Goal: Task Accomplishment & Management: Use online tool/utility

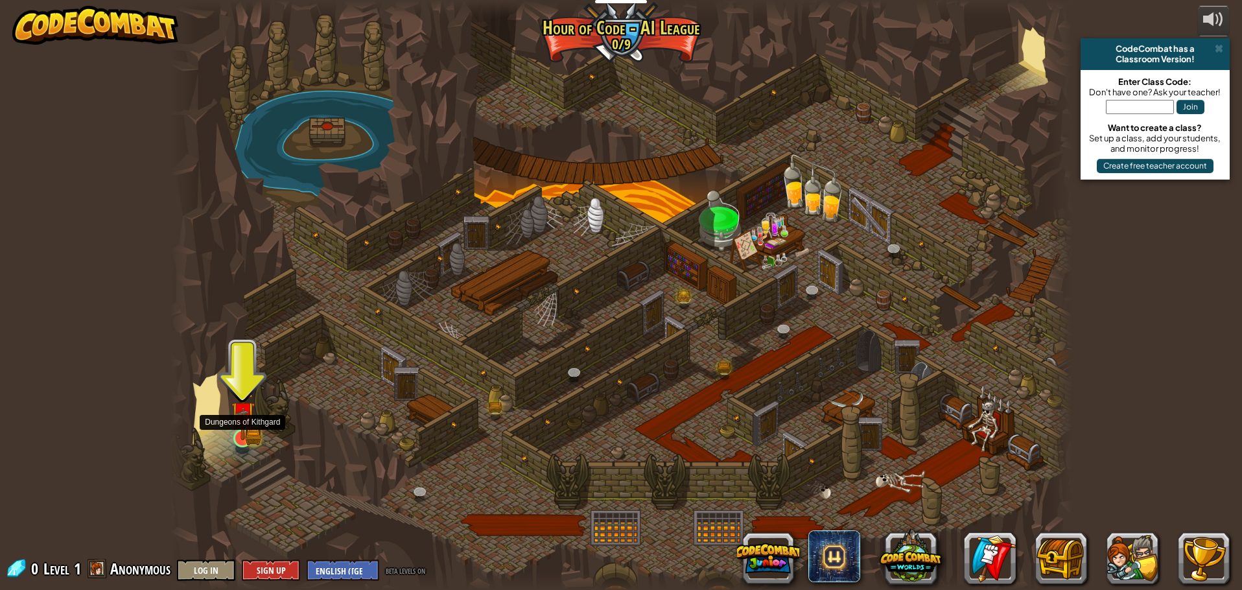
click at [244, 434] on img at bounding box center [243, 413] width 24 height 53
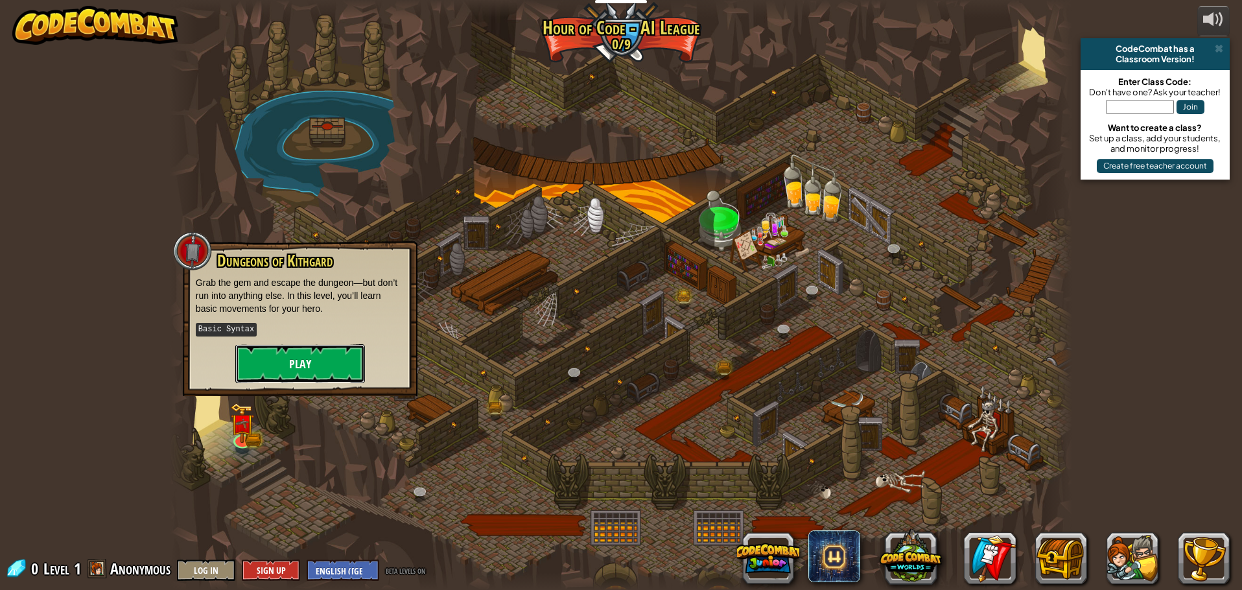
click at [274, 357] on button "Play" at bounding box center [300, 363] width 130 height 39
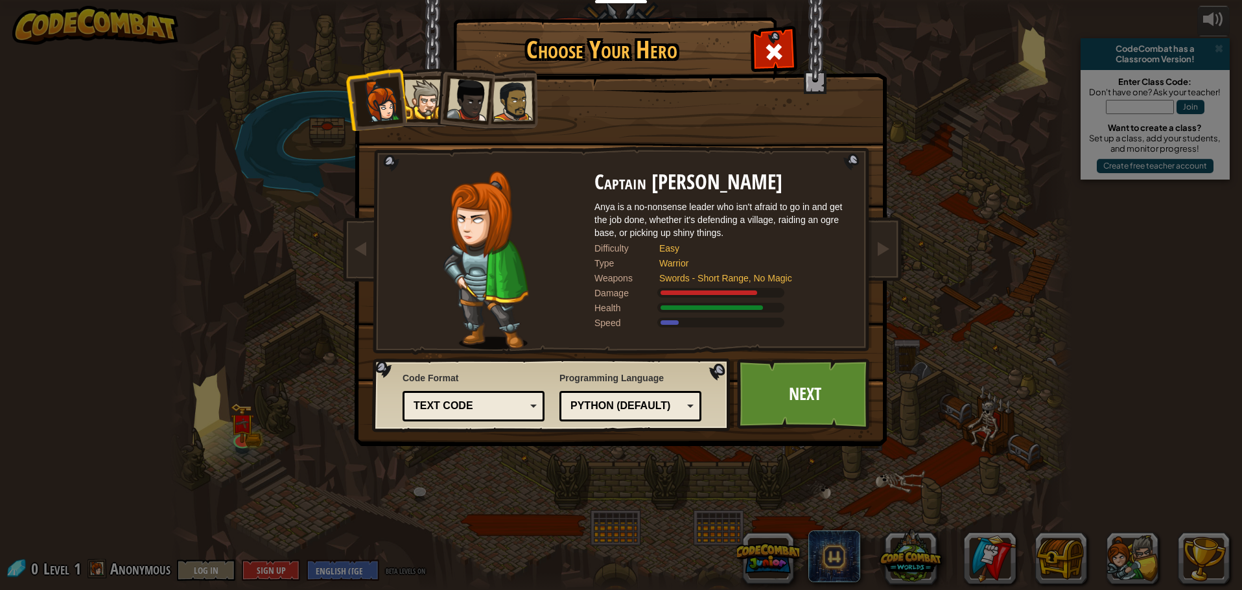
click at [496, 253] on img at bounding box center [485, 260] width 85 height 178
click at [437, 112] on li at bounding box center [464, 97] width 64 height 64
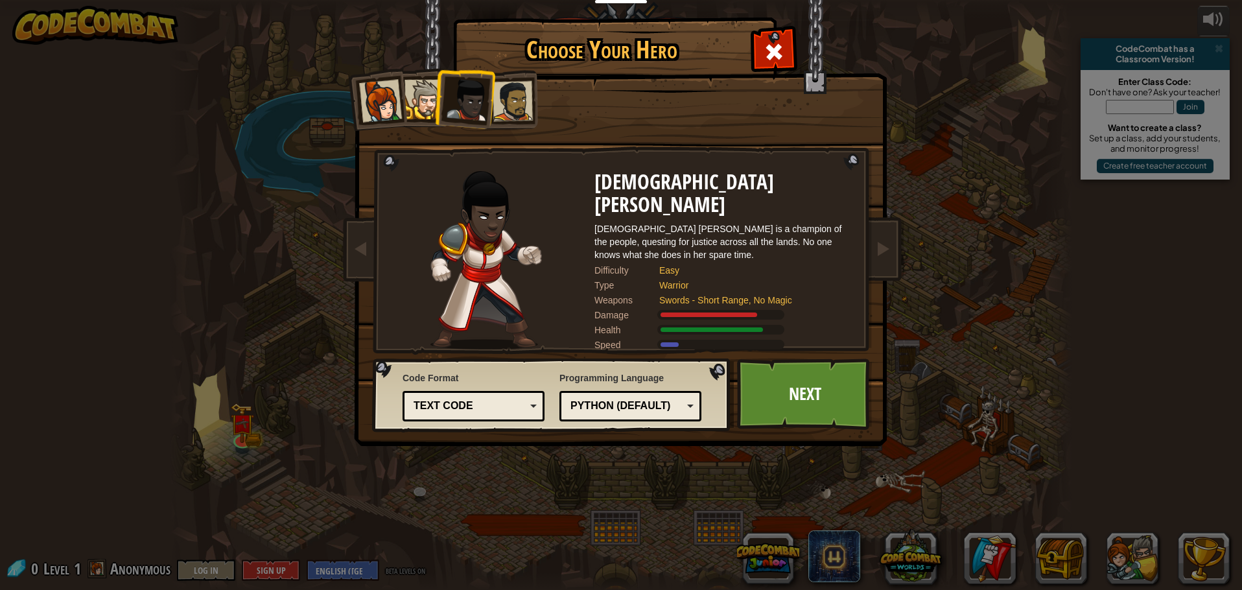
click at [431, 109] on div at bounding box center [425, 100] width 40 height 40
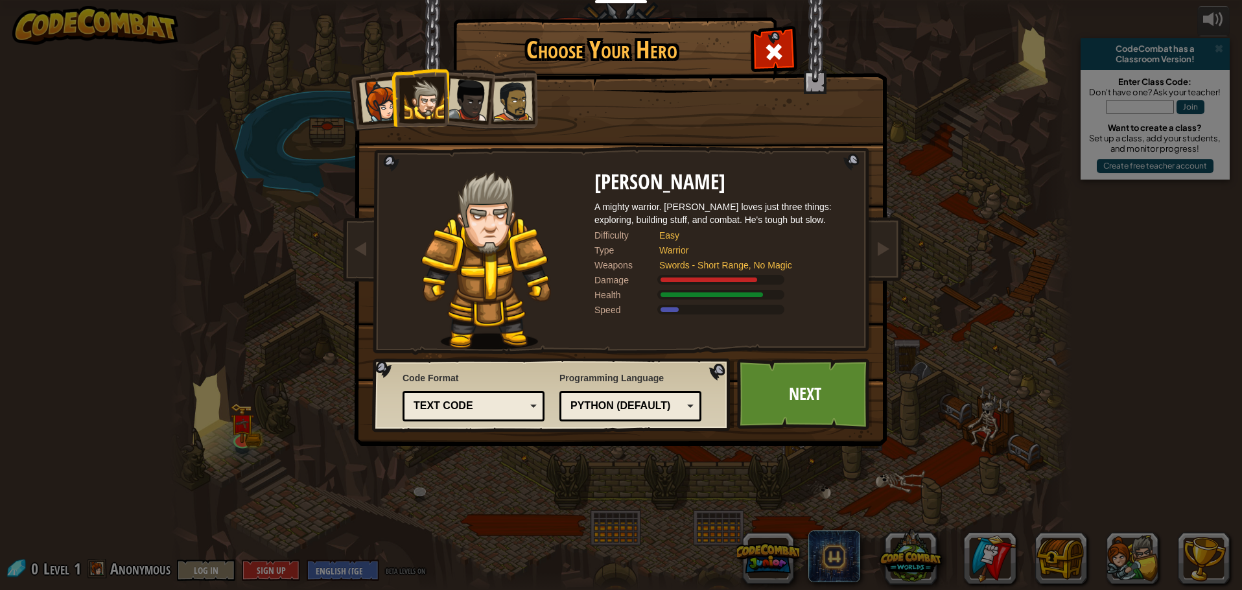
click at [518, 88] on div at bounding box center [513, 101] width 40 height 40
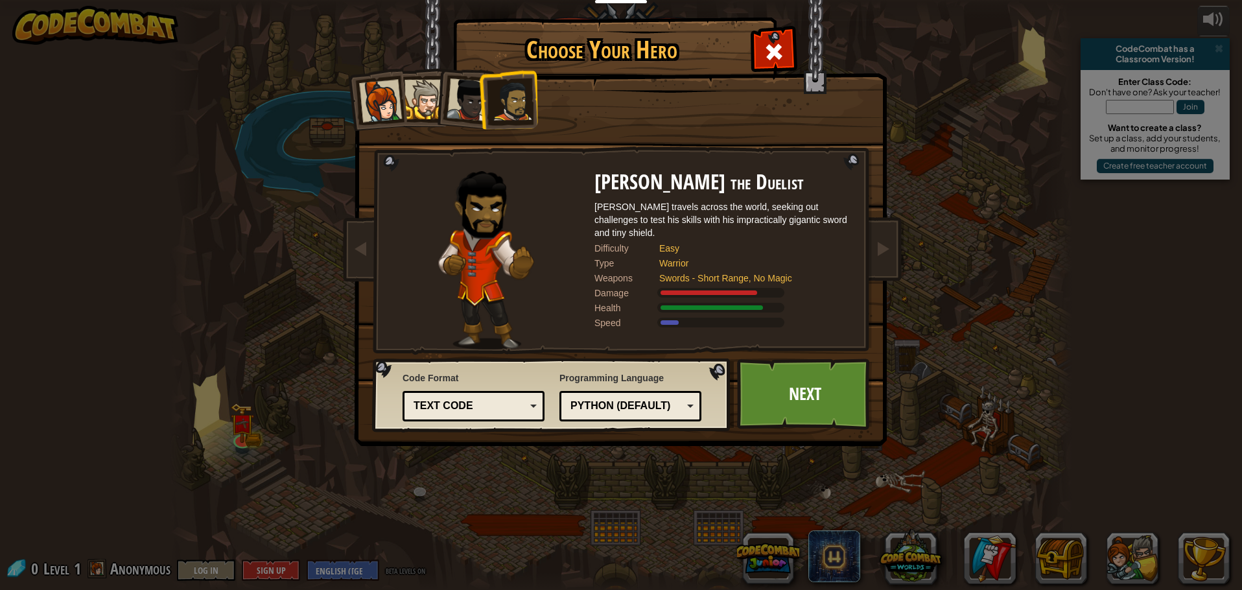
drag, startPoint x: 472, startPoint y: 102, endPoint x: 483, endPoint y: 99, distance: 11.7
click at [478, 100] on div at bounding box center [468, 99] width 43 height 43
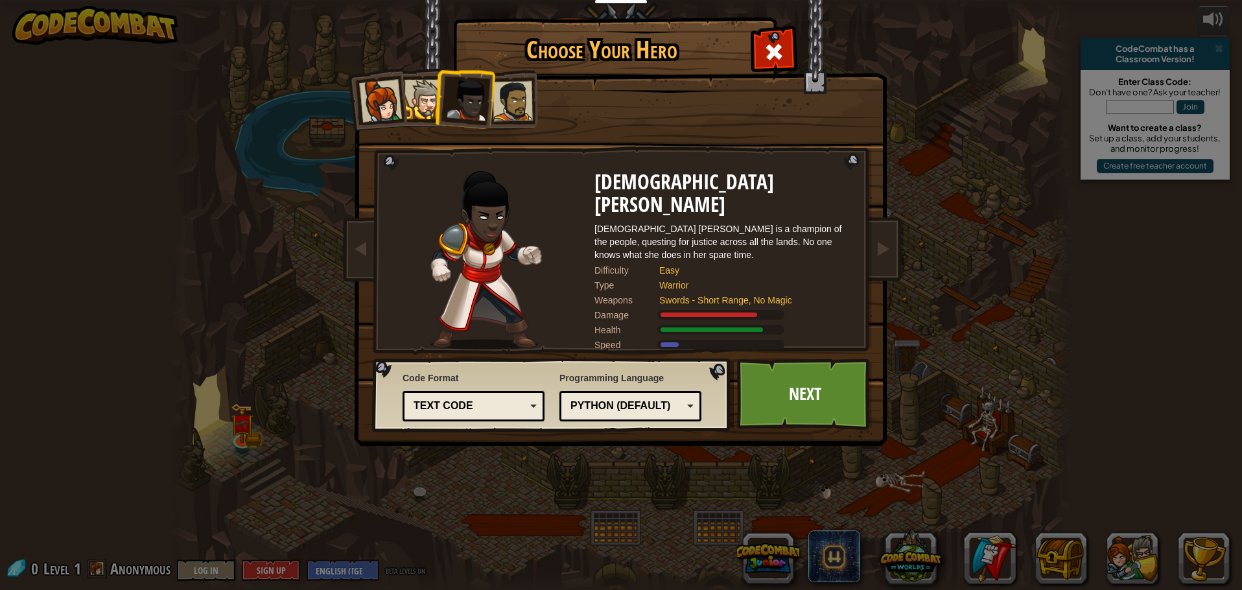
click at [421, 104] on div at bounding box center [425, 100] width 40 height 40
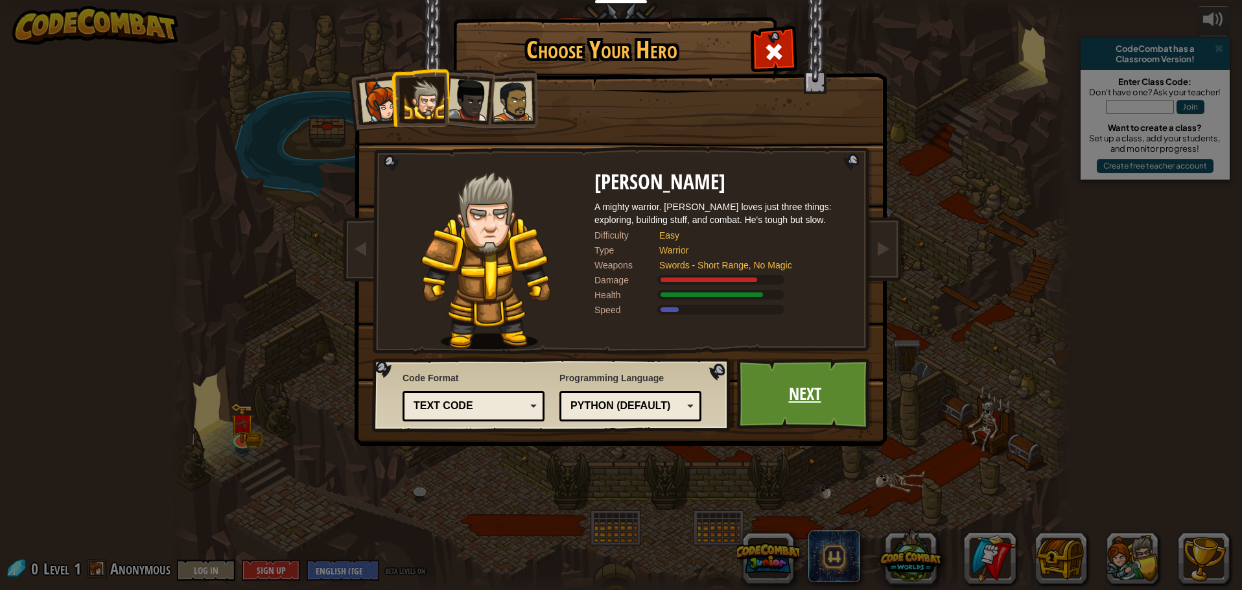
click at [791, 397] on link "Next" at bounding box center [804, 393] width 135 height 71
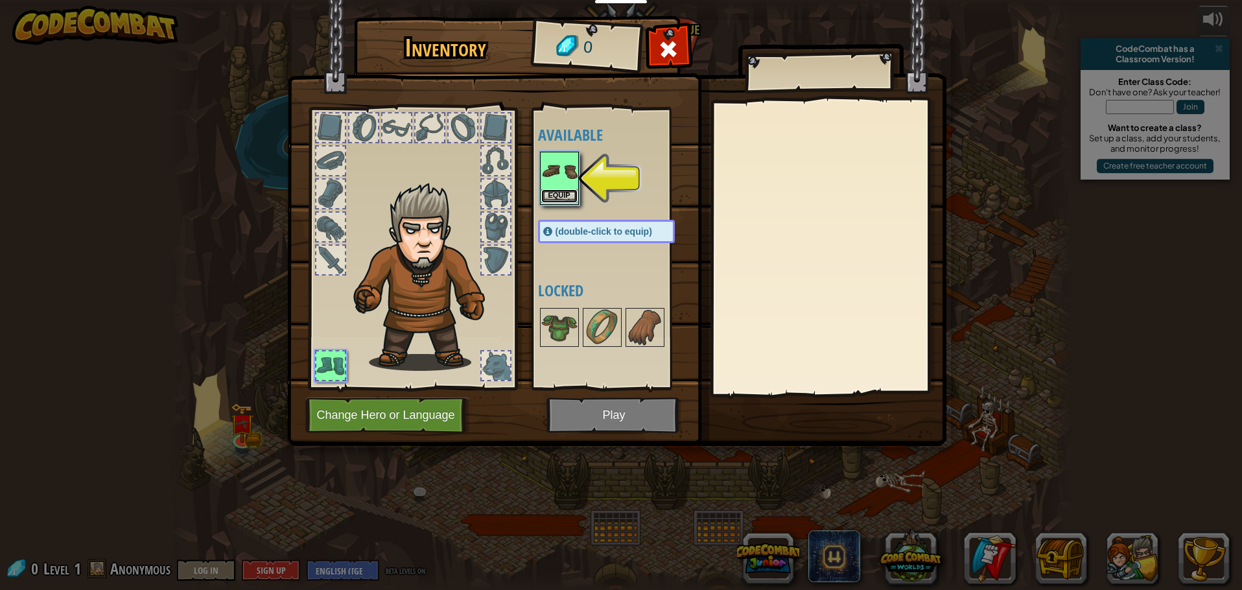
click at [560, 192] on button "Equip" at bounding box center [559, 196] width 36 height 14
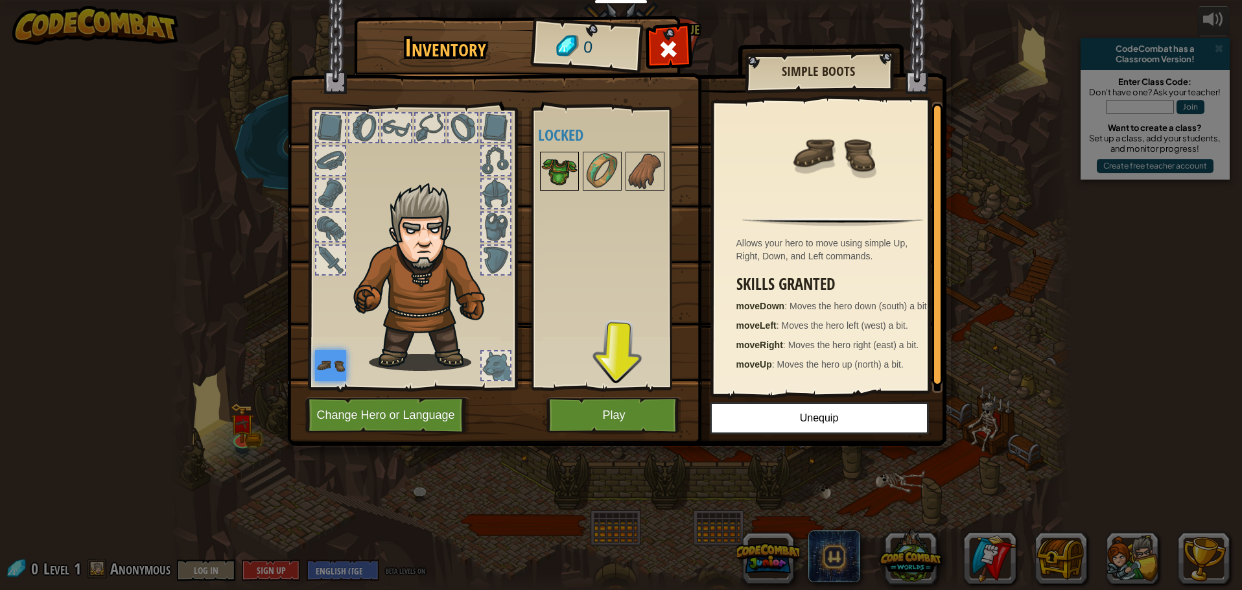
click at [556, 157] on img at bounding box center [559, 171] width 36 height 36
click at [556, 158] on img at bounding box center [559, 171] width 36 height 36
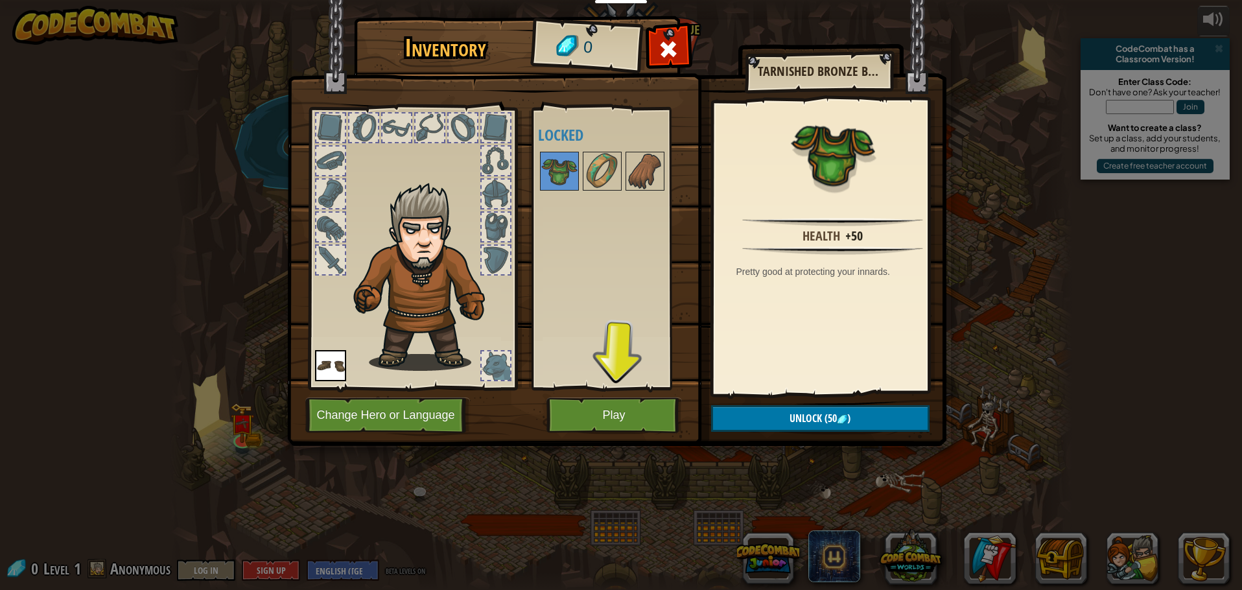
click at [335, 381] on img at bounding box center [330, 365] width 31 height 31
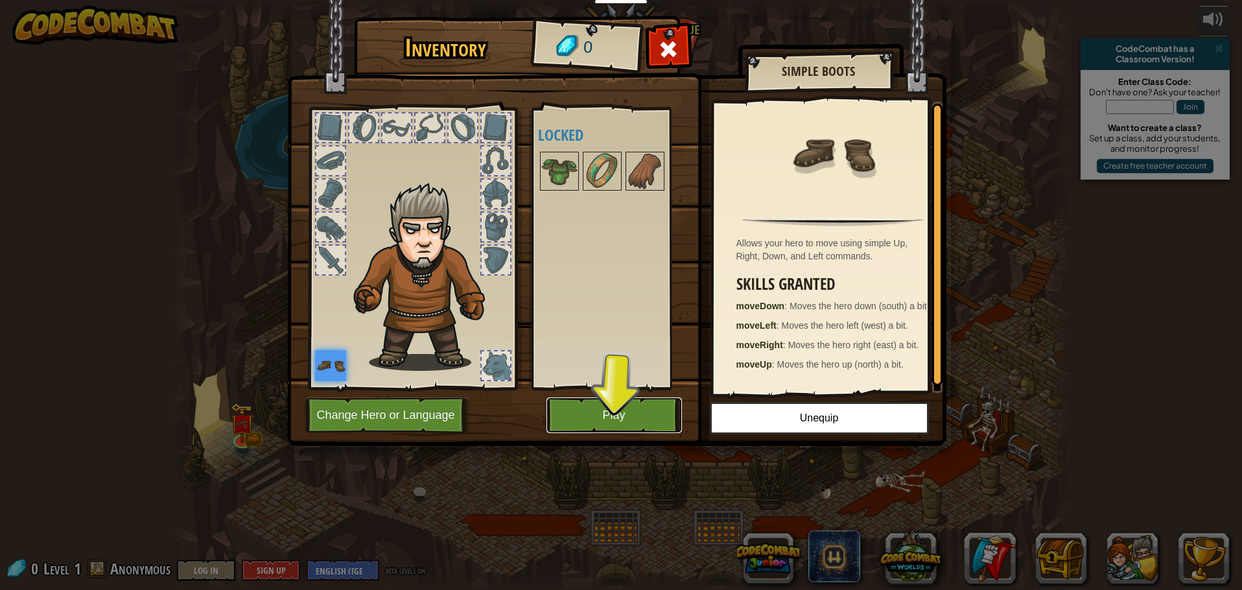
click at [604, 414] on button "Play" at bounding box center [613, 415] width 135 height 36
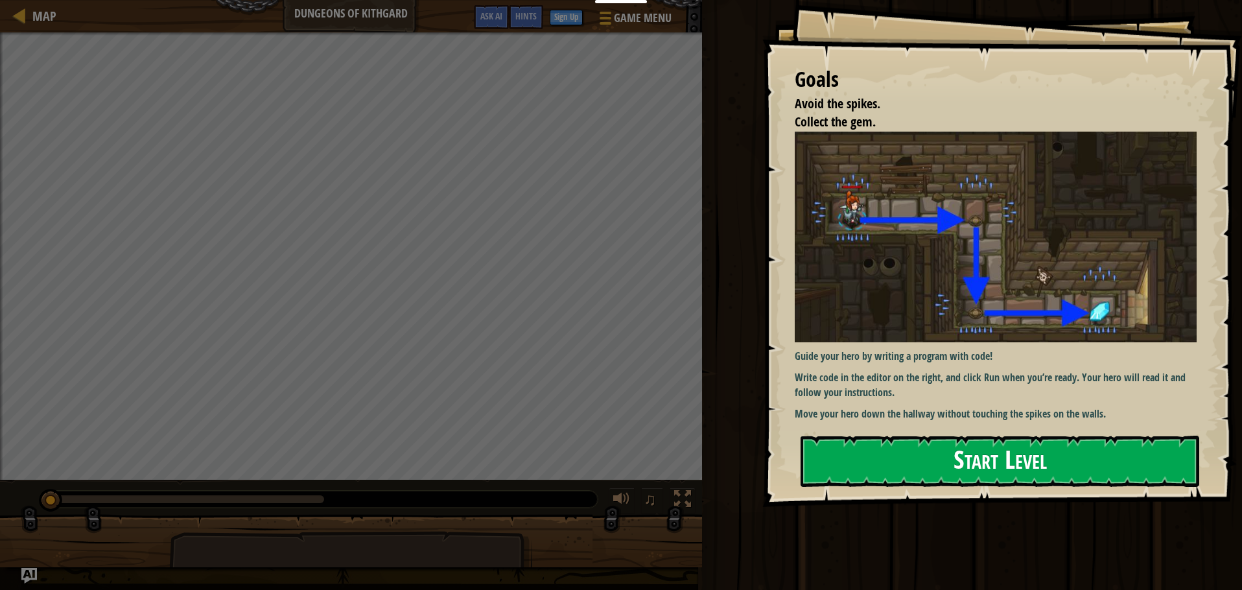
click at [896, 241] on div "Goals Avoid the spikes. Collect the gem. Guide your hero by writing a program w…" at bounding box center [1002, 253] width 480 height 507
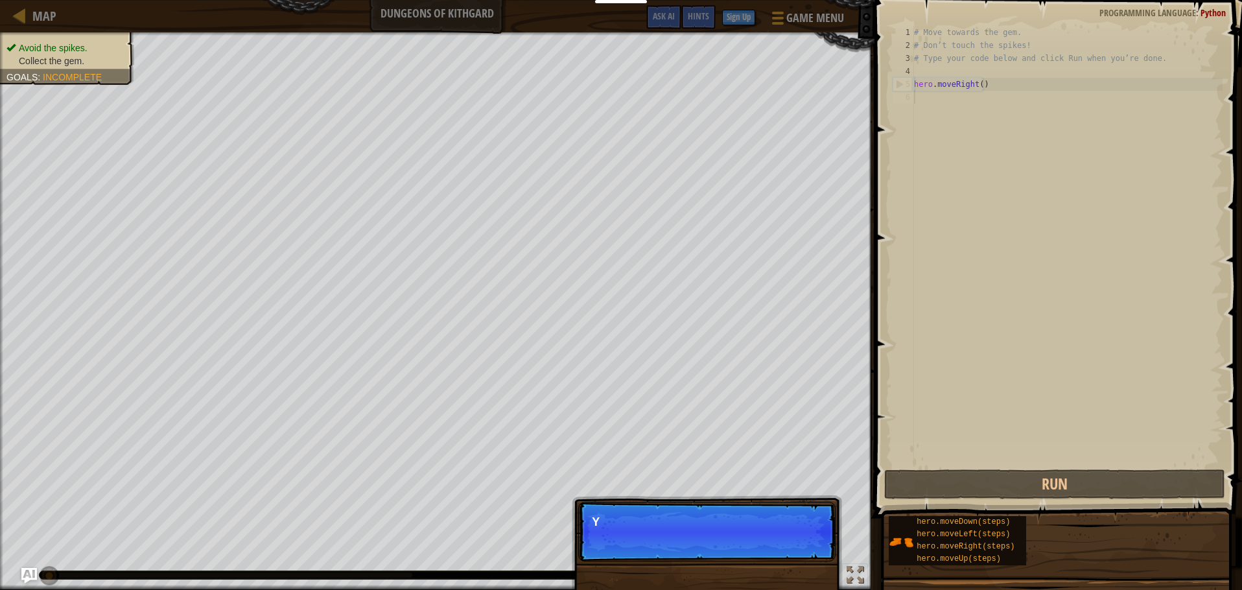
click at [1007, 78] on div "# Move towards the gem. # Don’t touch the spikes! # Type your code below and cl…" at bounding box center [1066, 259] width 311 height 467
type textarea "hero.moveRight()"
click at [1007, 80] on div "# Move towards the gem. # Don’t touch the spikes! # Type your code below and cl…" at bounding box center [1066, 259] width 311 height 467
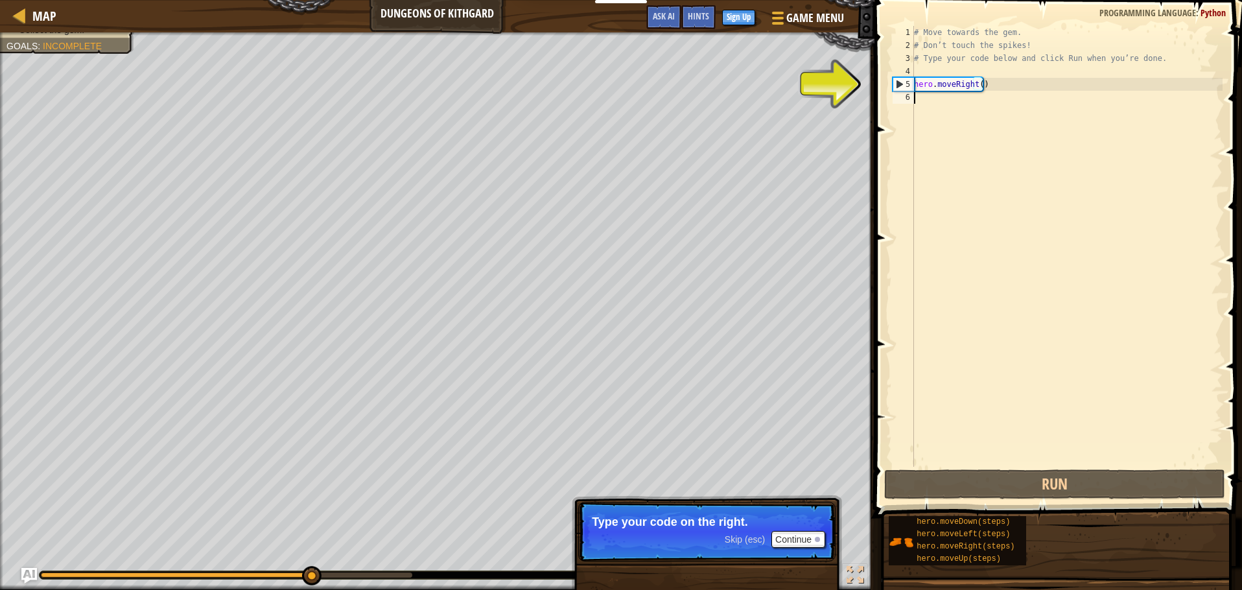
click at [975, 177] on div "# Move towards the gem. # Don’t touch the spikes! # Type your code below and cl…" at bounding box center [1066, 259] width 311 height 467
click at [957, 266] on div "# Move towards the gem. # Don’t touch the spikes! # Type your code below and cl…" at bounding box center [1066, 259] width 311 height 467
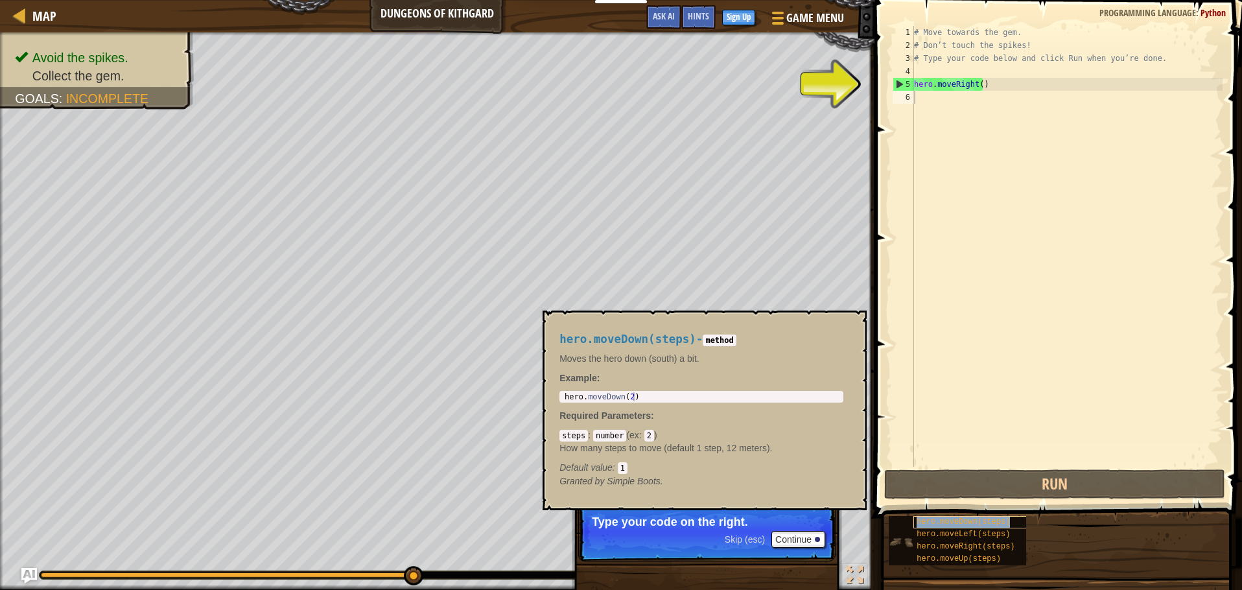
click at [972, 524] on span "hero.moveDown(steps)" at bounding box center [963, 521] width 93 height 9
click at [934, 99] on div "# Move towards the gem. # Don’t touch the spikes! # Type your code below and cl…" at bounding box center [1066, 259] width 311 height 467
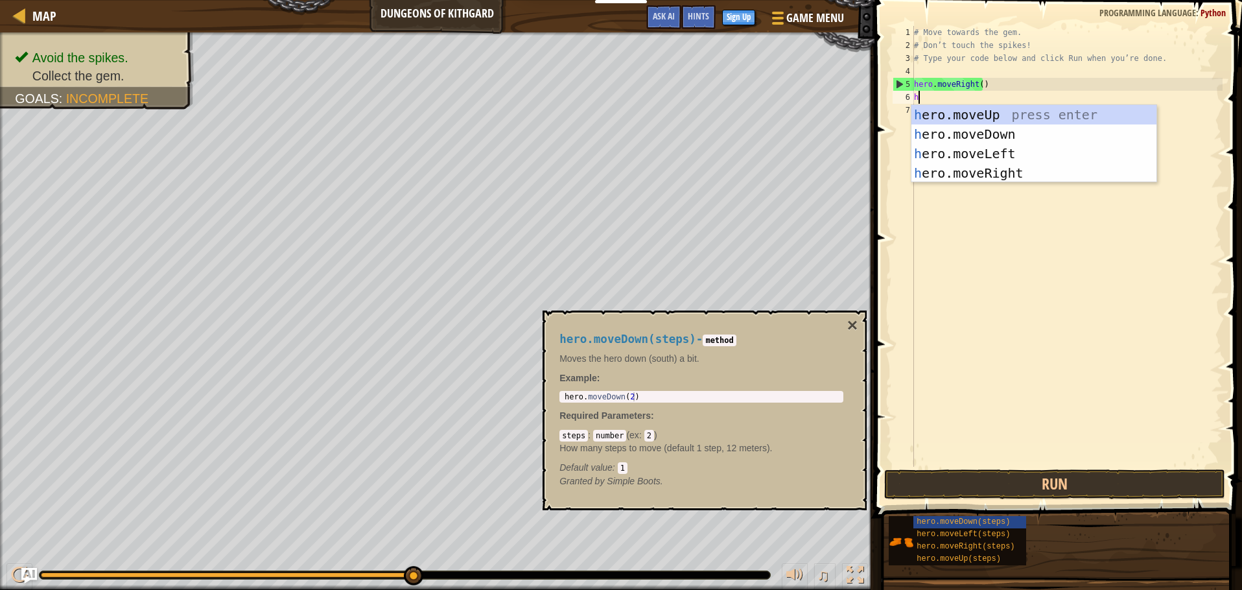
type textarea "her"
click at [938, 134] on div "her o.moveUp press enter her o.moveDown press enter her o.moveLeft press enter …" at bounding box center [1033, 163] width 245 height 117
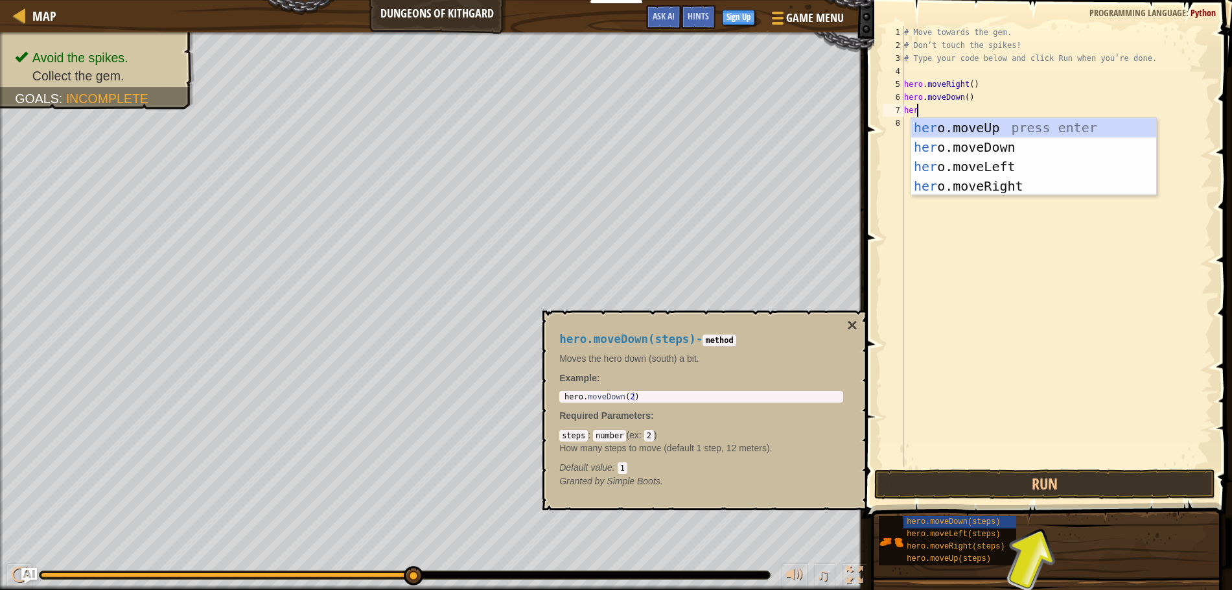
type textarea "hero"
click at [1006, 159] on div "hero .moveUp press enter hero .moveDown press enter hero .moveLeft press enter …" at bounding box center [1024, 176] width 245 height 117
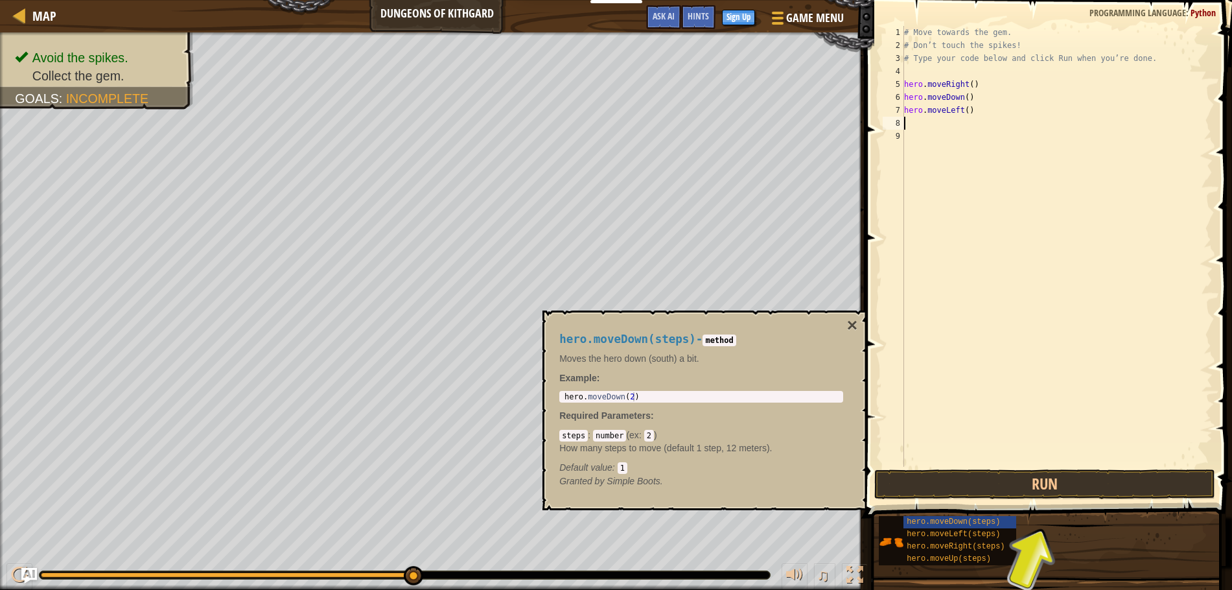
scroll to position [6, 0]
click at [1017, 478] on button "Run" at bounding box center [1046, 484] width 342 height 30
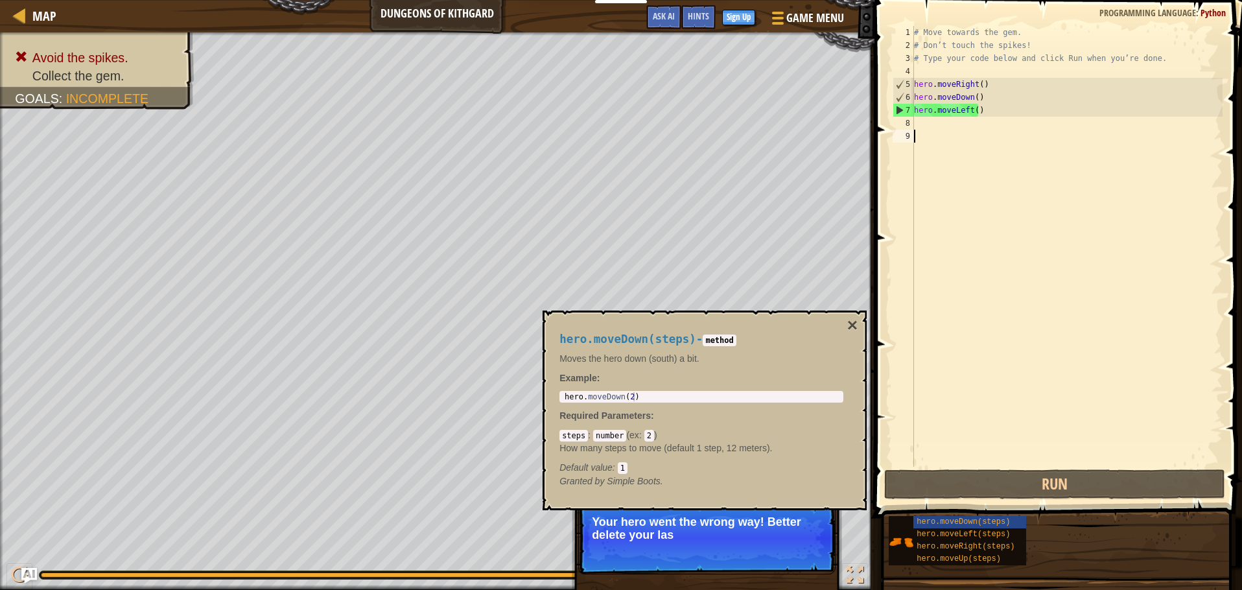
drag, startPoint x: 1002, startPoint y: 164, endPoint x: 999, endPoint y: 174, distance: 10.7
click at [1001, 164] on div "# Move towards the gem. # Don’t touch the spikes! # Type your code below and cl…" at bounding box center [1066, 259] width 311 height 467
click at [962, 102] on div "# Move towards the gem. # Don’t touch the spikes! # Type your code below and cl…" at bounding box center [1066, 259] width 311 height 467
type textarea "hero.moveDown()"
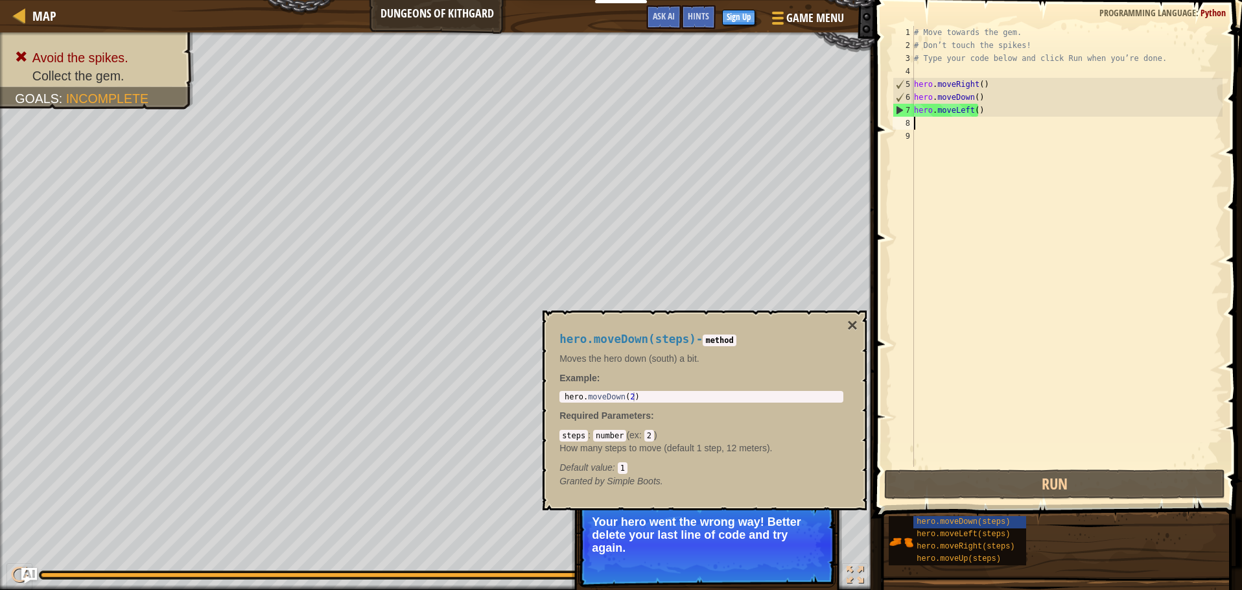
click at [967, 117] on div "# Move towards the gem. # Don’t touch the spikes! # Type your code below and cl…" at bounding box center [1066, 259] width 311 height 467
click at [968, 115] on div "# Move towards the gem. # Don’t touch the spikes! # Type your code below and cl…" at bounding box center [1066, 259] width 311 height 467
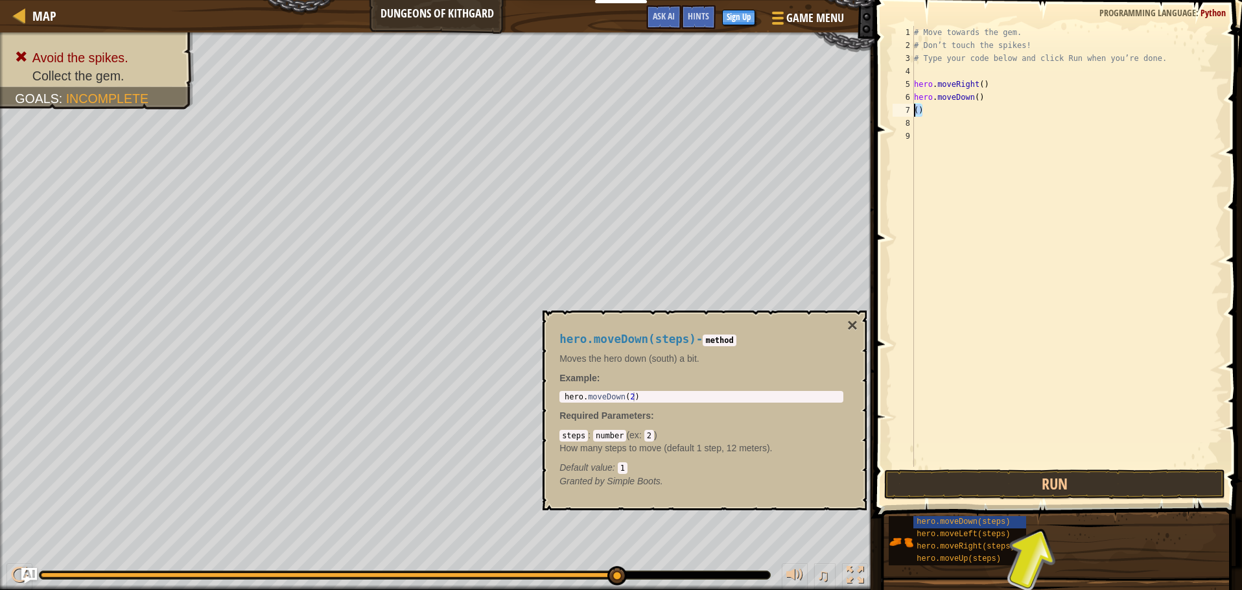
drag, startPoint x: 928, startPoint y: 110, endPoint x: 884, endPoint y: 117, distance: 44.8
click at [885, 117] on div "() 1 2 3 4 5 6 7 8 9 # Move towards the gem. # Don’t touch the spikes! # Type y…" at bounding box center [1056, 284] width 371 height 556
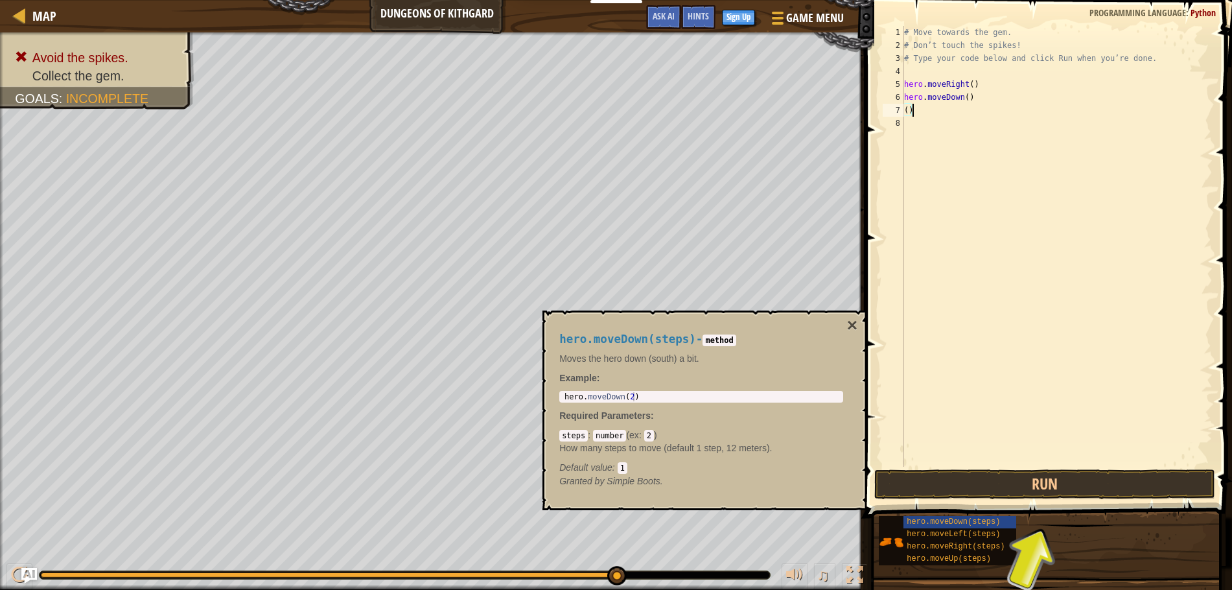
type textarea "("
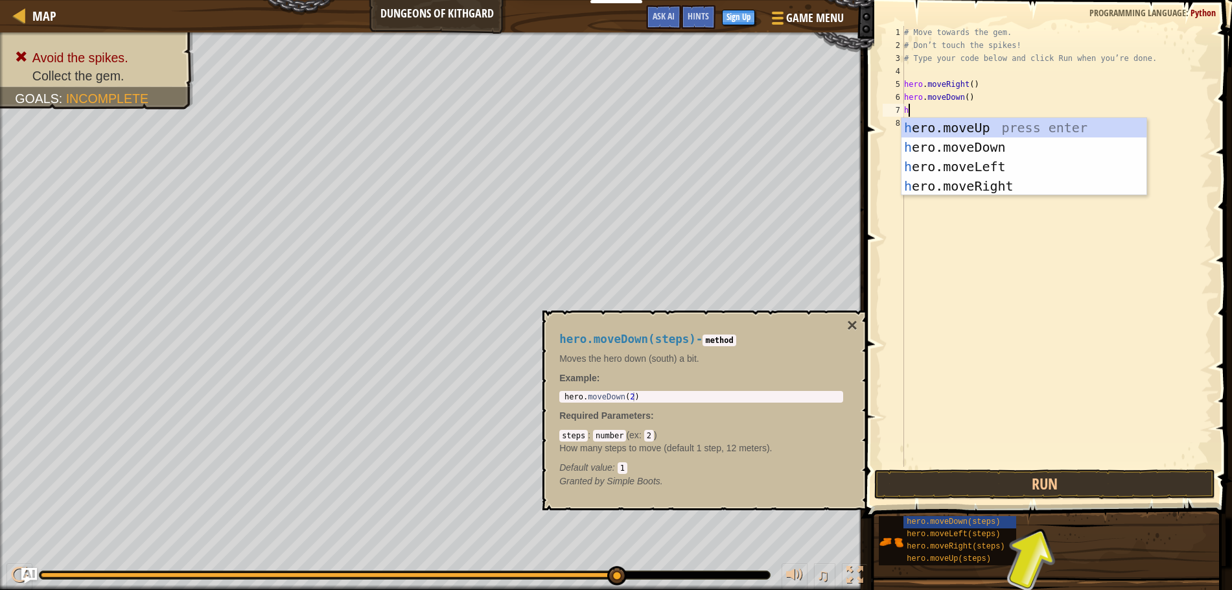
type textarea "her"
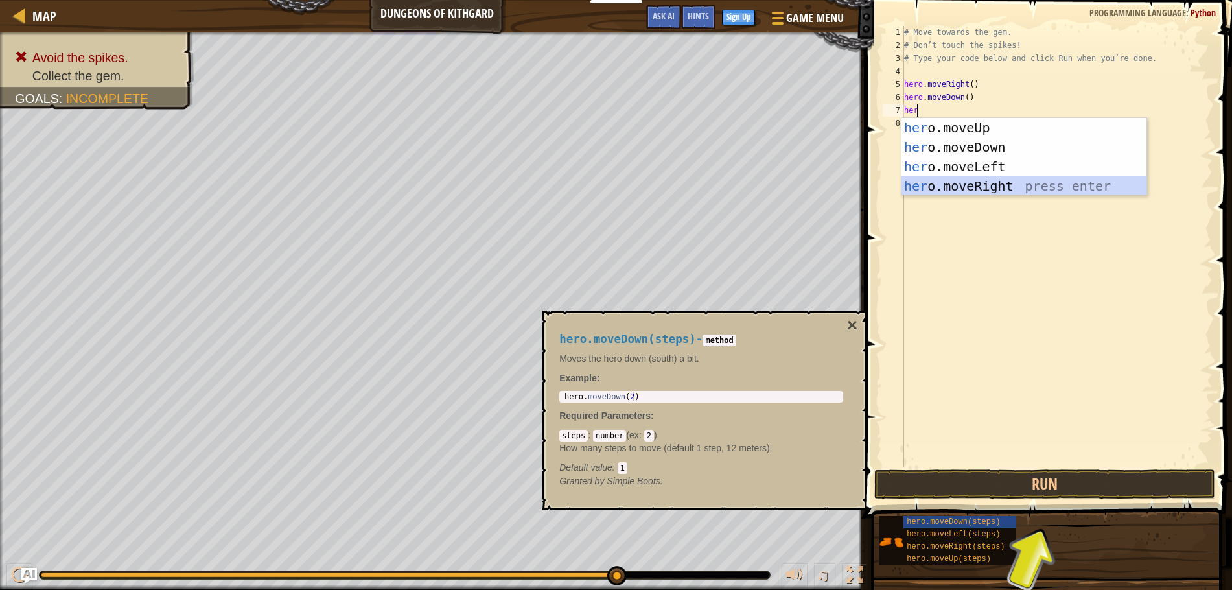
click at [1031, 194] on div "her o.moveUp press enter her o.moveDown press enter her o.moveLeft press enter …" at bounding box center [1024, 176] width 245 height 117
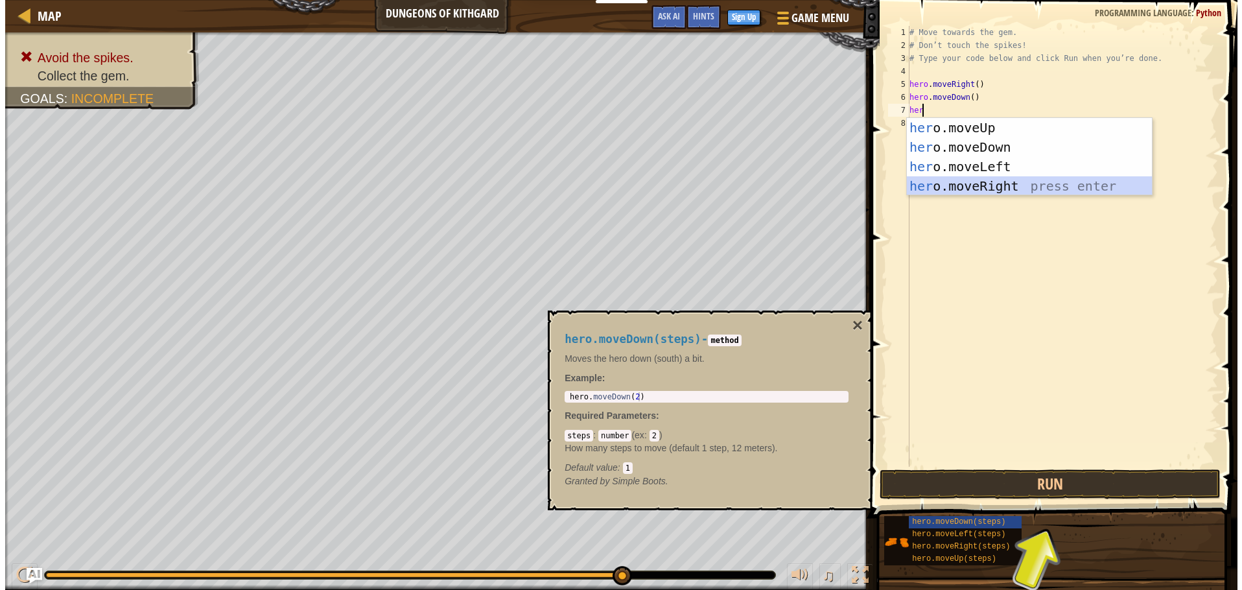
scroll to position [6, 0]
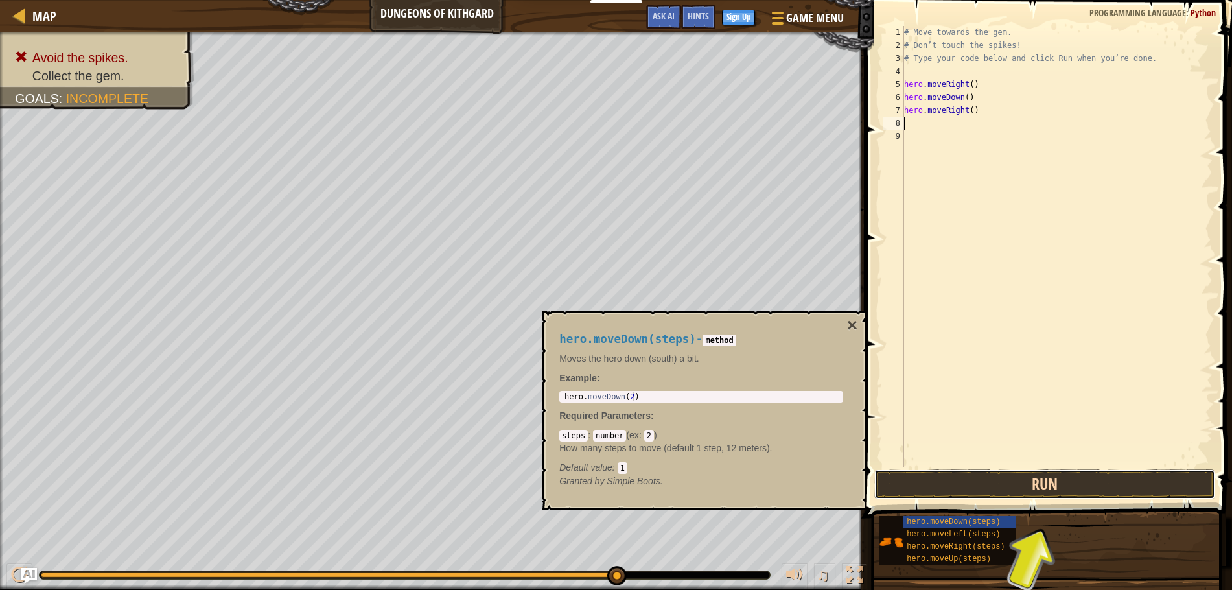
click at [1031, 484] on button "Run" at bounding box center [1046, 484] width 342 height 30
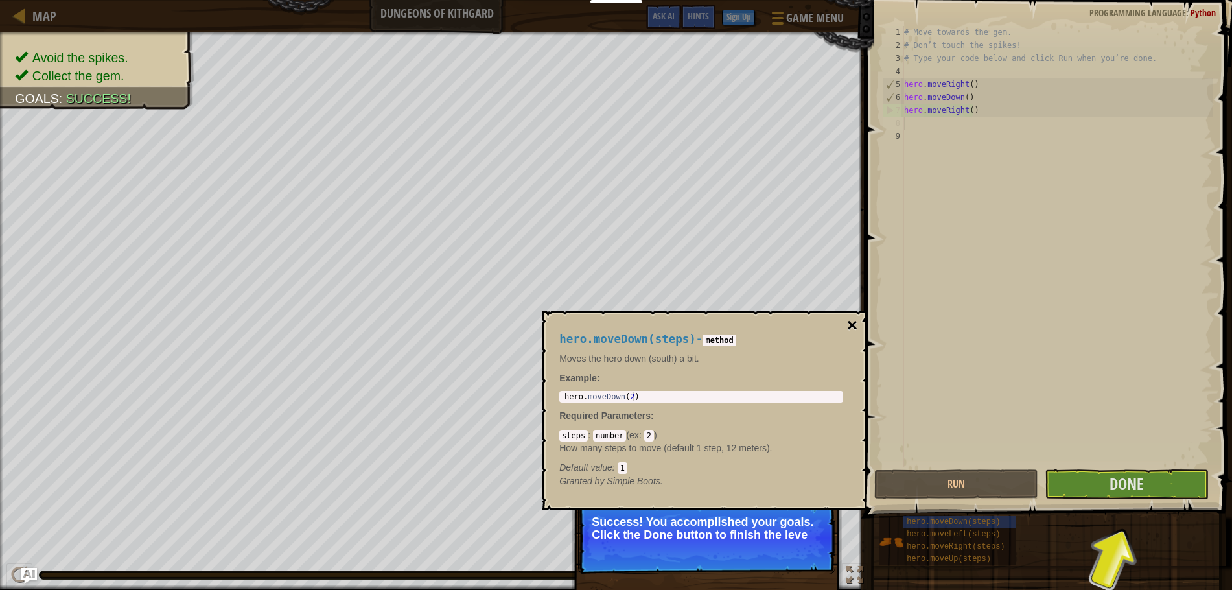
click at [857, 331] on button "×" at bounding box center [852, 325] width 10 height 18
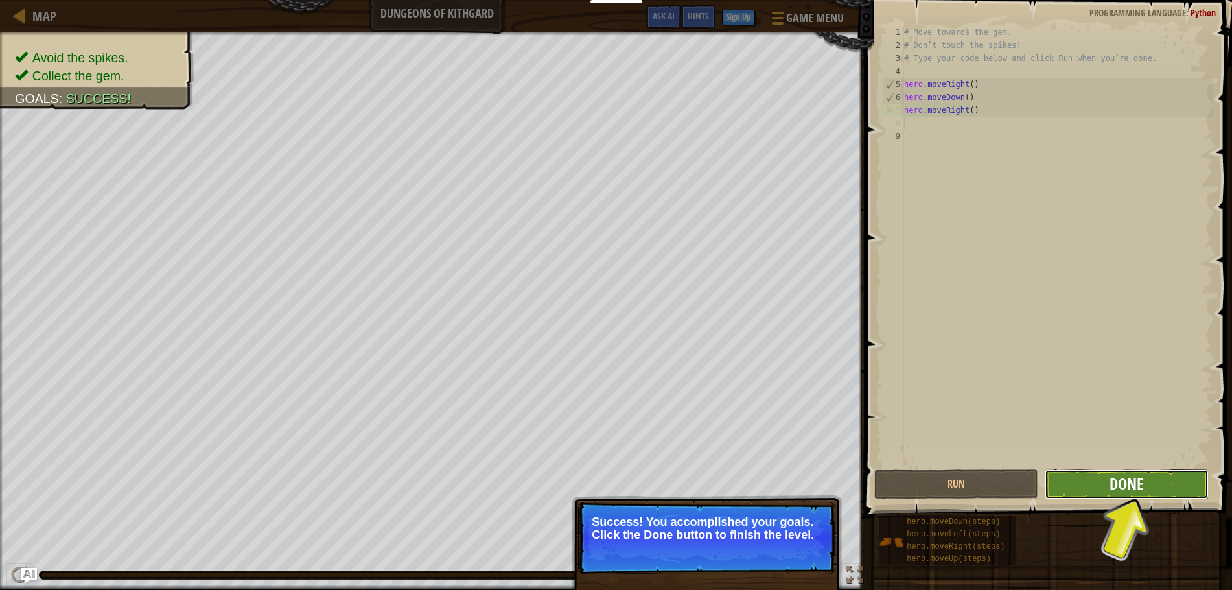
click at [1142, 480] on span "Done" at bounding box center [1127, 483] width 34 height 21
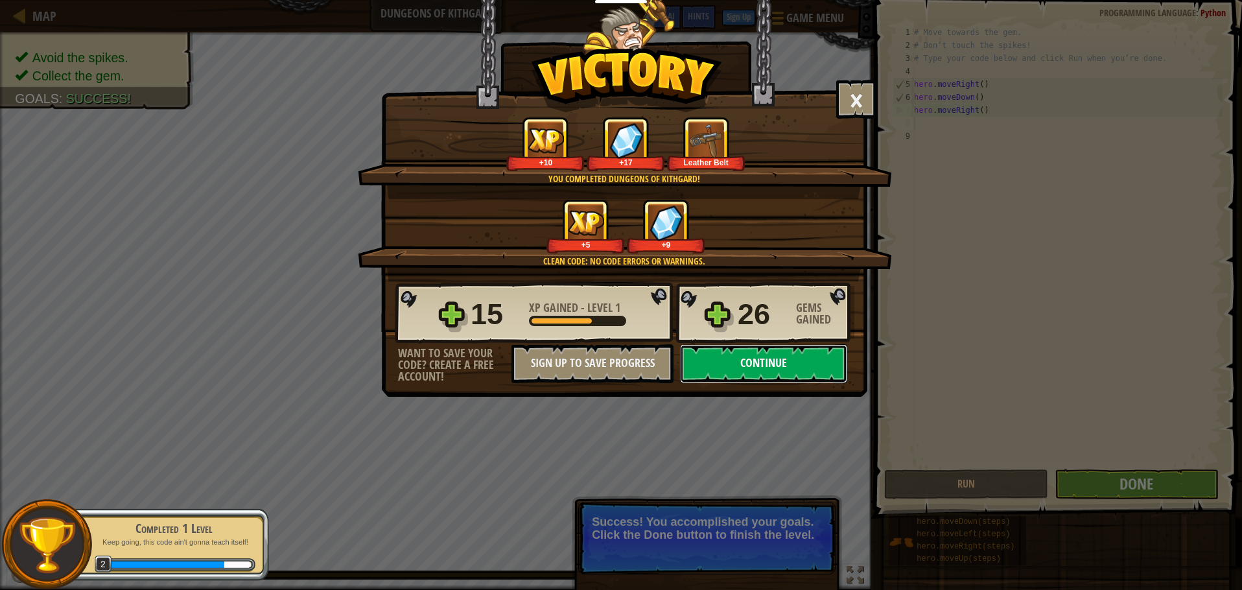
click at [770, 353] on button "Continue" at bounding box center [763, 363] width 167 height 39
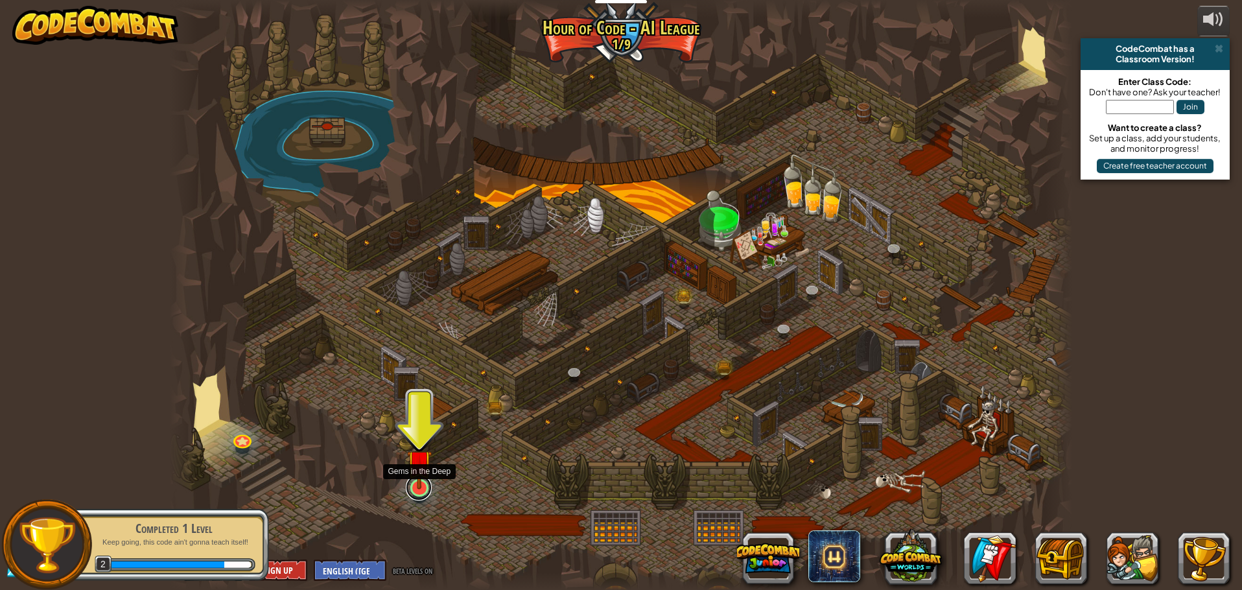
click at [416, 495] on link at bounding box center [419, 488] width 26 height 26
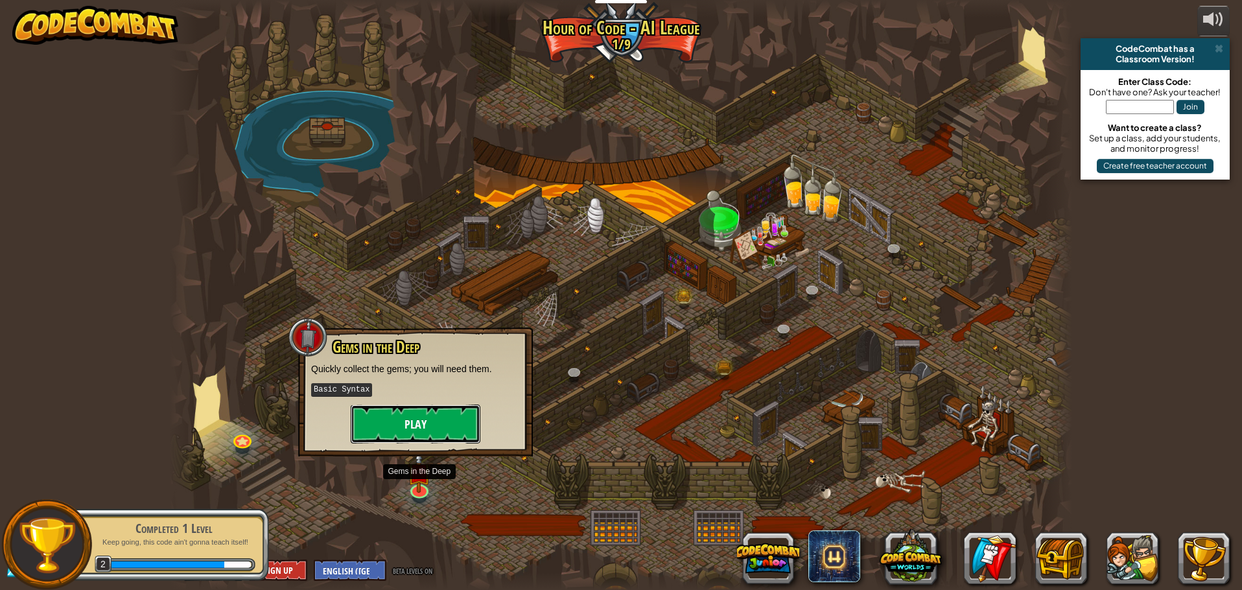
click at [427, 429] on button "Play" at bounding box center [416, 424] width 130 height 39
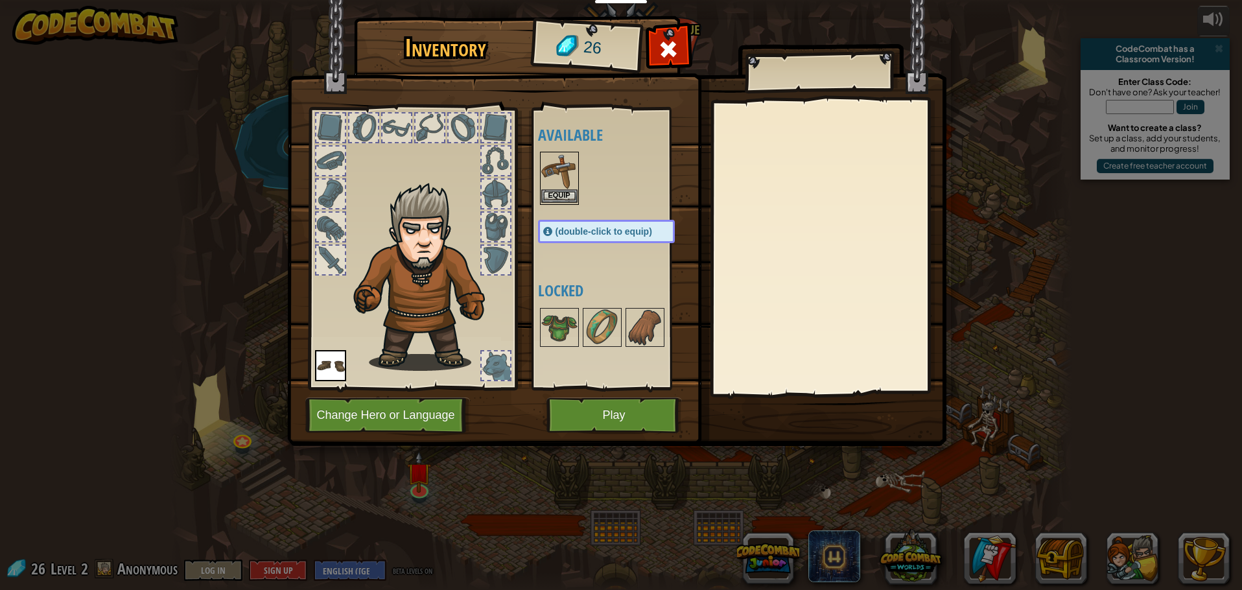
click at [556, 187] on img at bounding box center [559, 171] width 36 height 36
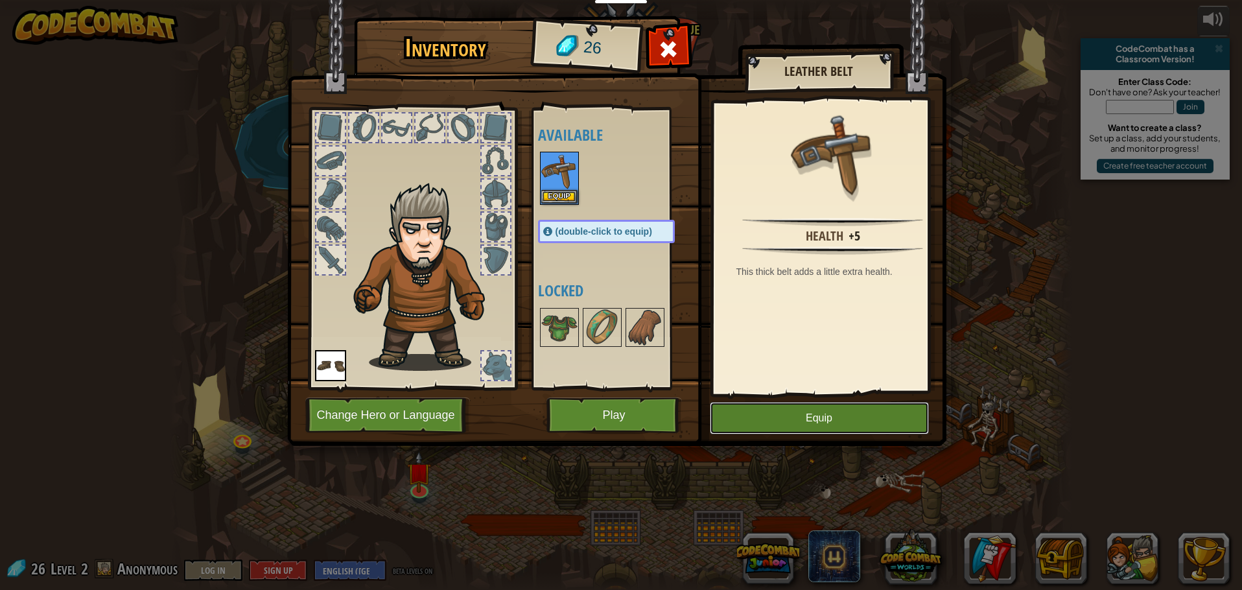
click at [847, 414] on button "Equip" at bounding box center [819, 418] width 219 height 32
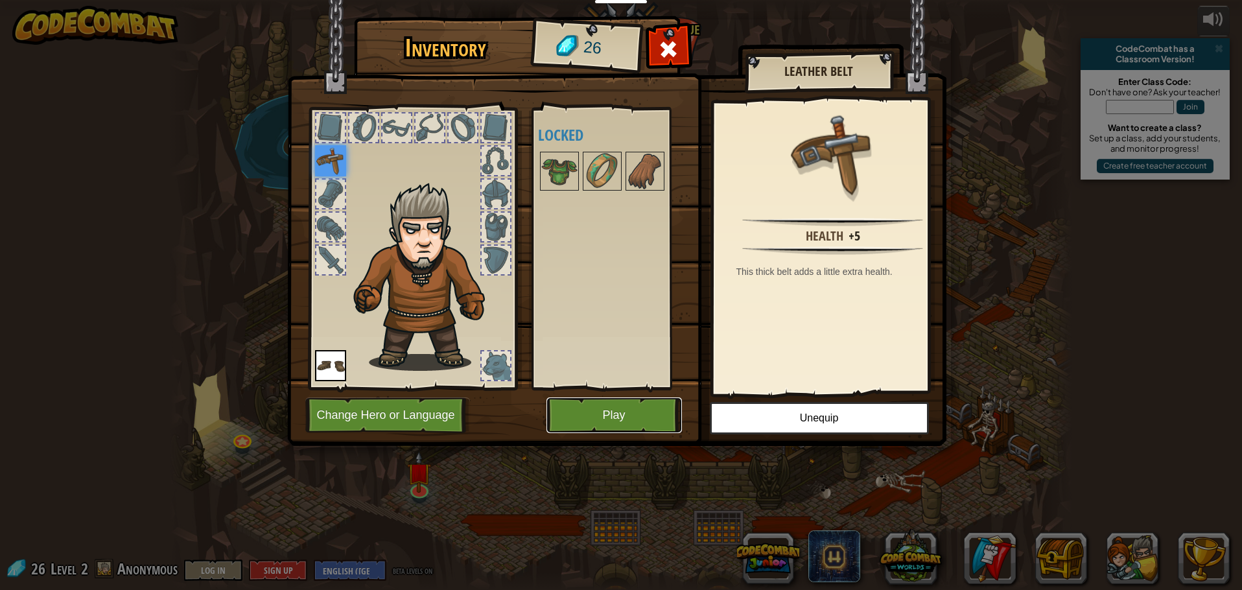
click at [611, 418] on button "Play" at bounding box center [613, 415] width 135 height 36
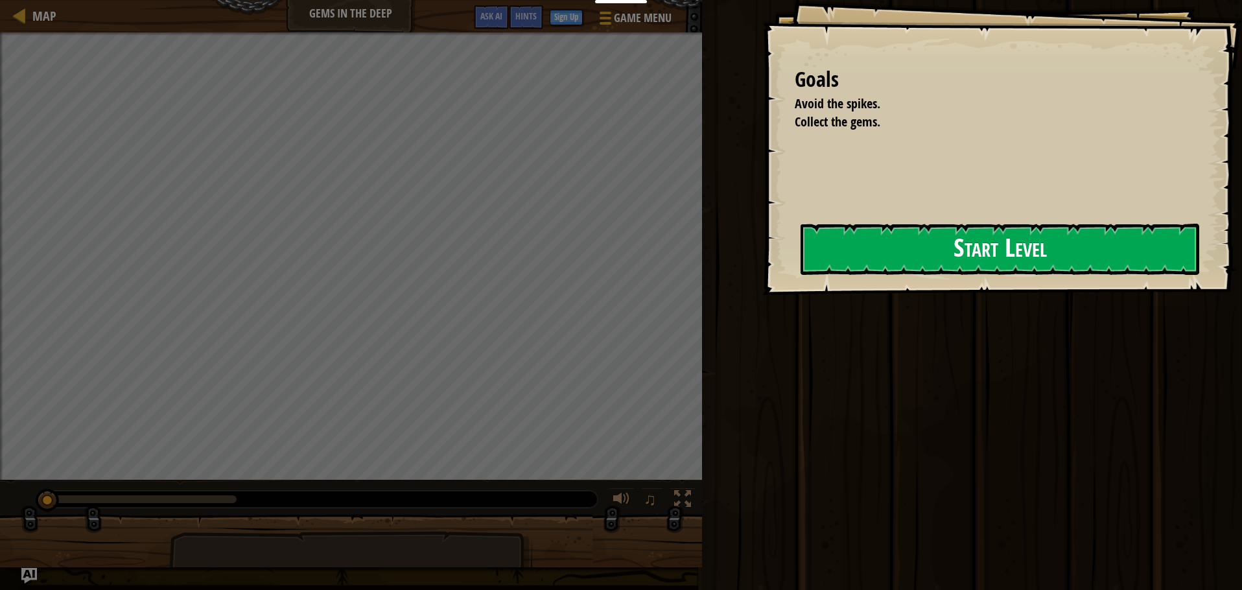
click at [948, 230] on button "Start Level" at bounding box center [1000, 249] width 399 height 51
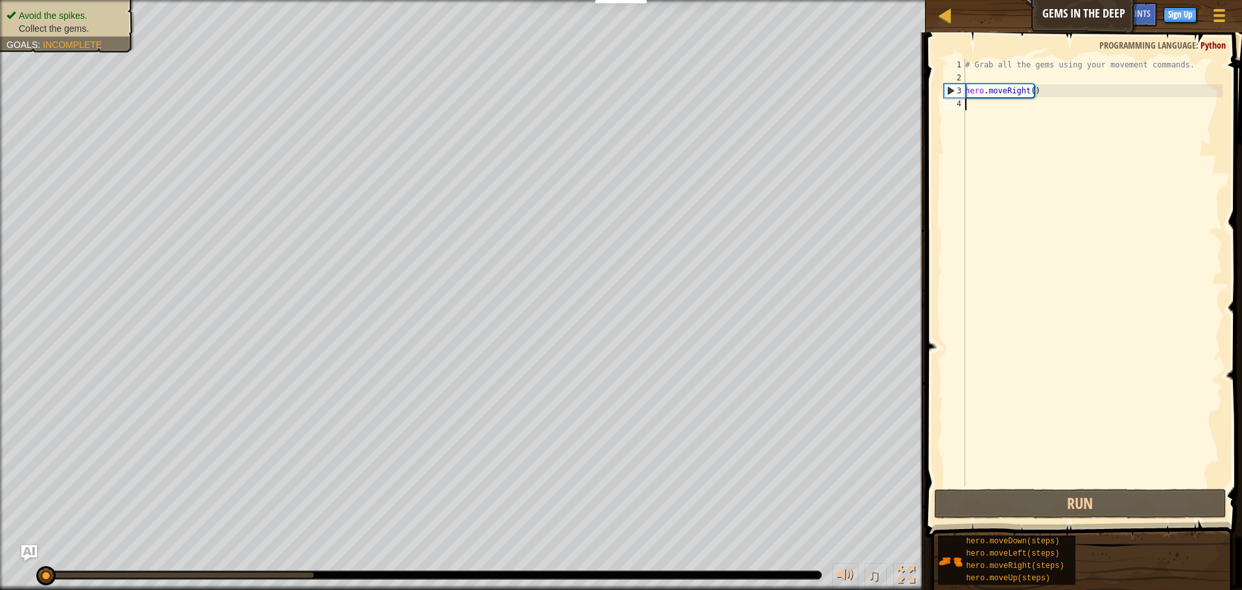
scroll to position [6, 0]
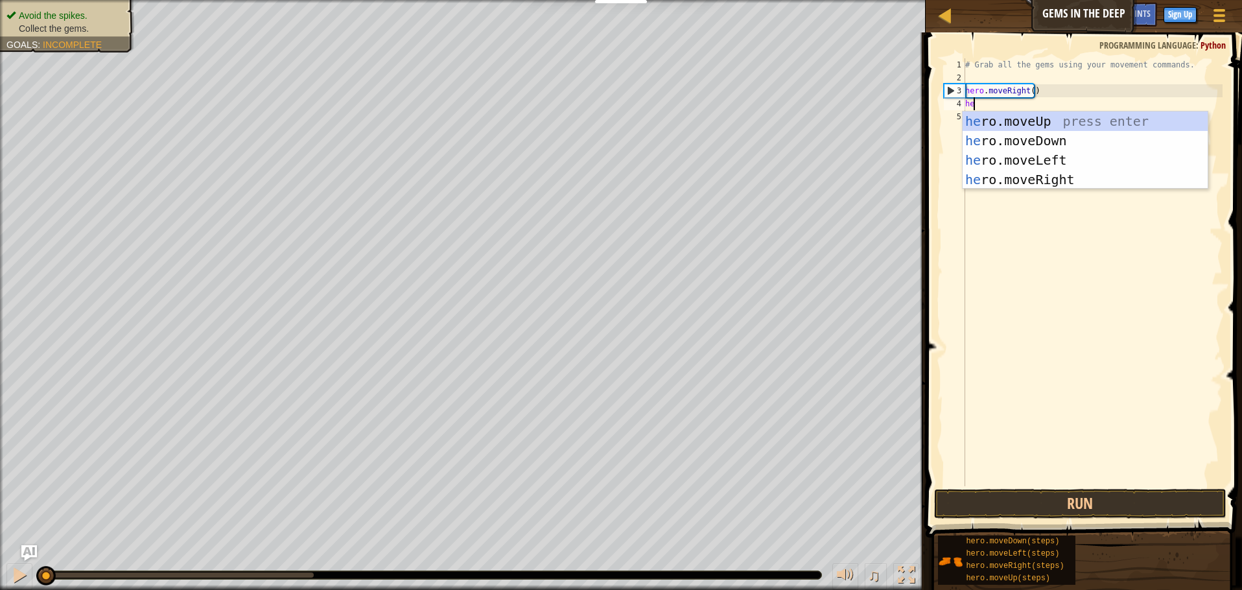
type textarea "hero"
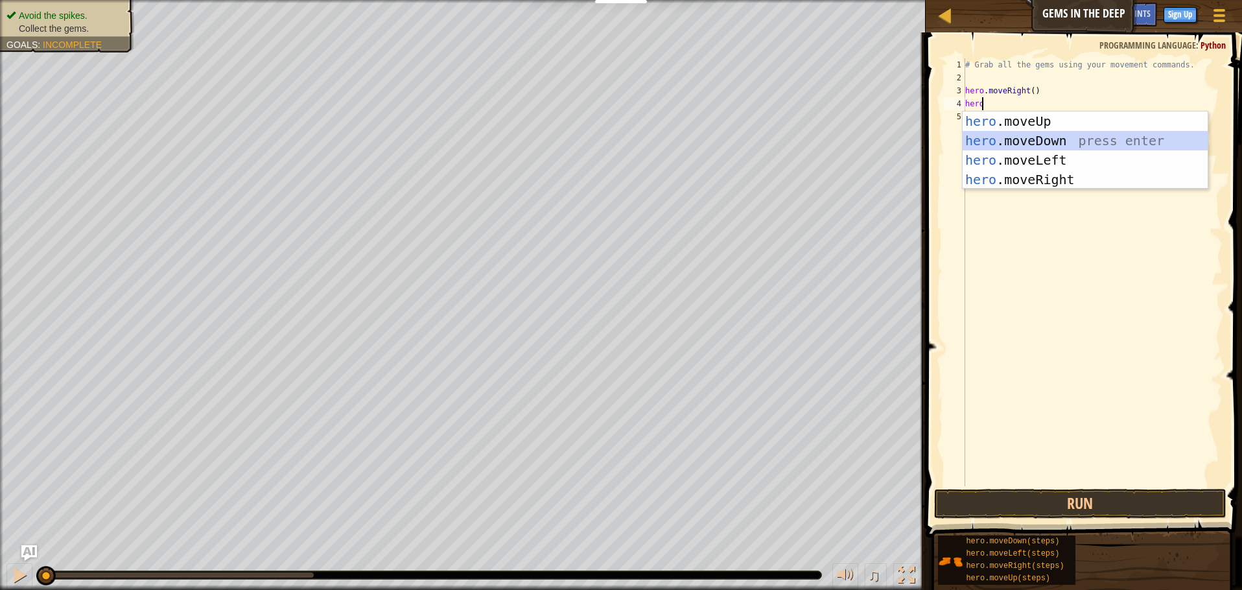
click at [1047, 147] on div "hero .moveUp press enter hero .moveDown press enter hero .moveLeft press enter …" at bounding box center [1085, 170] width 245 height 117
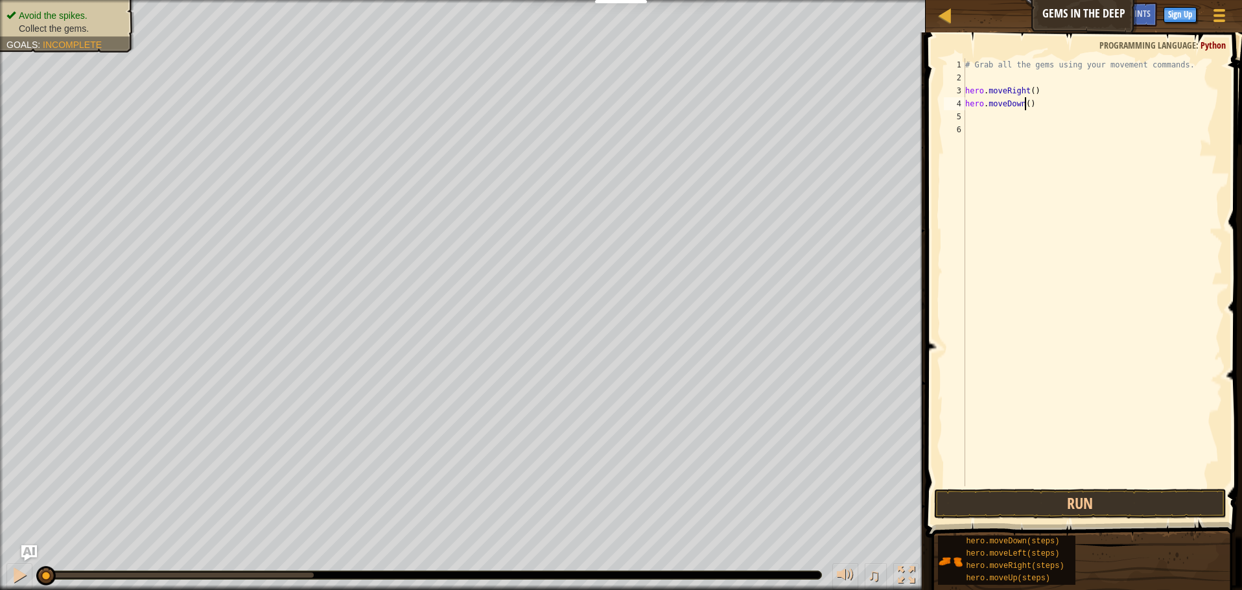
click at [1025, 104] on div "# Grab all the gems using your movement commands. hero . moveRight ( ) hero . m…" at bounding box center [1093, 285] width 260 height 454
type textarea "hero.moveDown(3)"
click at [1085, 115] on div "# Grab all the gems using your movement commands. hero . moveRight ( ) hero . m…" at bounding box center [1093, 285] width 260 height 454
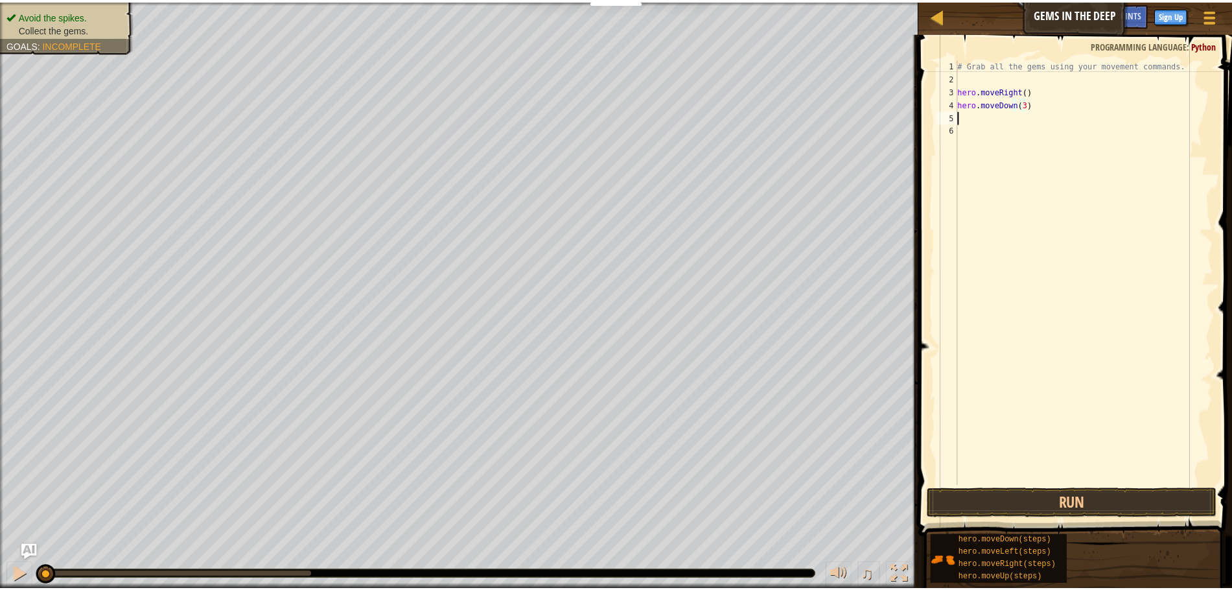
scroll to position [6, 0]
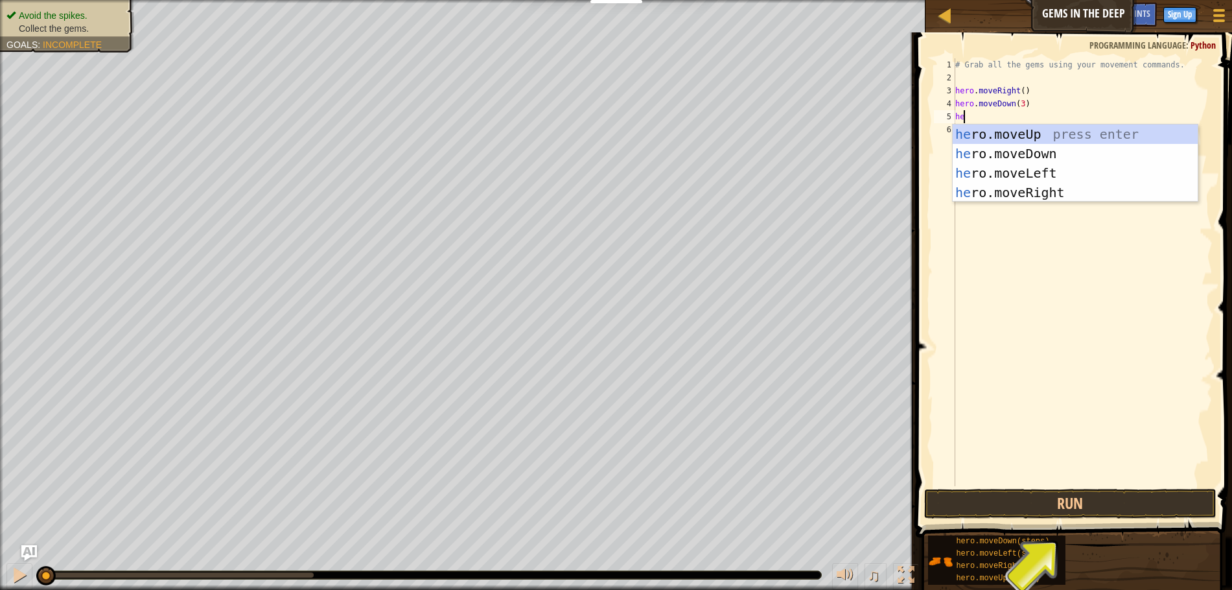
type textarea "hero"
drag, startPoint x: 1053, startPoint y: 128, endPoint x: 1043, endPoint y: 131, distance: 10.1
click at [1053, 128] on div "hero .moveUp press enter hero .moveDown press enter hero .moveLeft press enter …" at bounding box center [1075, 182] width 245 height 117
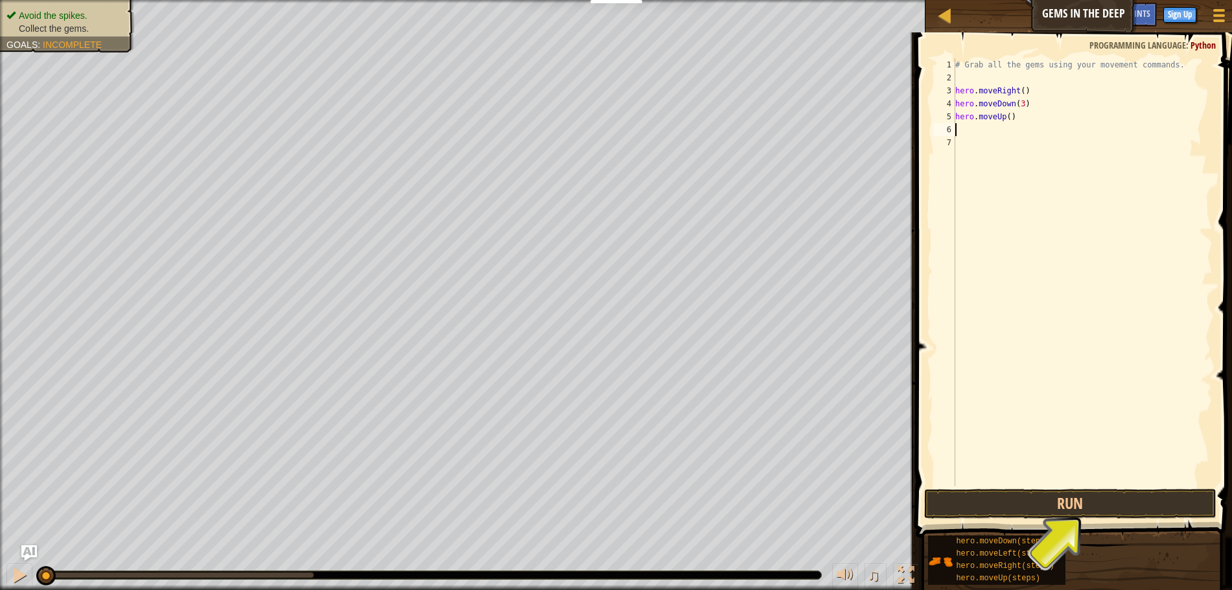
click at [1017, 104] on div "# Grab all the gems using your movement commands. hero . moveRight ( ) hero . m…" at bounding box center [1083, 285] width 260 height 454
type textarea "hero.moveDown()"
click at [974, 124] on div "# Grab all the gems using your movement commands. hero . moveRight ( ) hero . m…" at bounding box center [1083, 285] width 260 height 454
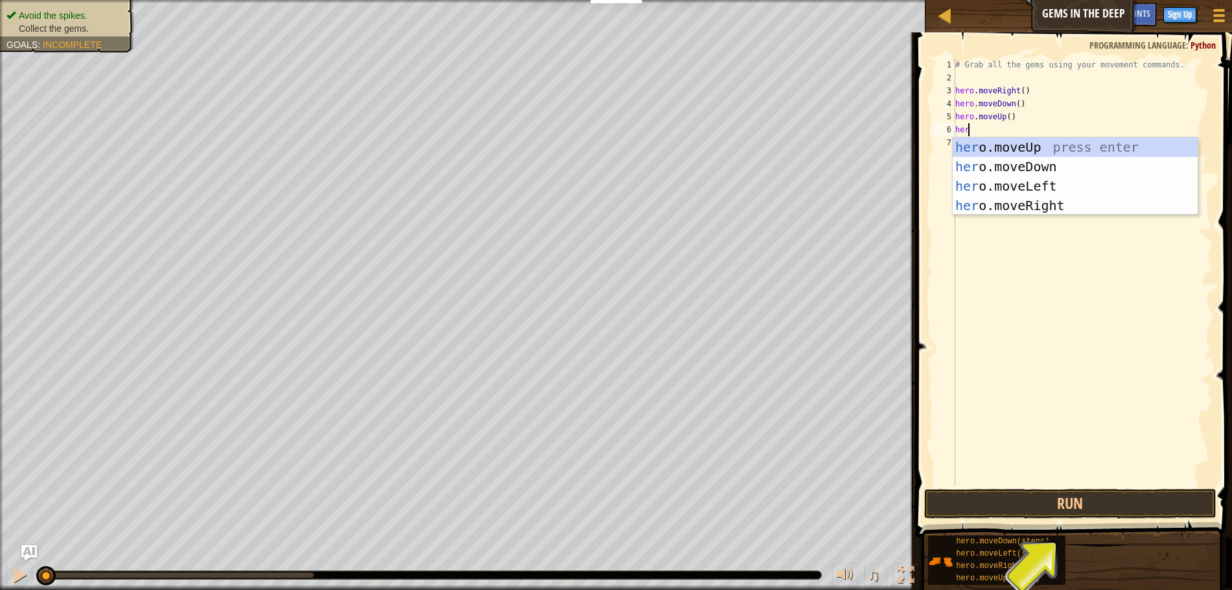
type textarea "hero"
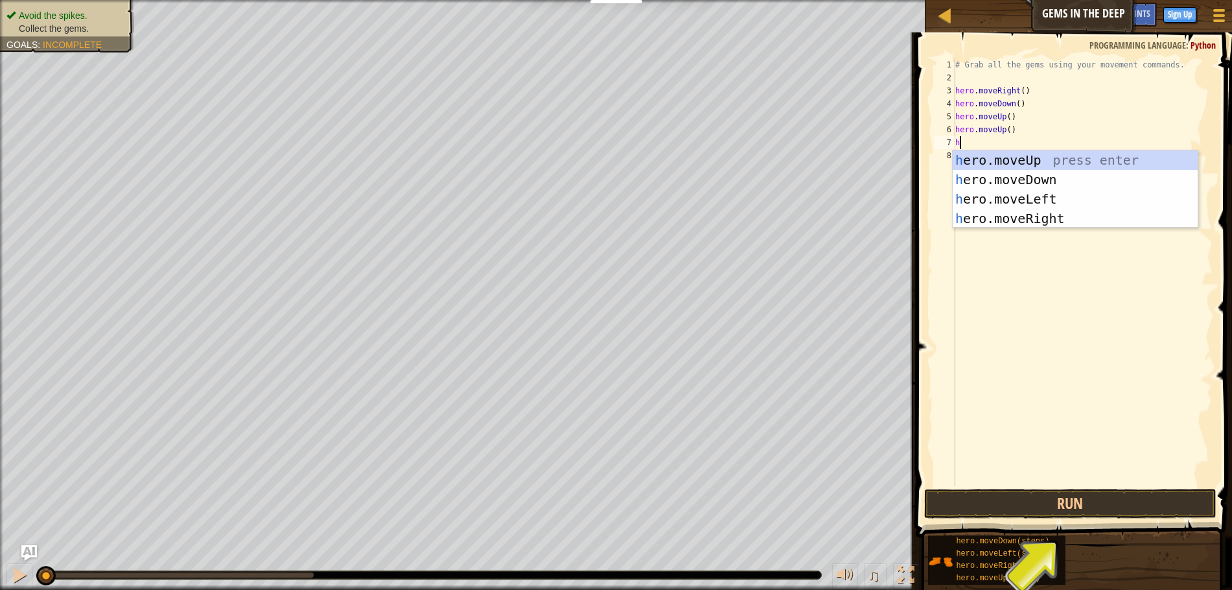
type textarea "her"
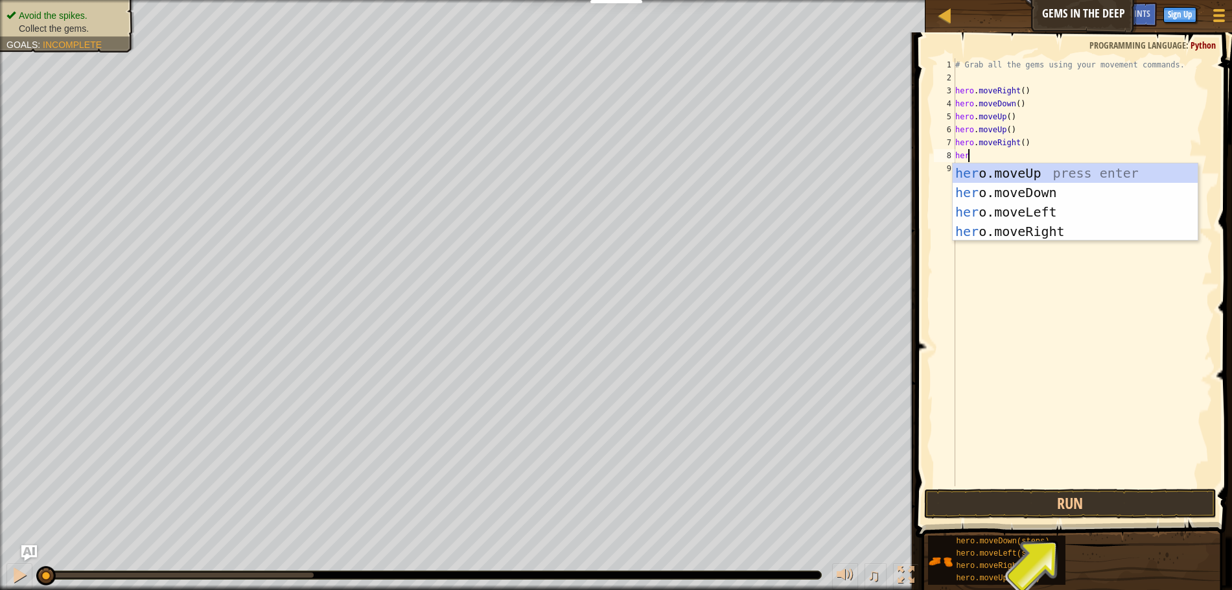
type textarea "hero"
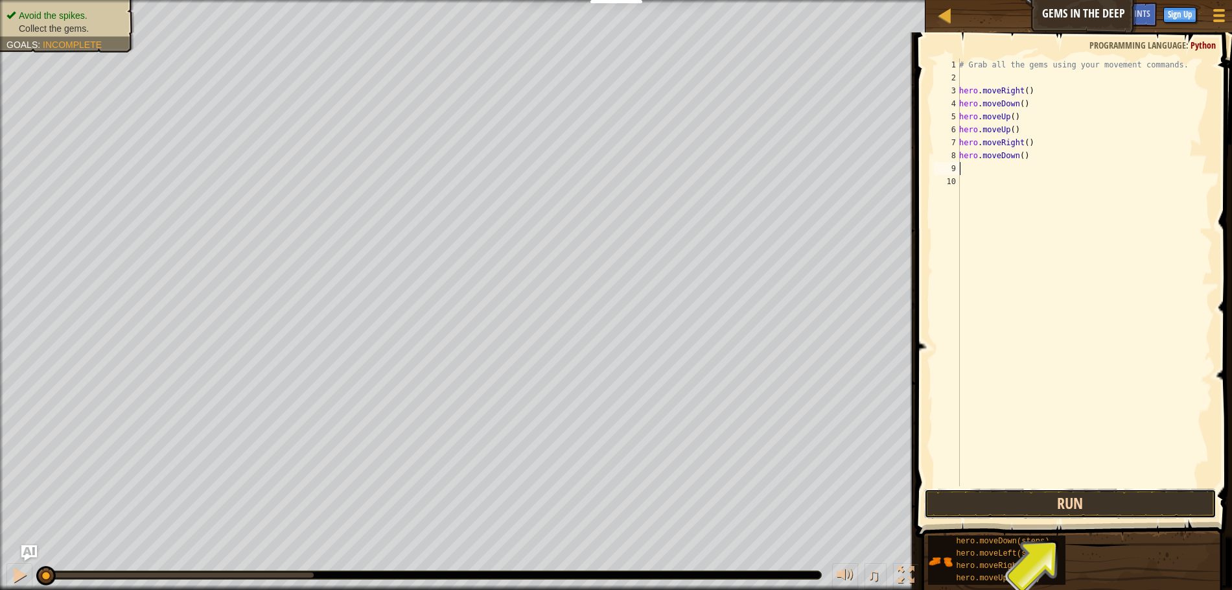
click at [1067, 504] on button "Run" at bounding box center [1070, 504] width 292 height 30
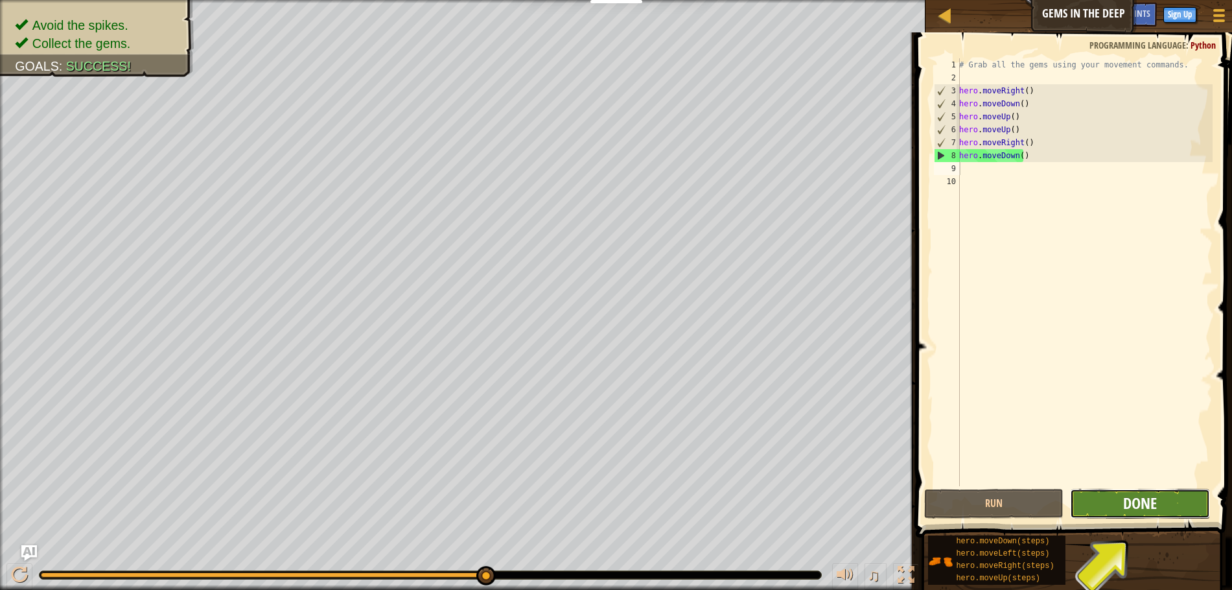
click at [1136, 503] on span "Done" at bounding box center [1140, 503] width 34 height 21
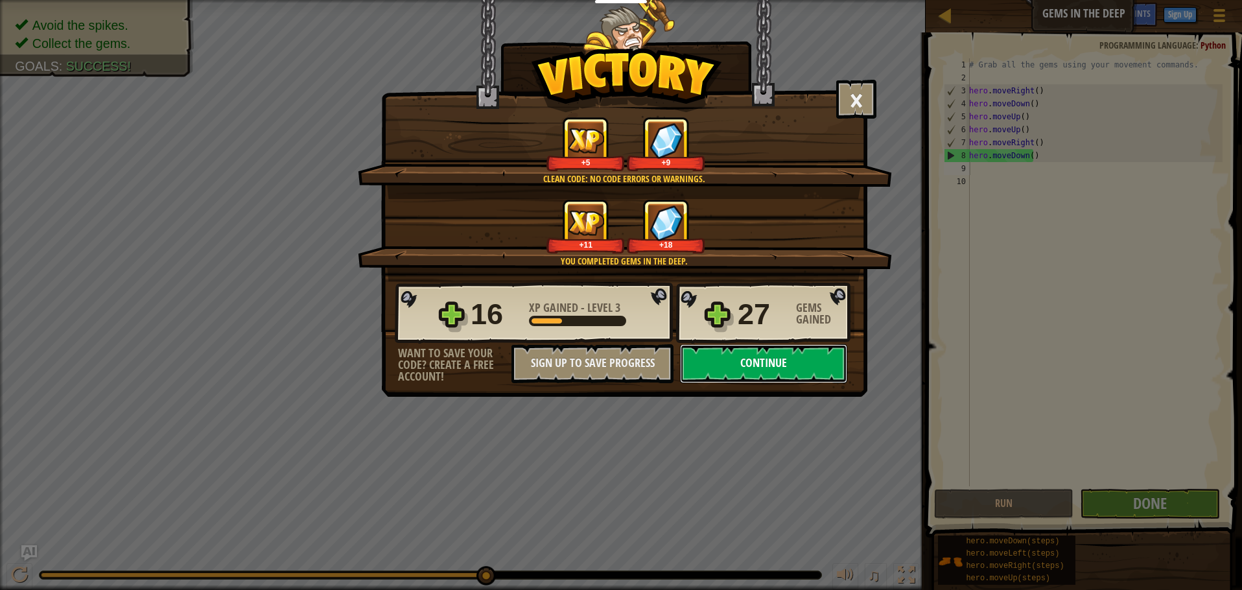
click at [765, 355] on button "Continue" at bounding box center [763, 363] width 167 height 39
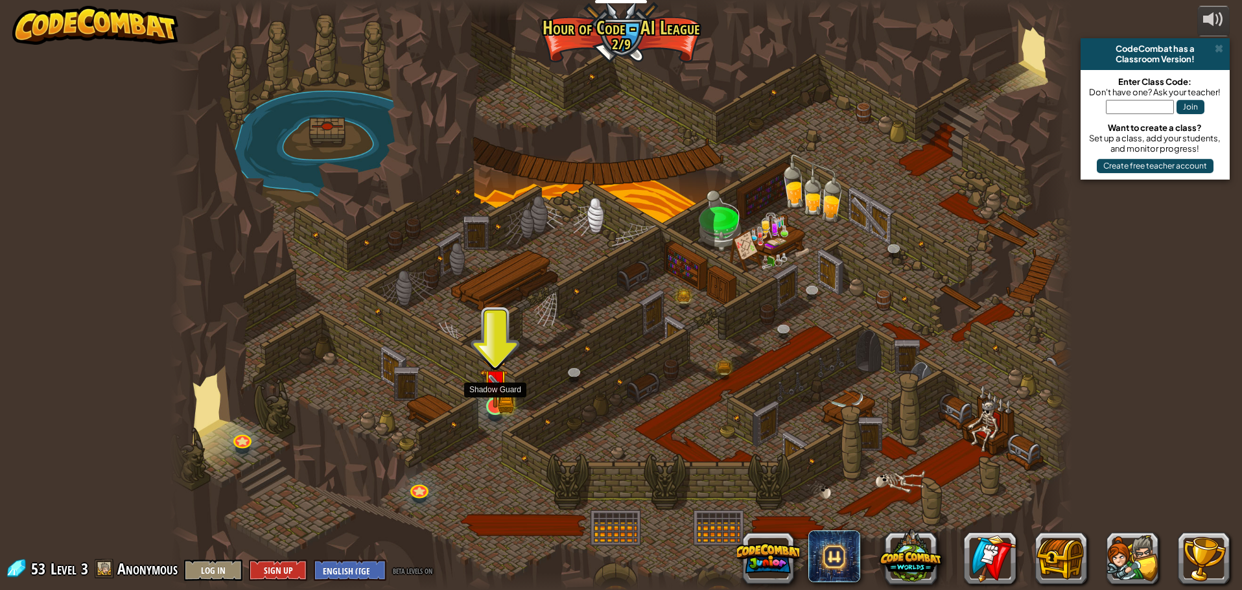
click at [499, 399] on img at bounding box center [495, 381] width 24 height 53
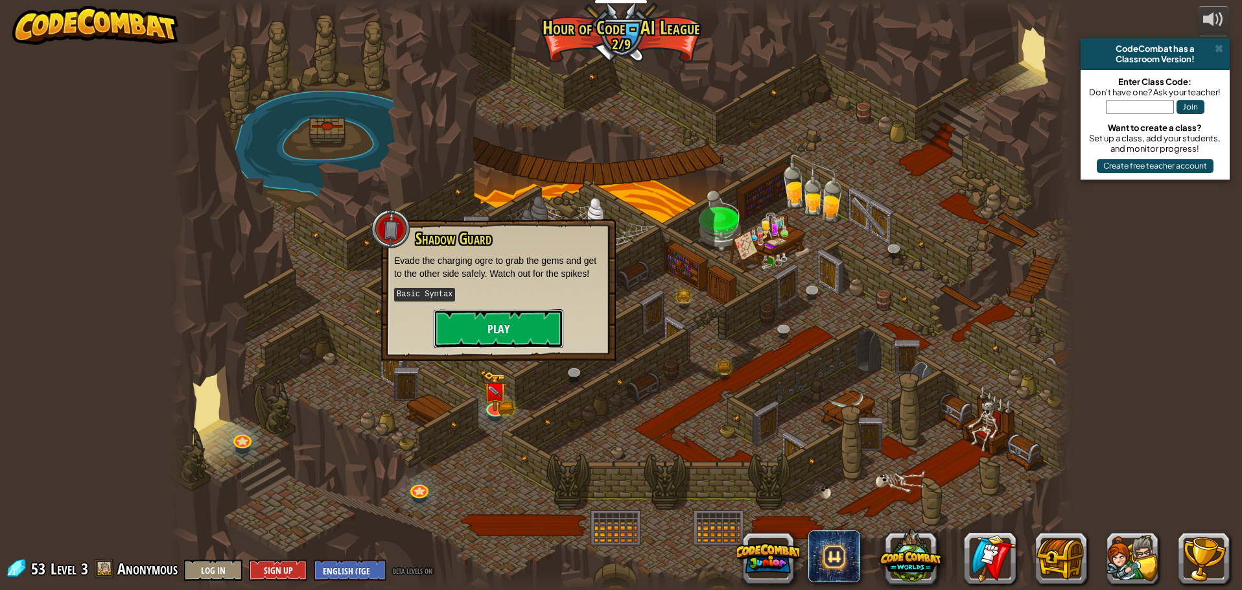
click at [506, 333] on button "Play" at bounding box center [499, 328] width 130 height 39
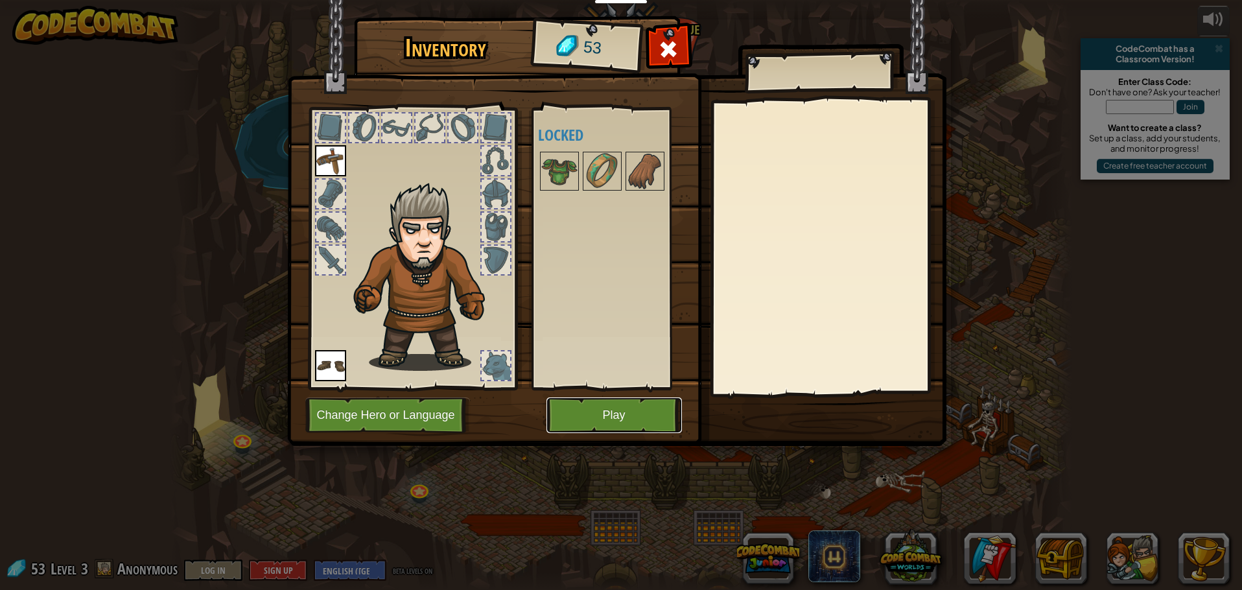
click at [644, 421] on button "Play" at bounding box center [613, 415] width 135 height 36
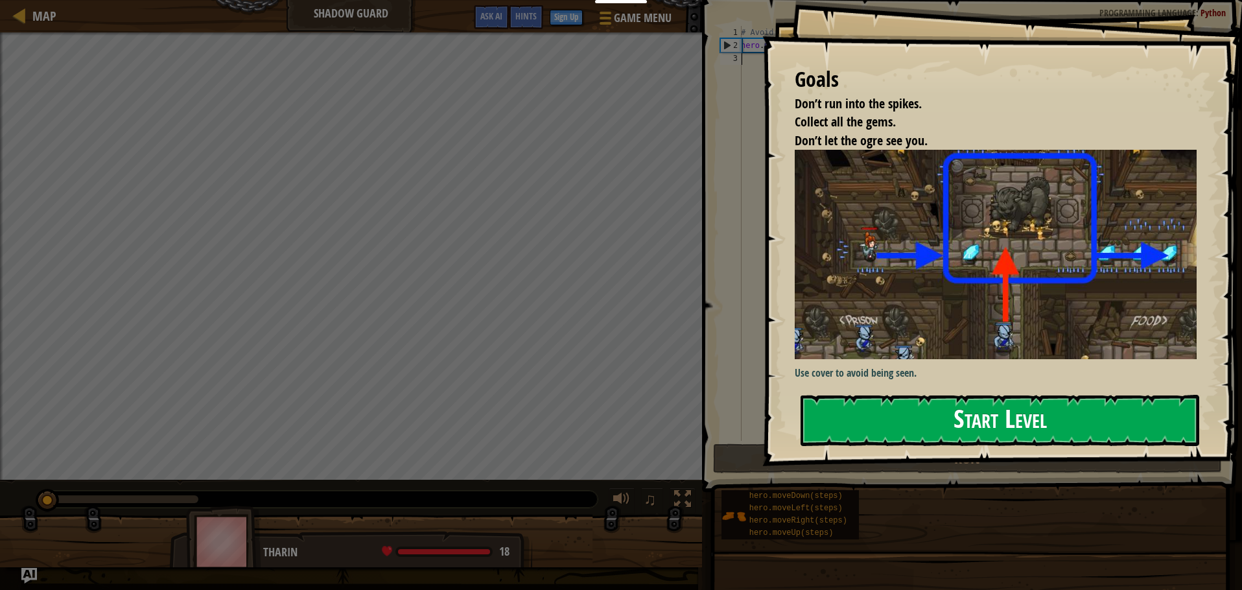
click at [1050, 406] on button "Start Level" at bounding box center [1000, 420] width 399 height 51
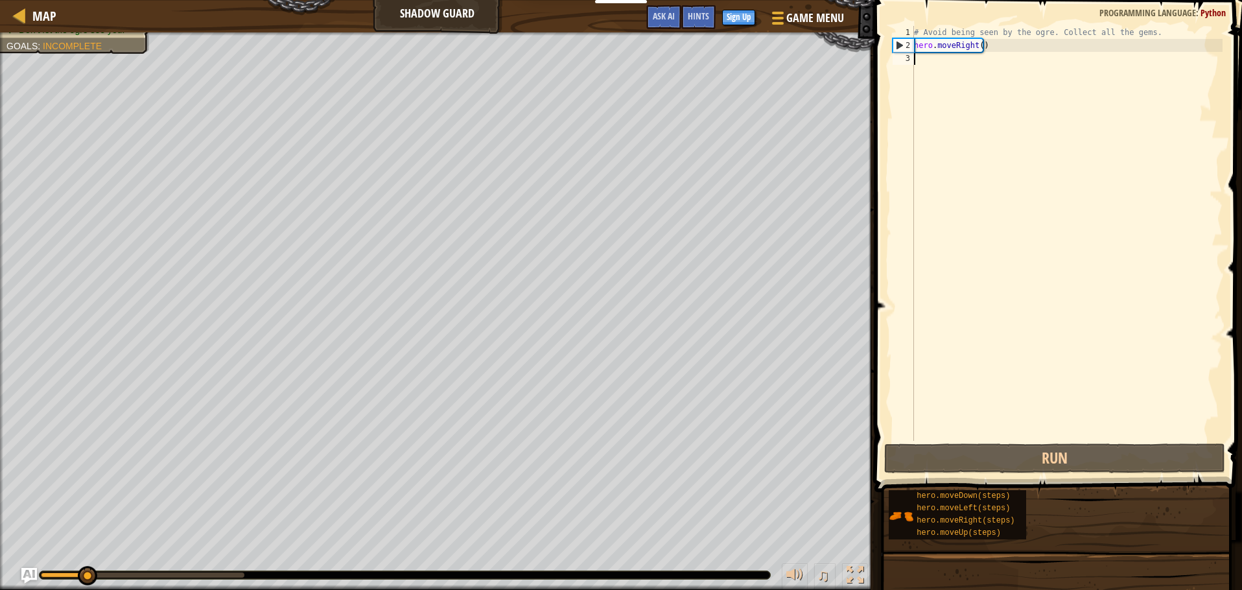
click at [631, 19] on div "Map Shadow Guard Game Menu Done Sign Up Hints Ask AI" at bounding box center [437, 16] width 875 height 32
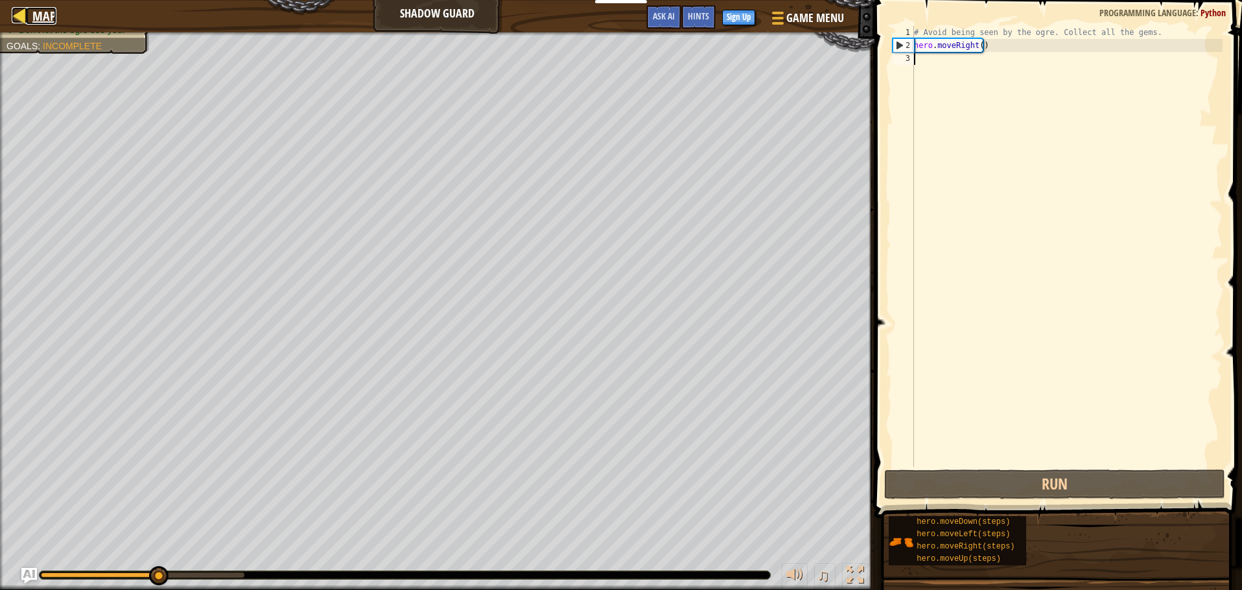
click at [38, 12] on span "Map" at bounding box center [44, 16] width 24 height 18
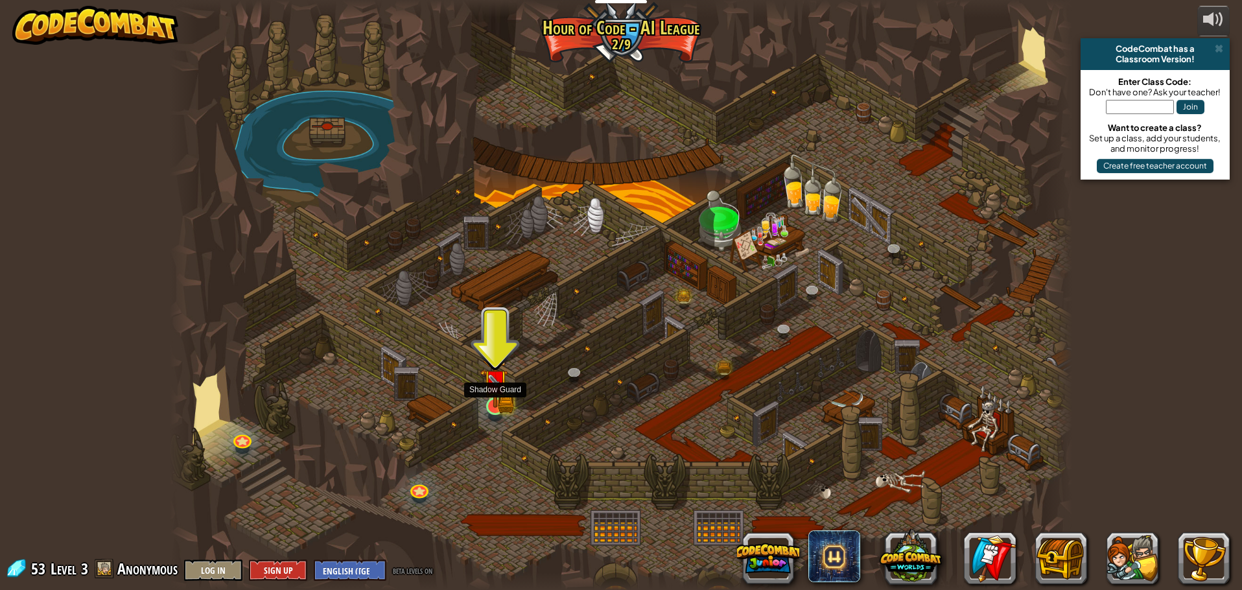
click at [491, 389] on img at bounding box center [495, 382] width 14 height 14
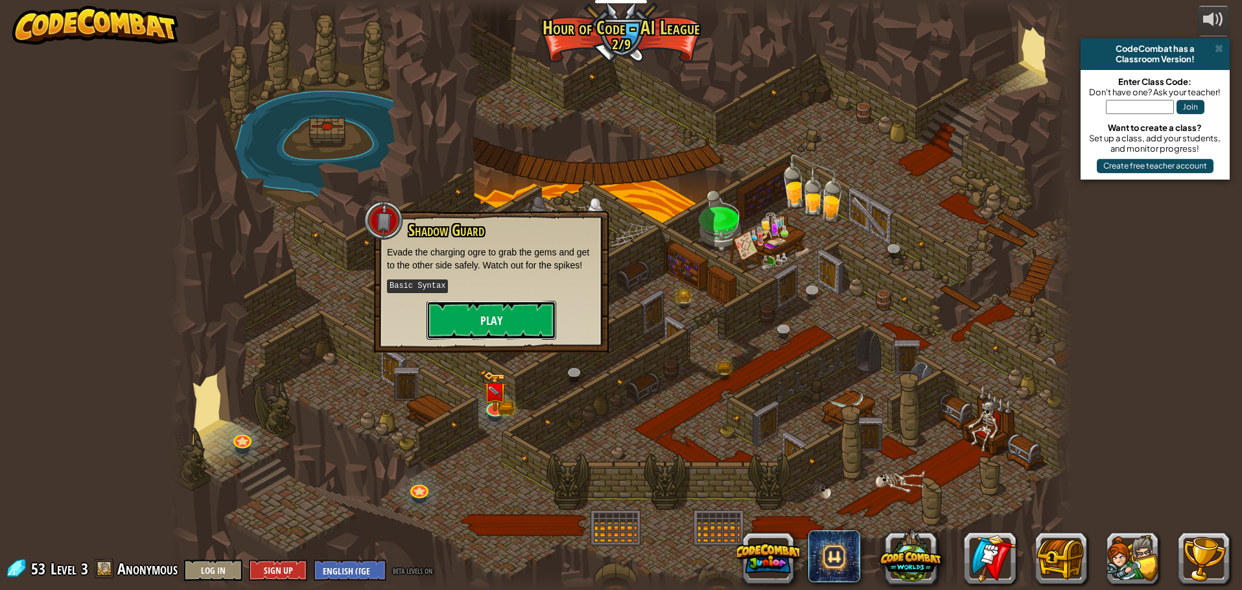
click at [512, 312] on button "Play" at bounding box center [492, 320] width 130 height 39
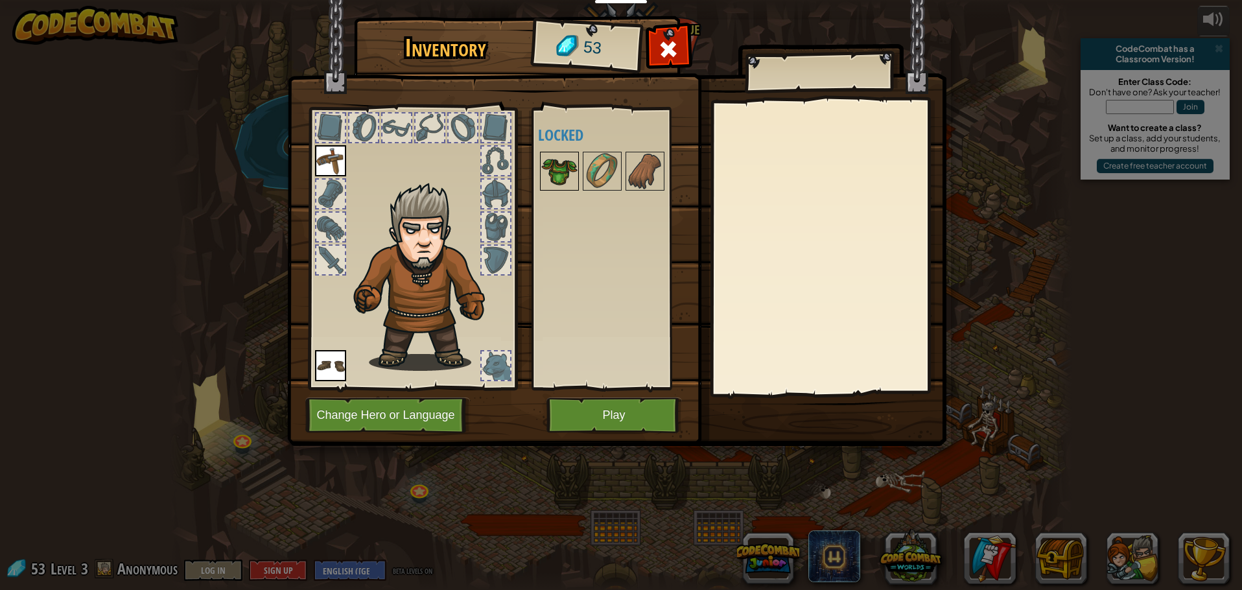
click at [562, 178] on img at bounding box center [559, 171] width 36 height 36
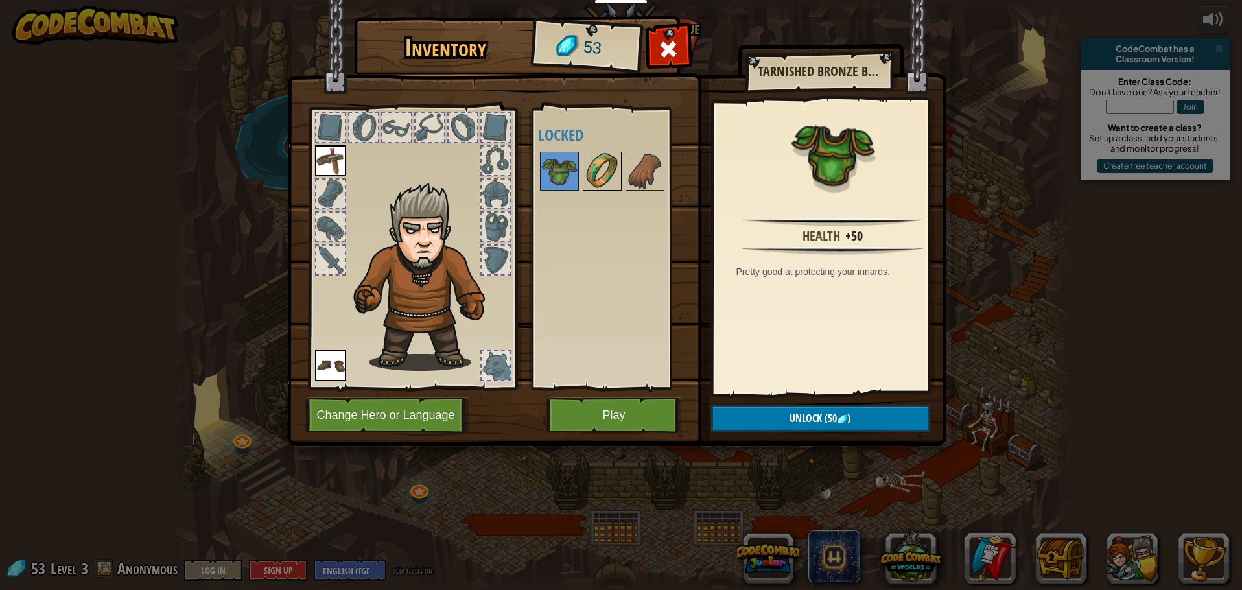
click at [607, 174] on img at bounding box center [602, 171] width 36 height 36
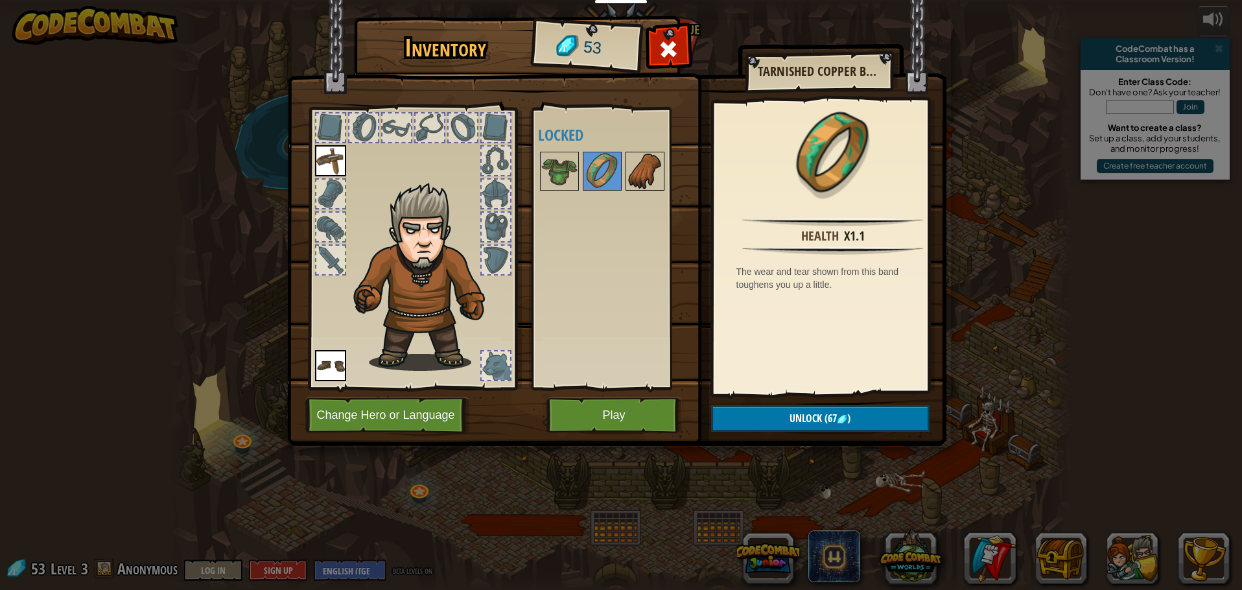
click at [660, 155] on img at bounding box center [645, 171] width 36 height 36
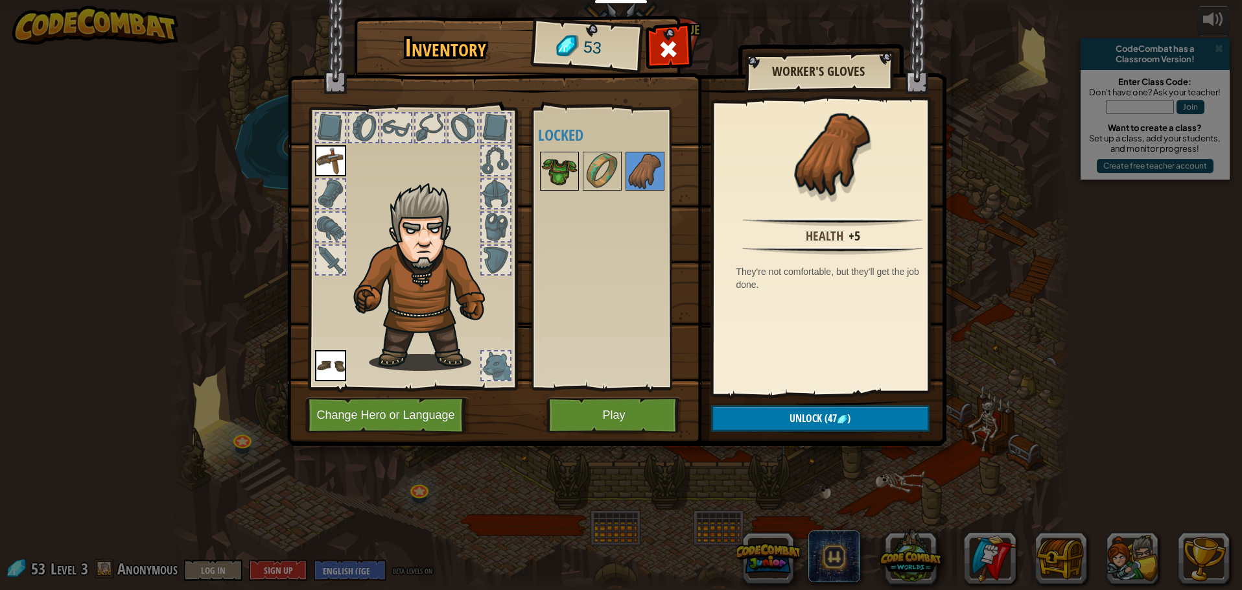
drag, startPoint x: 563, startPoint y: 169, endPoint x: 556, endPoint y: 174, distance: 7.9
click at [559, 170] on img at bounding box center [559, 171] width 36 height 36
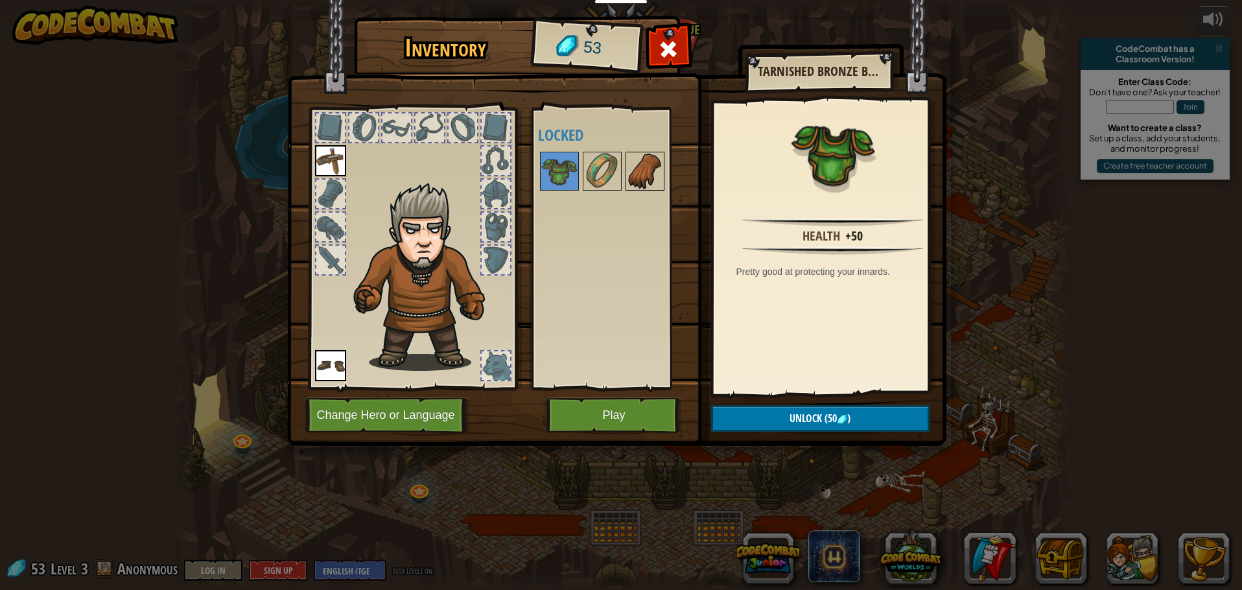
click at [659, 167] on img at bounding box center [645, 171] width 36 height 36
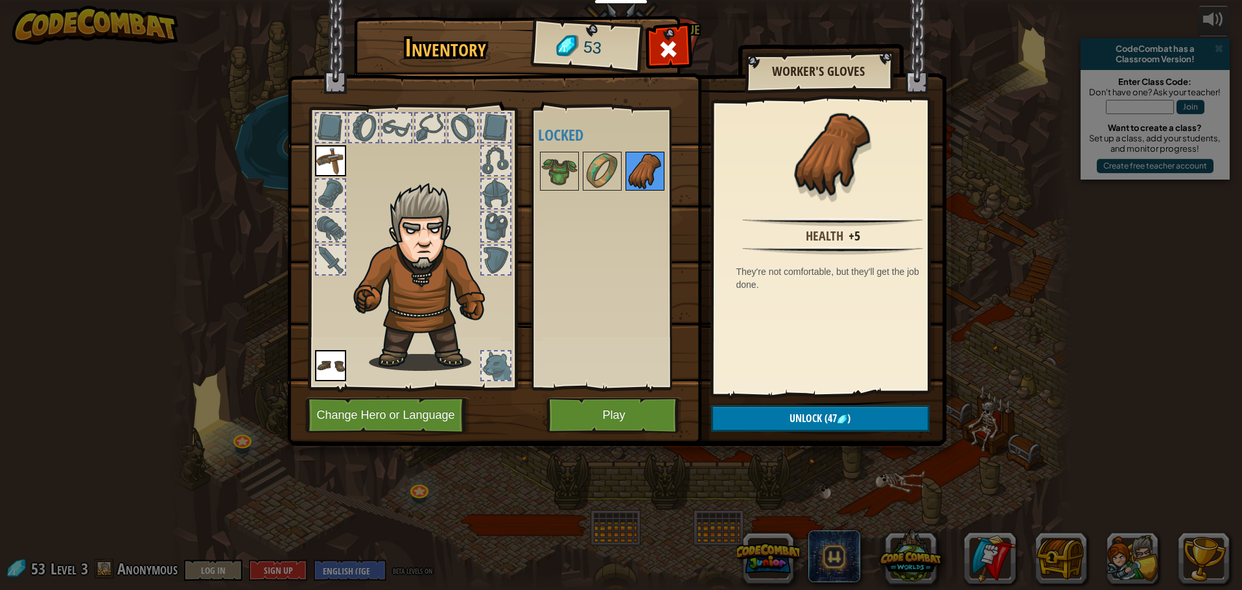
click at [655, 162] on img at bounding box center [645, 171] width 36 height 36
click at [569, 161] on img at bounding box center [559, 171] width 36 height 36
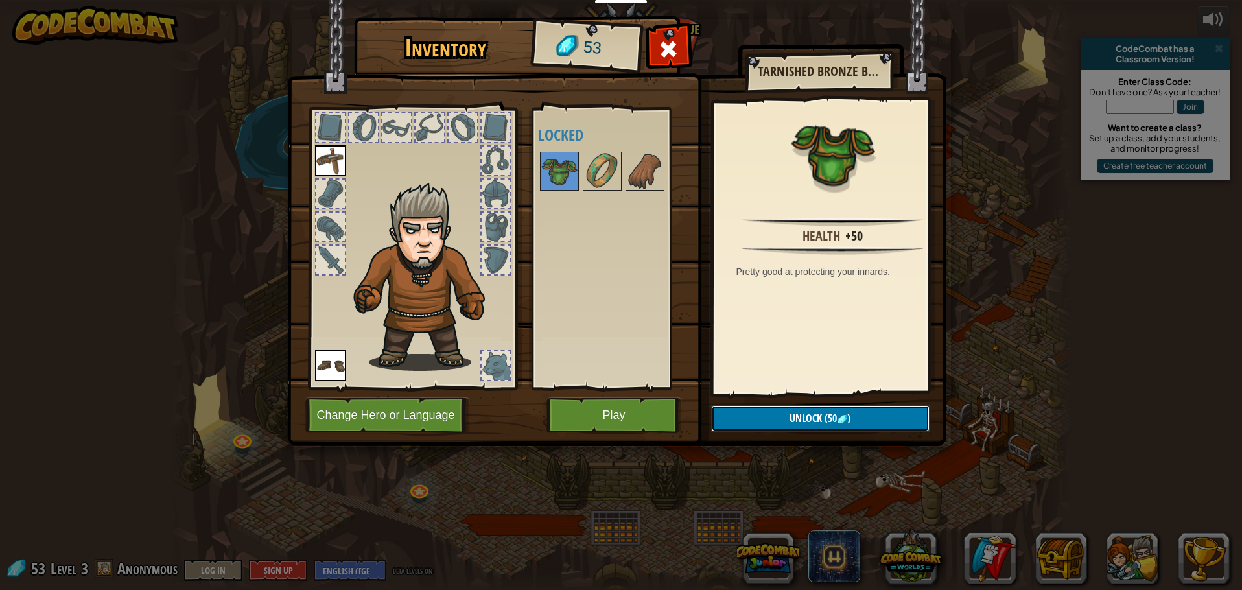
click at [841, 420] on img at bounding box center [842, 419] width 10 height 10
click at [810, 410] on button "Confirm" at bounding box center [820, 418] width 218 height 27
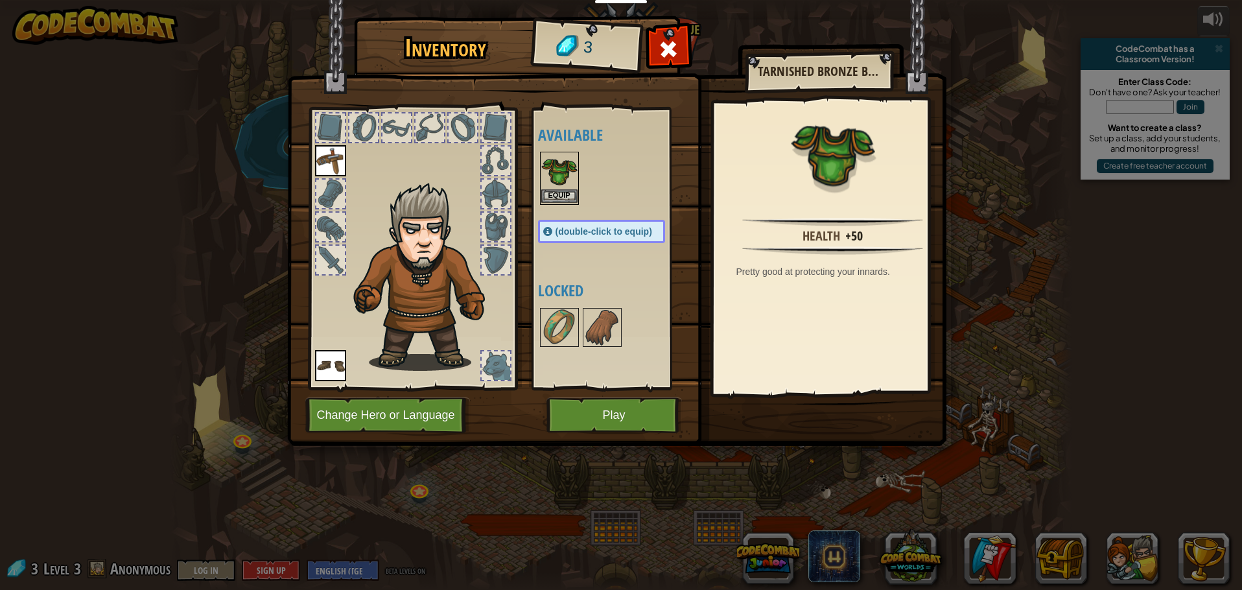
click at [567, 187] on img at bounding box center [559, 171] width 36 height 36
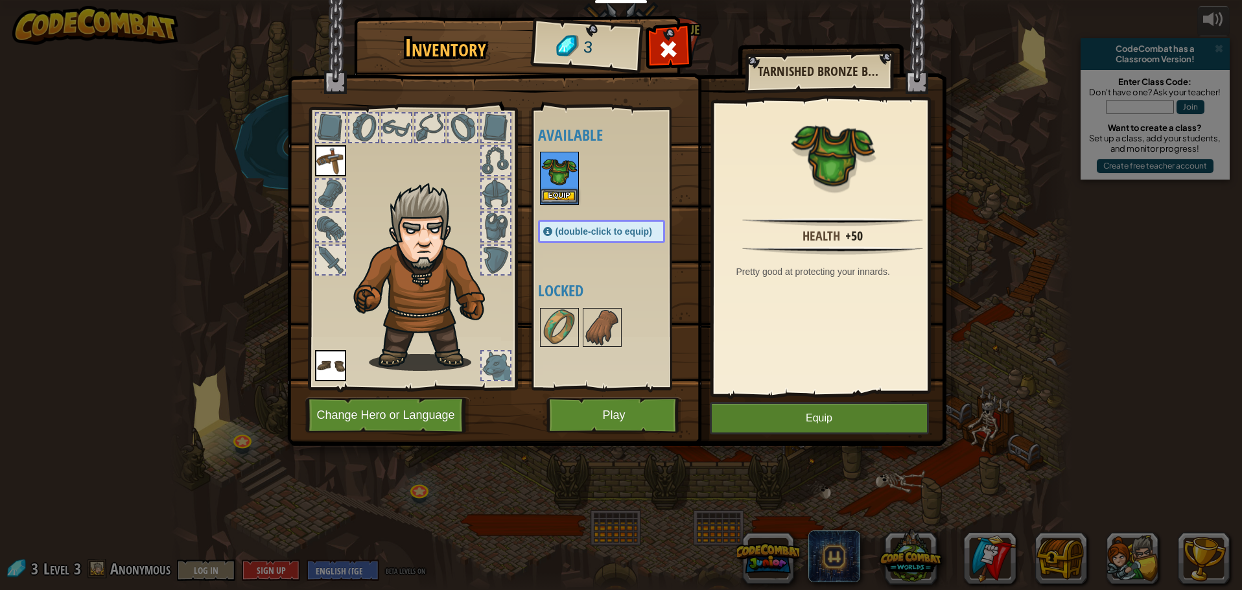
click at [567, 187] on img at bounding box center [559, 171] width 36 height 36
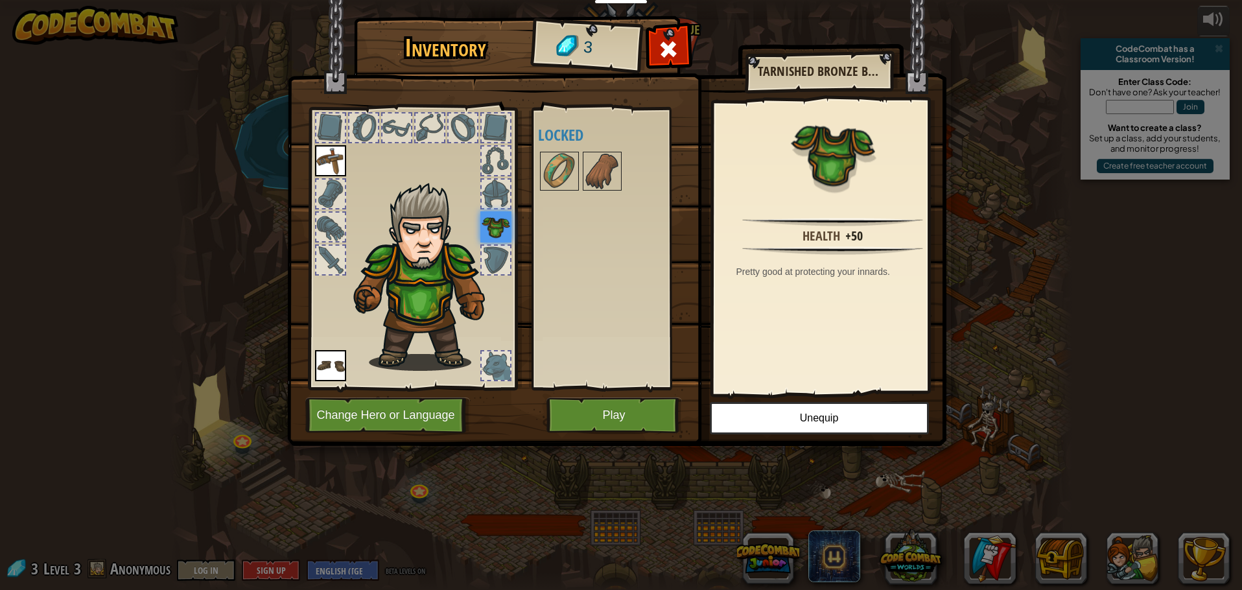
click at [588, 392] on img at bounding box center [616, 210] width 659 height 471
drag, startPoint x: 584, startPoint y: 432, endPoint x: 574, endPoint y: 417, distance: 17.3
click at [582, 430] on button "Play" at bounding box center [613, 415] width 135 height 36
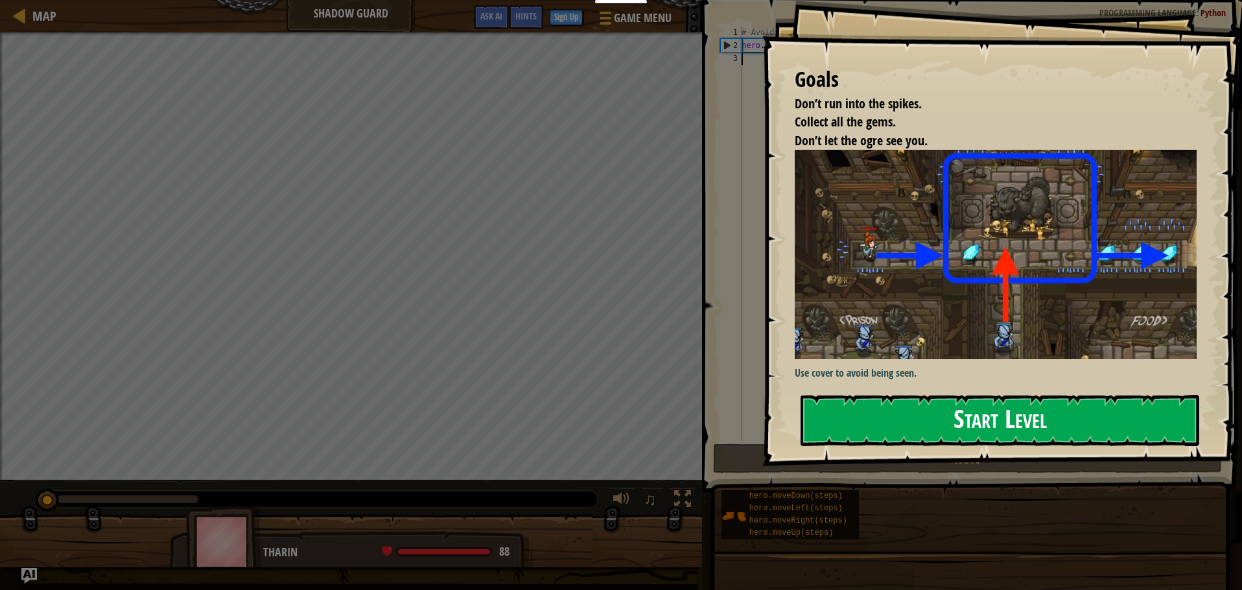
click at [977, 395] on button "Start Level" at bounding box center [1000, 420] width 399 height 51
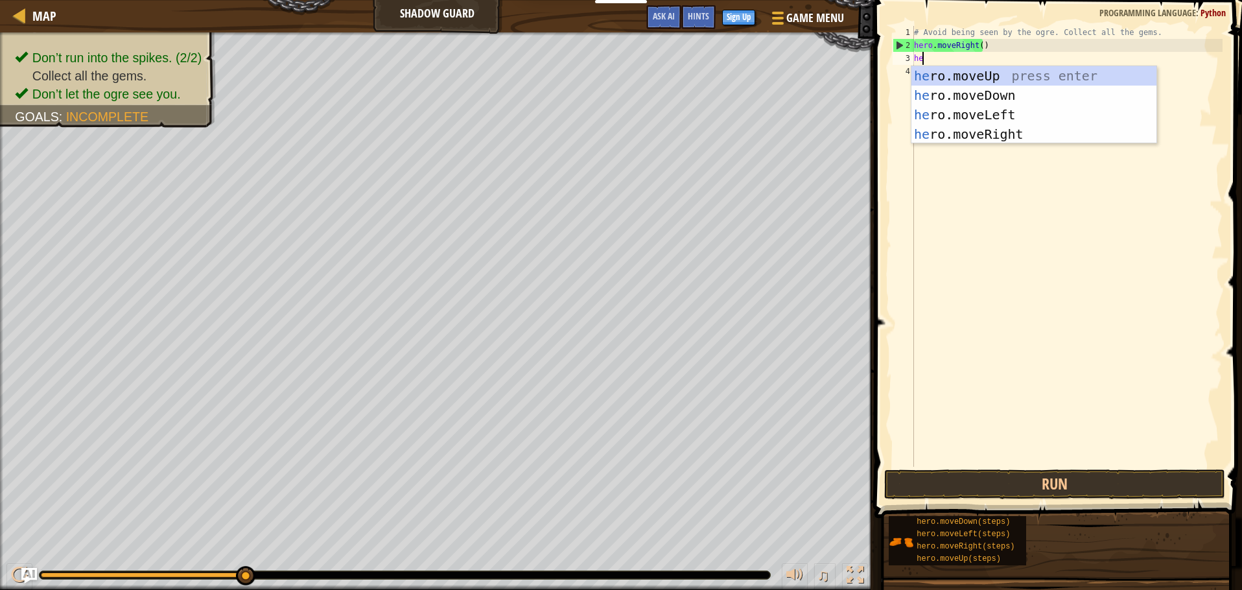
scroll to position [6, 1]
type textarea "hero"
click at [981, 80] on div "hero .moveUp press enter hero .moveDown press enter hero .moveLeft press enter …" at bounding box center [1033, 124] width 245 height 117
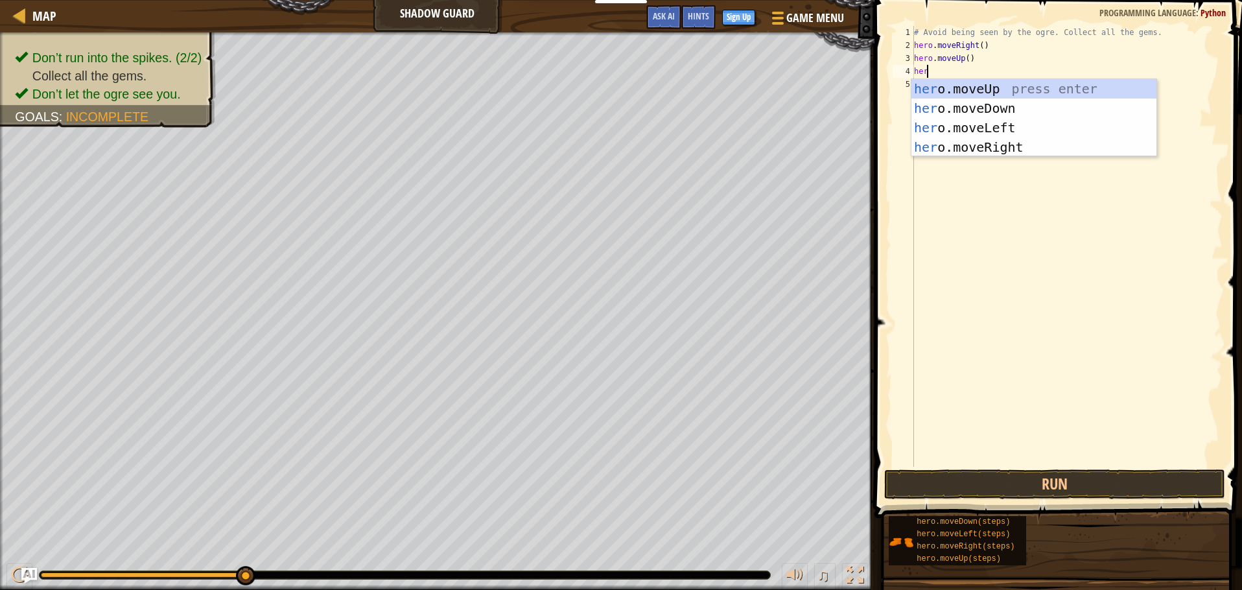
type textarea "hero"
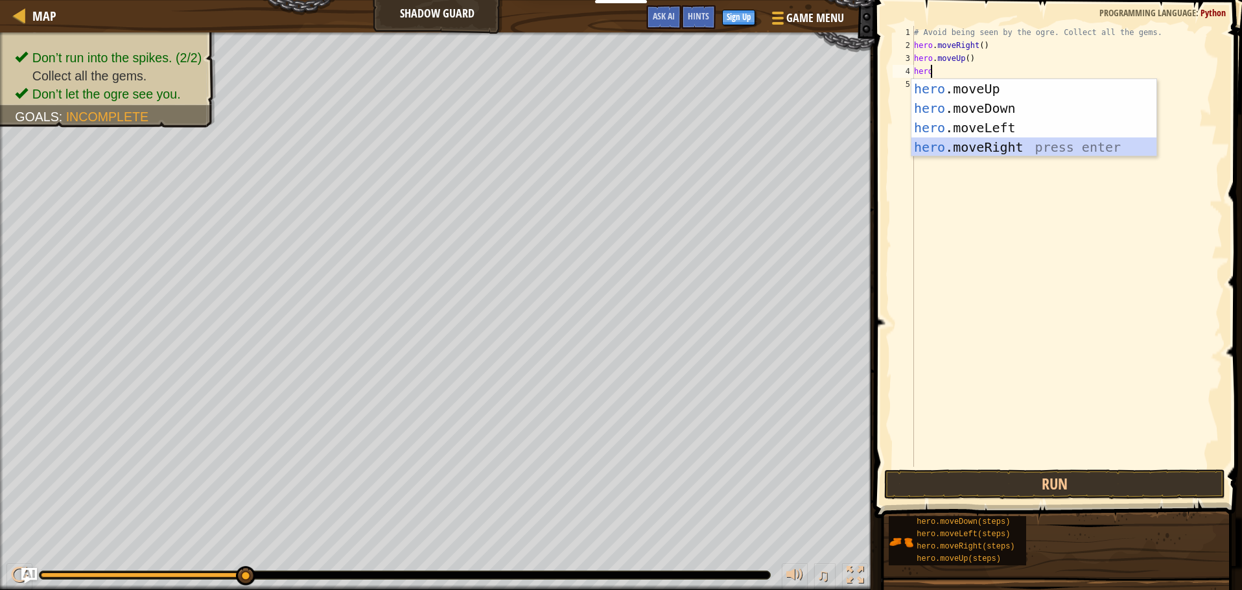
click at [1004, 139] on div "hero .moveUp press enter hero .moveDown press enter hero .moveLeft press enter …" at bounding box center [1033, 137] width 245 height 117
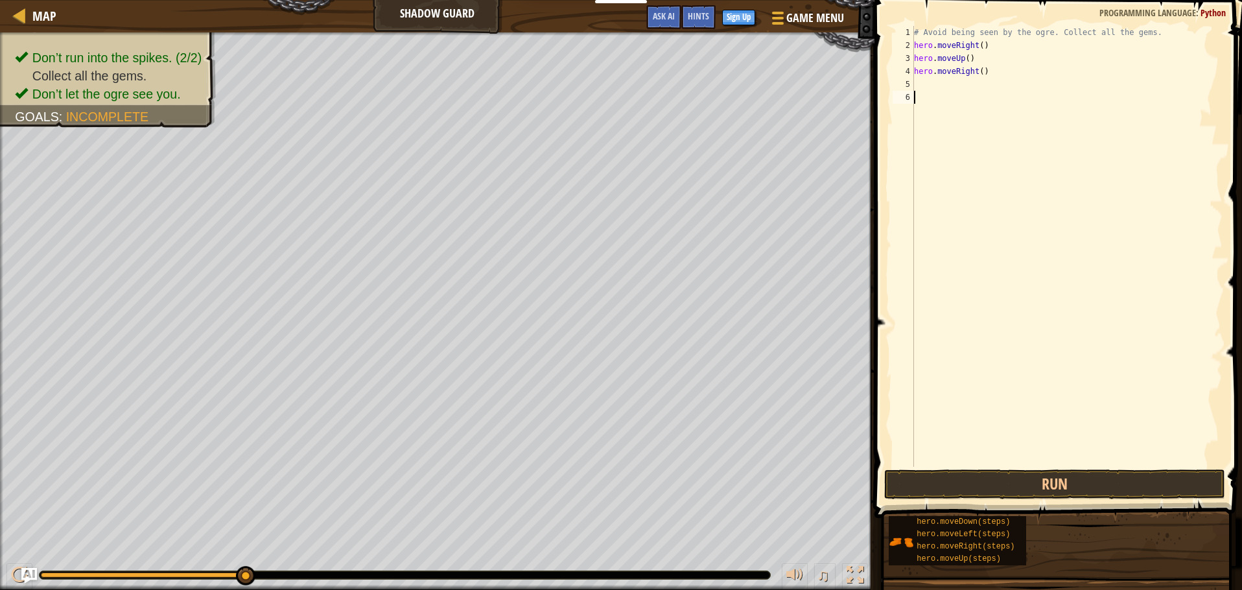
drag, startPoint x: 998, startPoint y: 231, endPoint x: 1005, endPoint y: 185, distance: 46.5
click at [998, 231] on div "# Avoid being seen by the ogre. Collect all the gems. hero . moveRight ( ) hero…" at bounding box center [1066, 259] width 311 height 467
drag, startPoint x: 1000, startPoint y: 133, endPoint x: 993, endPoint y: 106, distance: 27.5
click at [998, 126] on div "# Avoid being seen by the ogre. Collect all the gems. hero . moveRight ( ) hero…" at bounding box center [1066, 259] width 311 height 467
click at [980, 91] on div "# Avoid being seen by the ogre. Collect all the gems. hero . moveRight ( ) hero…" at bounding box center [1066, 259] width 311 height 467
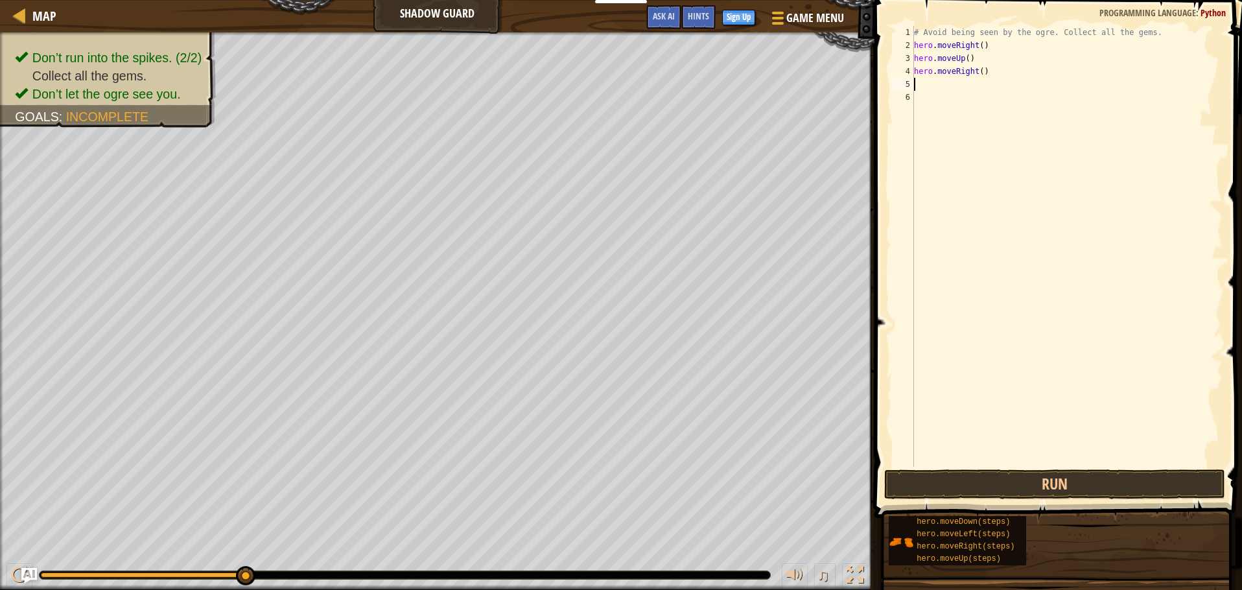
click at [969, 81] on div "# Avoid being seen by the ogre. Collect all the gems. hero . moveRight ( ) hero…" at bounding box center [1066, 259] width 311 height 467
type textarea "h"
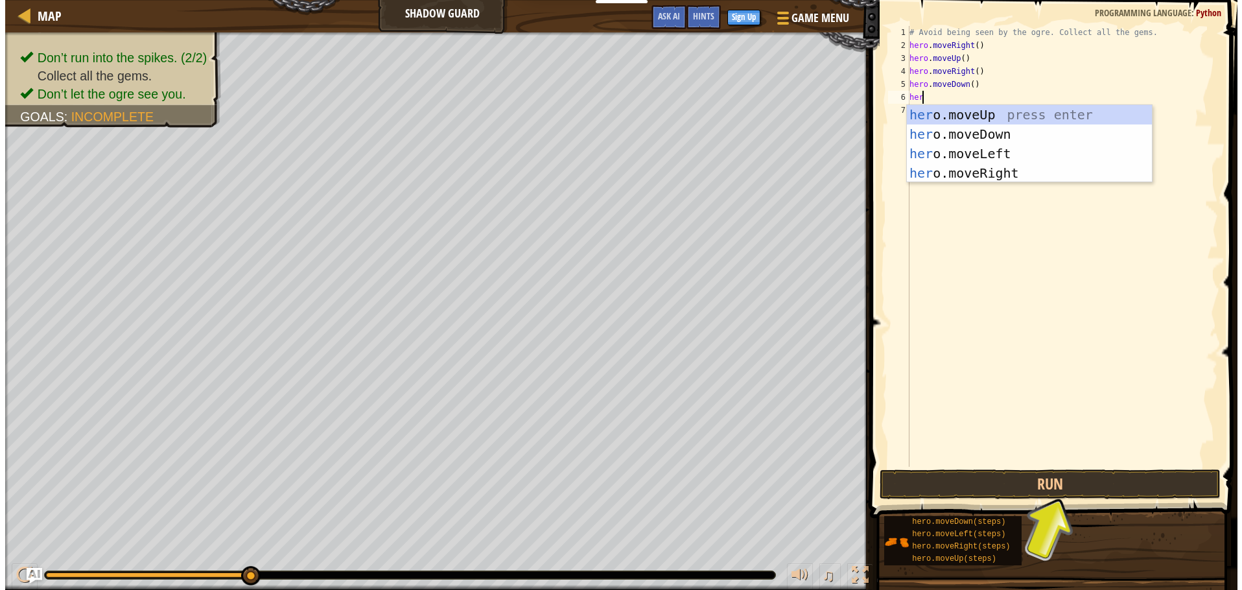
scroll to position [6, 1]
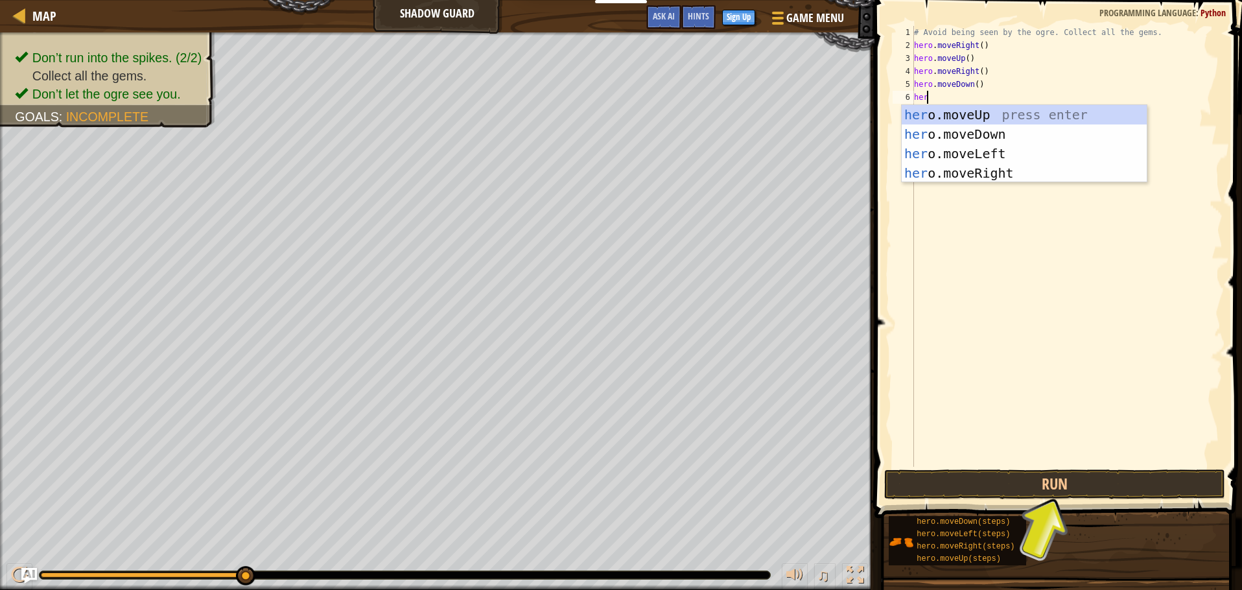
type textarea "hero"
click at [976, 151] on div "hero .moveUp press enter hero .moveDown press enter hero .moveLeft press enter …" at bounding box center [1033, 163] width 245 height 117
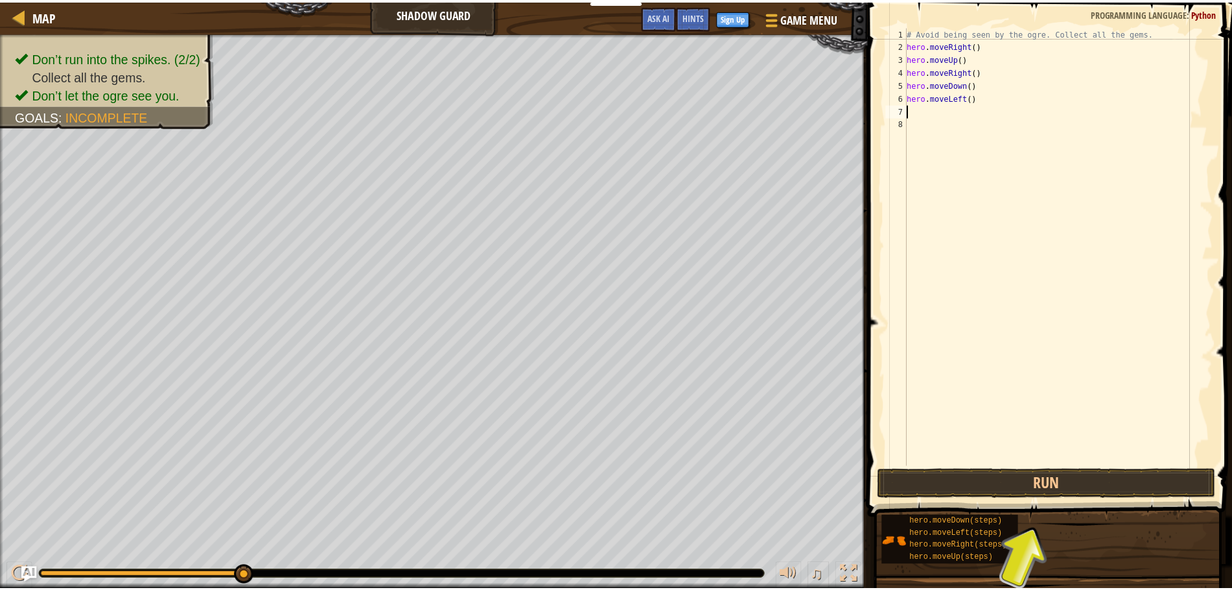
scroll to position [6, 0]
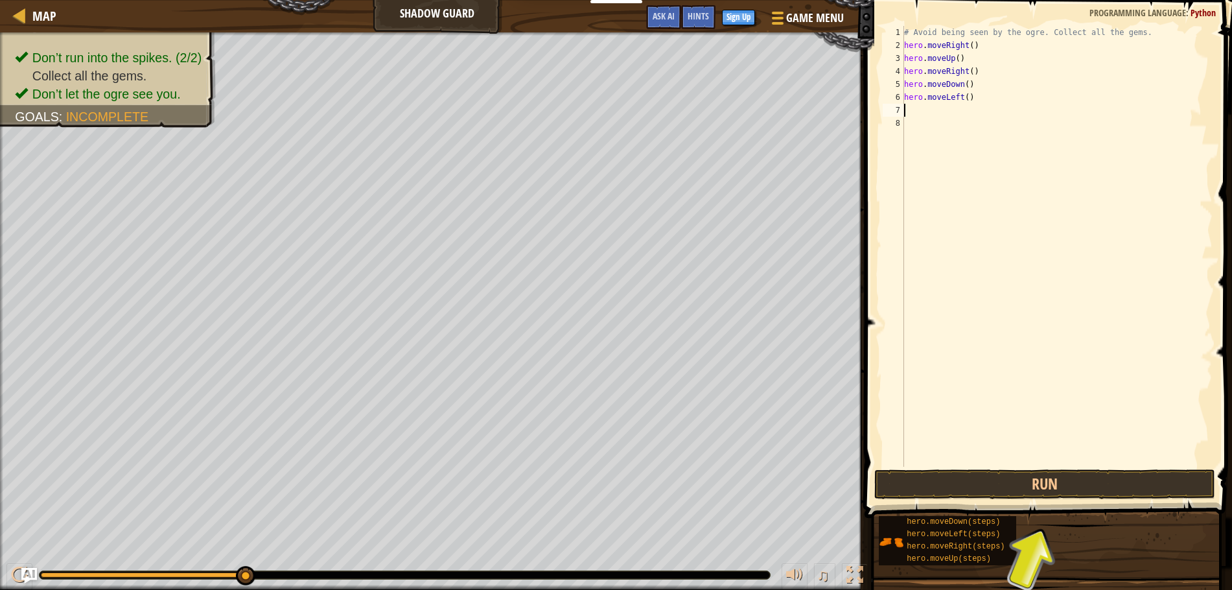
click at [1013, 99] on div "# Avoid being seen by the ogre. Collect all the gems. hero . moveRight ( ) hero…" at bounding box center [1057, 259] width 311 height 467
type textarea "h"
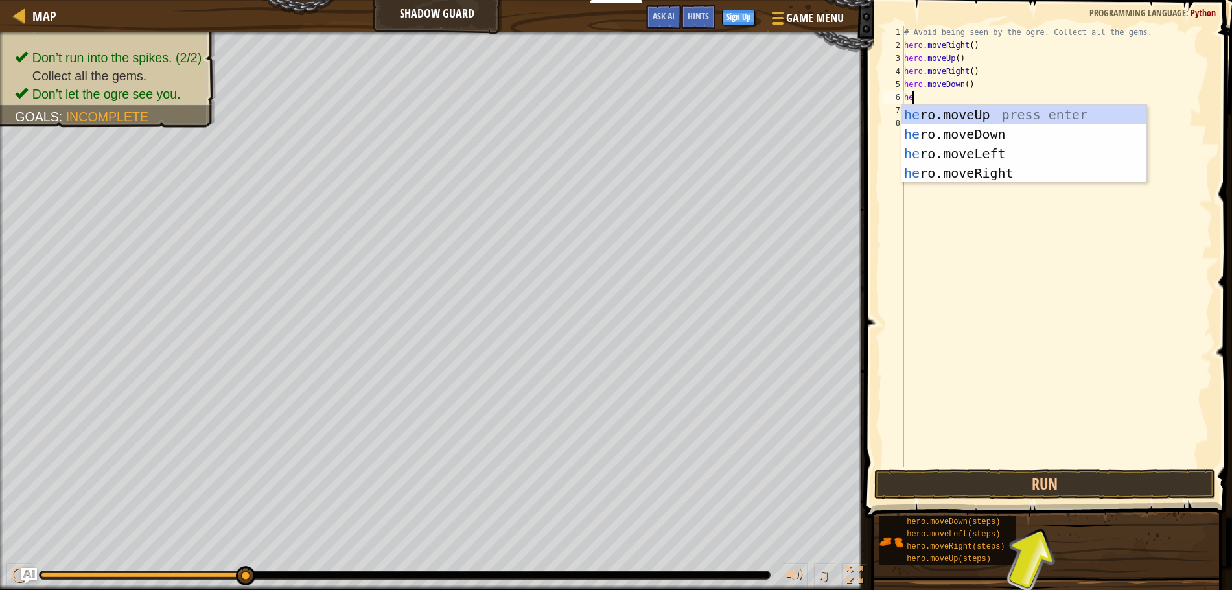
scroll to position [6, 1]
type textarea "hero"
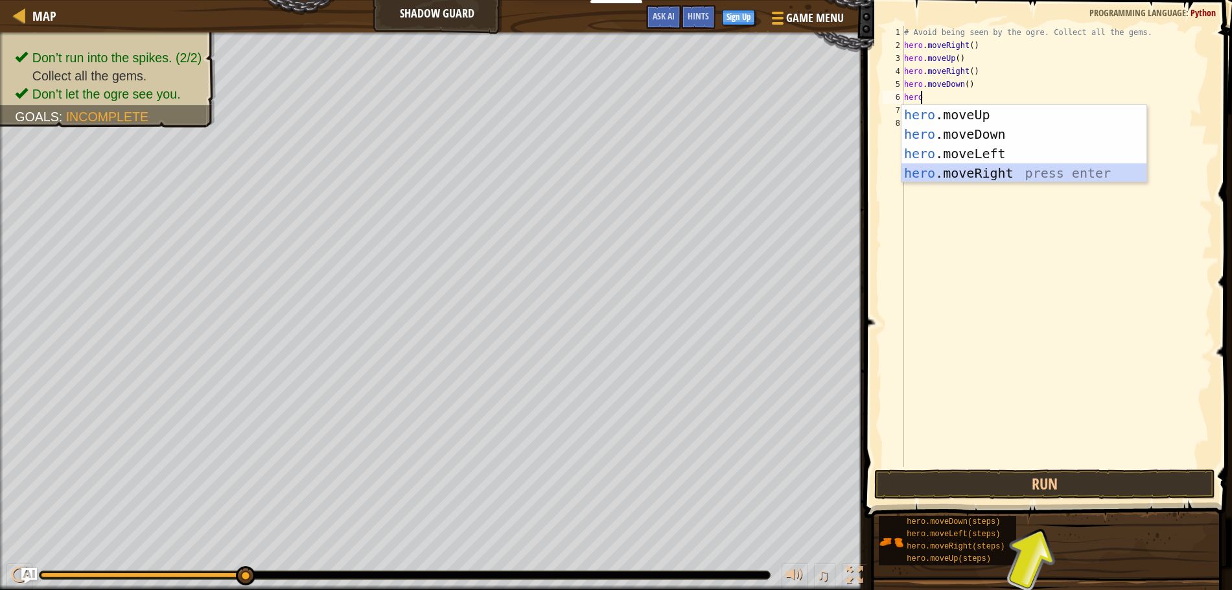
click at [969, 165] on div "hero .moveUp press enter hero .moveDown press enter hero .moveLeft press enter …" at bounding box center [1024, 163] width 245 height 117
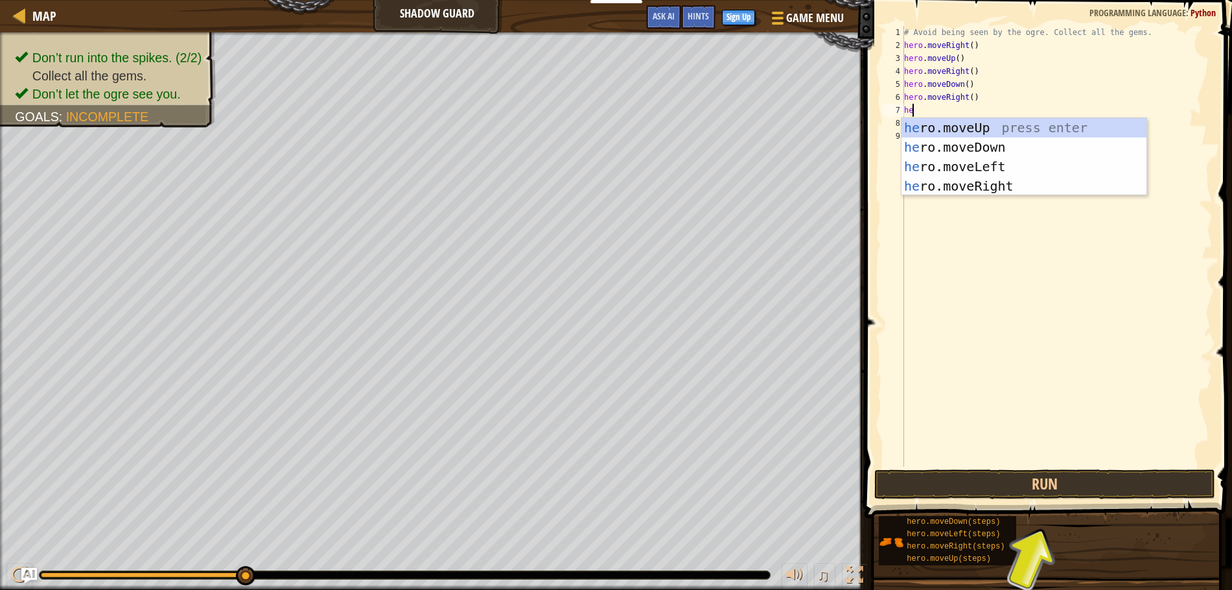
type textarea "hero"
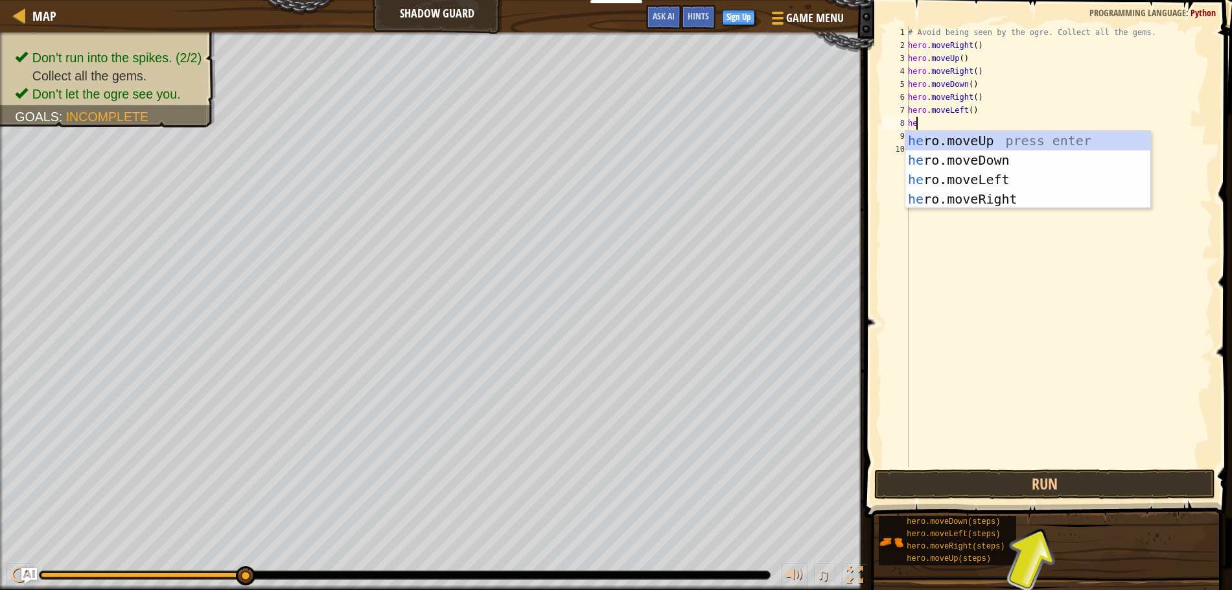
type textarea "hero"
click at [993, 143] on div "hero .moveUp press enter hero .moveDown press enter hero .moveLeft press enter …" at bounding box center [1028, 189] width 245 height 117
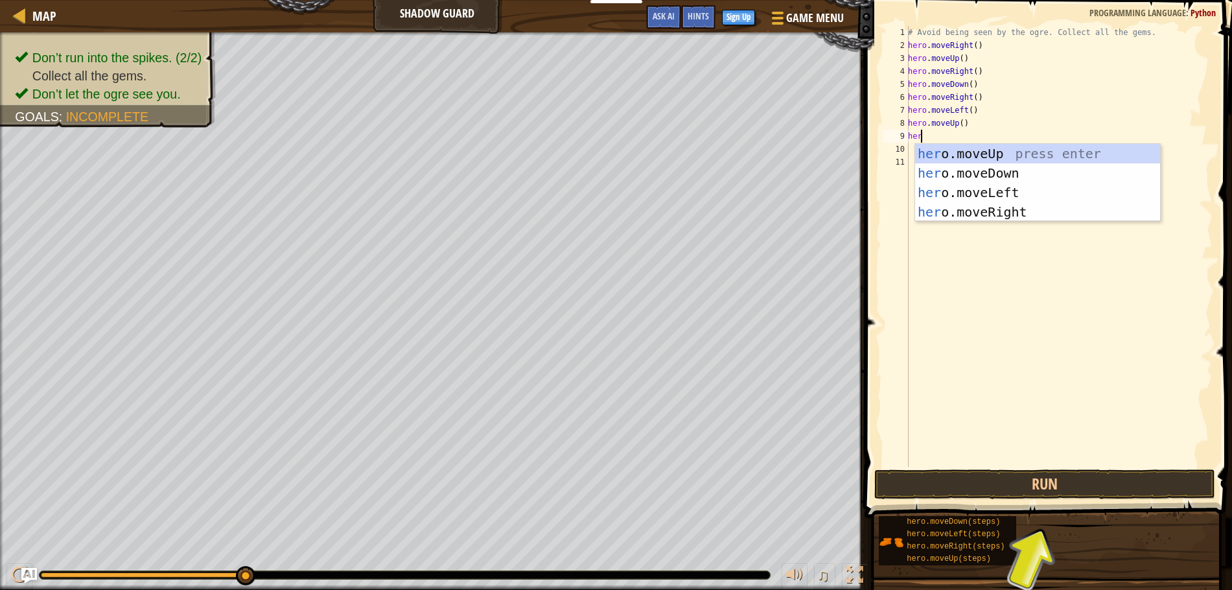
type textarea "hero"
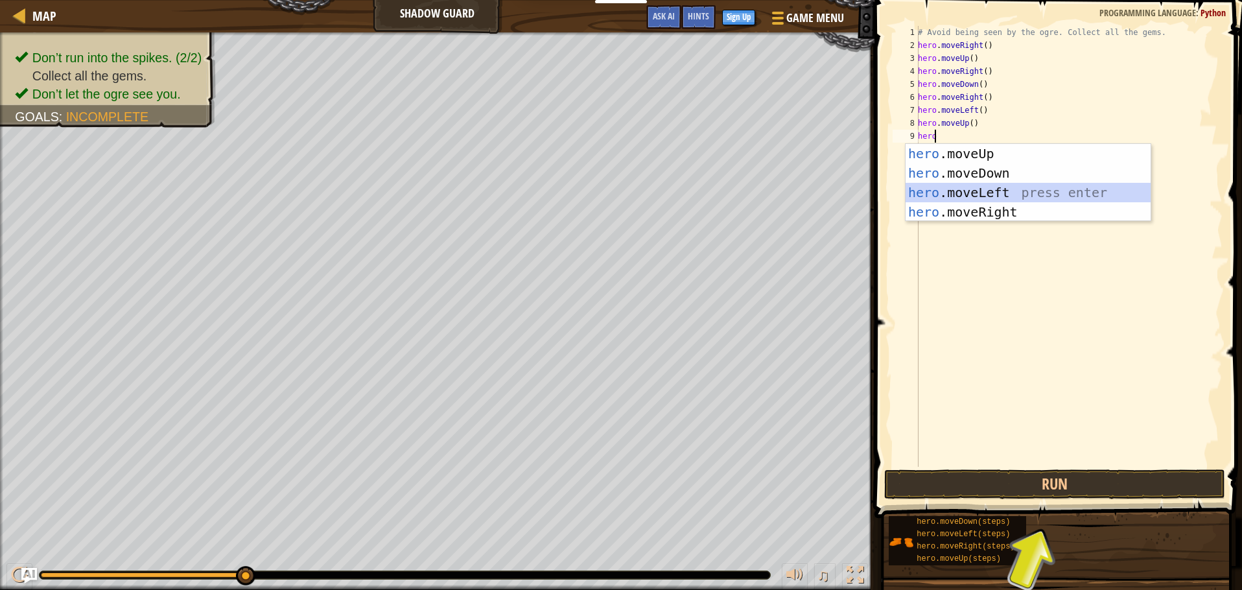
click at [956, 186] on div "hero .moveUp press enter hero .moveDown press enter hero .moveLeft press enter …" at bounding box center [1028, 202] width 245 height 117
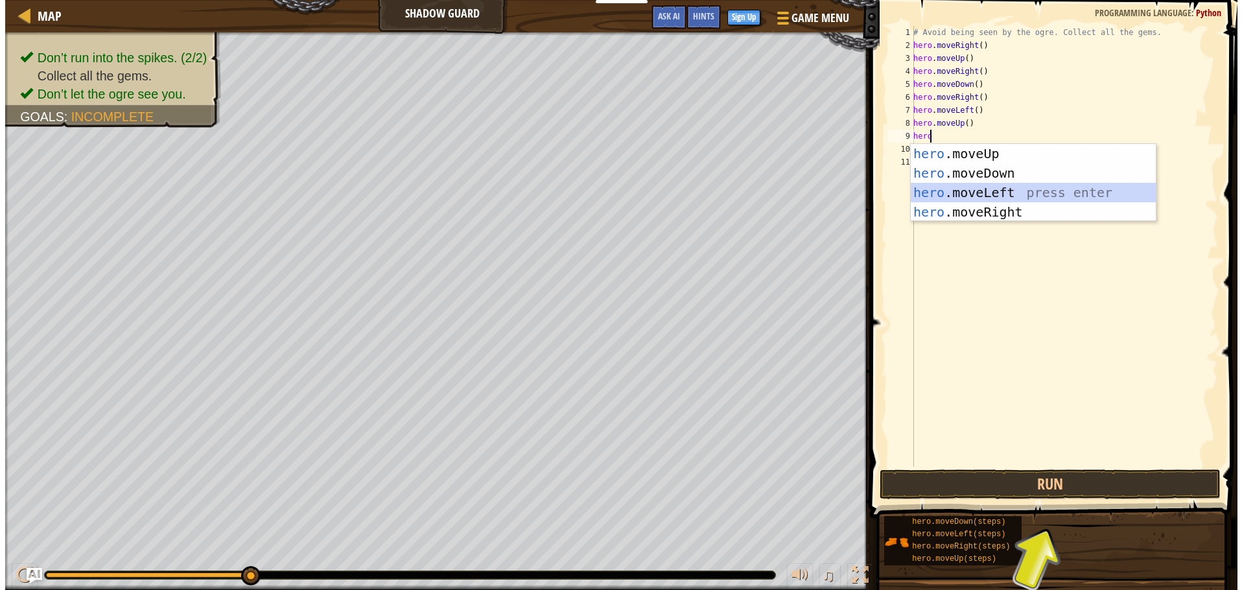
scroll to position [6, 0]
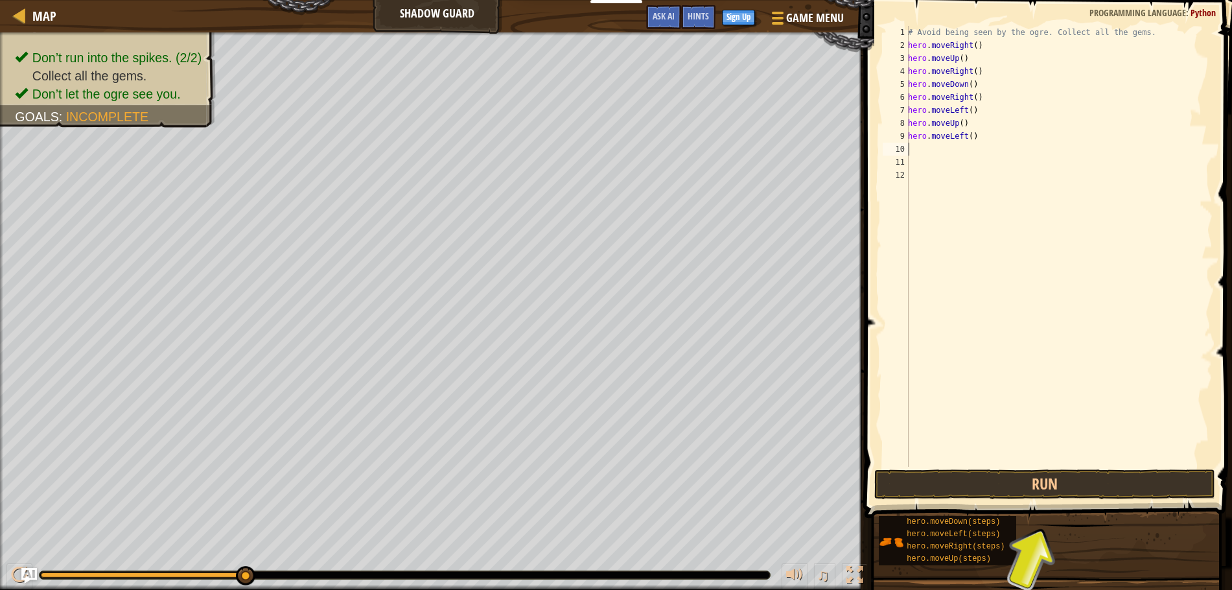
type textarea "h"
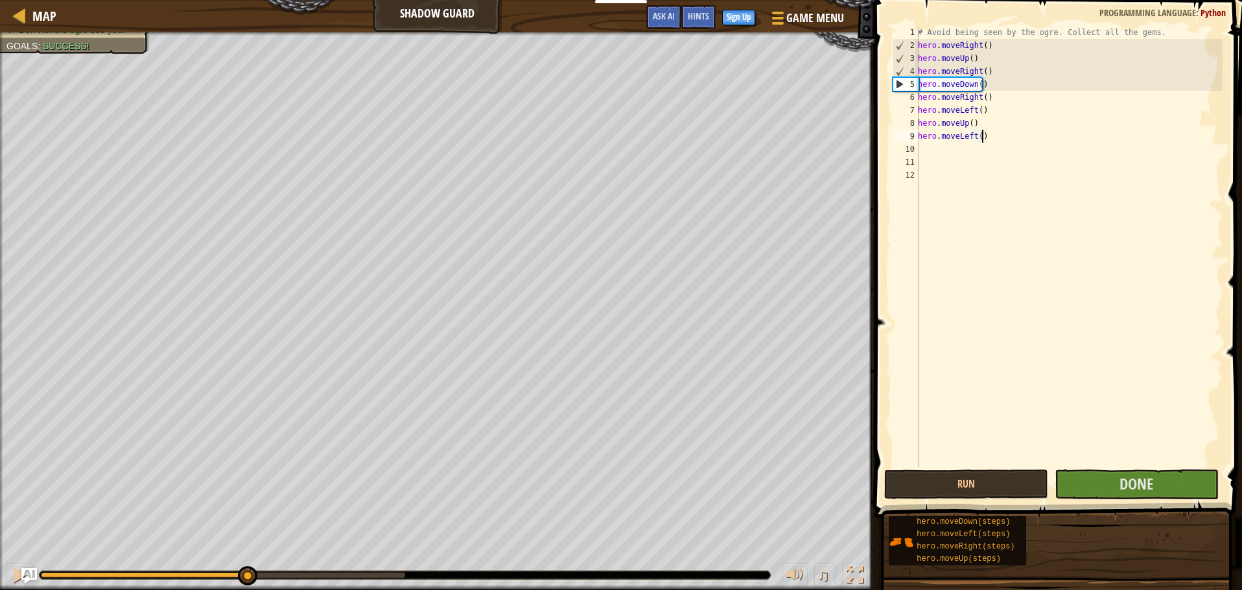
click at [990, 141] on div "# Avoid being seen by the ogre. Collect all the gems. hero . moveRight ( ) hero…" at bounding box center [1068, 259] width 307 height 467
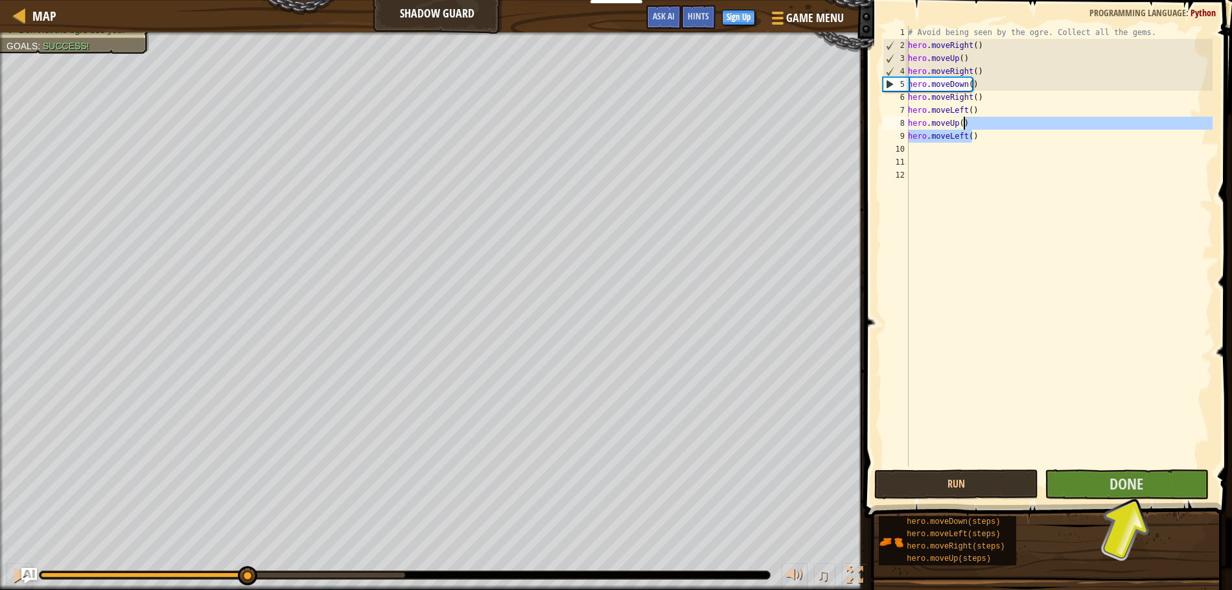
drag, startPoint x: 990, startPoint y: 141, endPoint x: 983, endPoint y: 128, distance: 14.5
click at [983, 128] on div "# Avoid being seen by the ogre. Collect all the gems. hero . moveRight ( ) hero…" at bounding box center [1059, 259] width 307 height 467
click at [997, 135] on div "# Avoid being seen by the ogre. Collect all the gems. hero . moveRight ( ) hero…" at bounding box center [1059, 246] width 307 height 441
click at [943, 54] on div "# Avoid being seen by the ogre. Collect all the gems. hero . moveRight ( ) hero…" at bounding box center [1059, 259] width 307 height 467
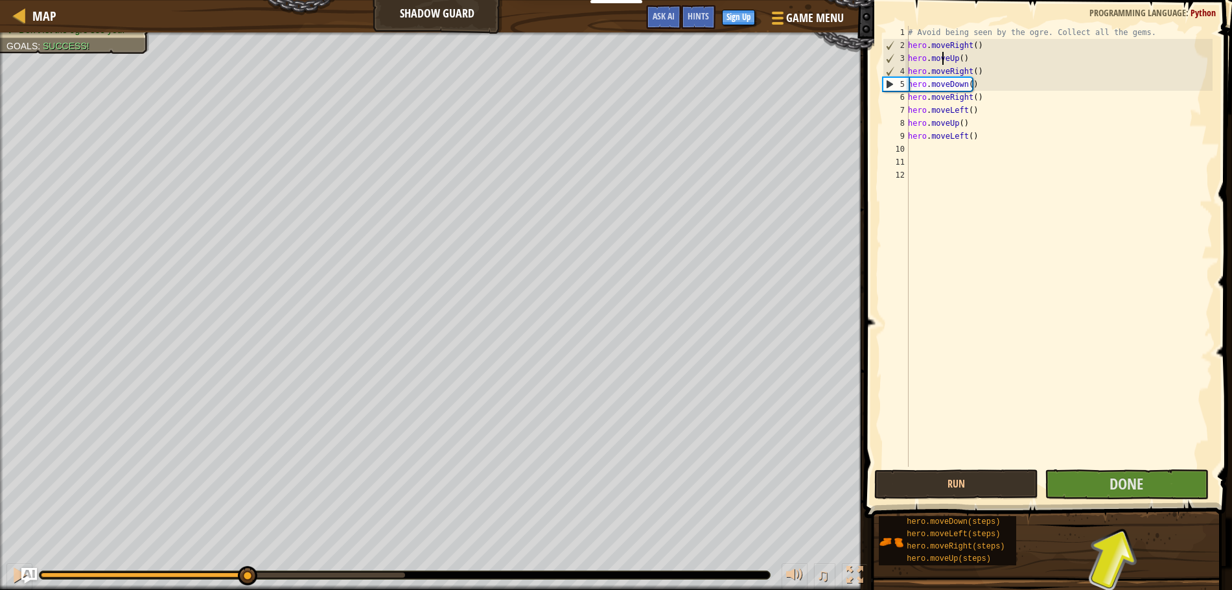
click at [944, 48] on div "# Avoid being seen by the ogre. Collect all the gems. hero . moveRight ( ) hero…" at bounding box center [1059, 259] width 307 height 467
click at [909, 48] on div "# Avoid being seen by the ogre. Collect all the gems. hero . moveRight ( ) hero…" at bounding box center [1059, 259] width 307 height 467
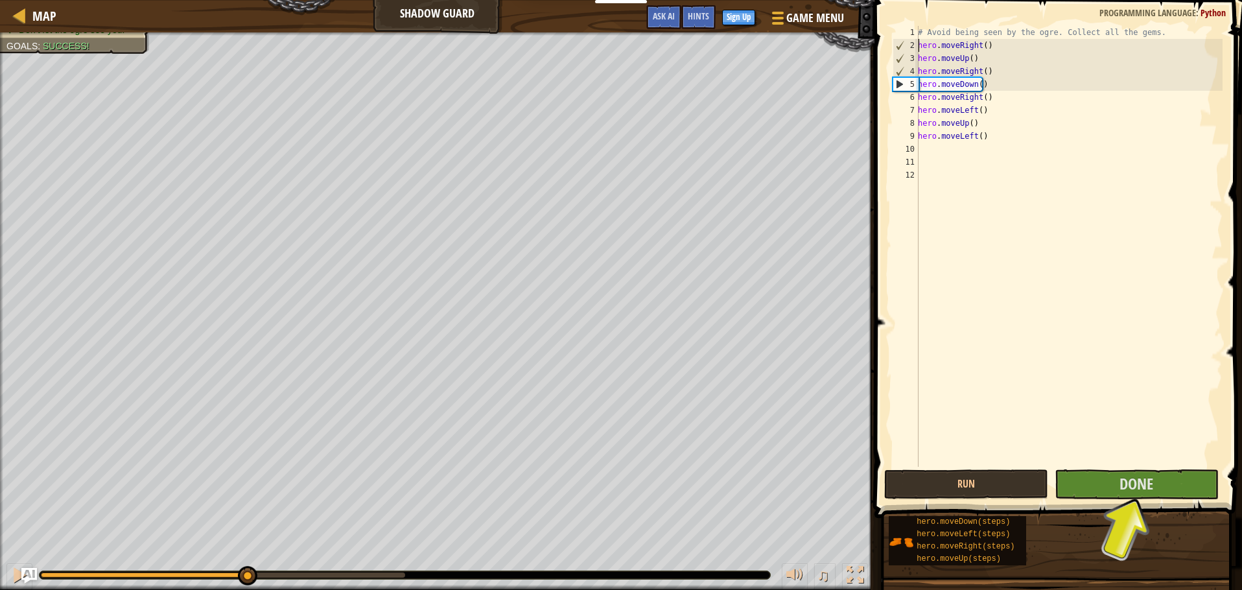
click at [929, 113] on div "# Avoid being seen by the ogre. Collect all the gems. hero . moveRight ( ) hero…" at bounding box center [1068, 259] width 307 height 467
click at [983, 84] on div "# Avoid being seen by the ogre. Collect all the gems. hero . moveRight ( ) hero…" at bounding box center [1068, 259] width 307 height 467
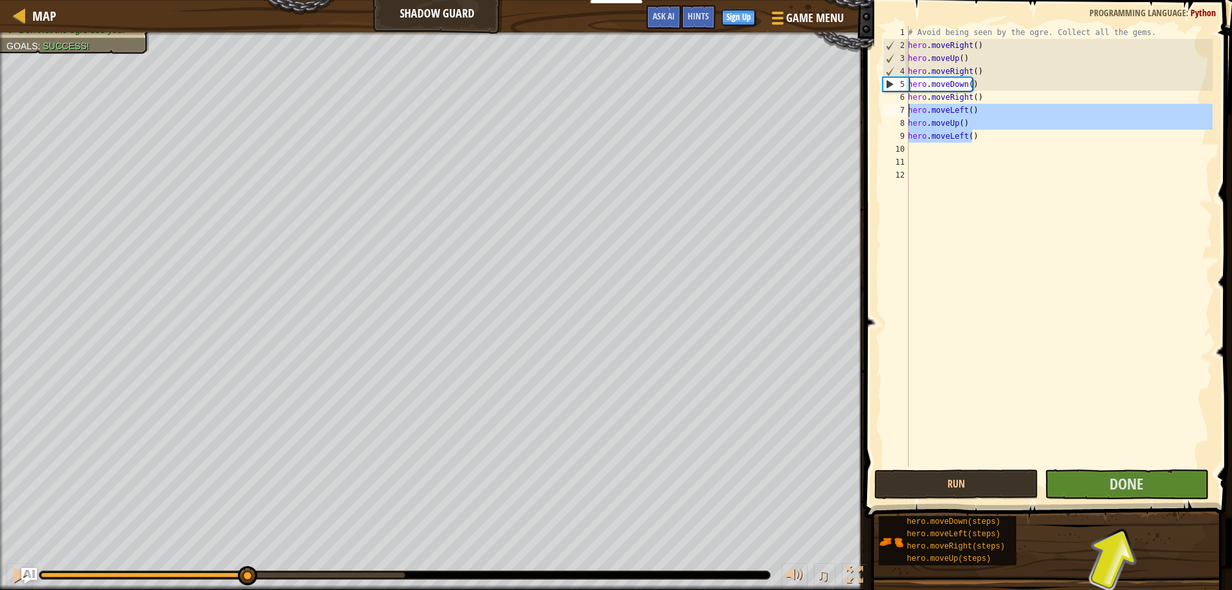
drag, startPoint x: 984, startPoint y: 139, endPoint x: 908, endPoint y: 113, distance: 80.2
click at [908, 113] on div "hero.moveDown() 1 2 3 4 5 6 7 8 9 10 11 12 # Avoid being seen by the ogre. Coll…" at bounding box center [1046, 246] width 333 height 441
type textarea "hero.moveLeft() hero.moveUp()"
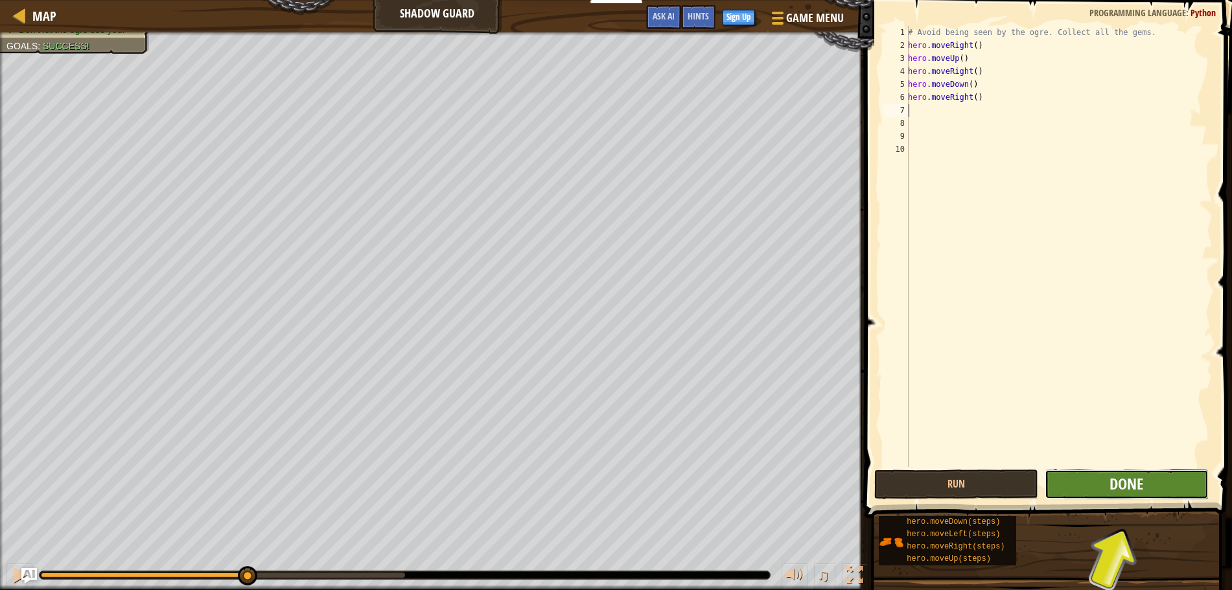
click at [1124, 484] on span "Done" at bounding box center [1127, 483] width 34 height 21
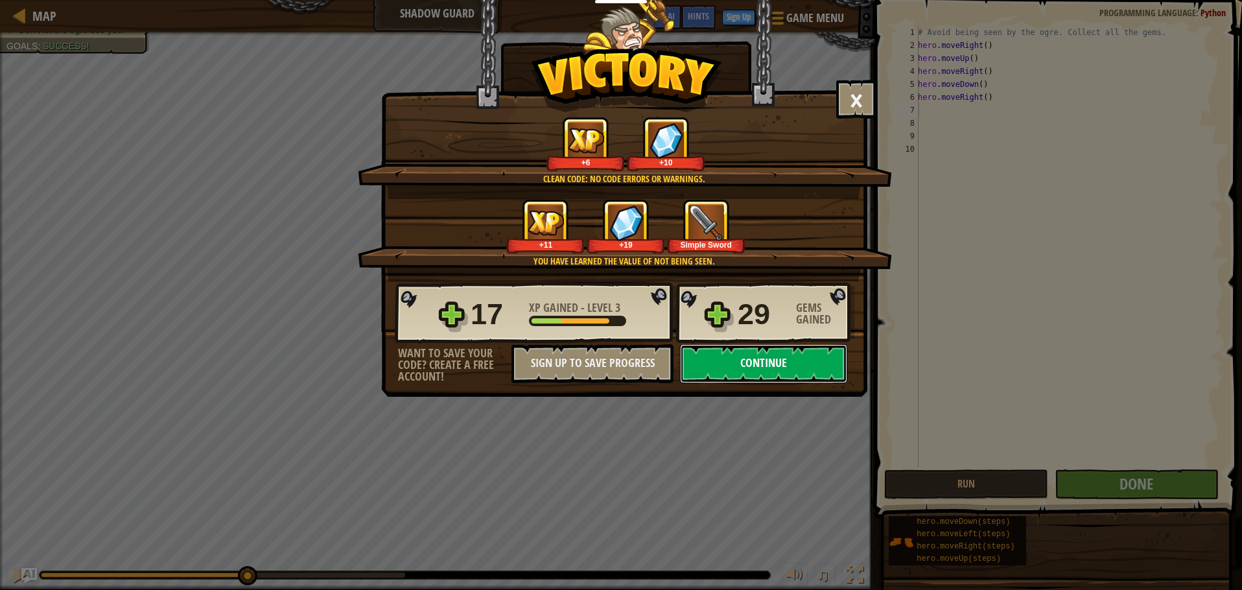
click at [751, 355] on button "Continue" at bounding box center [763, 363] width 167 height 39
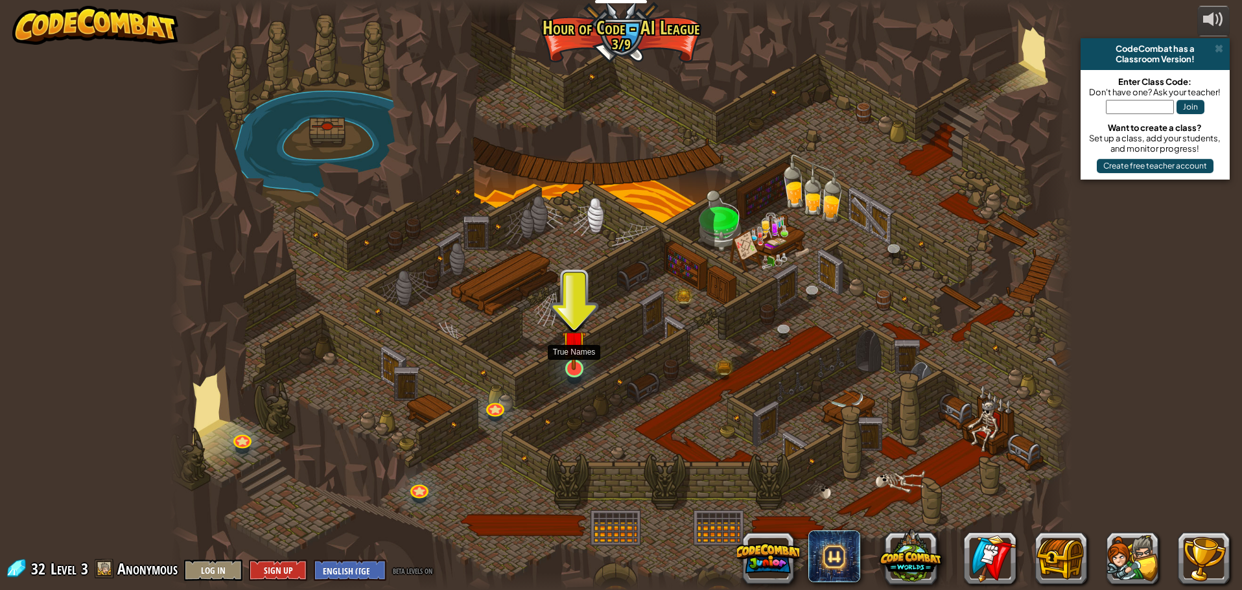
click at [582, 355] on img at bounding box center [574, 342] width 24 height 55
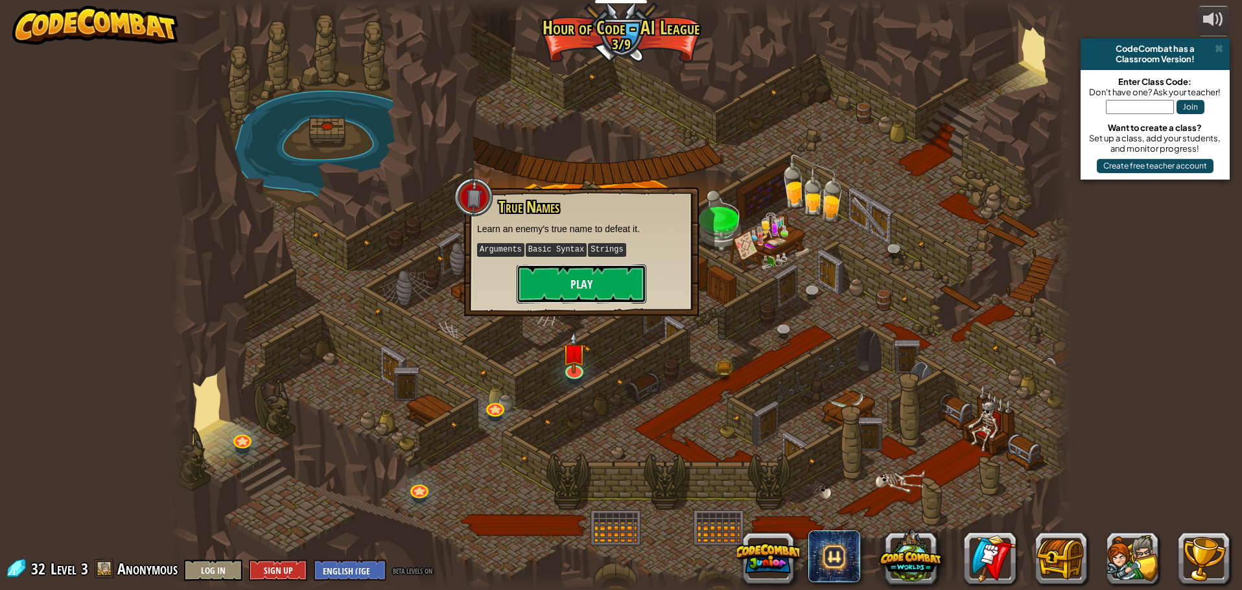
click at [588, 286] on button "Play" at bounding box center [582, 283] width 130 height 39
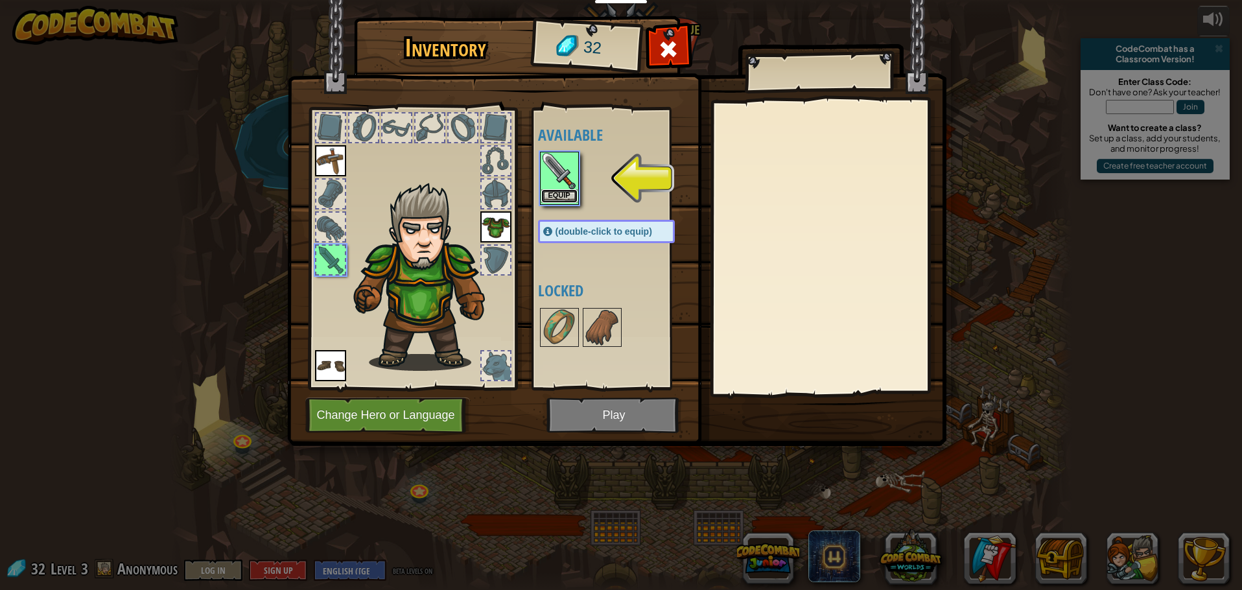
click at [569, 194] on button "Equip" at bounding box center [559, 196] width 36 height 14
click at [569, 194] on div "Available Equip Equip Equip Equip (double-click to equip) Locked" at bounding box center [619, 248] width 163 height 270
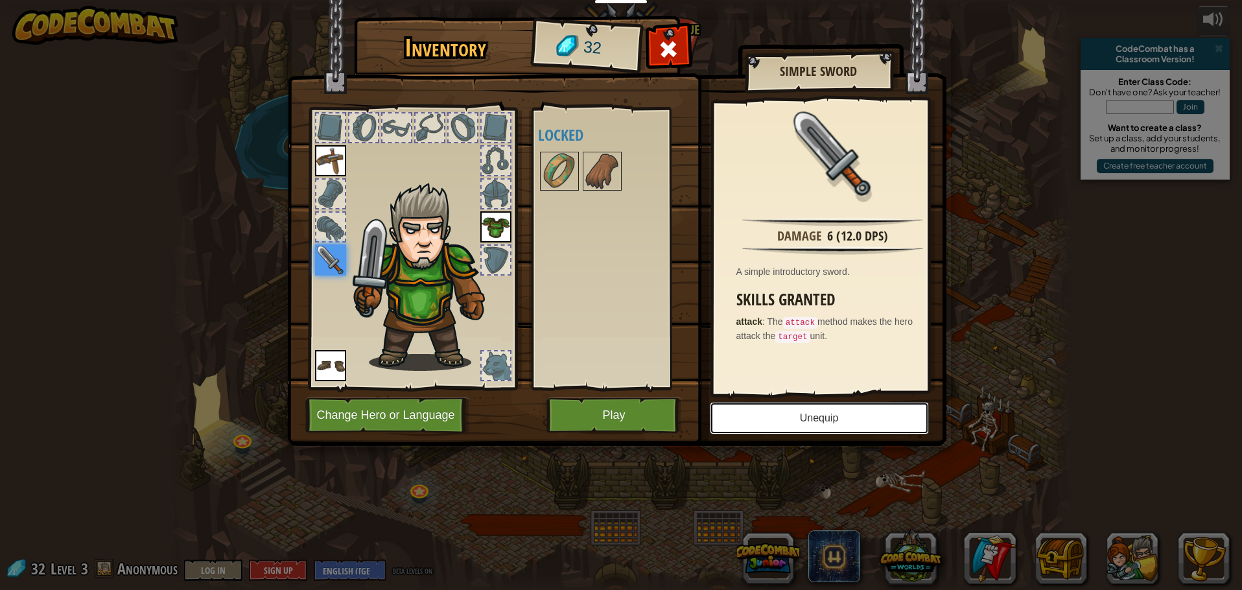
click at [845, 419] on button "Unequip" at bounding box center [819, 418] width 219 height 32
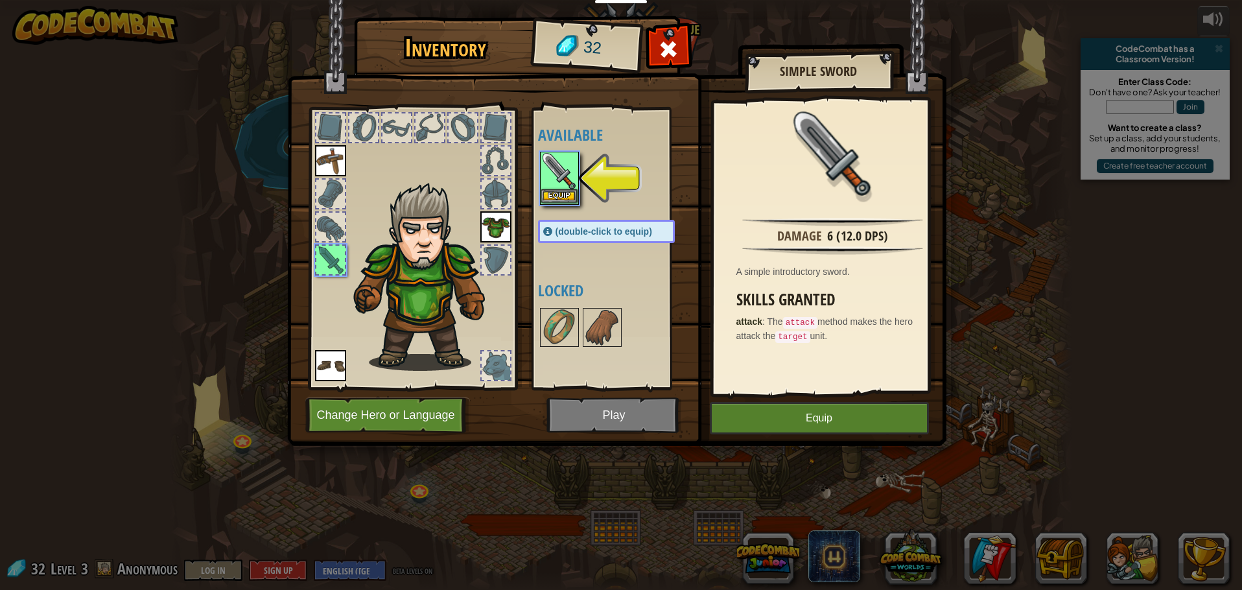
click at [548, 184] on img at bounding box center [559, 171] width 36 height 36
click at [567, 192] on button "Equip" at bounding box center [559, 197] width 36 height 14
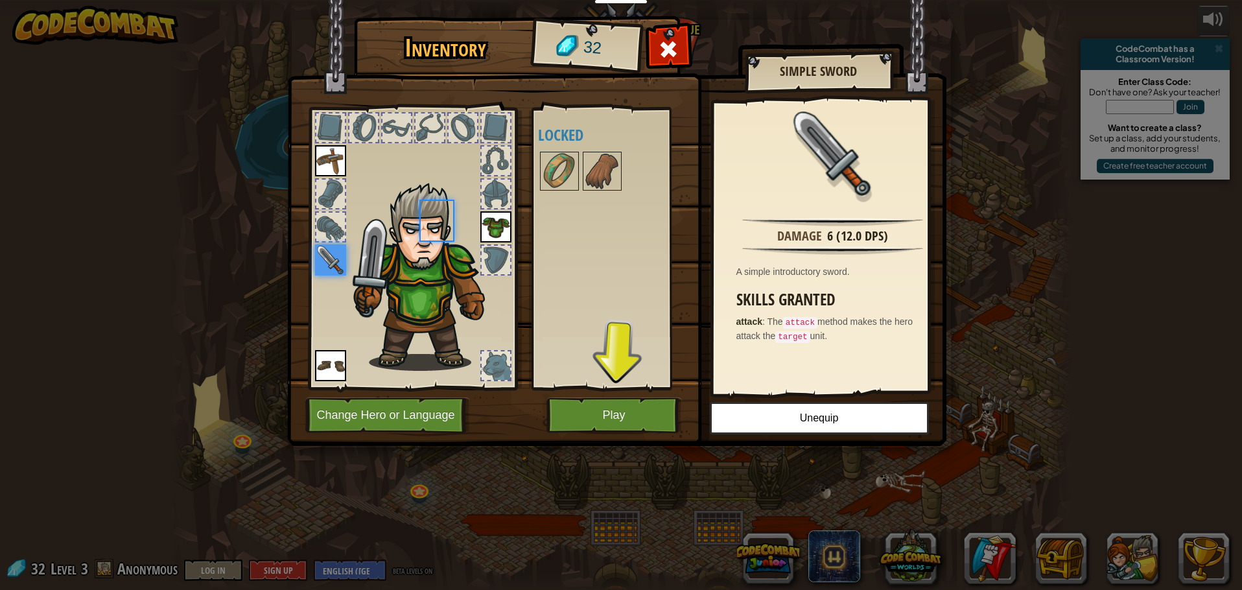
click at [567, 192] on div at bounding box center [619, 171] width 163 height 43
click at [593, 401] on button "Play" at bounding box center [613, 415] width 135 height 36
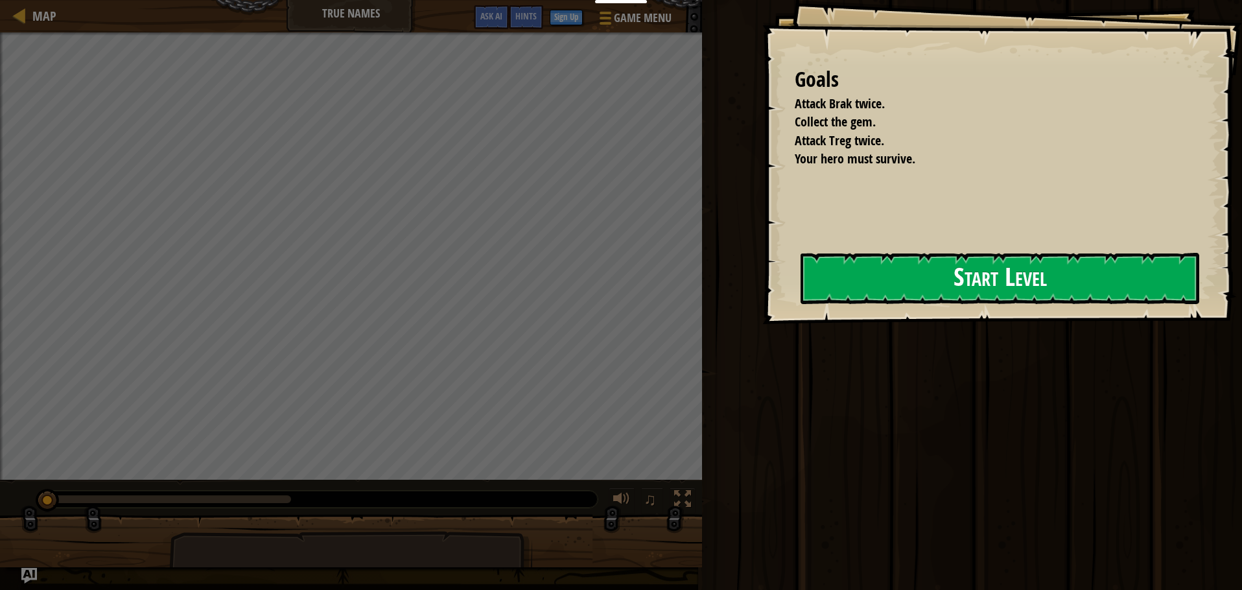
click at [981, 277] on button "Start Level" at bounding box center [1000, 278] width 399 height 51
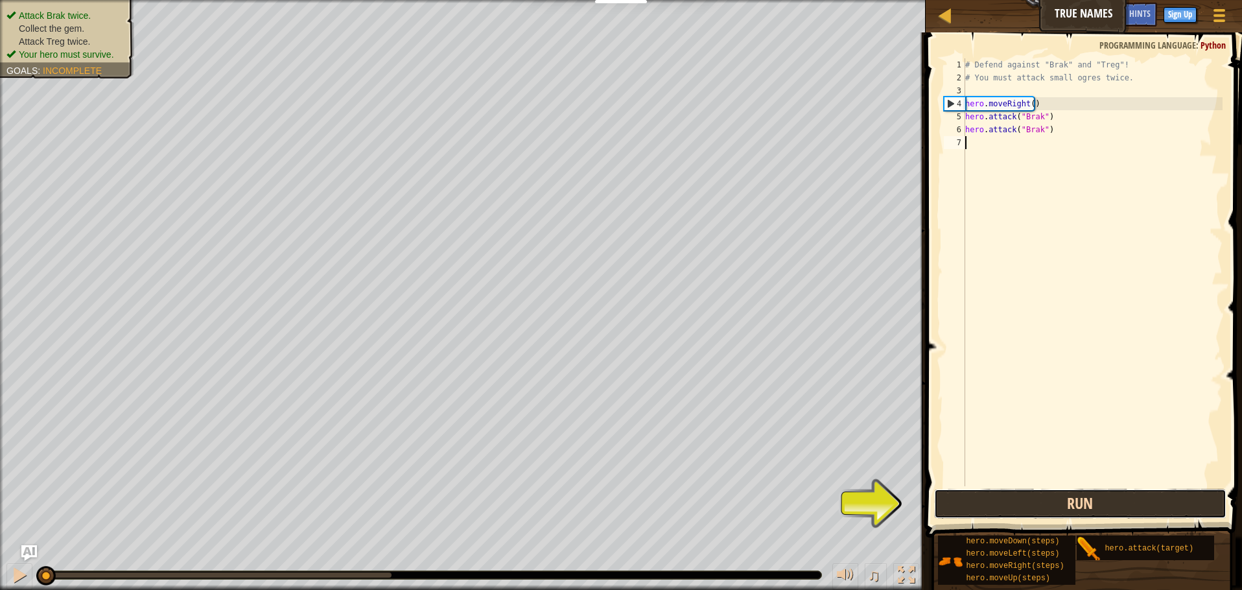
click at [1057, 495] on button "Run" at bounding box center [1080, 504] width 292 height 30
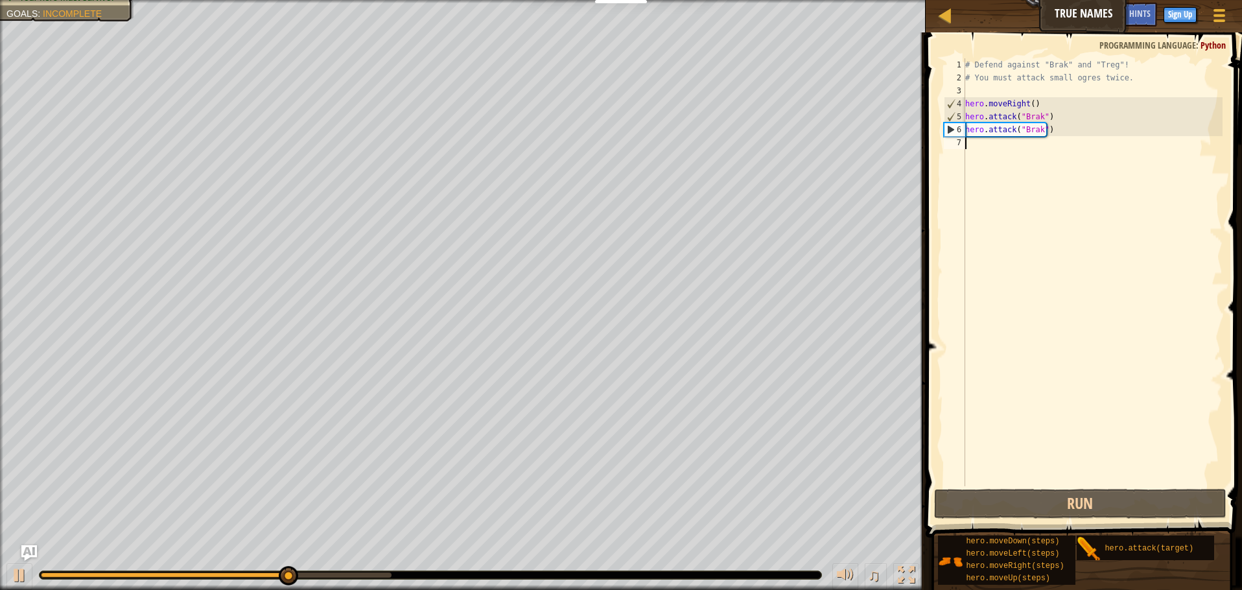
click at [1063, 142] on div "# Defend against "Brak" and "Treg"! # You must attack small ogres twice. hero .…" at bounding box center [1093, 285] width 260 height 454
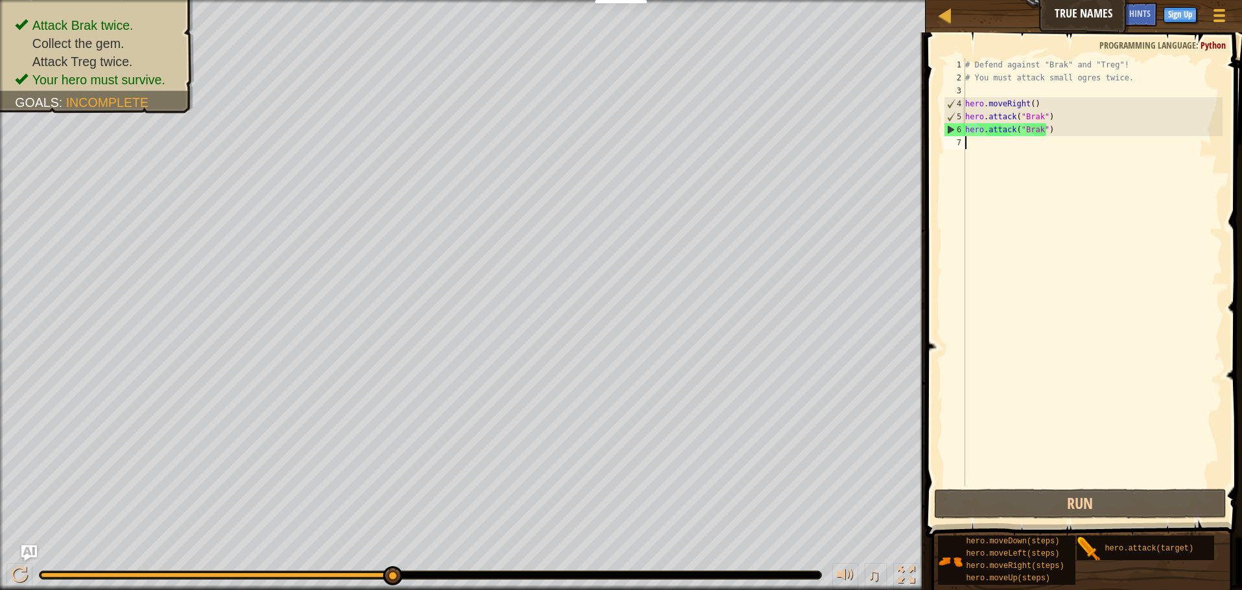
scroll to position [6, 0]
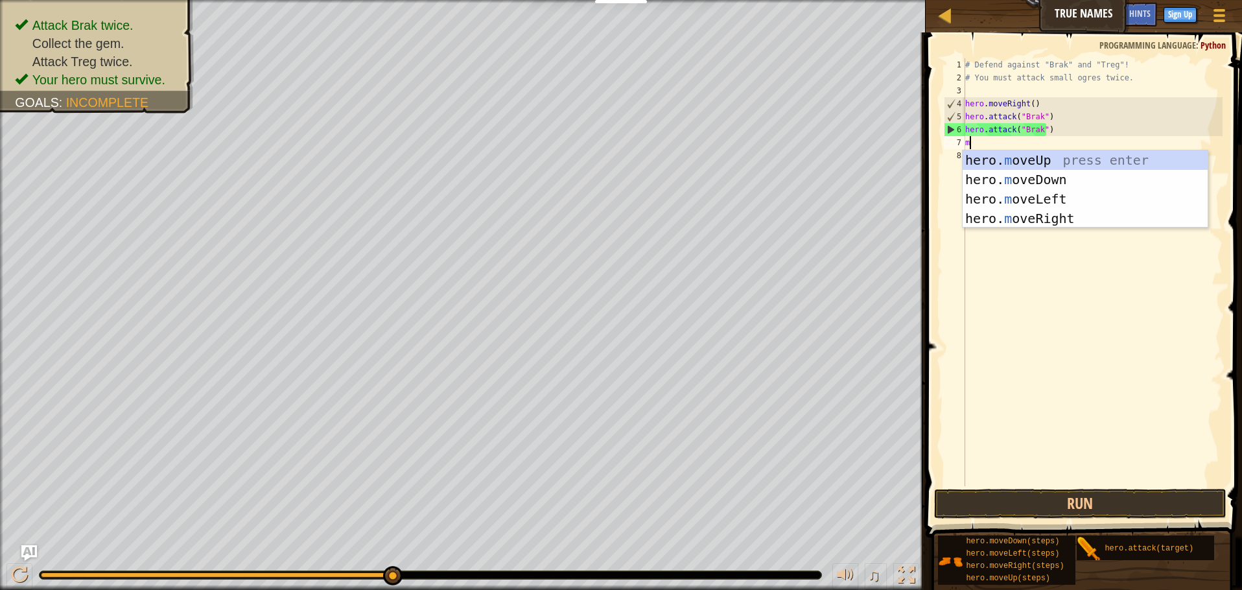
type textarea "mo"
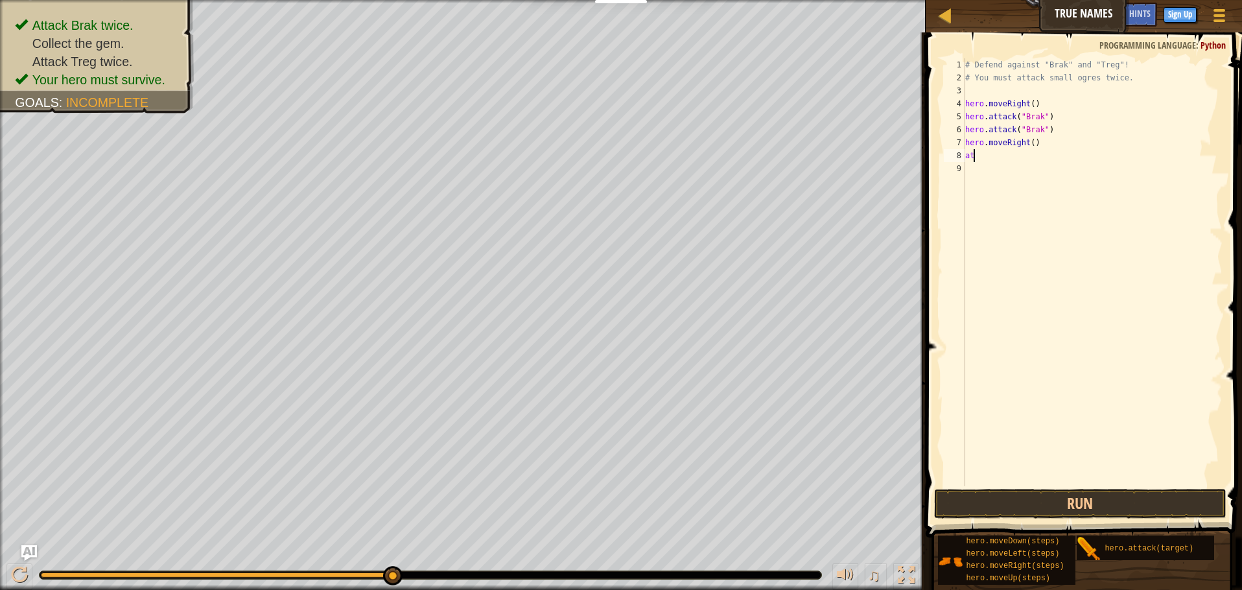
type textarea "a"
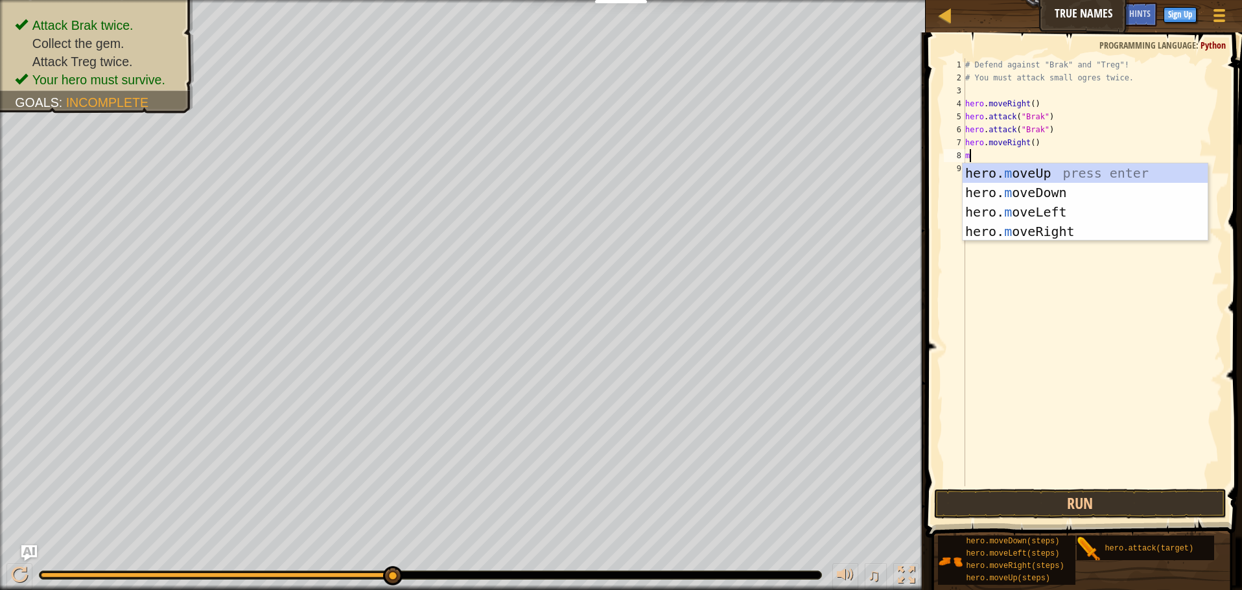
type textarea "mov"
click at [1058, 239] on div "hero. mov eUp press enter hero. mov eDown press enter hero. mov eLeft press ent…" at bounding box center [1085, 221] width 245 height 117
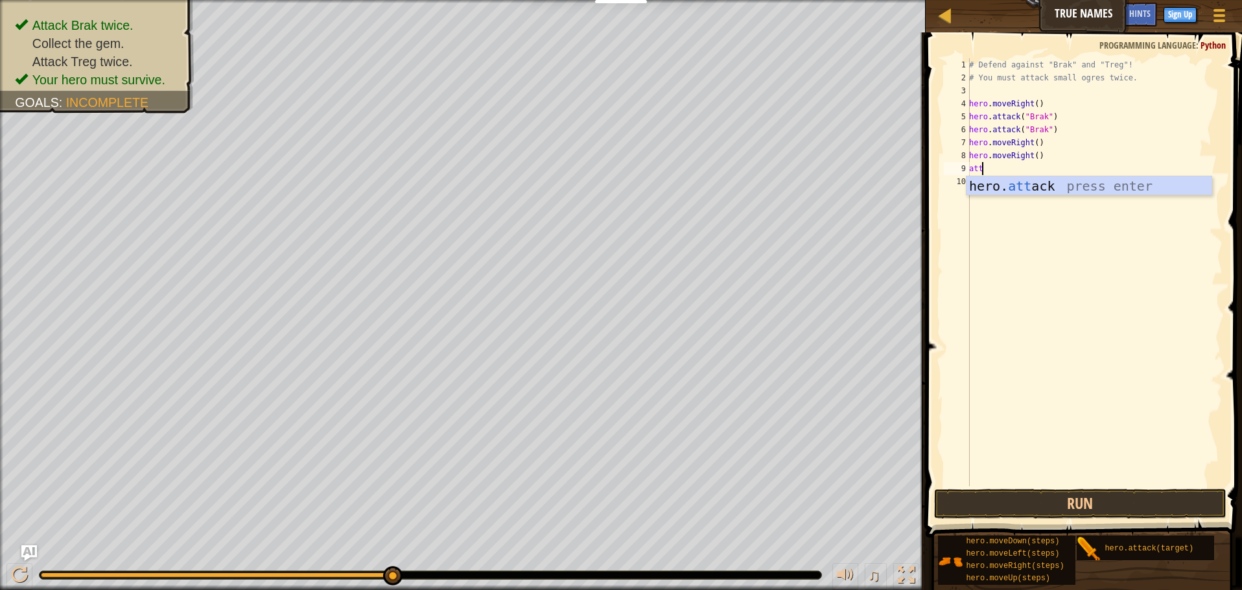
click at [970, 181] on div "hero. att ack press enter" at bounding box center [1089, 205] width 245 height 58
type textarea "h"
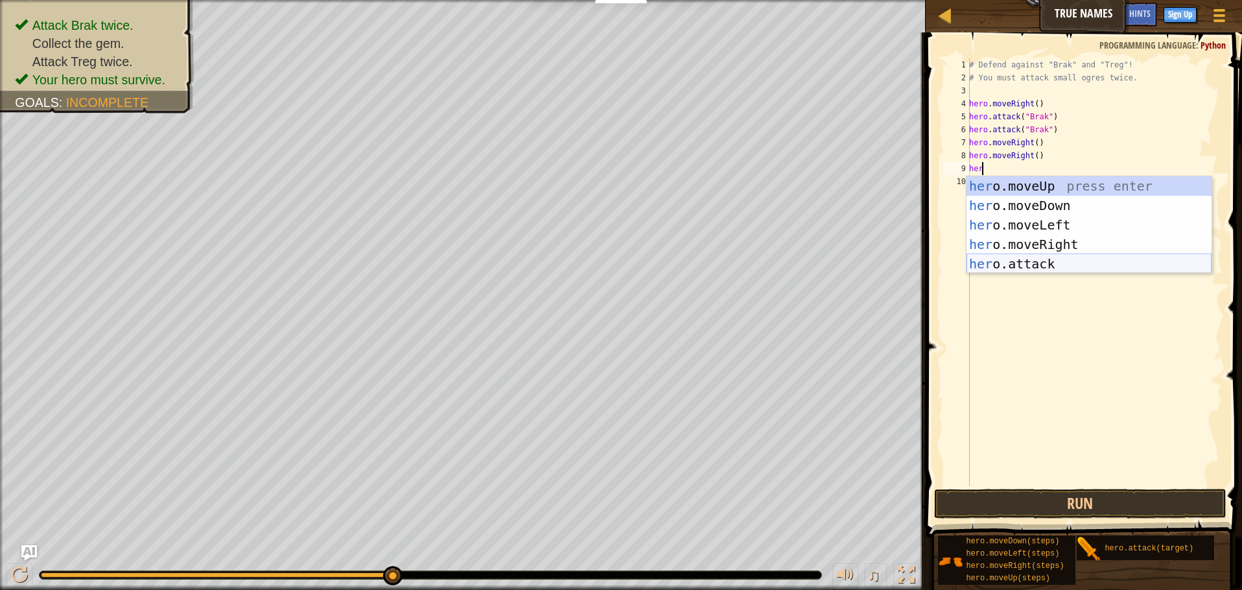
click at [1034, 263] on div "her o.moveUp press enter her o.moveDown press enter her o.moveLeft press enter …" at bounding box center [1089, 244] width 245 height 136
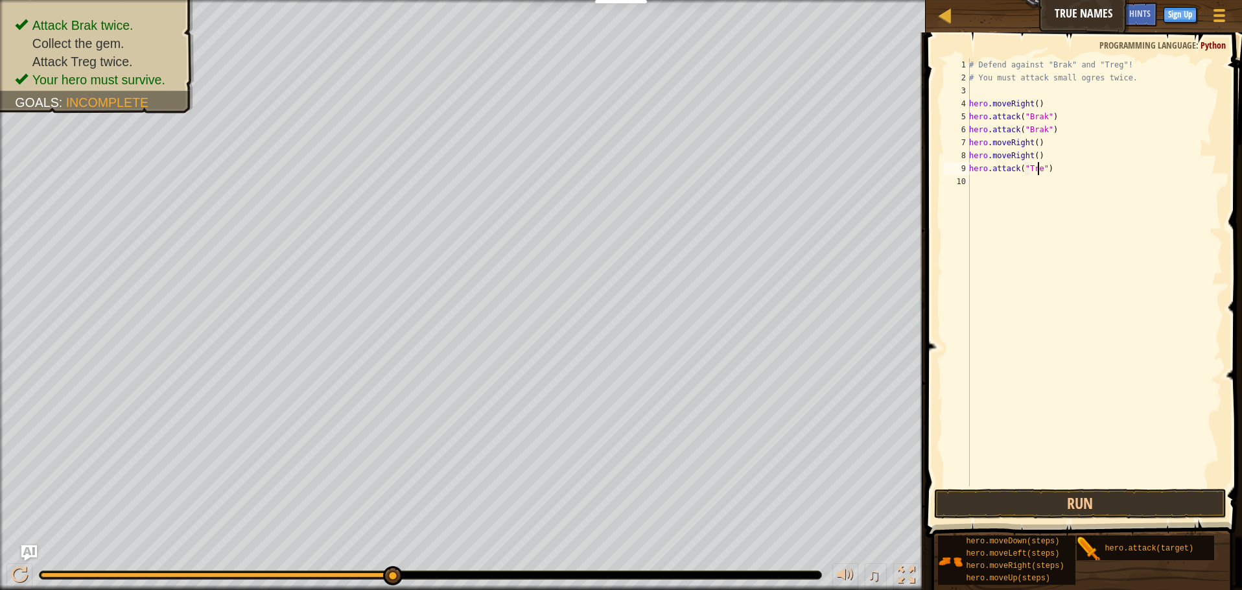
scroll to position [6, 6]
type textarea "hero.attack("Treg")"
click at [1029, 504] on button "Run" at bounding box center [1080, 504] width 292 height 30
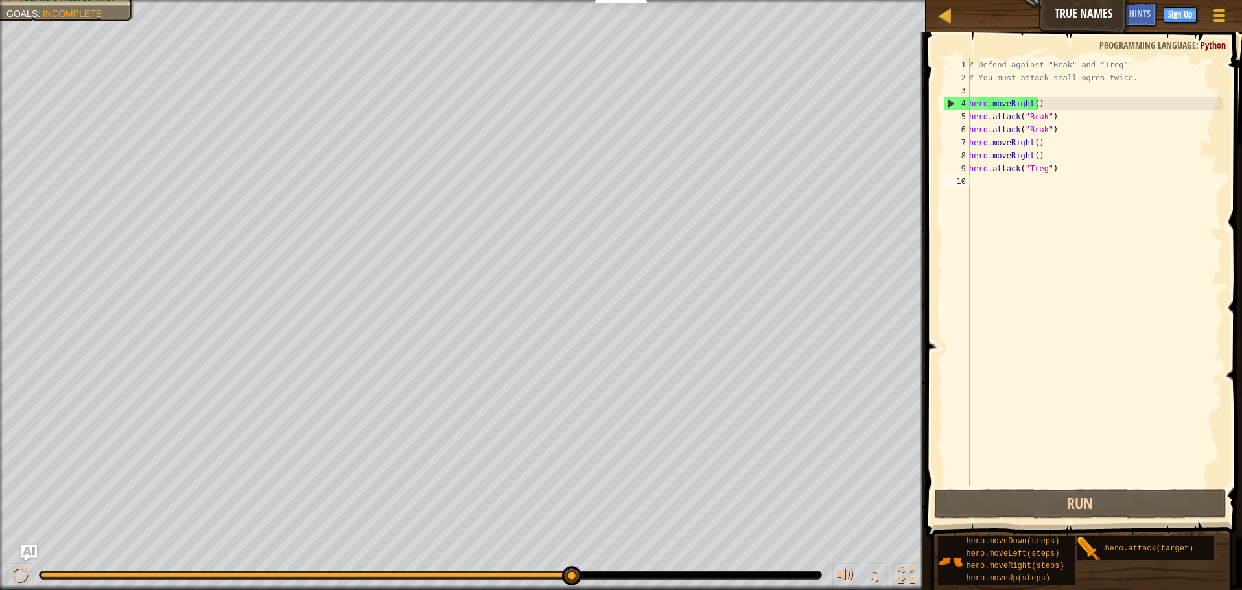
click at [1068, 176] on div "# Defend against "Brak" and "Treg"! # You must attack small ogres twice. hero .…" at bounding box center [1095, 285] width 256 height 454
click at [1051, 169] on div "# Defend against "Brak" and "Treg"! # You must attack small ogres twice. hero .…" at bounding box center [1095, 285] width 256 height 454
click at [1035, 152] on div "# Defend against "Brak" and "Treg"! # You must attack small ogres twice. hero .…" at bounding box center [1095, 285] width 256 height 454
click at [1040, 154] on div "# Defend against "Brak" and "Treg"! # You must attack small ogres twice. hero .…" at bounding box center [1095, 285] width 256 height 454
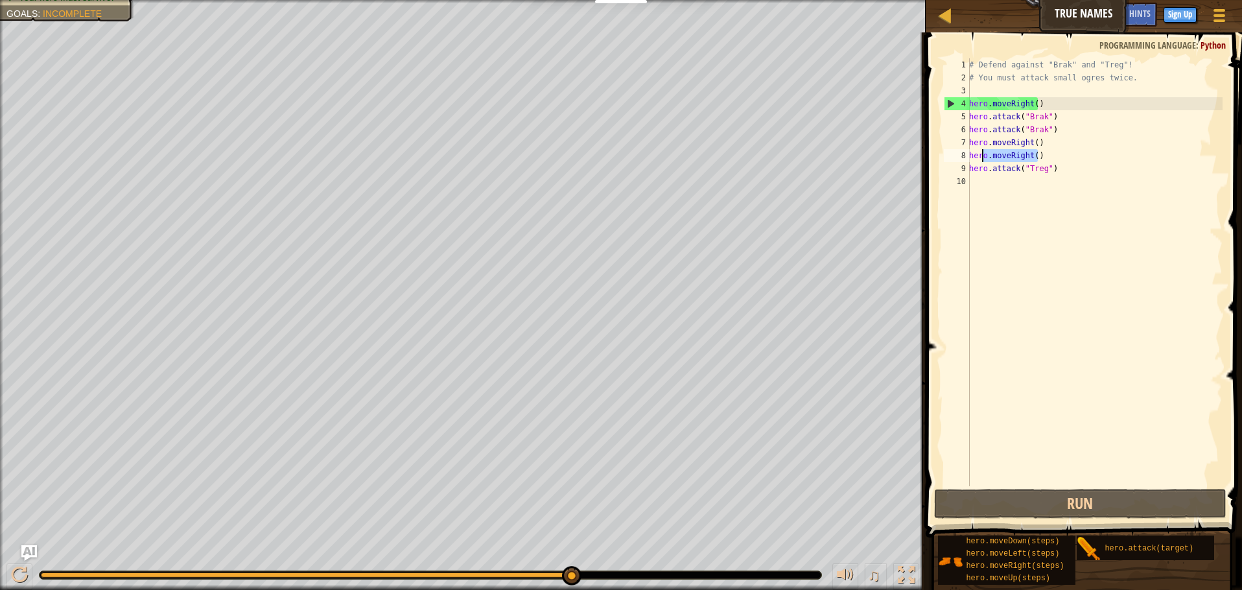
drag, startPoint x: 1040, startPoint y: 154, endPoint x: 981, endPoint y: 159, distance: 59.3
click at [981, 159] on div "# Defend against "Brak" and "Treg"! # You must attack small ogres twice. hero .…" at bounding box center [1095, 285] width 256 height 454
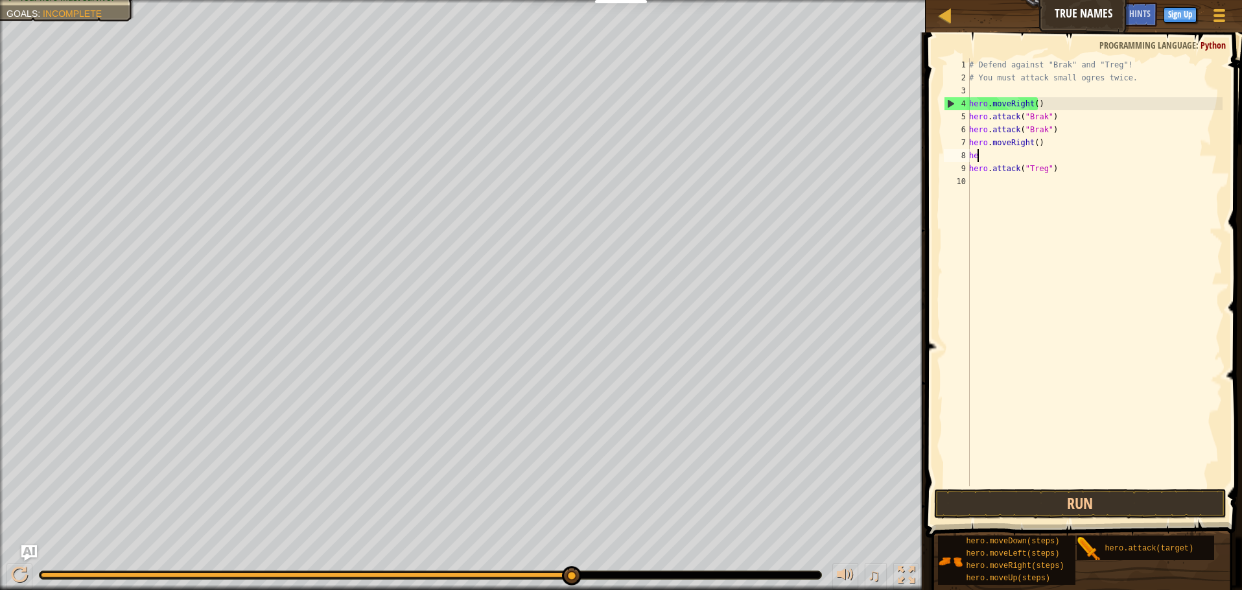
type textarea "h"
drag, startPoint x: 1055, startPoint y: 163, endPoint x: 971, endPoint y: 170, distance: 84.5
click at [971, 170] on div "# Defend against "Brak" and "Treg"! # You must attack small ogres twice. hero .…" at bounding box center [1095, 285] width 256 height 454
type textarea "hero.attack("Treg")"
click at [981, 150] on div "# Defend against "Brak" and "Treg"! # You must attack small ogres twice. hero .…" at bounding box center [1095, 285] width 256 height 454
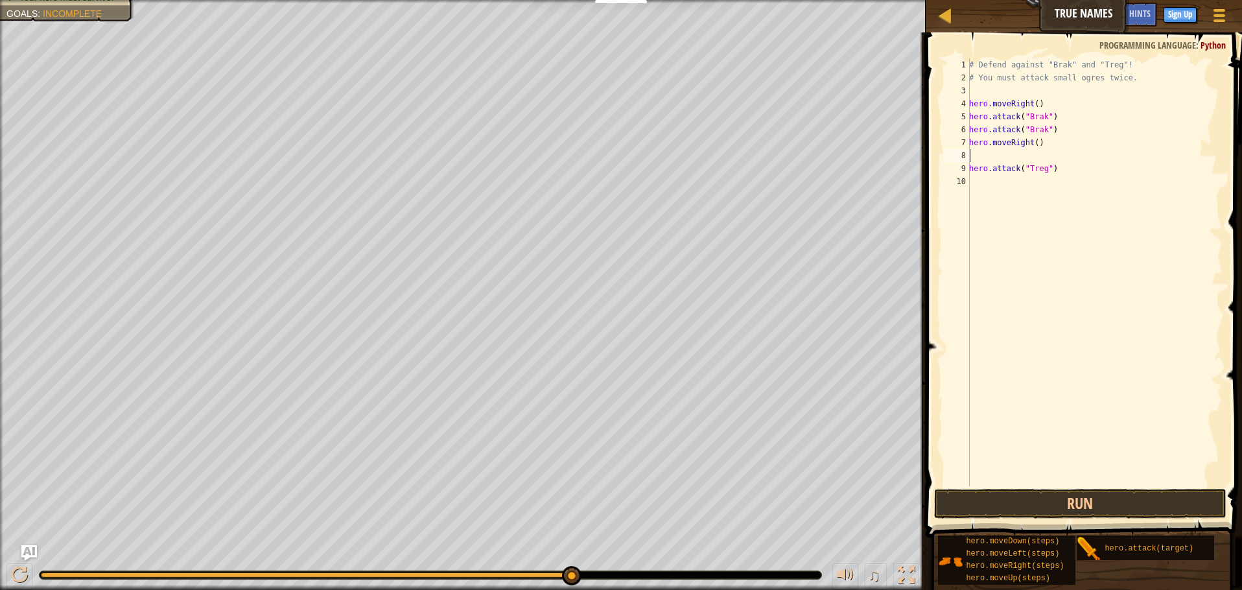
paste textarea "hero.attack("Treg")"
type textarea "hero.attack("Treg")"
click at [1065, 493] on button "Run" at bounding box center [1080, 504] width 292 height 30
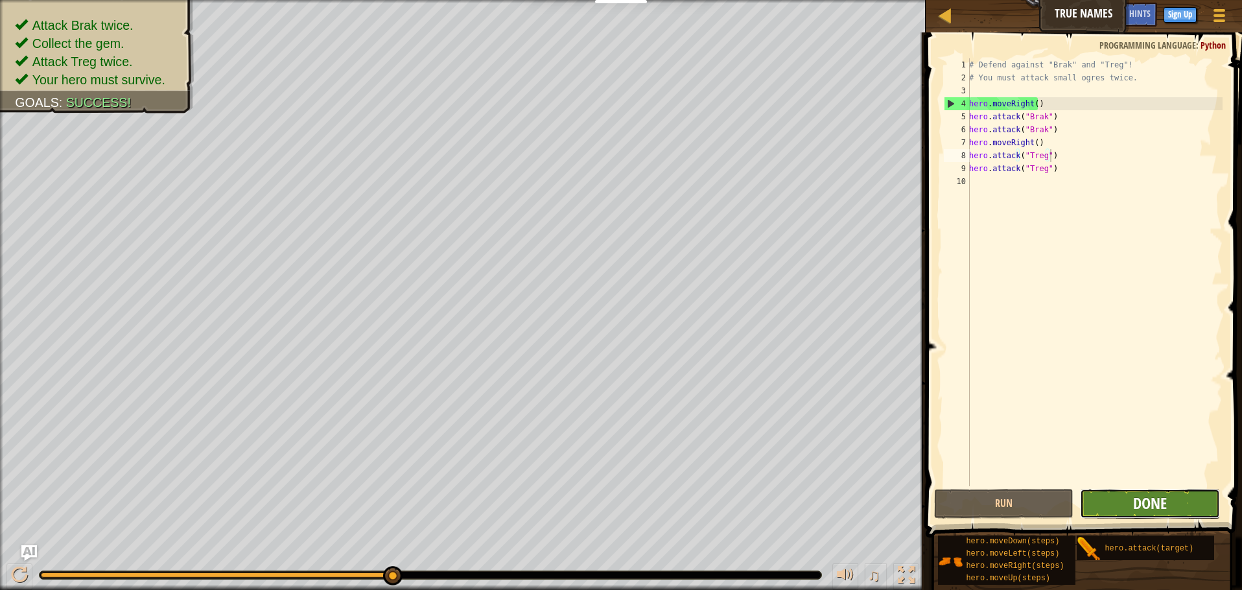
click at [1158, 498] on span "Done" at bounding box center [1150, 503] width 34 height 21
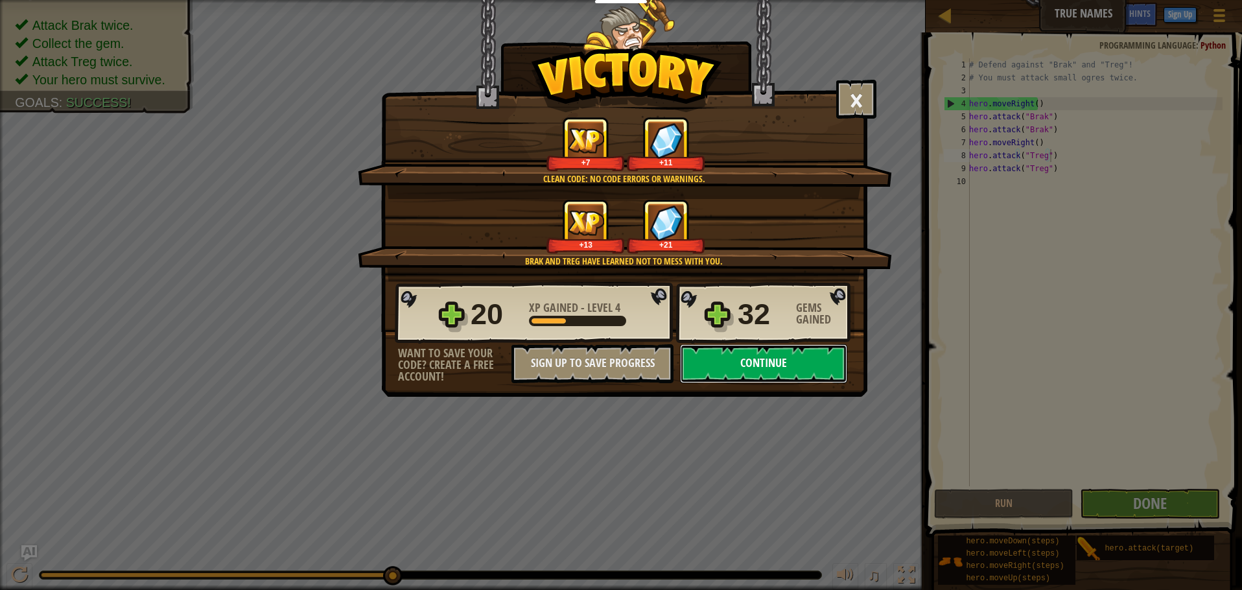
click at [771, 364] on button "Continue" at bounding box center [763, 363] width 167 height 39
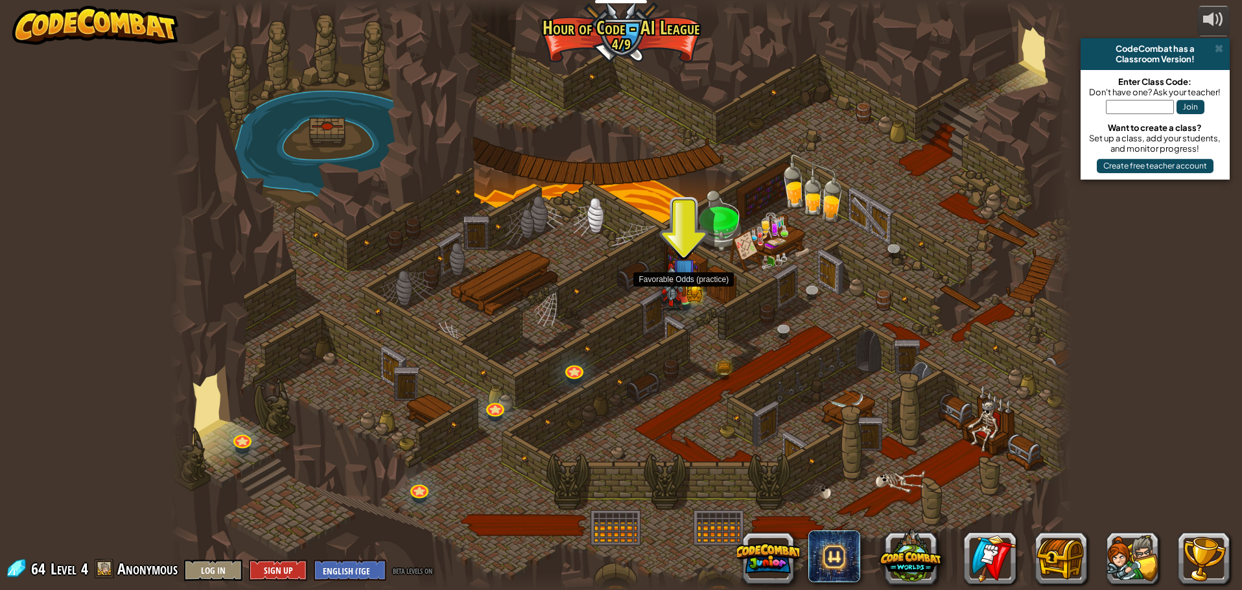
click at [682, 284] on img at bounding box center [672, 286] width 24 height 47
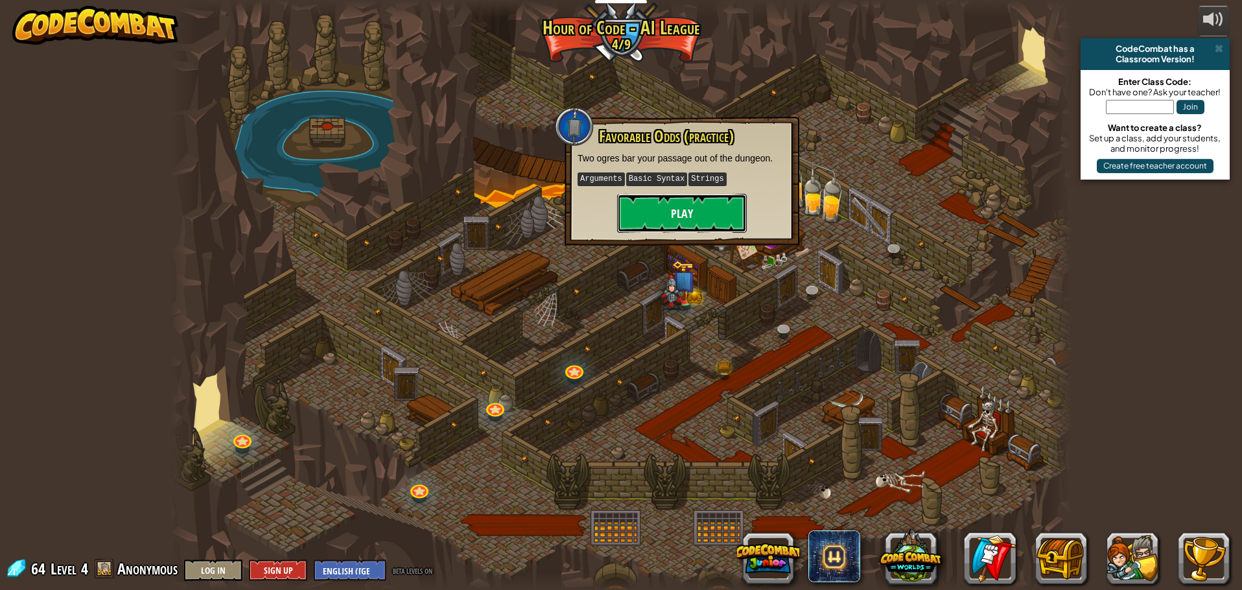
click at [690, 211] on button "Play" at bounding box center [682, 213] width 130 height 39
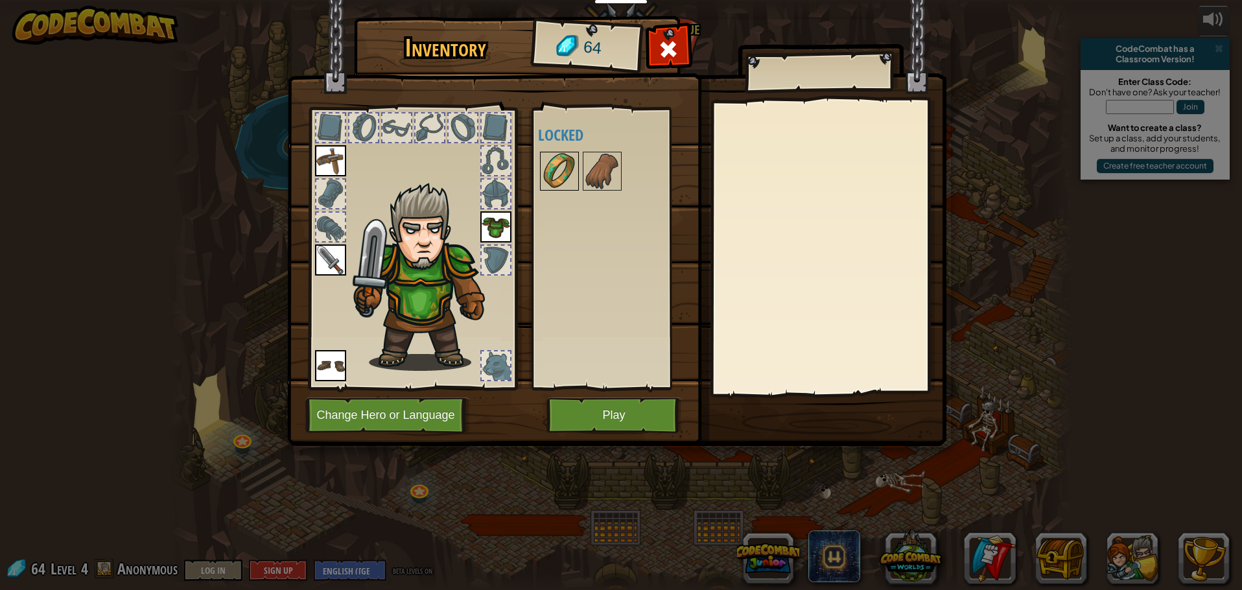
click at [568, 170] on img at bounding box center [559, 171] width 36 height 36
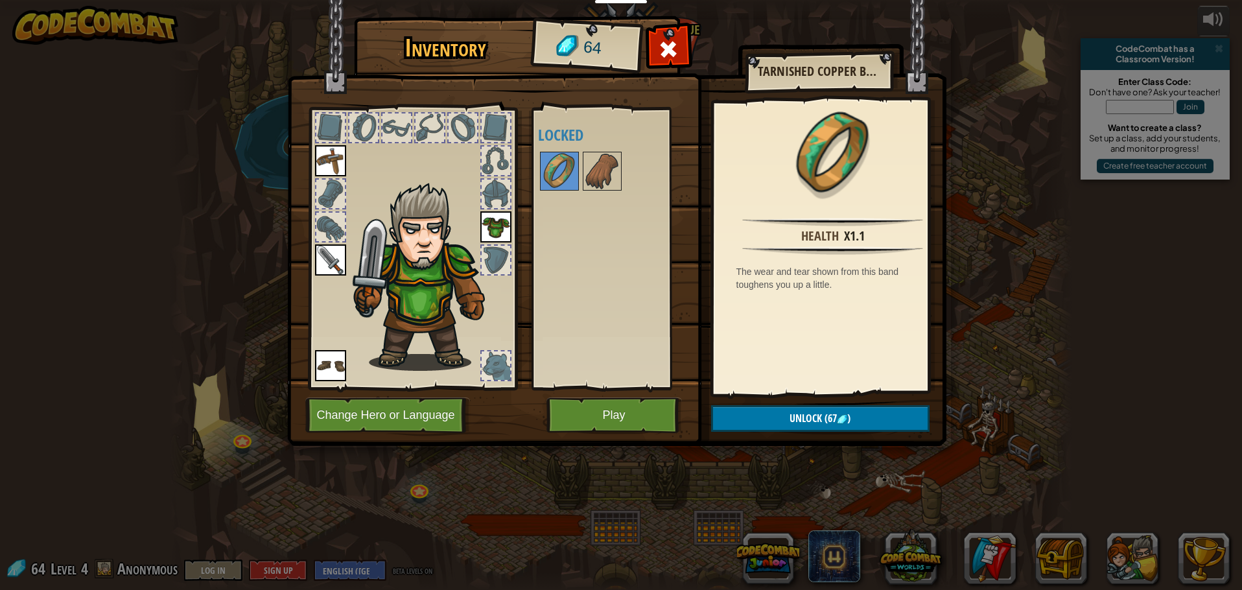
click at [622, 163] on div at bounding box center [619, 171] width 163 height 43
click at [603, 170] on img at bounding box center [602, 171] width 36 height 36
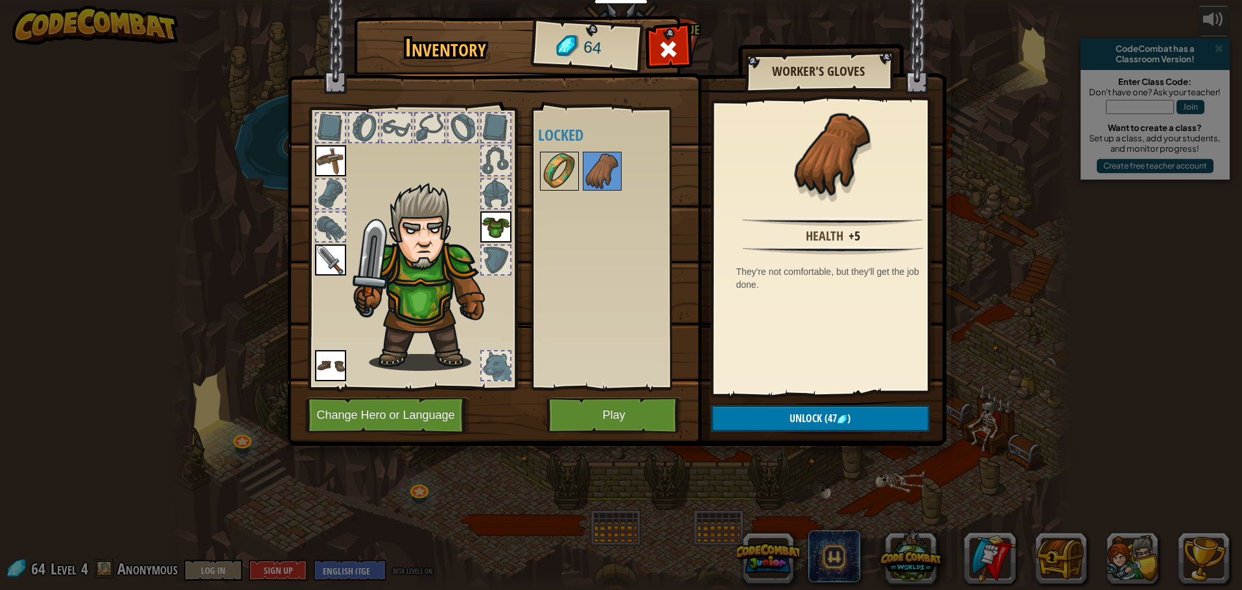
click at [565, 169] on img at bounding box center [559, 171] width 36 height 36
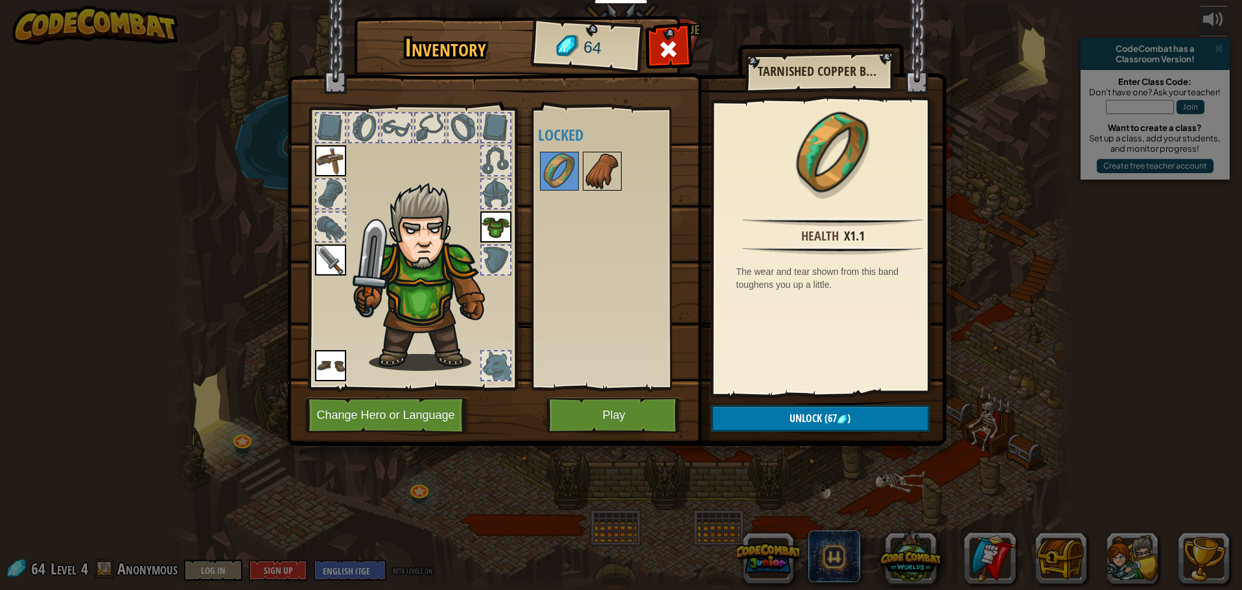
click at [603, 173] on img at bounding box center [602, 171] width 36 height 36
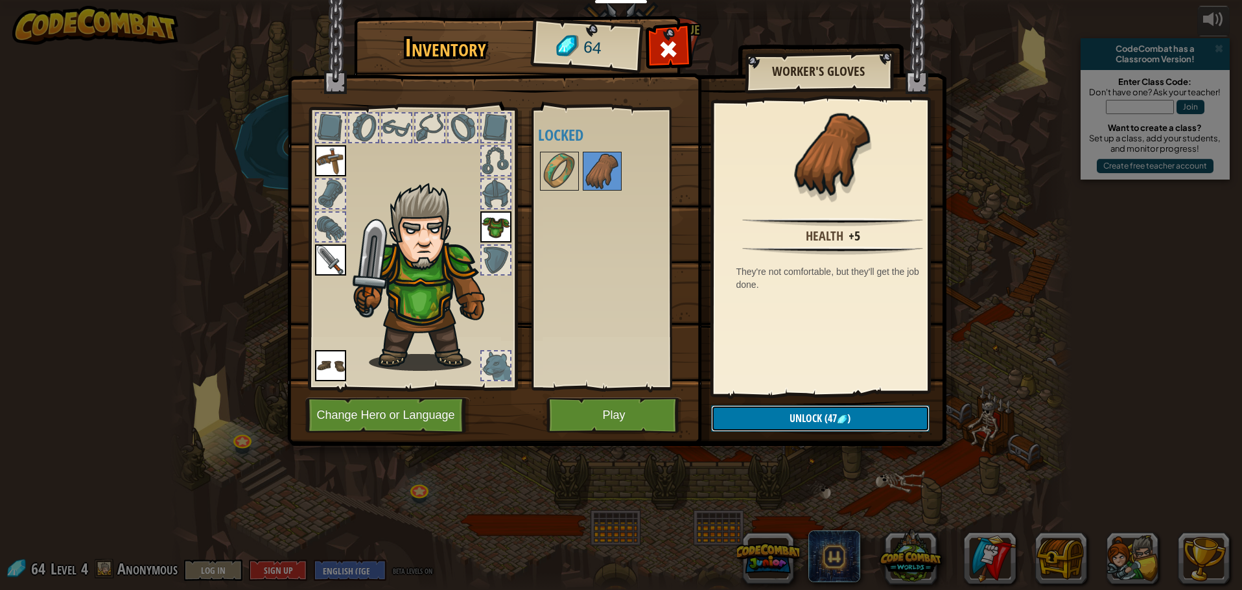
click at [849, 426] on button "Unlock (47 )" at bounding box center [820, 418] width 218 height 27
drag, startPoint x: 792, startPoint y: 413, endPoint x: 788, endPoint y: 402, distance: 11.7
click at [792, 412] on button "Confirm" at bounding box center [820, 418] width 218 height 27
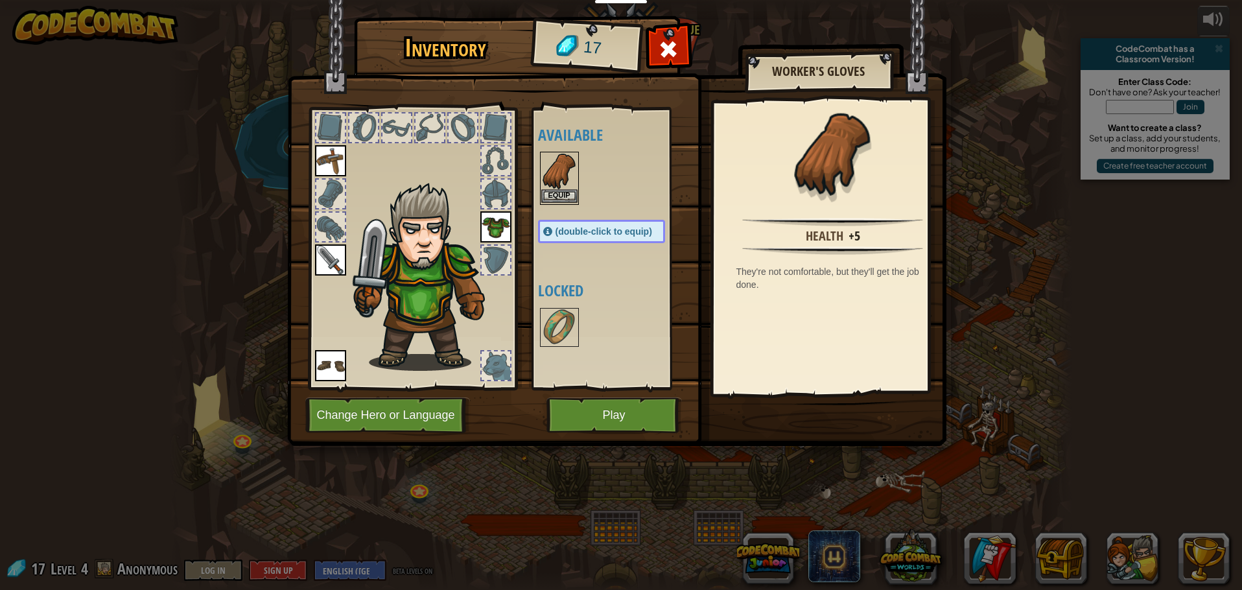
click at [563, 180] on img at bounding box center [559, 171] width 36 height 36
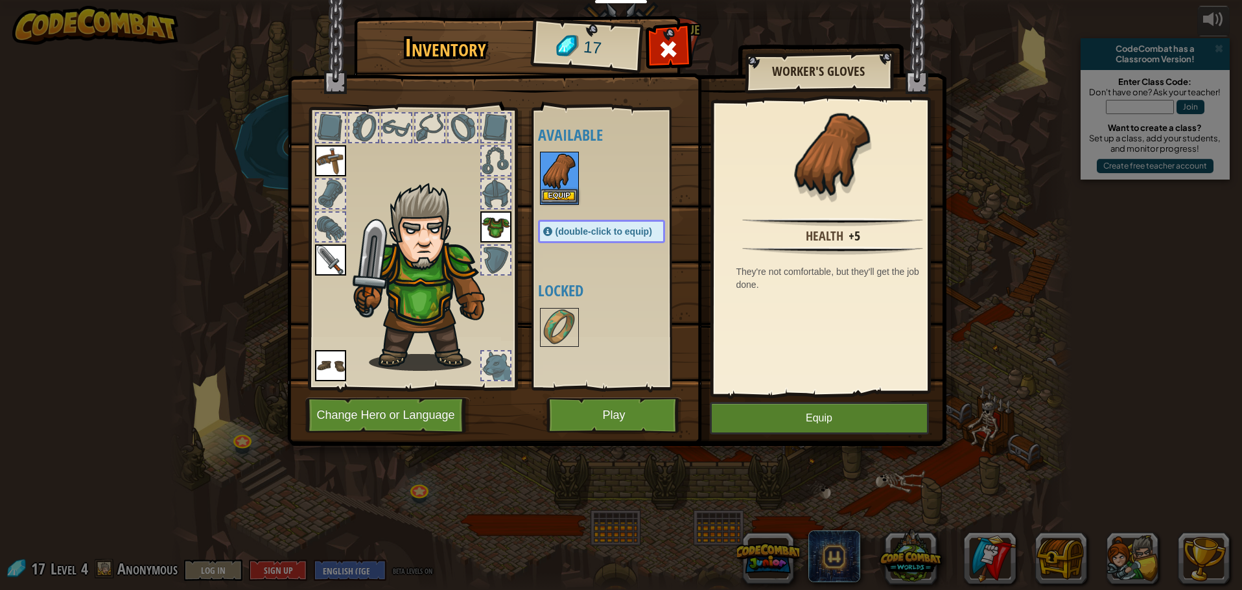
click at [564, 180] on img at bounding box center [559, 171] width 36 height 36
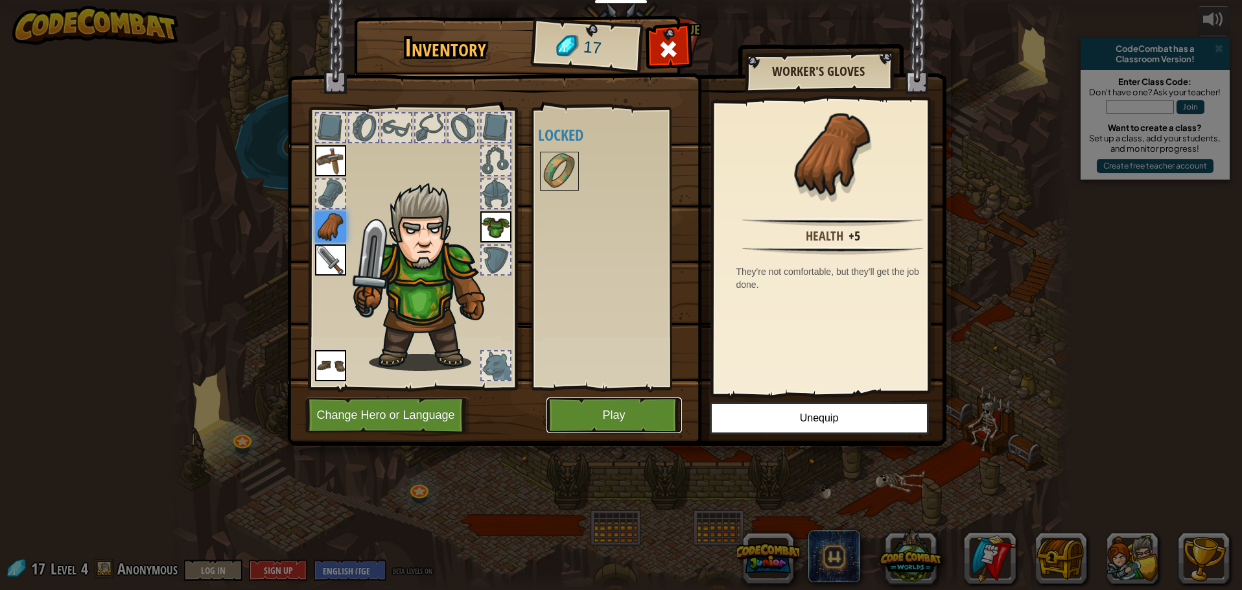
drag, startPoint x: 626, startPoint y: 406, endPoint x: 631, endPoint y: 452, distance: 46.3
click at [627, 407] on button "Play" at bounding box center [613, 415] width 135 height 36
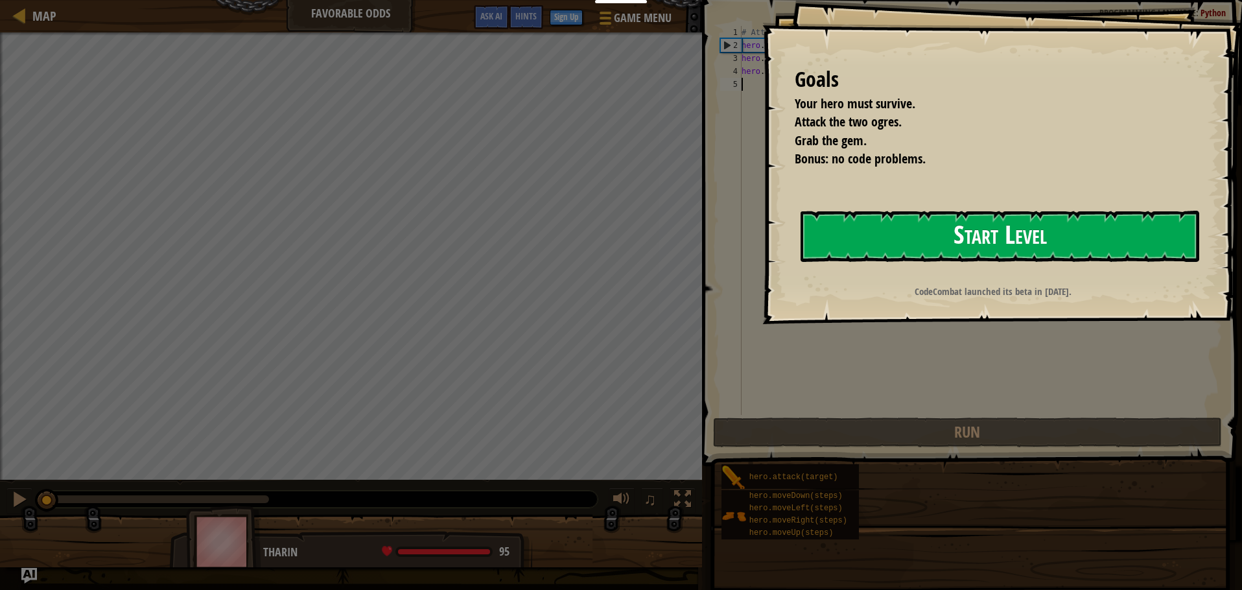
click at [934, 226] on button "Start Level" at bounding box center [1000, 236] width 399 height 51
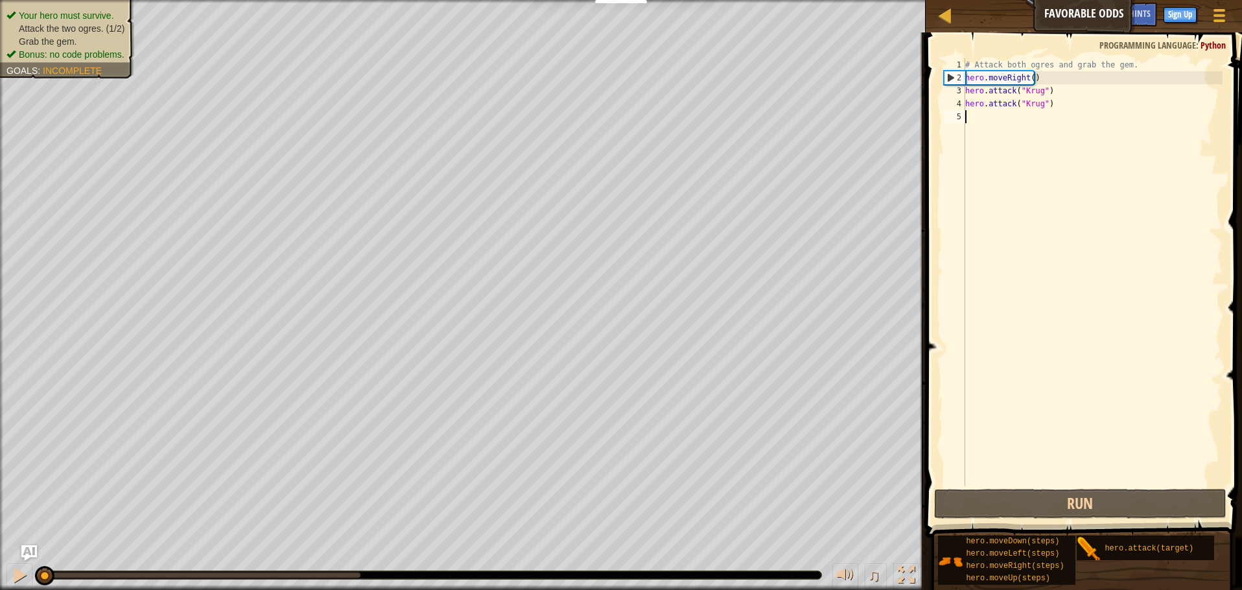
click at [1000, 124] on div "# Attack both ogres and grab the gem. hero . moveRight ( ) hero . attack ( "[PE…" at bounding box center [1093, 285] width 260 height 454
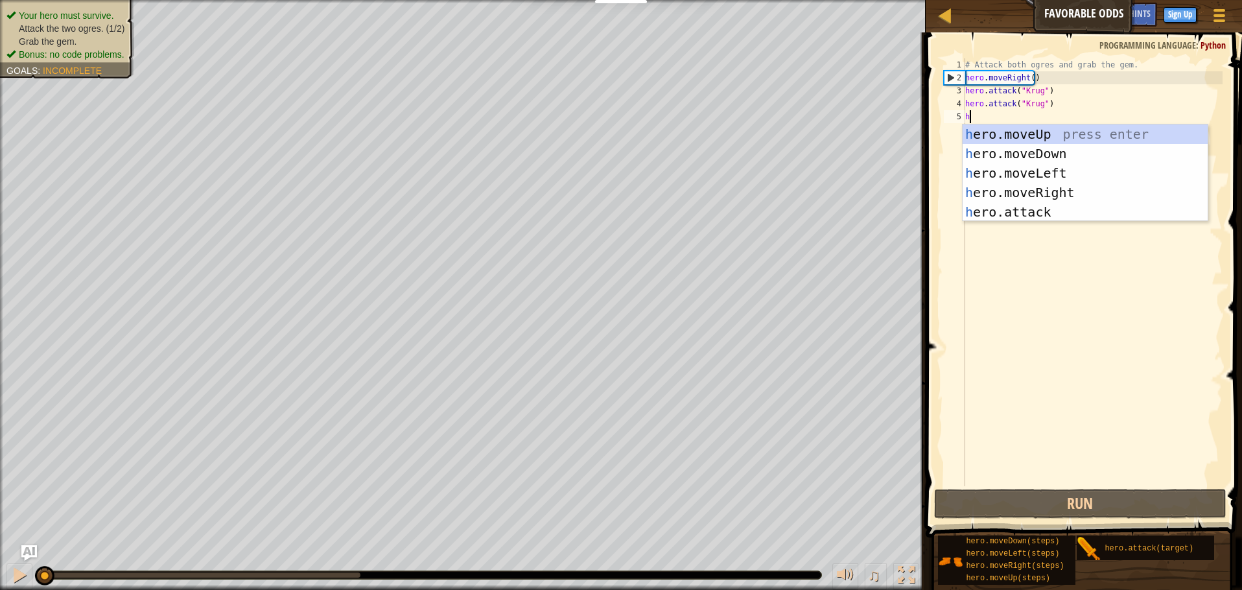
scroll to position [6, 0]
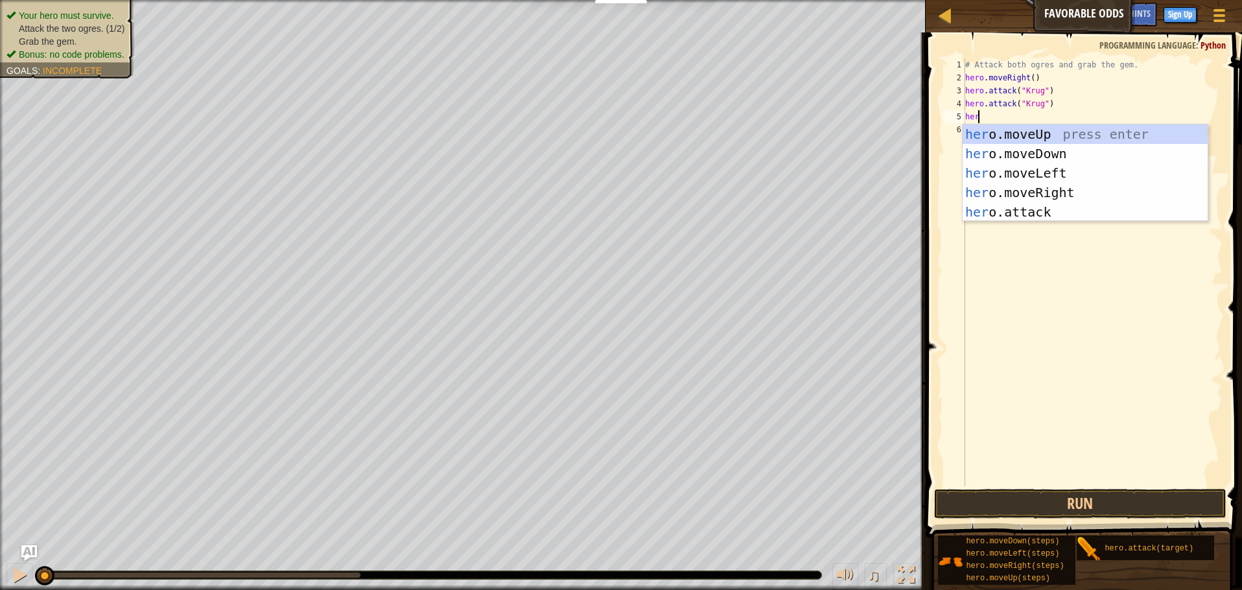
type textarea "hero"
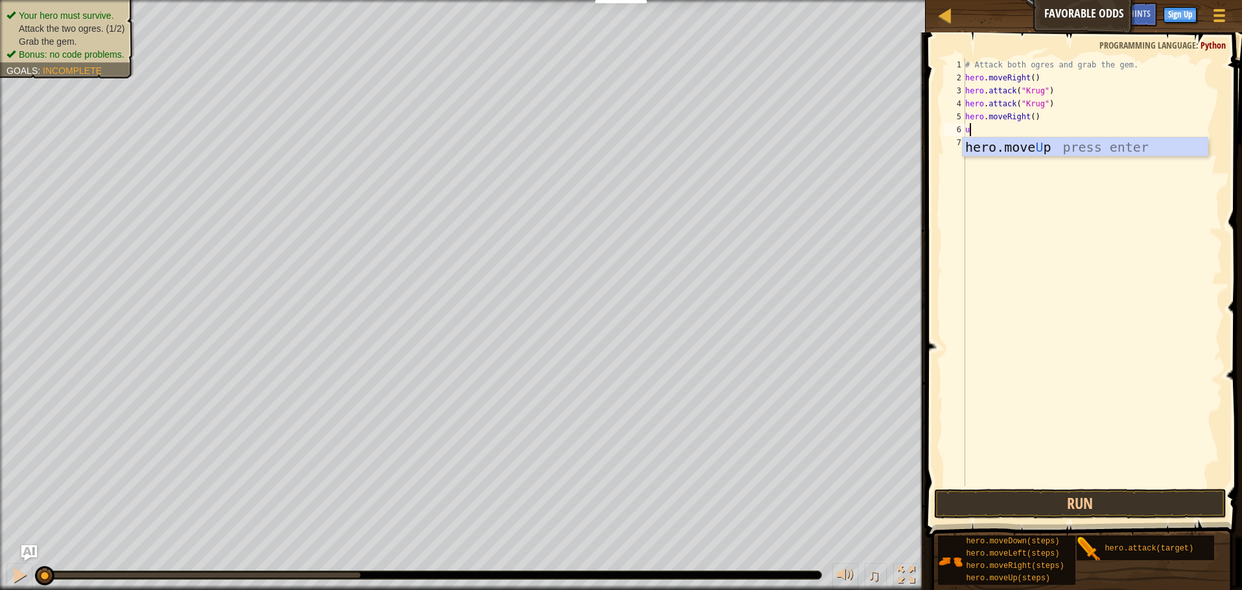
type textarea "up"
type textarea "hero.attack("Grump")"
click at [1000, 156] on div "# Attack both ogres and grab the gem. hero . moveRight ( ) hero . attack ( "[PE…" at bounding box center [1093, 285] width 260 height 454
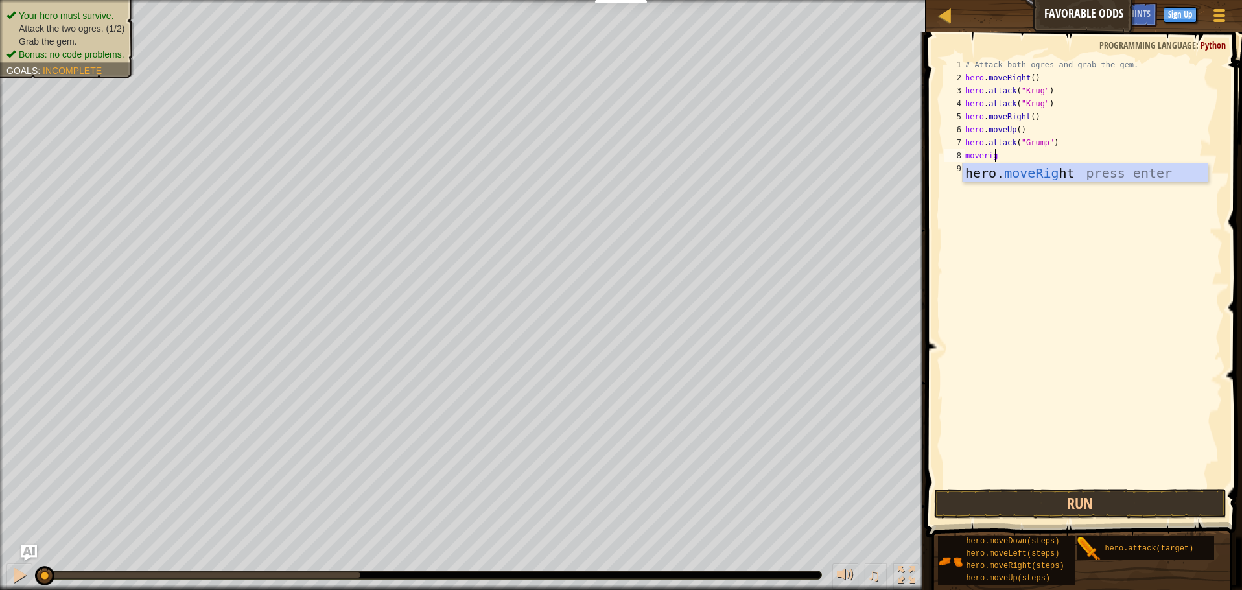
scroll to position [6, 2]
type textarea "moveright"
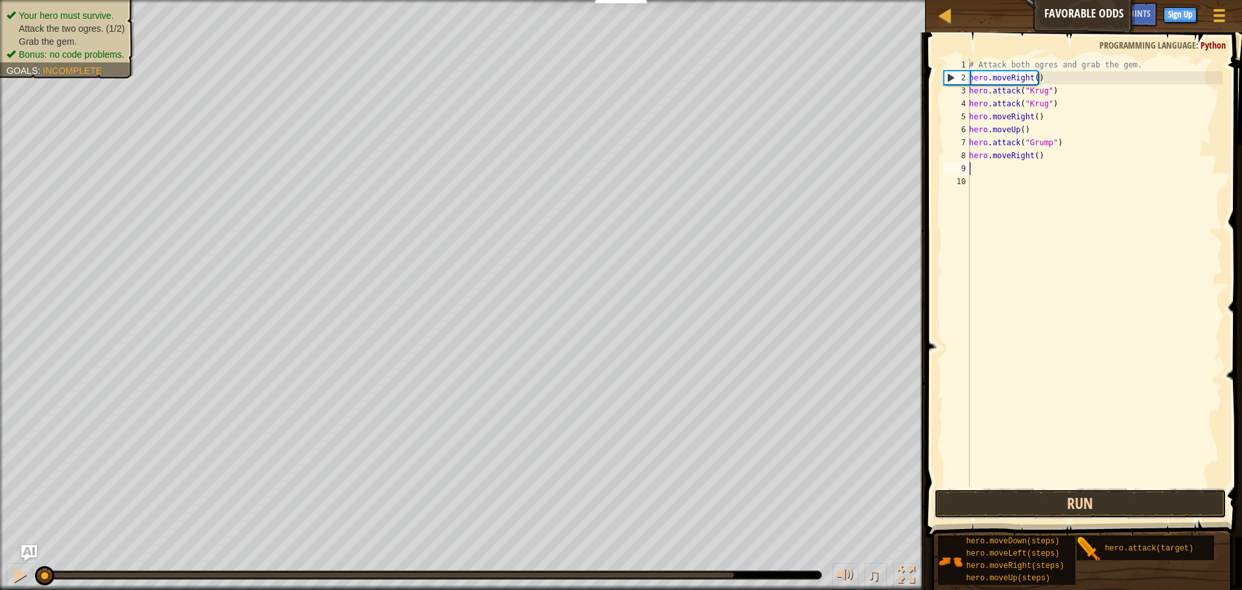
click at [1101, 499] on button "Run" at bounding box center [1080, 504] width 292 height 30
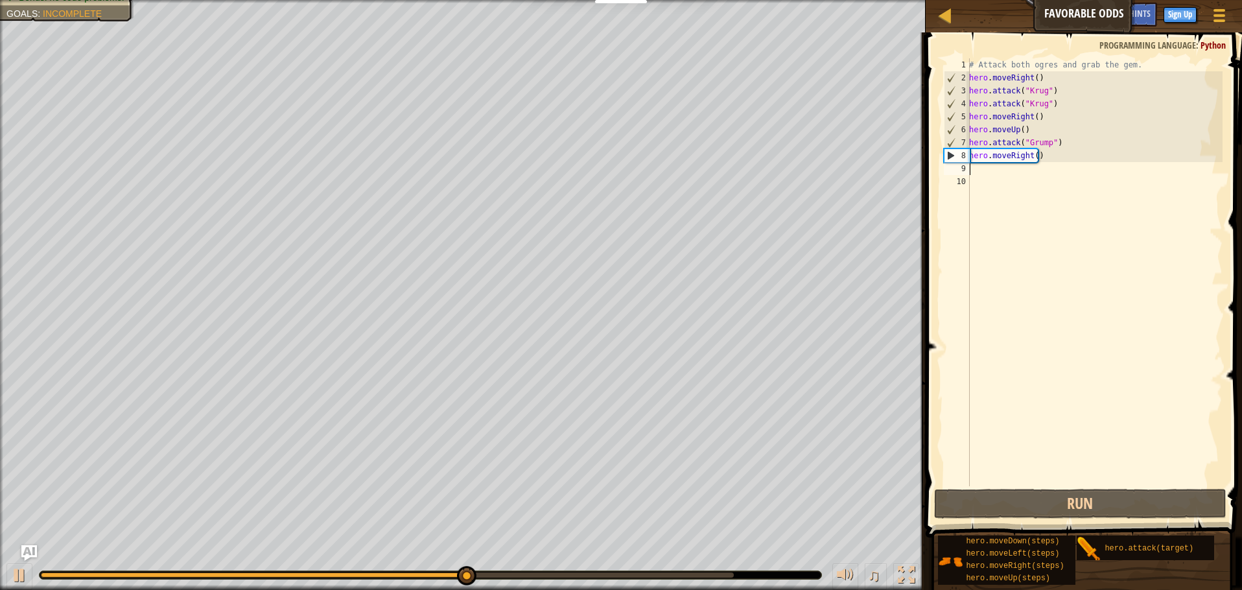
click at [1056, 160] on div "# Attack both ogres and grab the gem. hero . moveRight ( ) hero . attack ( "[PE…" at bounding box center [1095, 285] width 256 height 454
type textarea "hero.moveRight()"
click at [1008, 162] on div "# Attack both ogres and grab the gem. hero . moveRight ( ) hero . attack ( "[PE…" at bounding box center [1095, 285] width 256 height 454
click at [1010, 157] on div "# Attack both ogres and grab the gem. hero . moveRight ( ) hero . attack ( "[PE…" at bounding box center [1095, 285] width 256 height 454
drag, startPoint x: 1026, startPoint y: 160, endPoint x: 1007, endPoint y: 160, distance: 18.8
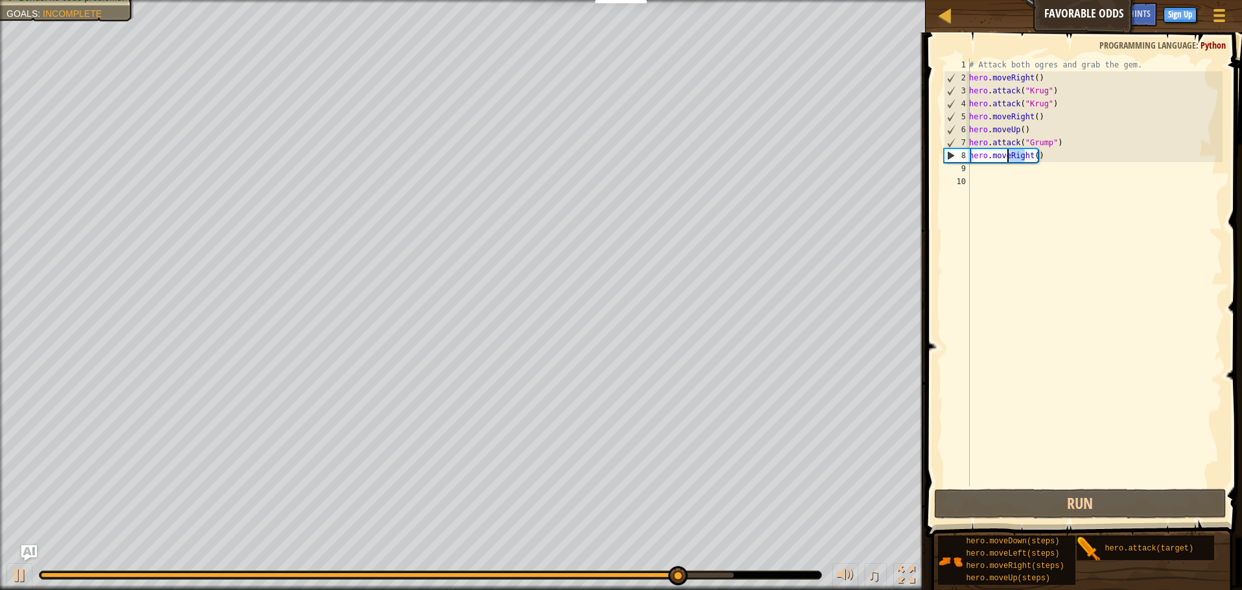
click at [1007, 160] on div "# Attack both ogres and grab the gem. hero . moveRight ( ) hero . attack ( "[PE…" at bounding box center [1095, 285] width 256 height 454
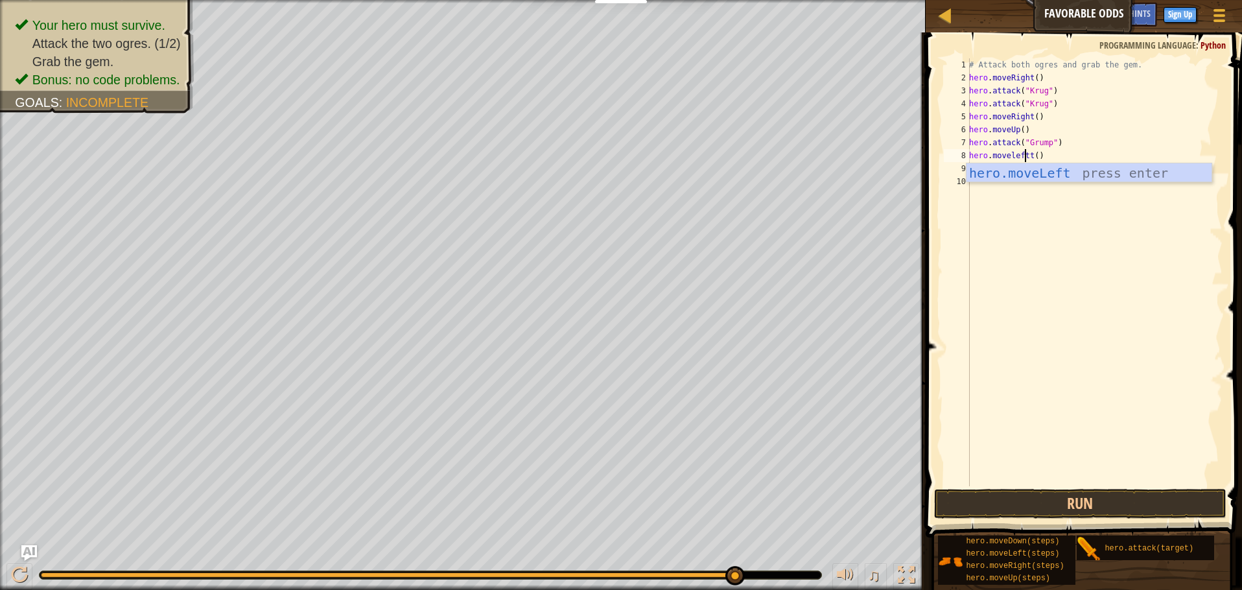
scroll to position [6, 5]
click at [1100, 507] on button "Run" at bounding box center [1080, 504] width 292 height 30
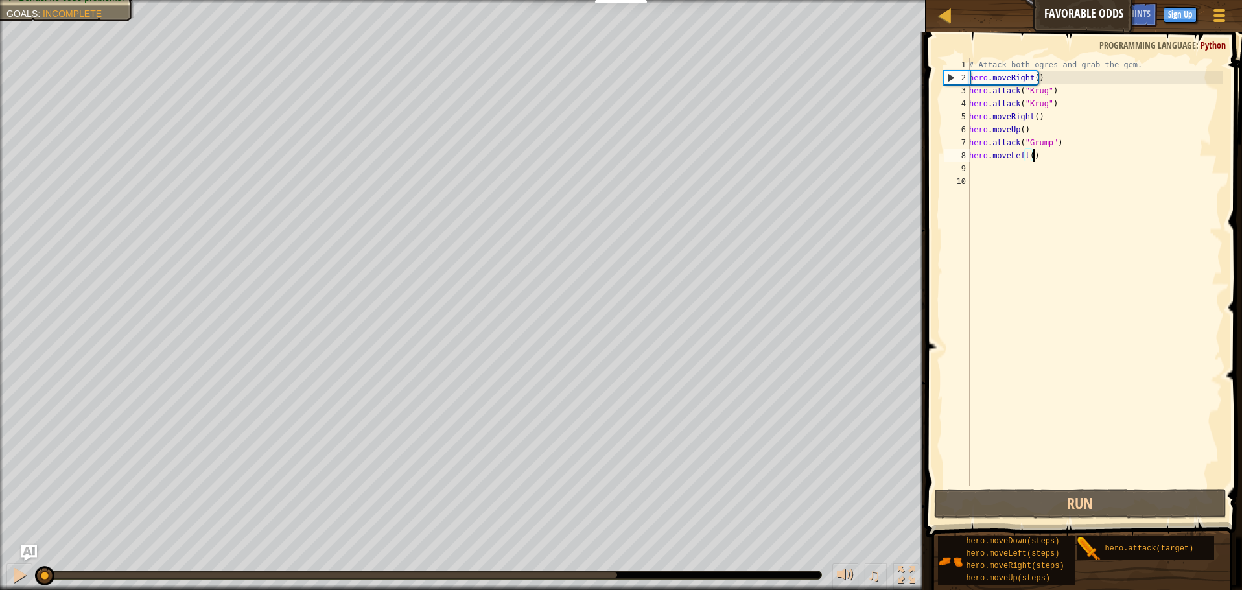
click at [41, 541] on div "Your hero must survive. Attack the two ogres. (1/2) Grab the gem. Bonus: no cod…" at bounding box center [621, 295] width 1242 height 590
click at [17, 569] on div at bounding box center [19, 575] width 17 height 17
drag, startPoint x: 1066, startPoint y: 138, endPoint x: 969, endPoint y: 138, distance: 96.6
click at [969, 138] on div "hero.moveLeft() 1 2 3 4 5 6 7 8 9 10 # Attack both ogres and grab the gem. hero…" at bounding box center [1081, 272] width 281 height 428
click at [1034, 154] on div "# Attack both ogres and grab the gem. hero . moveRight ( ) hero . attack ( "[PE…" at bounding box center [1095, 285] width 256 height 454
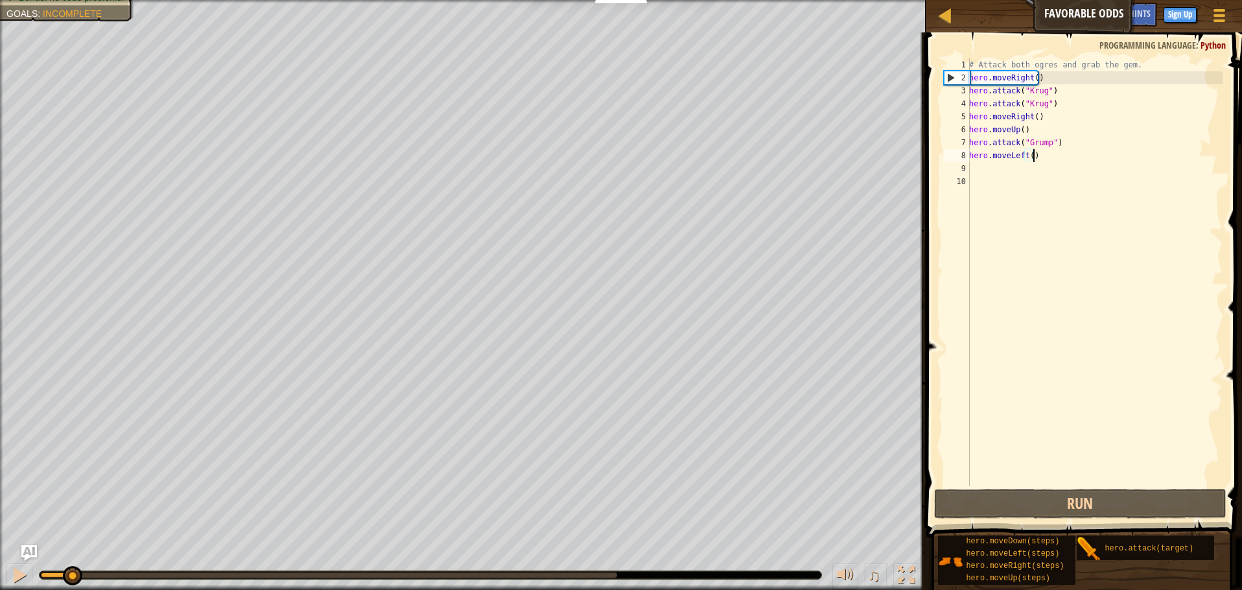
type textarea "hero.moveLeft()"
drag, startPoint x: 1033, startPoint y: 154, endPoint x: 958, endPoint y: 155, distance: 75.2
click at [958, 155] on div "hero.moveLeft() 1 2 3 4 5 6 7 8 9 10 # Attack both ogres and grab the gem. hero…" at bounding box center [1081, 272] width 281 height 428
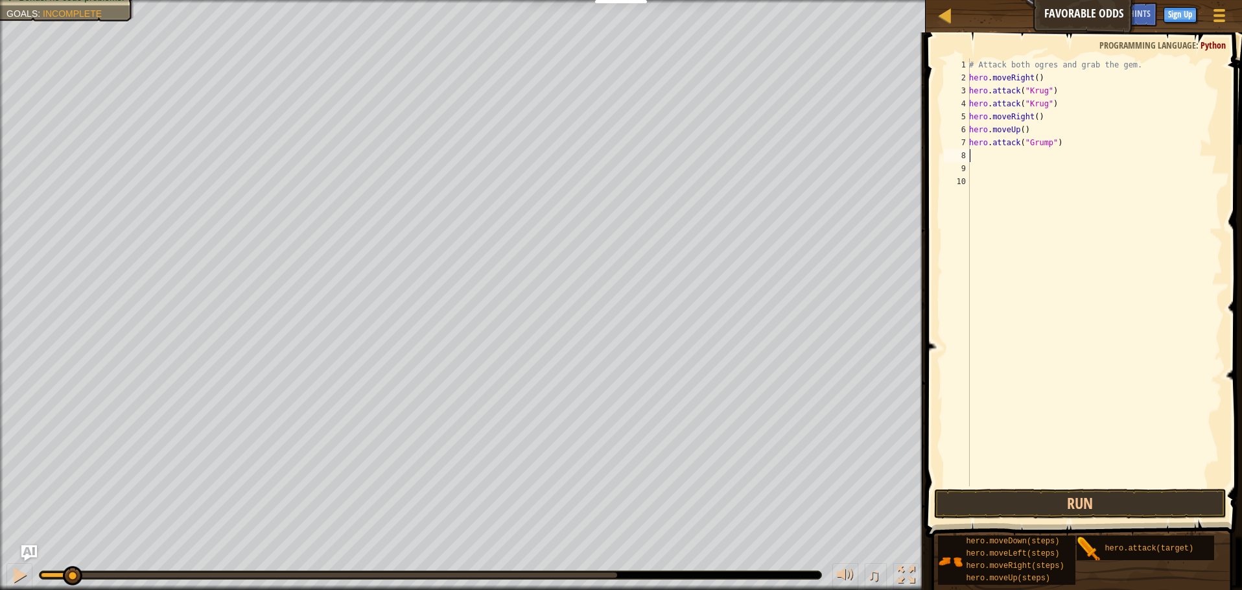
paste textarea "hero.attack("Grump")"
type textarea "hero.attack("Grump")"
click at [981, 167] on div "# Attack both ogres and grab the gem. hero . moveRight ( ) hero . attack ( "[PE…" at bounding box center [1095, 285] width 256 height 454
click at [979, 167] on div "# Attack both ogres and grab the gem. hero . moveRight ( ) hero . attack ( "[PE…" at bounding box center [1095, 285] width 256 height 454
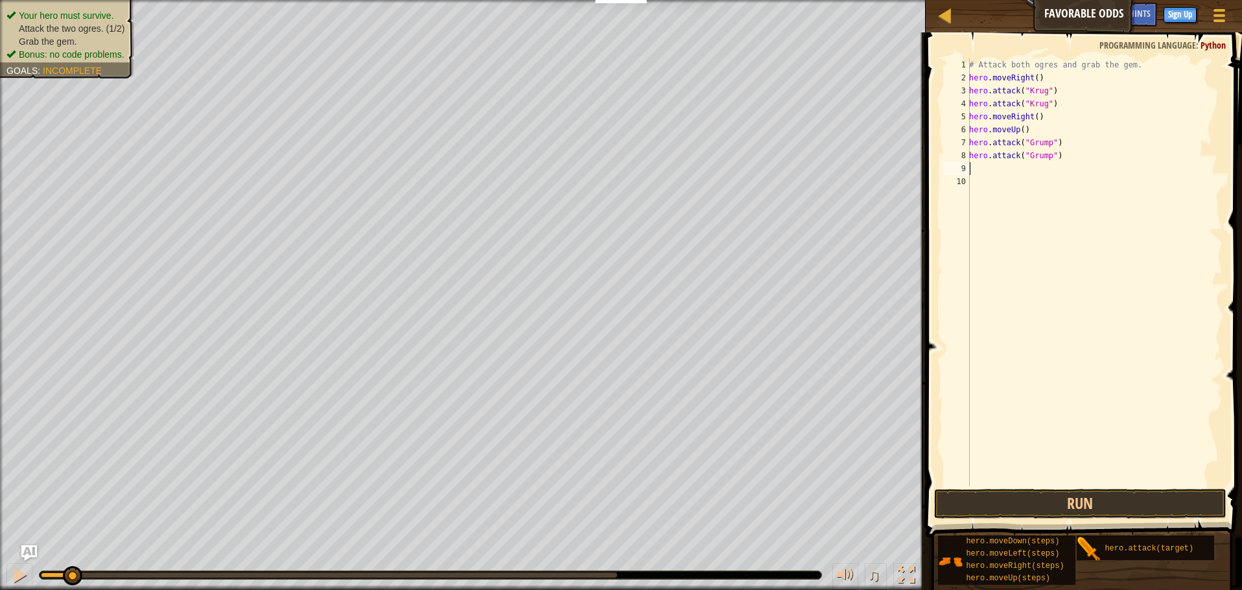
click at [52, 9] on ul "Your hero must survive. Attack the two ogres. (1/2) Grab the gem. Bonus: no cod…" at bounding box center [66, 35] width 121 height 52
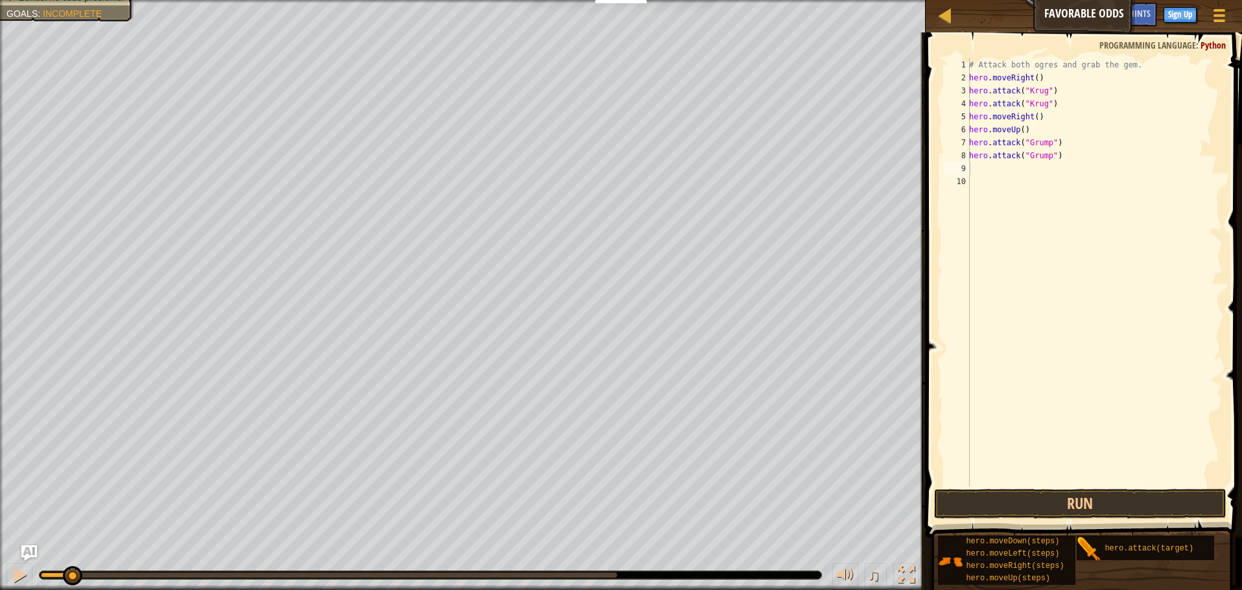
type textarea "hero.attack("Grump")"
drag, startPoint x: 1061, startPoint y: 154, endPoint x: 969, endPoint y: 154, distance: 91.4
click at [969, 154] on div "hero.attack("Grump") 1 2 3 4 5 6 7 8 9 10 # Attack both [PERSON_NAME] and grab …" at bounding box center [1081, 272] width 281 height 428
click at [1034, 174] on div "# Attack both ogres and grab the gem. hero . moveRight ( ) hero . attack ( "[PE…" at bounding box center [1095, 285] width 256 height 454
paste textarea "hero.attack("Grump")"
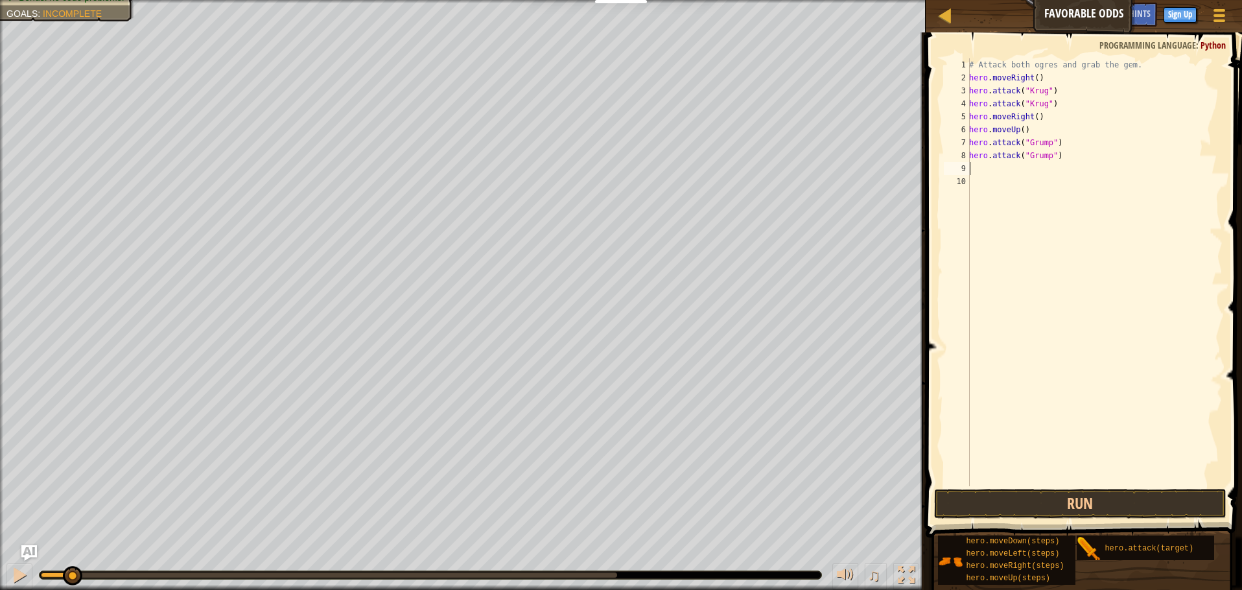
type textarea "hero.attack("Grump")"
click at [1011, 184] on div "# Attack both ogres and grab the gem. hero . moveRight ( ) hero . attack ( "[PE…" at bounding box center [1095, 285] width 256 height 454
type textarea "le"
click at [1008, 506] on button "Run" at bounding box center [1080, 504] width 292 height 30
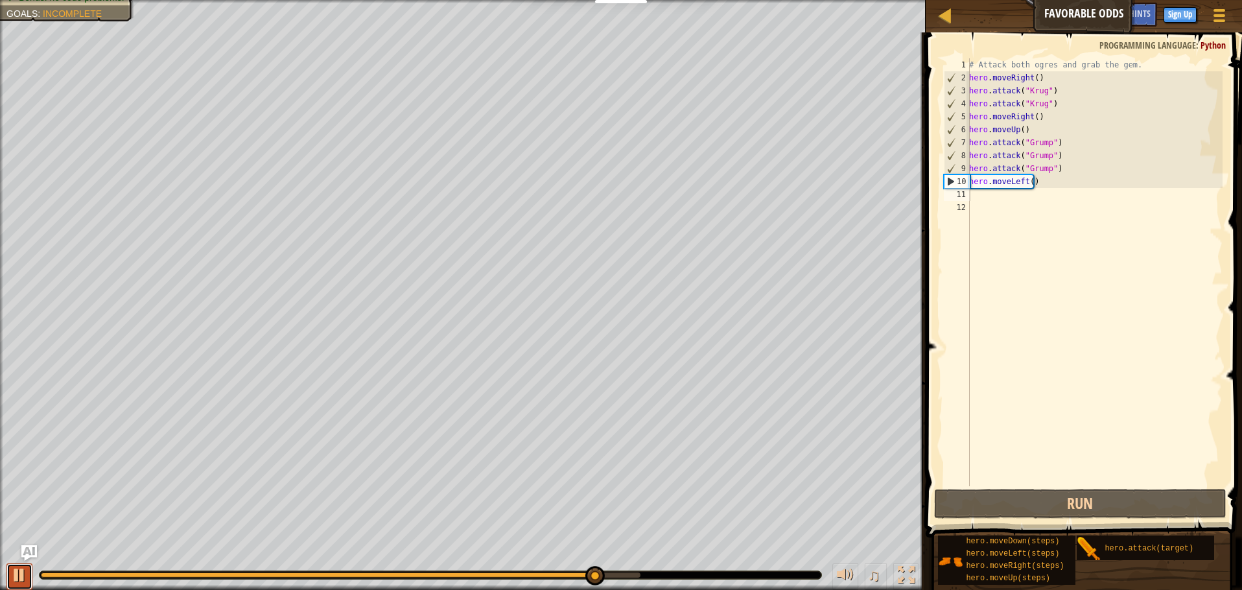
click at [31, 569] on button at bounding box center [19, 576] width 26 height 27
click at [1067, 170] on div "# Attack both ogres and grab the gem. hero . moveRight ( ) hero . attack ( "[PE…" at bounding box center [1095, 285] width 256 height 454
type textarea "hero.attack("Grump")"
drag, startPoint x: 1067, startPoint y: 170, endPoint x: 970, endPoint y: 166, distance: 97.3
click at [970, 166] on div "# Attack both ogres and grab the gem. hero . moveRight ( ) hero . attack ( "[PE…" at bounding box center [1095, 285] width 256 height 454
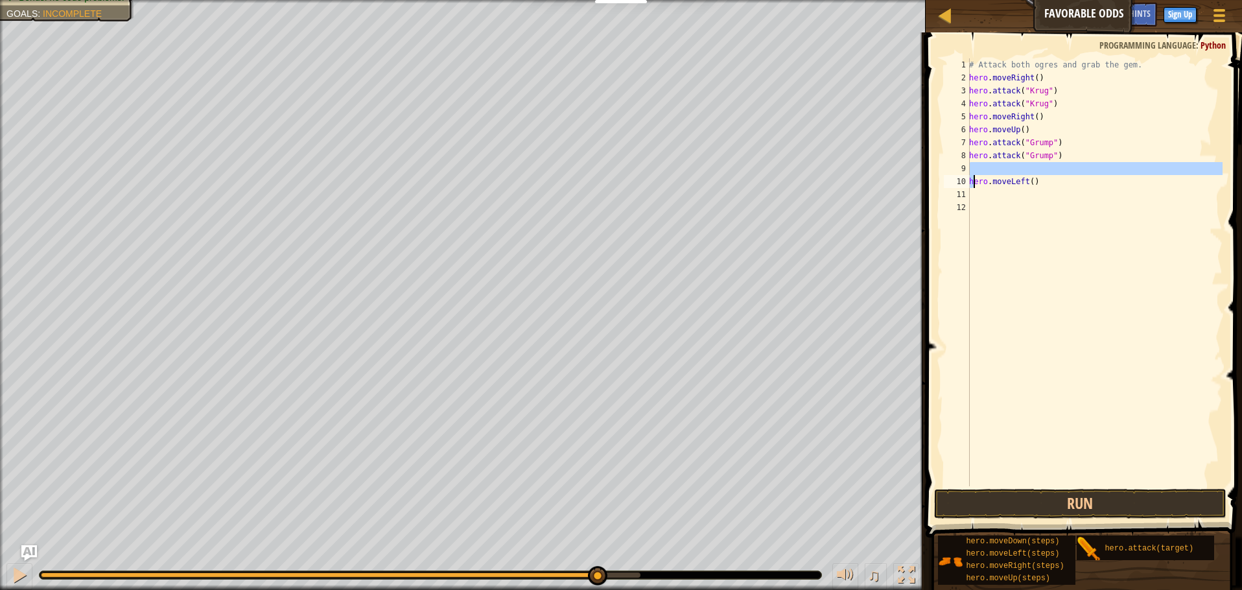
drag, startPoint x: 1035, startPoint y: 176, endPoint x: 1004, endPoint y: 176, distance: 31.8
click at [1002, 176] on div "# Attack both ogres and grab the gem. hero . moveRight ( ) hero . attack ( "[PE…" at bounding box center [1095, 285] width 256 height 454
type textarea "hero.moveLeft()"
drag, startPoint x: 1039, startPoint y: 177, endPoint x: 971, endPoint y: 175, distance: 67.4
click at [971, 175] on div "# Attack both ogres and grab the gem. hero . moveRight ( ) hero . attack ( "[PE…" at bounding box center [1095, 285] width 256 height 454
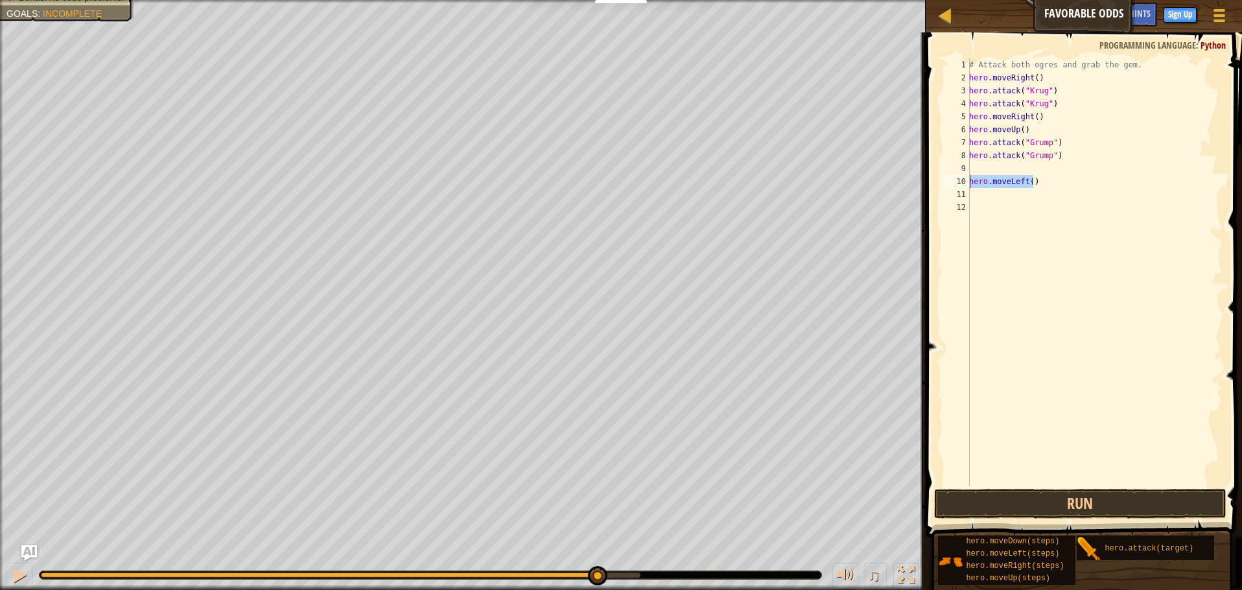
type textarea "hero.moveLeft()"
paste textarea "hero.moveLeft()"
type textarea "hero.moveLeft()"
click at [994, 182] on div "# Attack both ogres and grab the gem. hero . moveRight ( ) hero . attack ( "[PE…" at bounding box center [1095, 285] width 256 height 454
paste textarea "hero.moveLeft()"
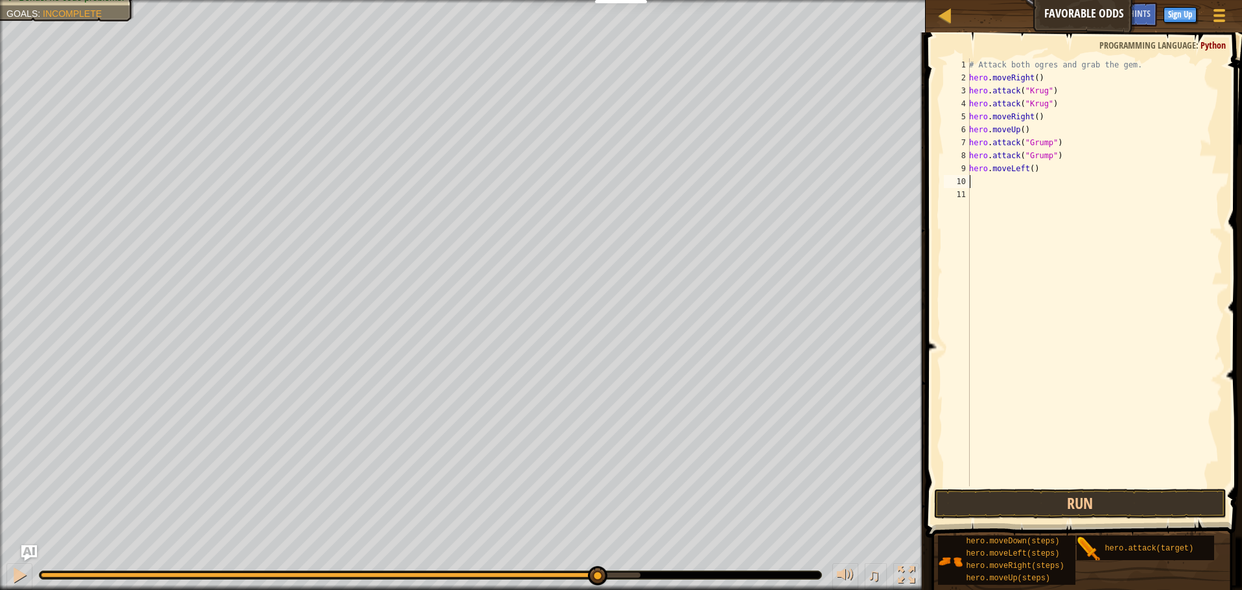
type textarea "hero.moveLeft()"
click at [1083, 502] on button "Run" at bounding box center [1080, 504] width 292 height 30
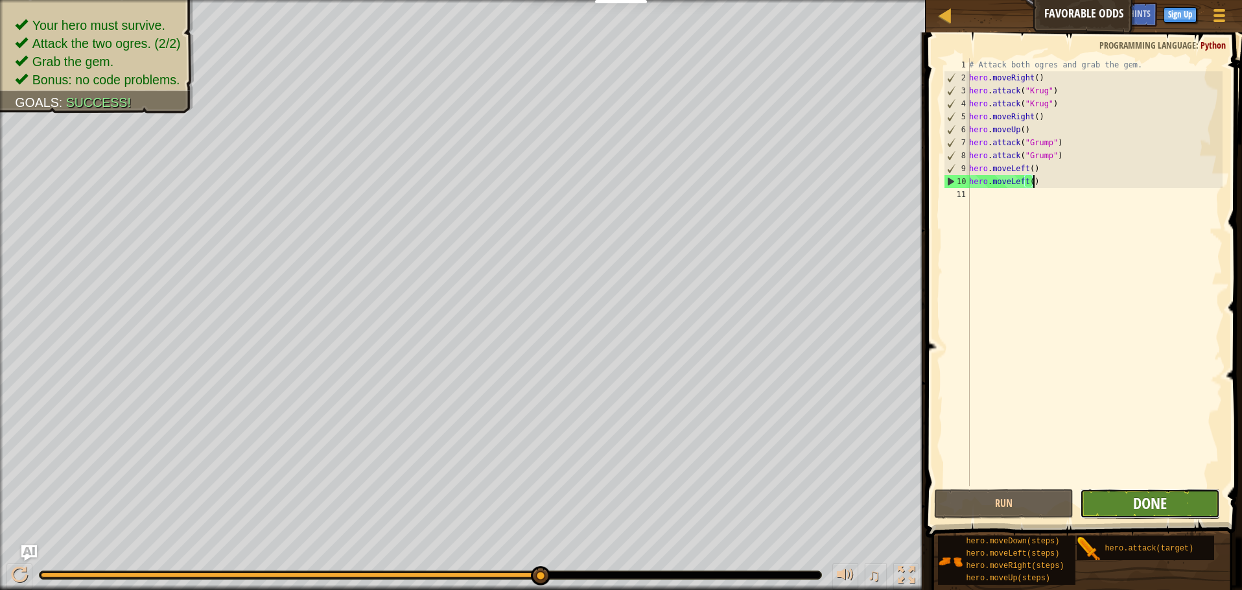
click at [1149, 493] on span "Done" at bounding box center [1150, 503] width 34 height 21
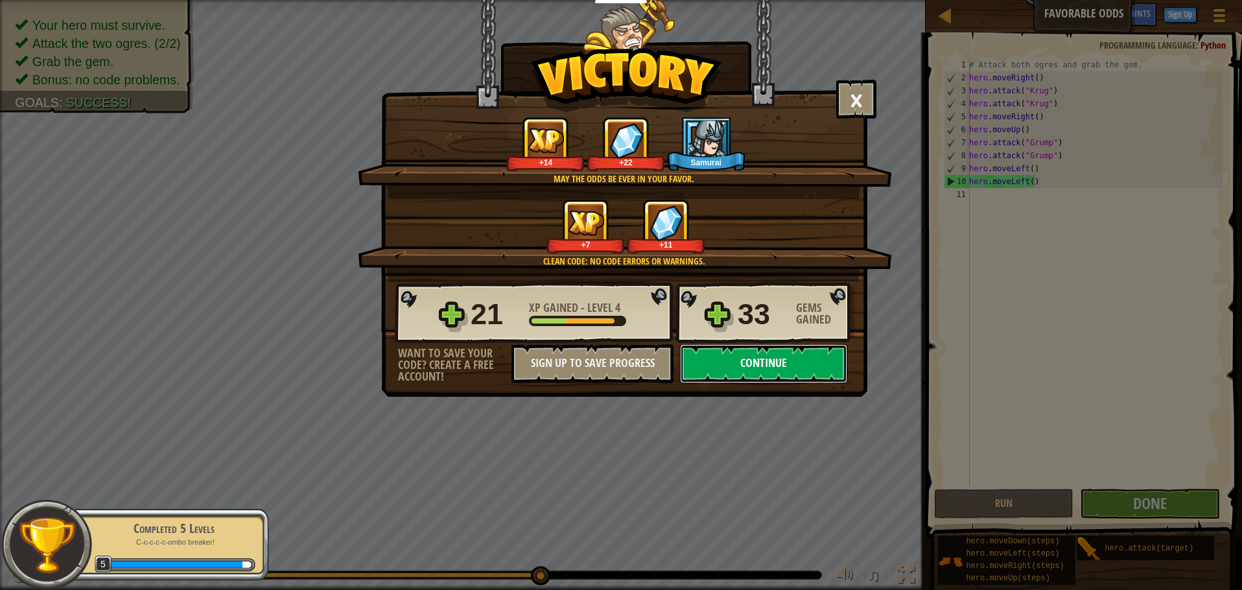
click at [791, 362] on button "Continue" at bounding box center [763, 363] width 167 height 39
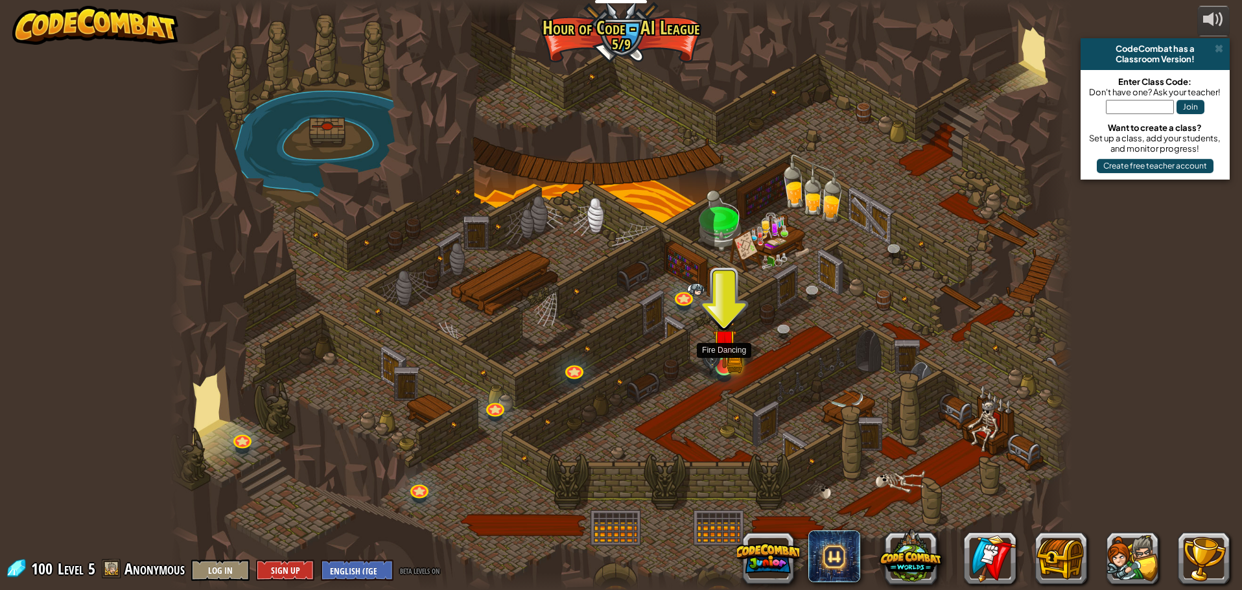
click at [721, 349] on img at bounding box center [724, 341] width 24 height 53
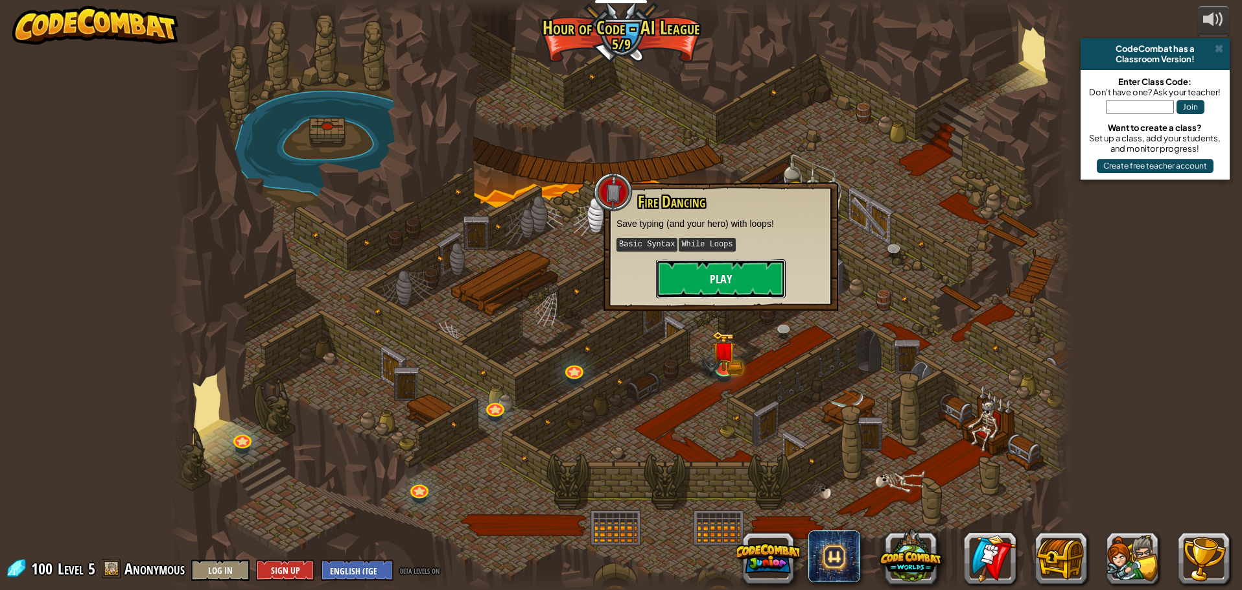
drag, startPoint x: 738, startPoint y: 277, endPoint x: 729, endPoint y: 277, distance: 8.4
click at [729, 277] on button "Play" at bounding box center [721, 278] width 130 height 39
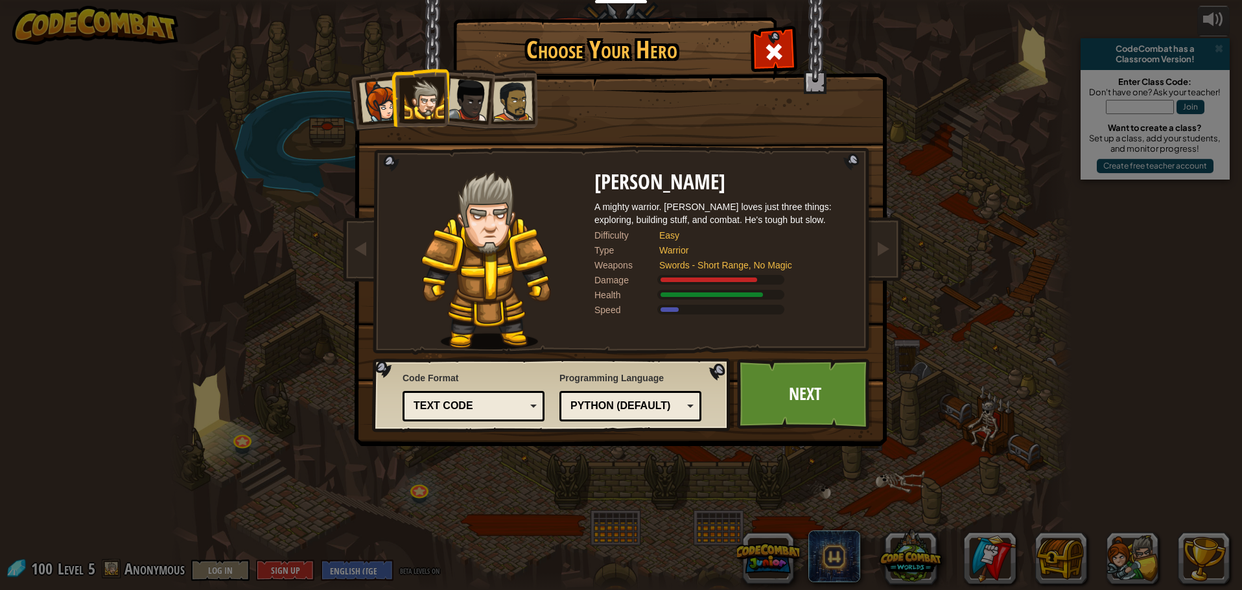
click at [472, 99] on div at bounding box center [468, 99] width 43 height 43
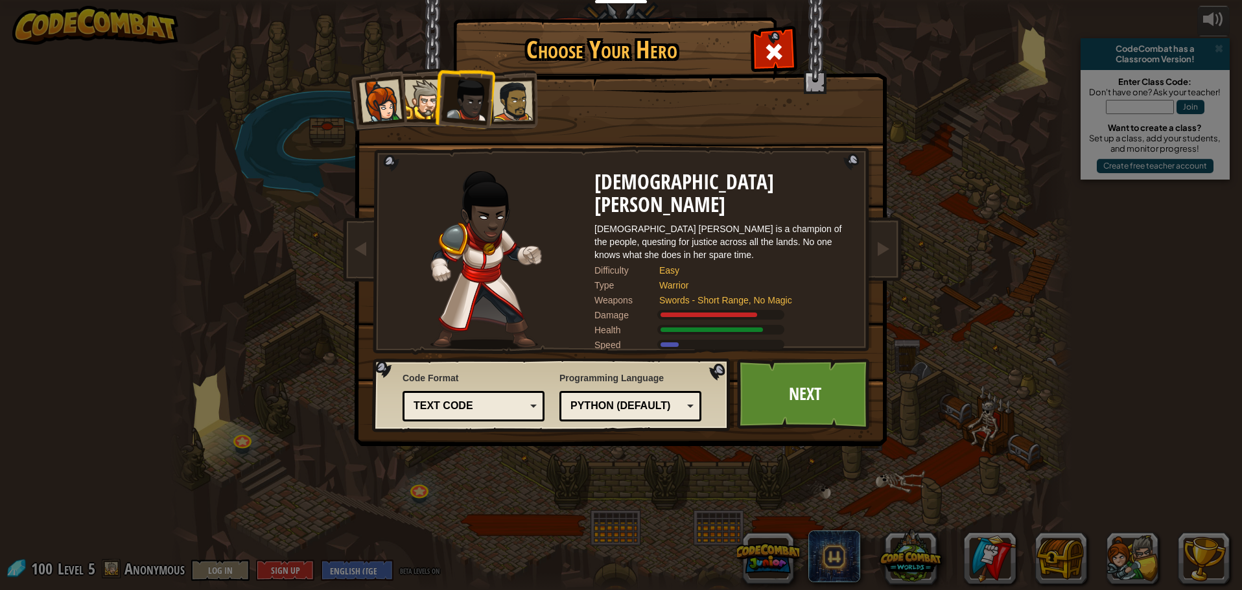
drag, startPoint x: 528, startPoint y: 105, endPoint x: 513, endPoint y: 101, distance: 15.4
click at [526, 104] on div at bounding box center [513, 101] width 40 height 40
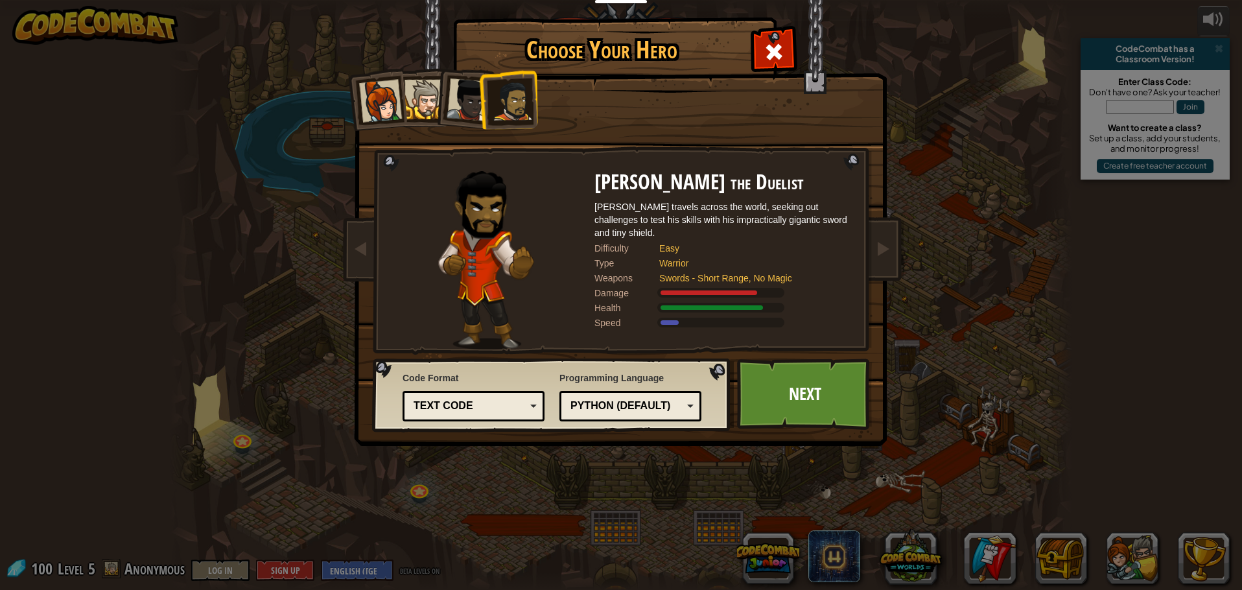
click at [430, 93] on div at bounding box center [425, 100] width 40 height 40
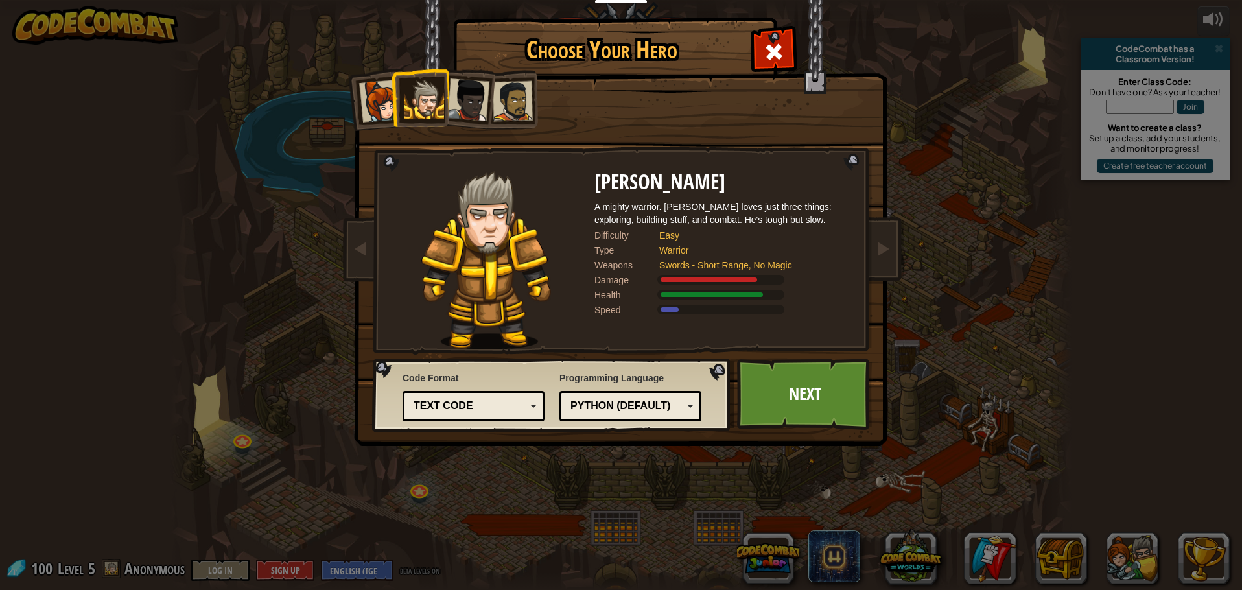
click at [471, 404] on div "Text code" at bounding box center [470, 406] width 112 height 15
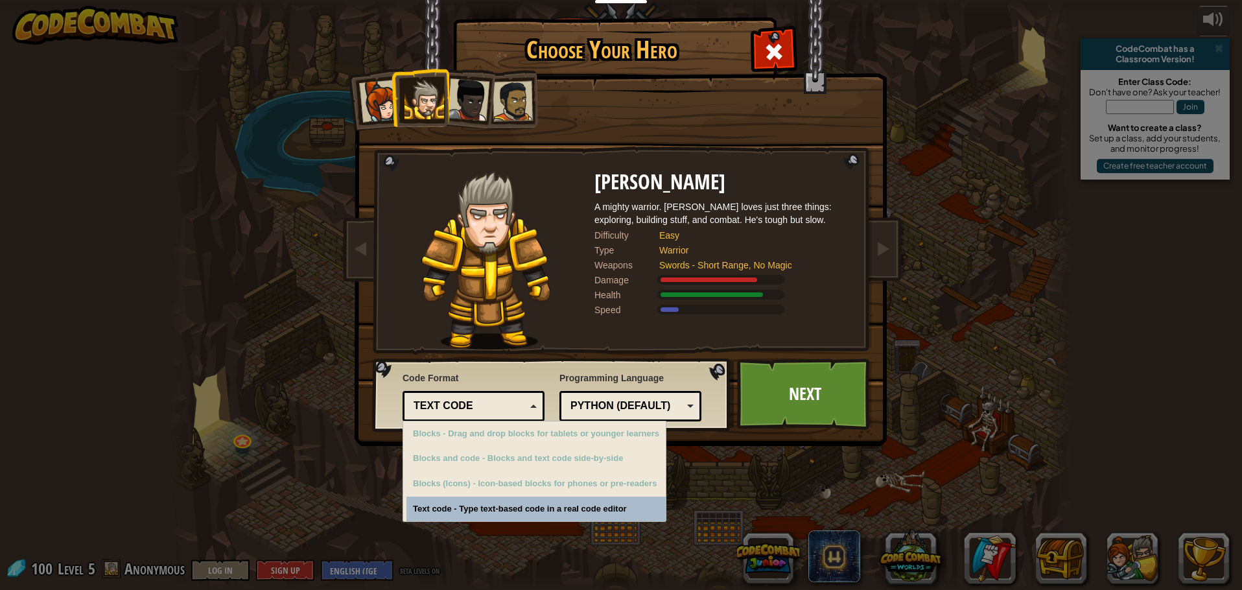
drag, startPoint x: 471, startPoint y: 404, endPoint x: 471, endPoint y: 395, distance: 9.1
click at [472, 404] on div "Text code" at bounding box center [470, 406] width 112 height 15
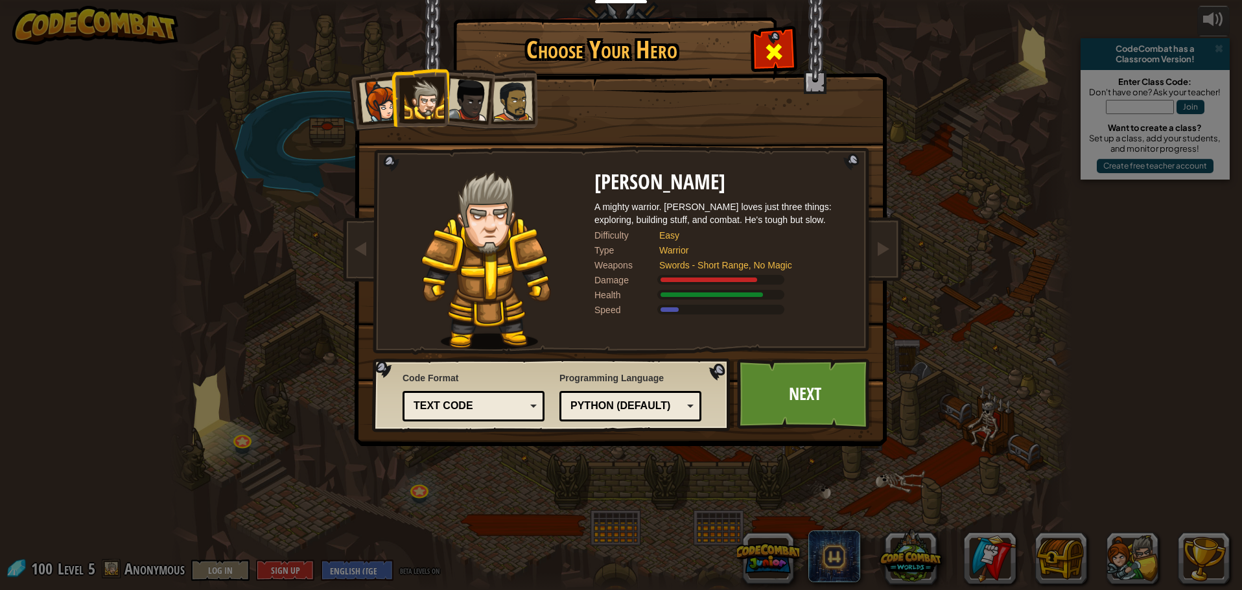
click at [777, 37] on div at bounding box center [773, 50] width 41 height 41
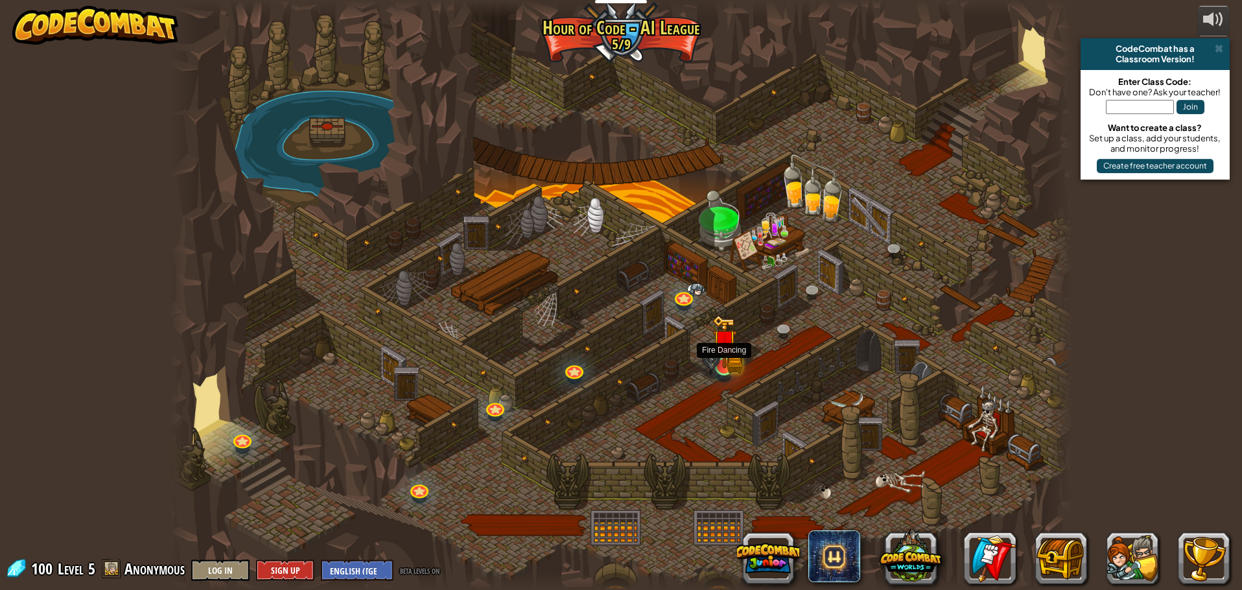
click at [725, 353] on img at bounding box center [724, 341] width 24 height 53
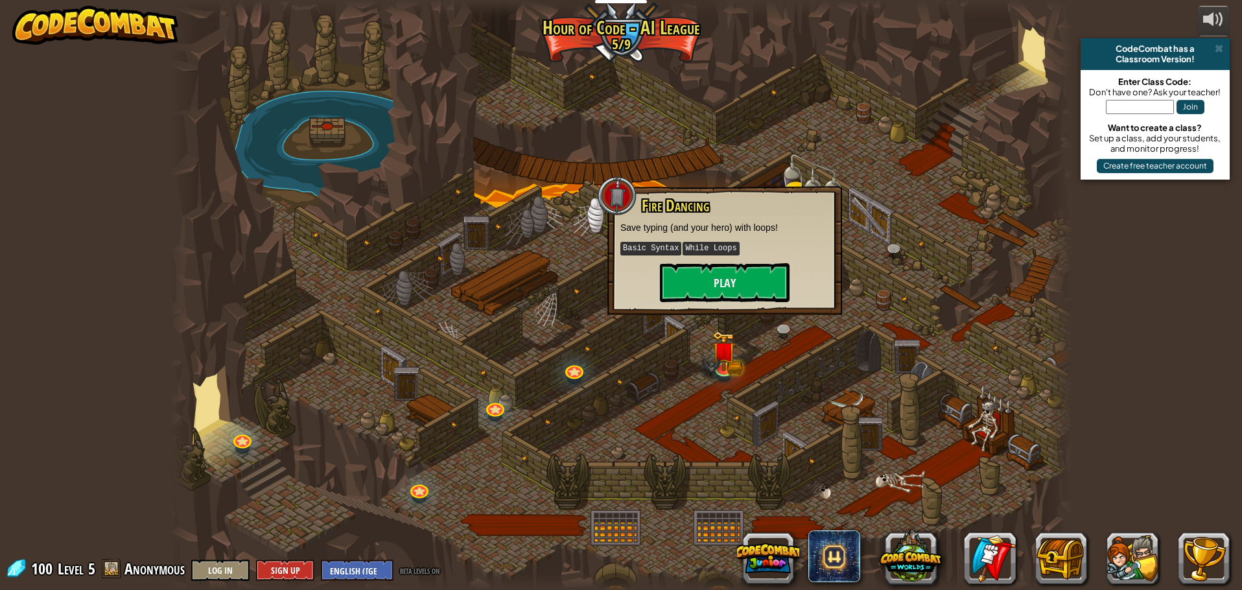
click at [1096, 549] on div at bounding box center [990, 558] width 480 height 52
click at [1068, 548] on button at bounding box center [1061, 558] width 52 height 52
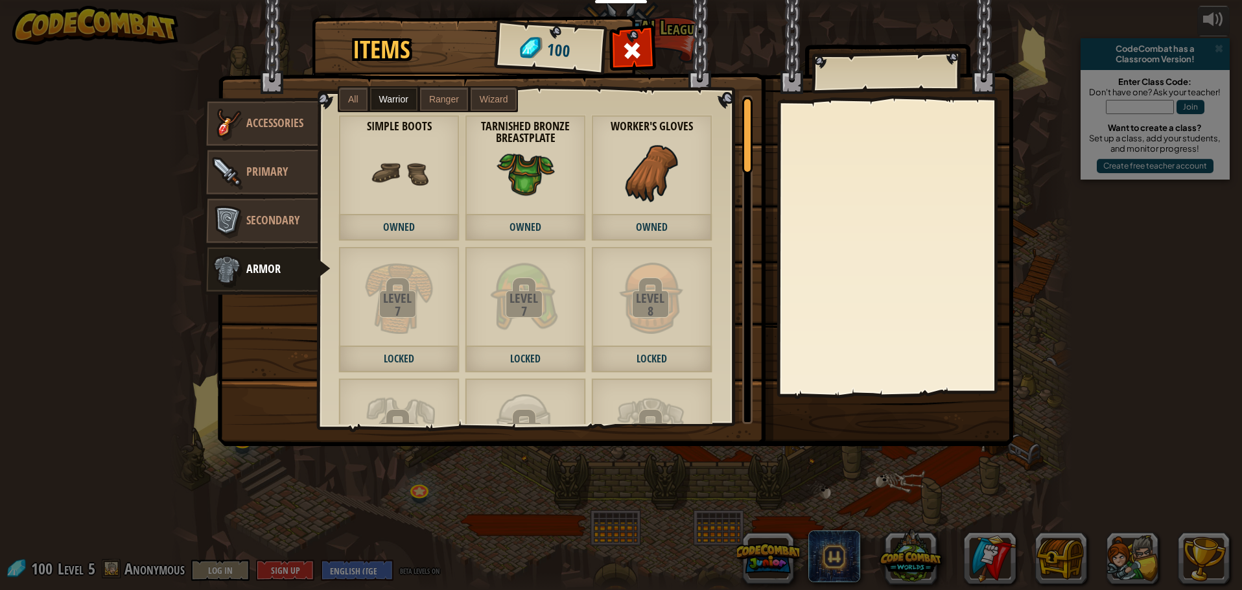
click at [409, 175] on img at bounding box center [399, 173] width 58 height 58
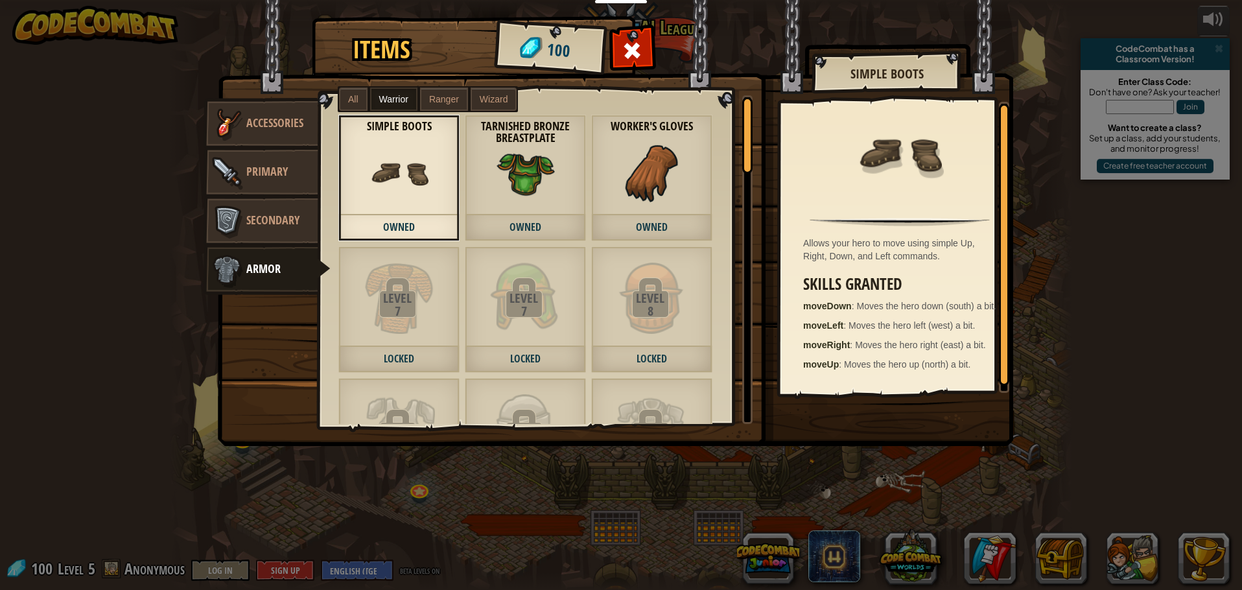
click at [539, 201] on img at bounding box center [526, 173] width 58 height 58
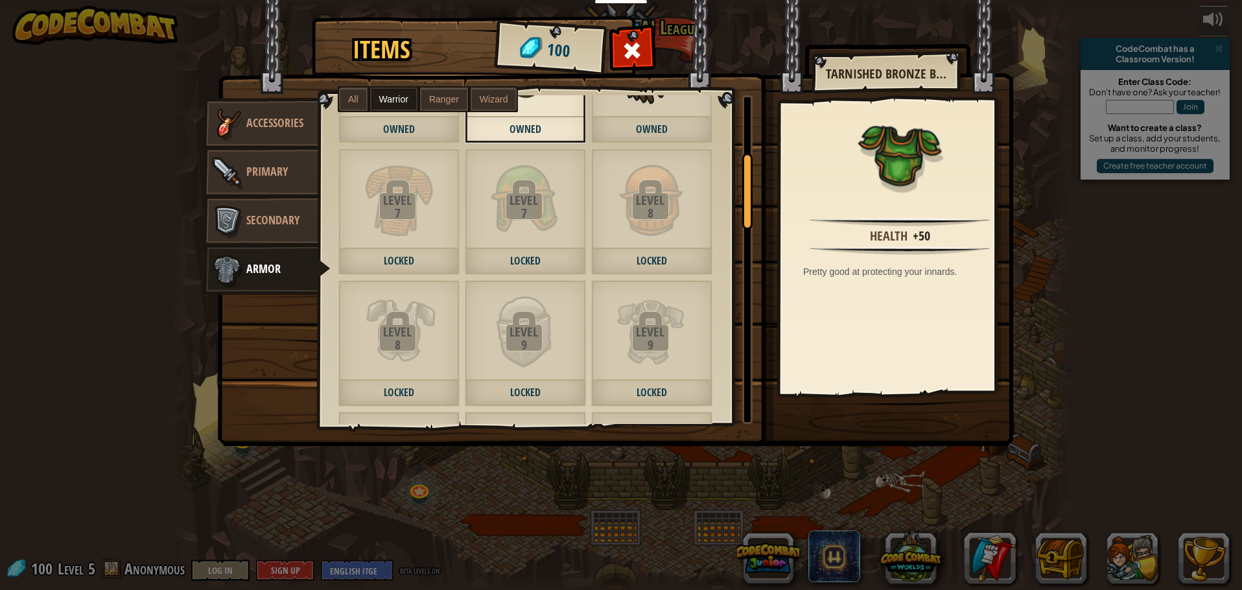
scroll to position [259, 0]
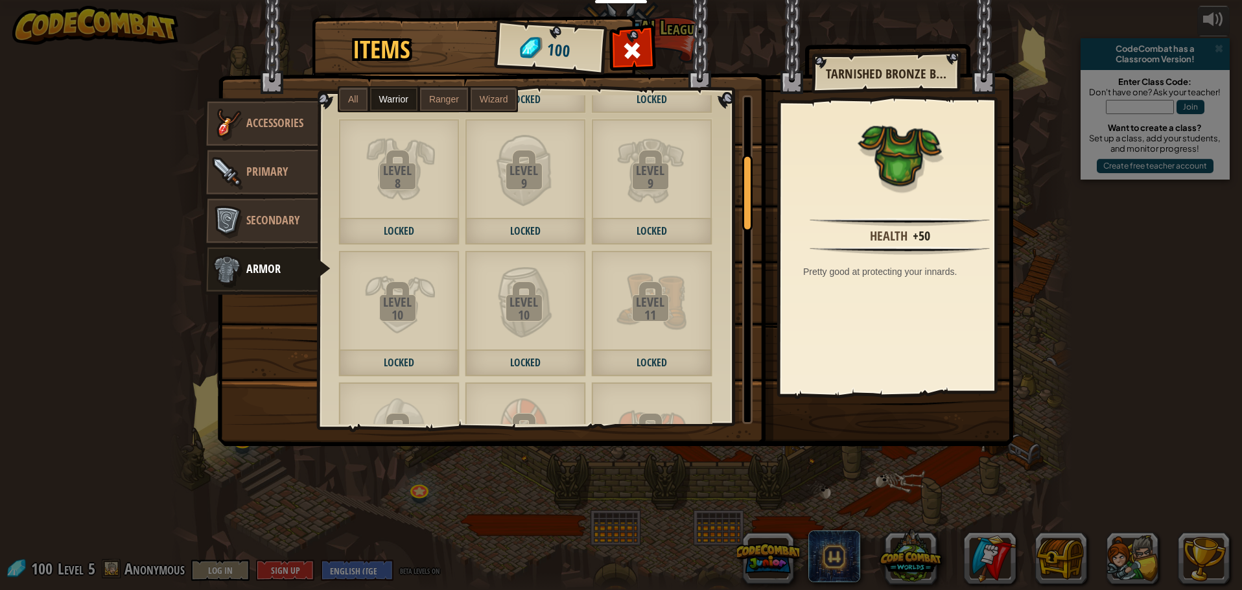
drag, startPoint x: 1021, startPoint y: 194, endPoint x: 1020, endPoint y: 205, distance: 10.4
click at [1020, 204] on div "Items 100 Misc Accessories Primary Secondary Armor All Warrior Ranger Wizard Le…" at bounding box center [621, 295] width 1242 height 590
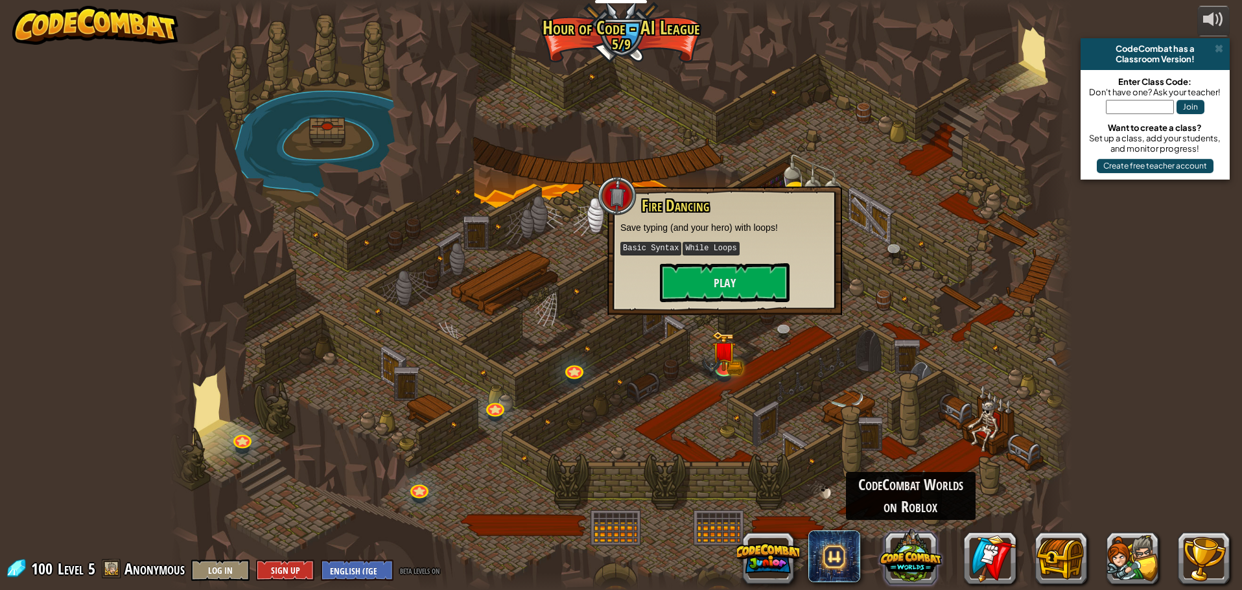
click at [918, 555] on button at bounding box center [911, 555] width 62 height 62
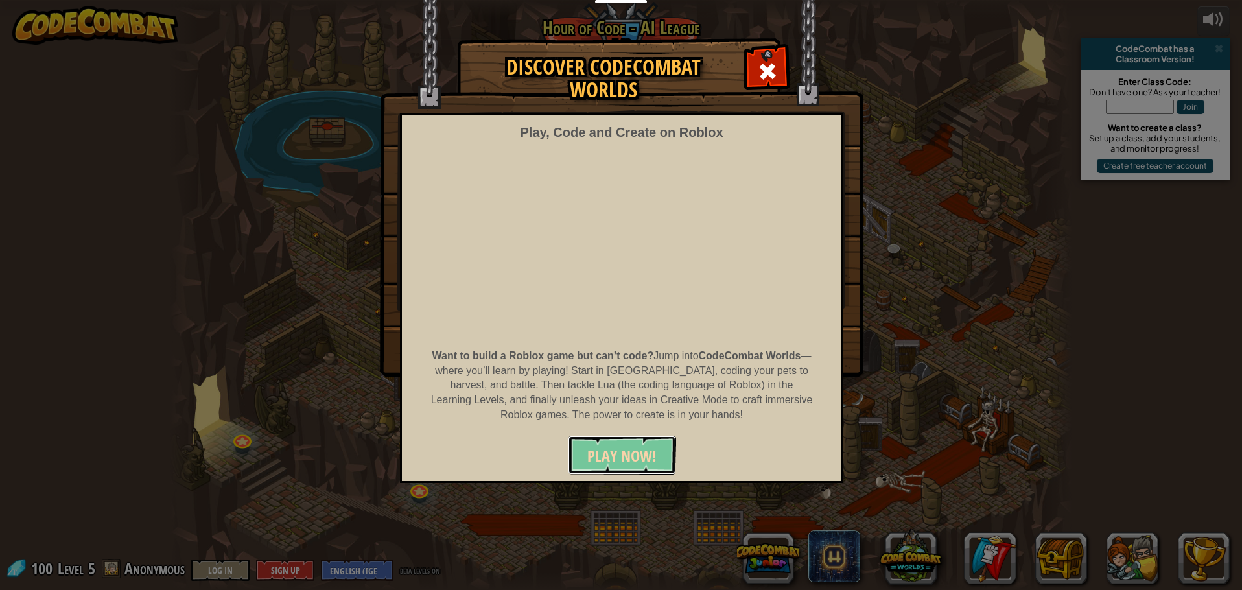
click at [636, 457] on span "PLAY NOW!" at bounding box center [621, 455] width 69 height 21
click at [766, 72] on span at bounding box center [767, 71] width 21 height 21
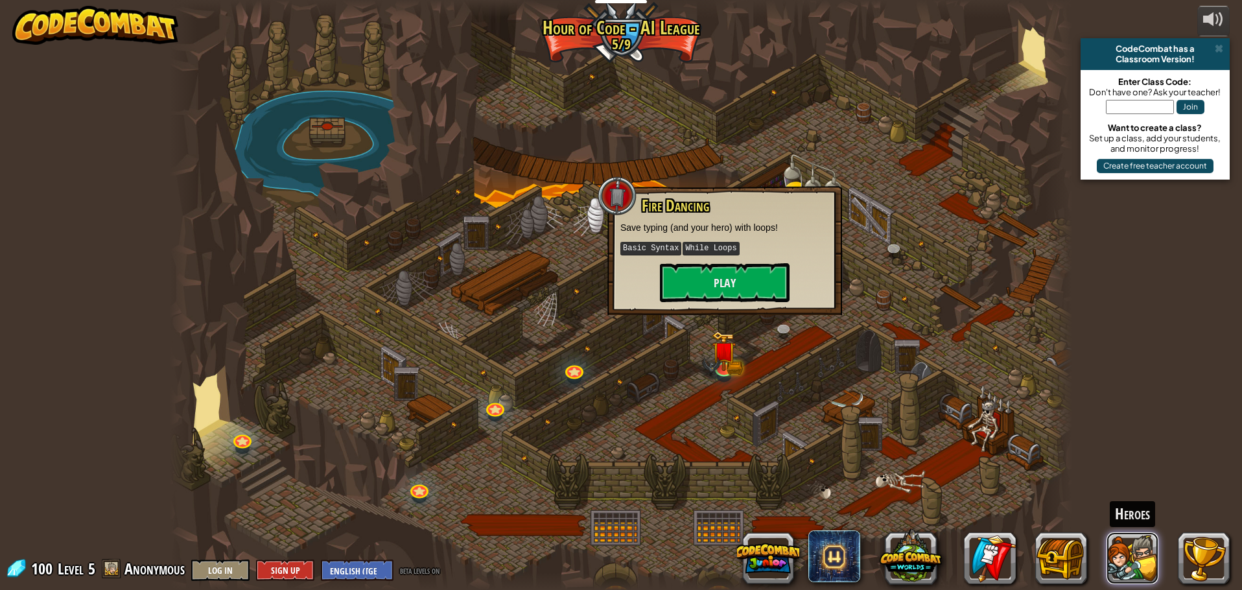
click at [1131, 574] on button at bounding box center [1133, 558] width 52 height 52
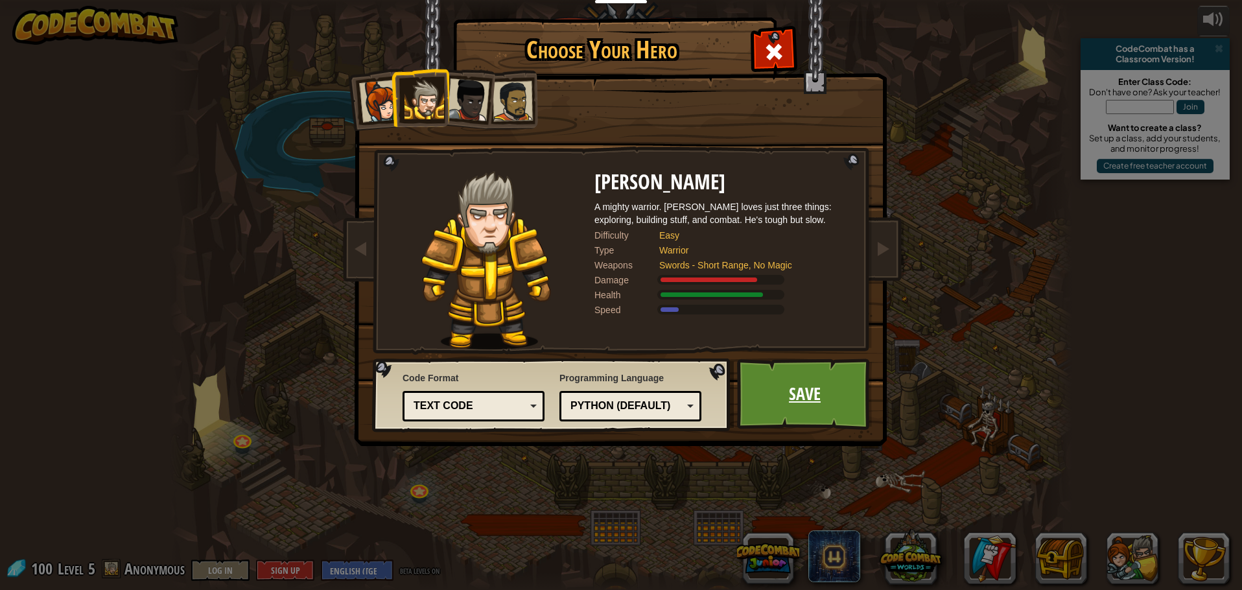
click at [832, 396] on link "Save" at bounding box center [804, 393] width 135 height 71
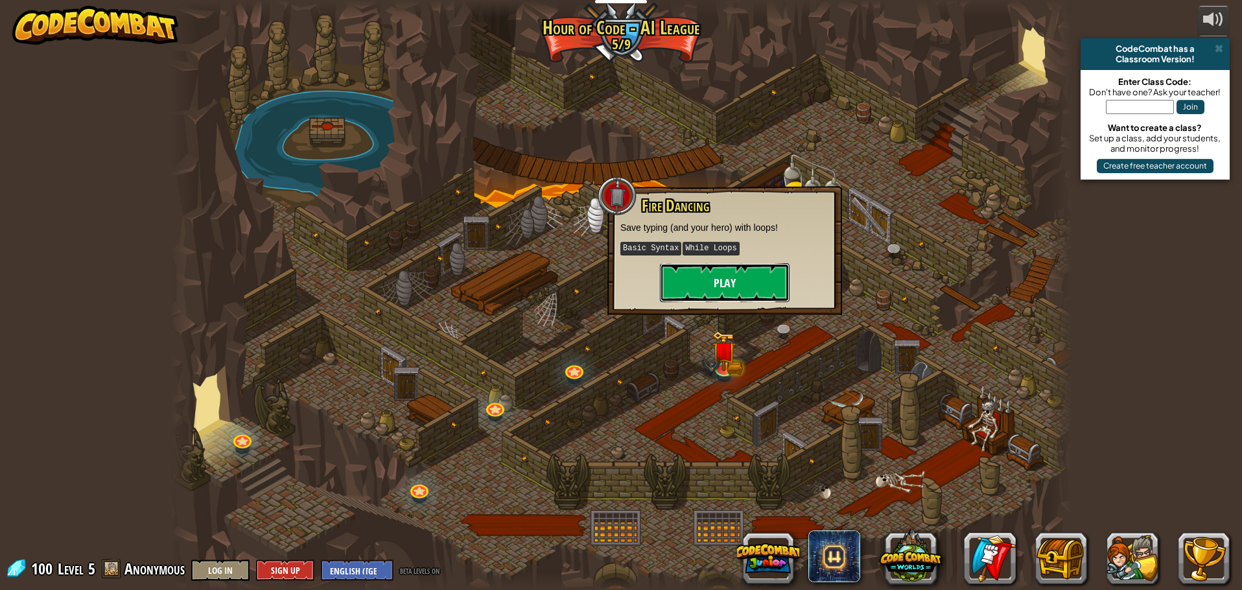
click at [716, 279] on button "Play" at bounding box center [725, 282] width 130 height 39
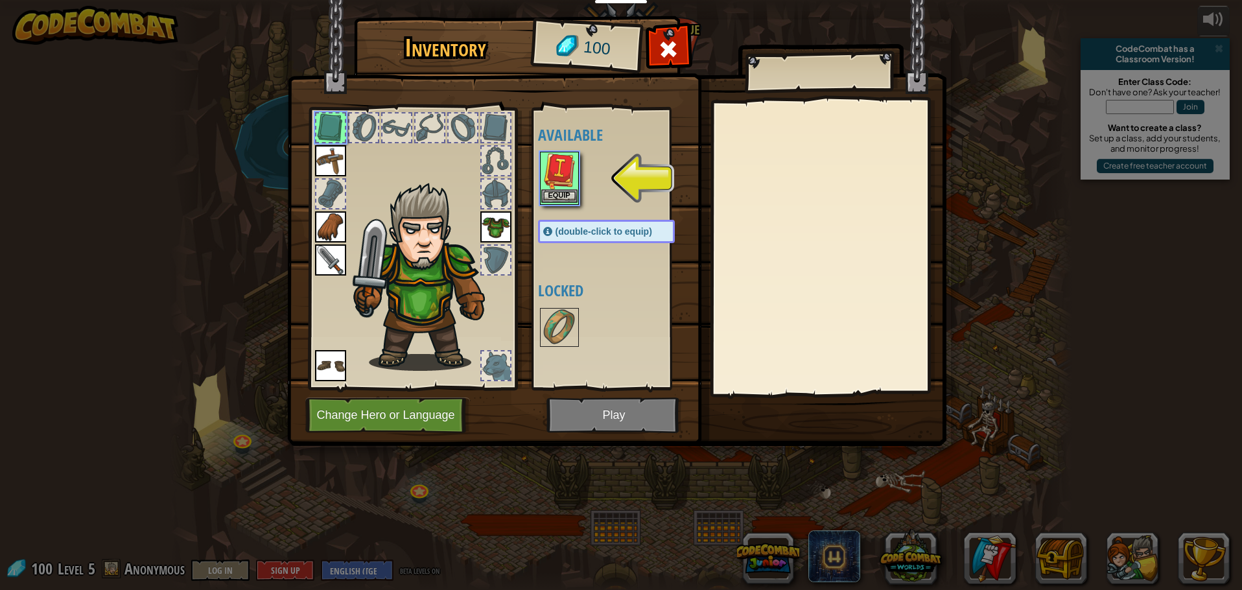
click at [558, 180] on img at bounding box center [559, 171] width 36 height 36
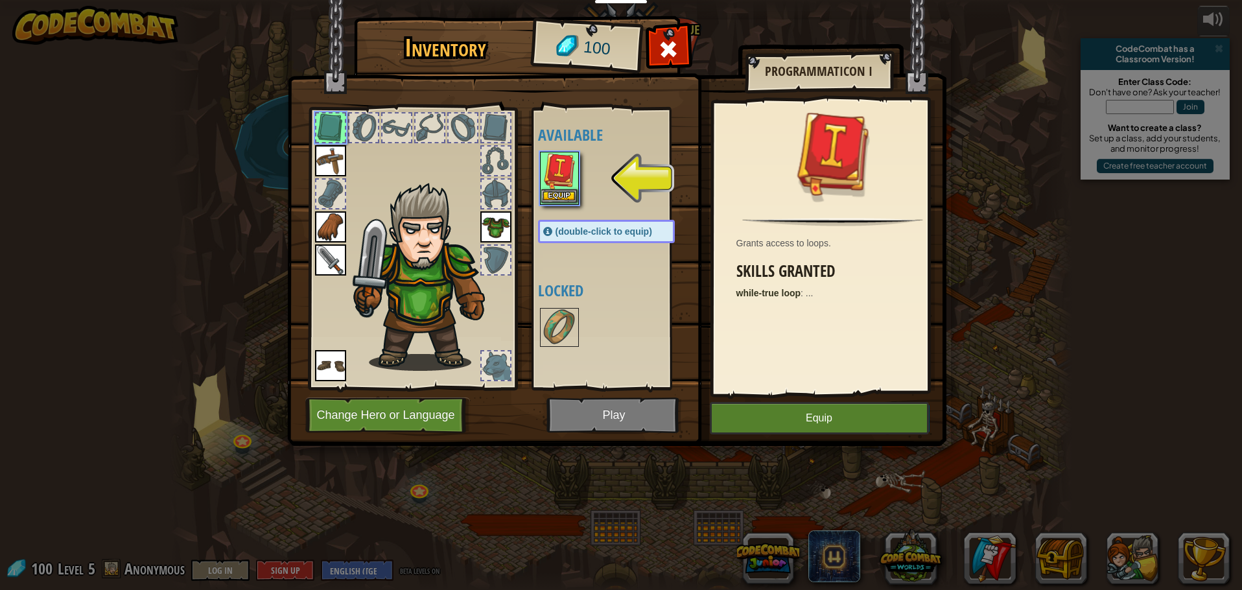
click at [558, 179] on img at bounding box center [559, 171] width 36 height 36
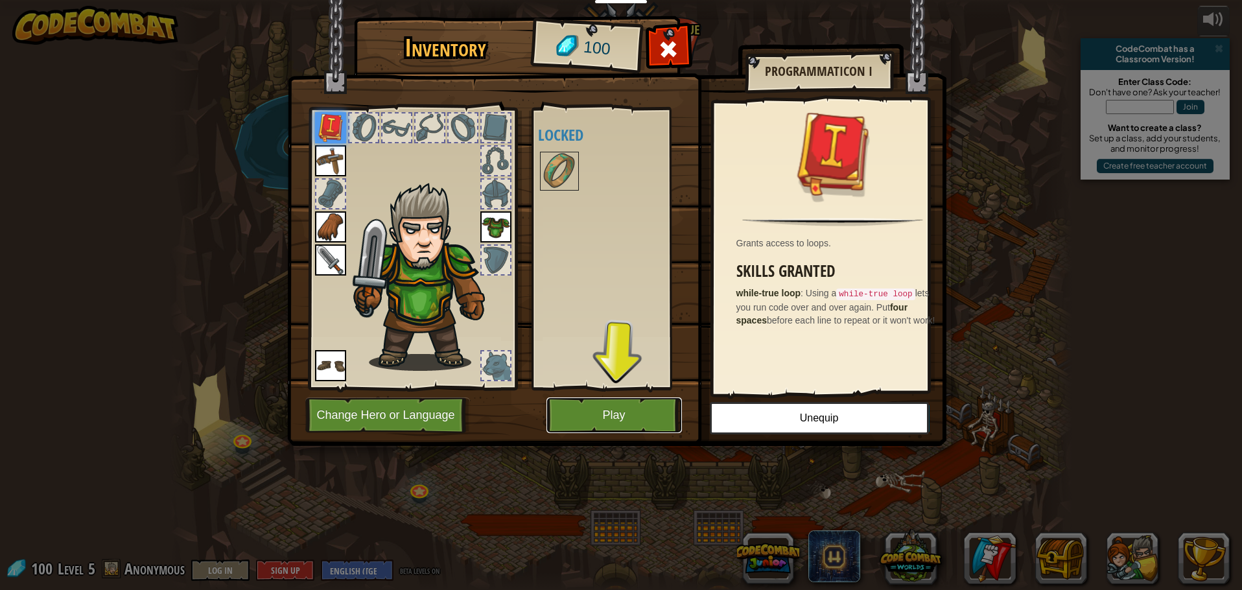
click at [600, 407] on button "Play" at bounding box center [613, 415] width 135 height 36
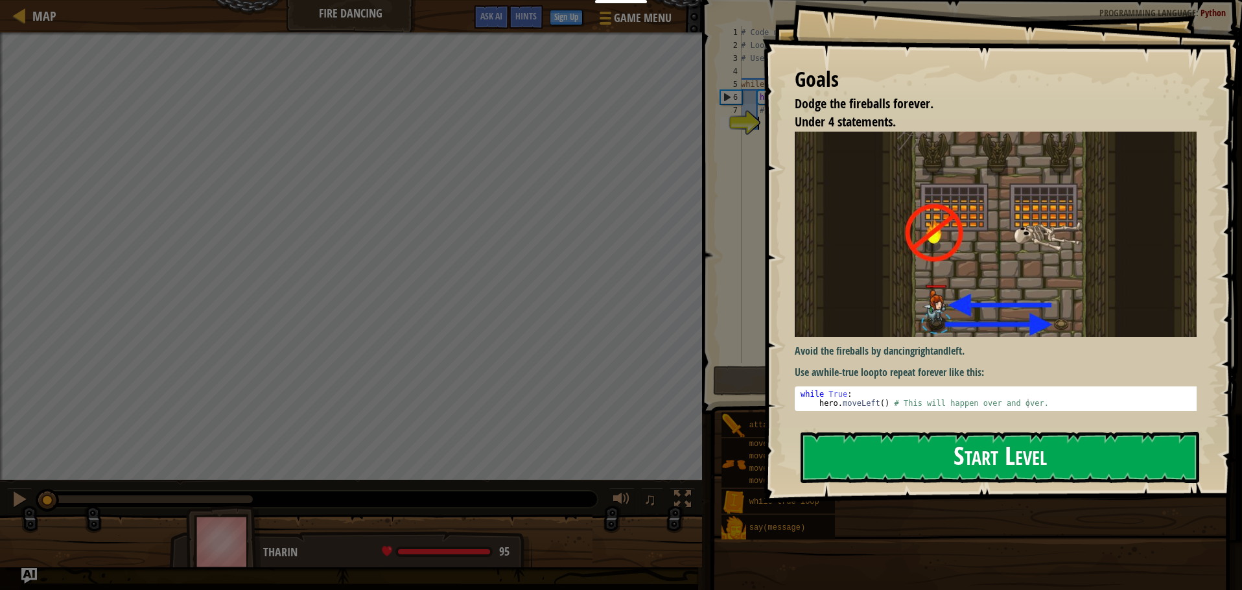
click at [983, 473] on button "Start Level" at bounding box center [1000, 457] width 399 height 51
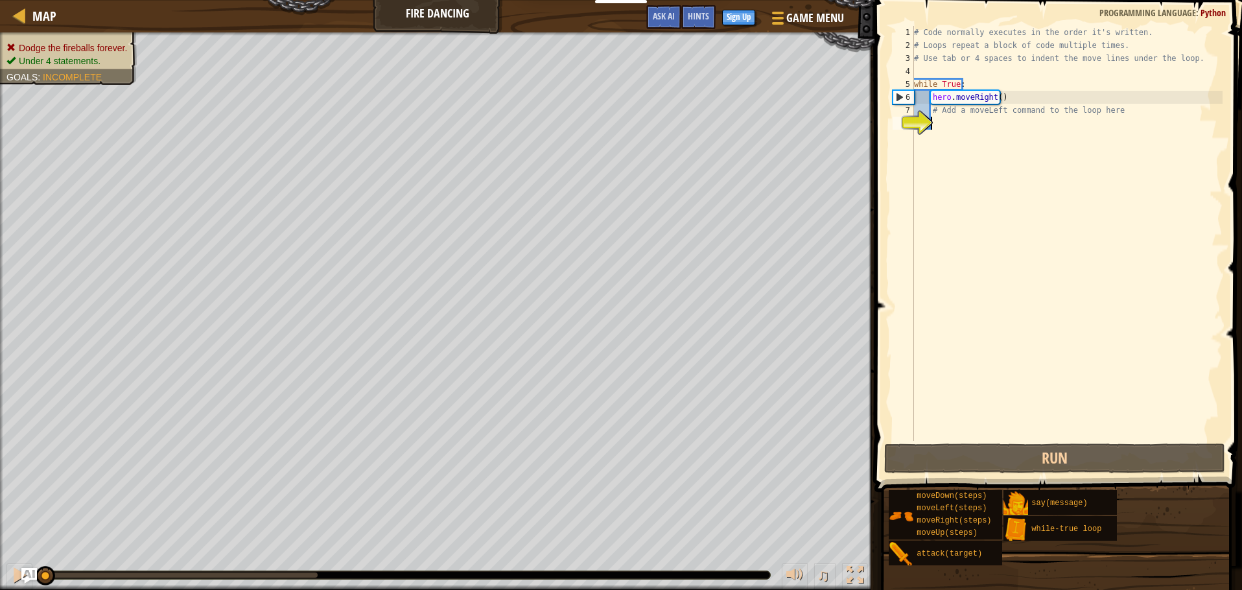
click at [906, 97] on div "6" at bounding box center [903, 97] width 21 height 13
click at [899, 99] on div "6" at bounding box center [903, 97] width 21 height 13
type textarea "hero.moveRight()"
click at [958, 193] on div "# Code normally executes in the order it's written. # Loops repeat a block of c…" at bounding box center [1066, 246] width 311 height 441
click at [901, 93] on div "6" at bounding box center [903, 97] width 21 height 13
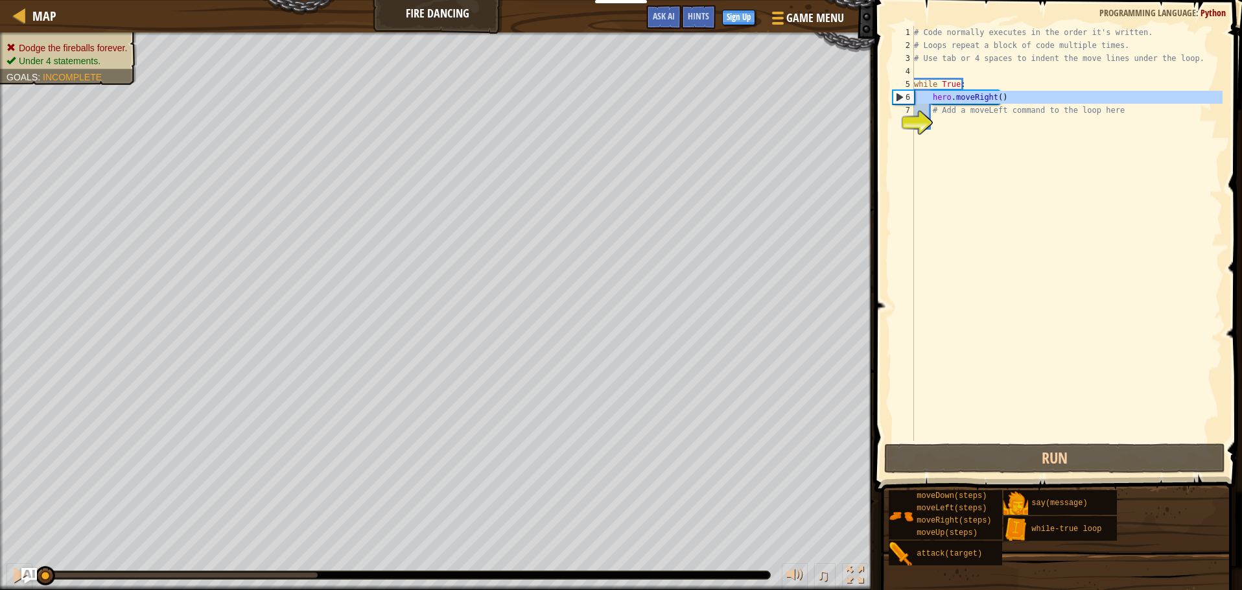
type textarea "hero.moveRight()"
click at [1022, 99] on div "# Code normally executes in the order it's written. # Loops repeat a block of c…" at bounding box center [1066, 246] width 311 height 441
click at [1029, 132] on div "# Code normally executes in the order it's written. # Loops repeat a block of c…" at bounding box center [1066, 246] width 311 height 441
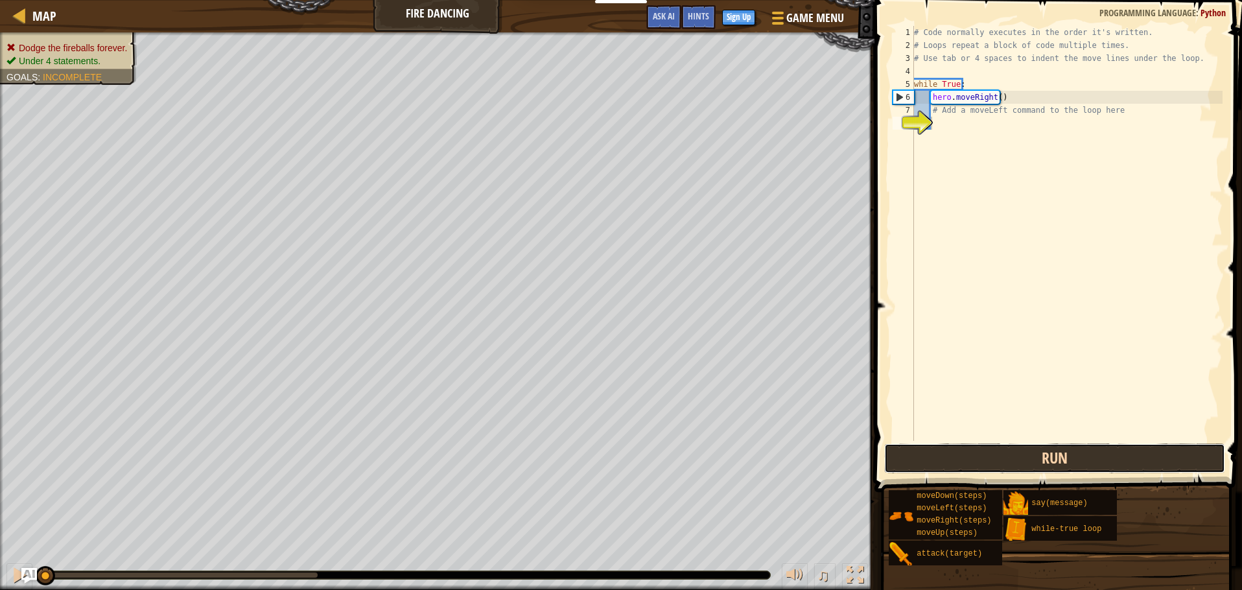
click at [1024, 447] on button "Run" at bounding box center [1055, 458] width 342 height 30
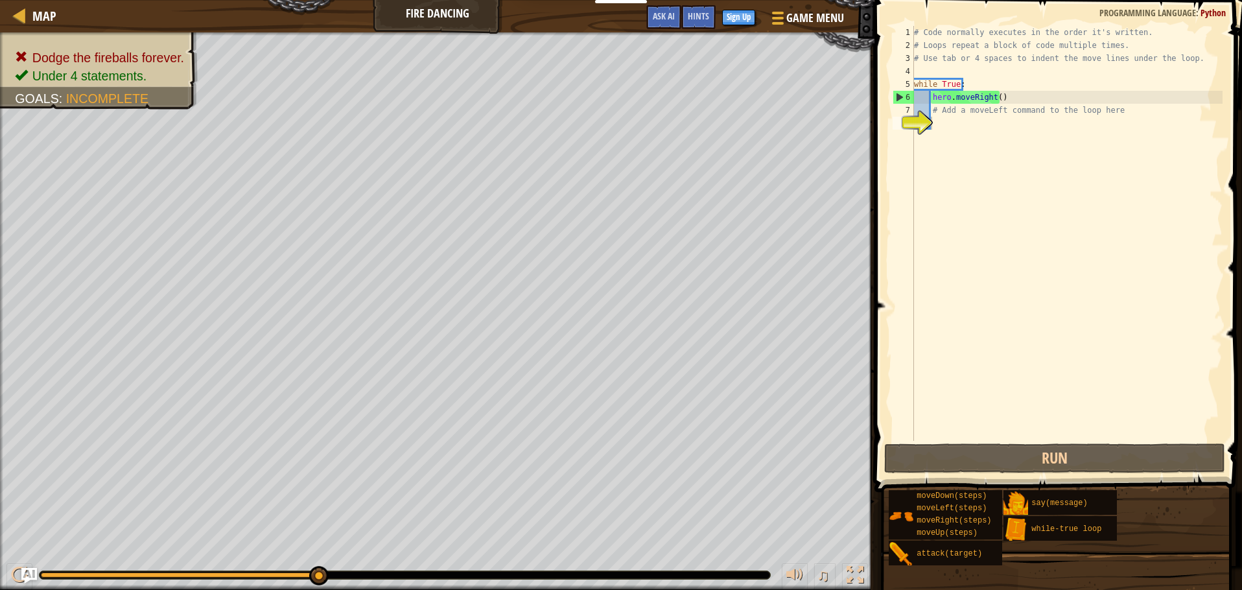
type textarea "hero.moveRight()"
click at [1018, 99] on div "# Code normally executes in the order it's written. # Loops repeat a block of c…" at bounding box center [1066, 246] width 311 height 441
click at [1002, 117] on div "# Code normally executes in the order it's written. # Loops repeat a block of c…" at bounding box center [1066, 246] width 311 height 441
click at [1004, 112] on div "# Code normally executes in the order it's written. # Loops repeat a block of c…" at bounding box center [1066, 246] width 311 height 441
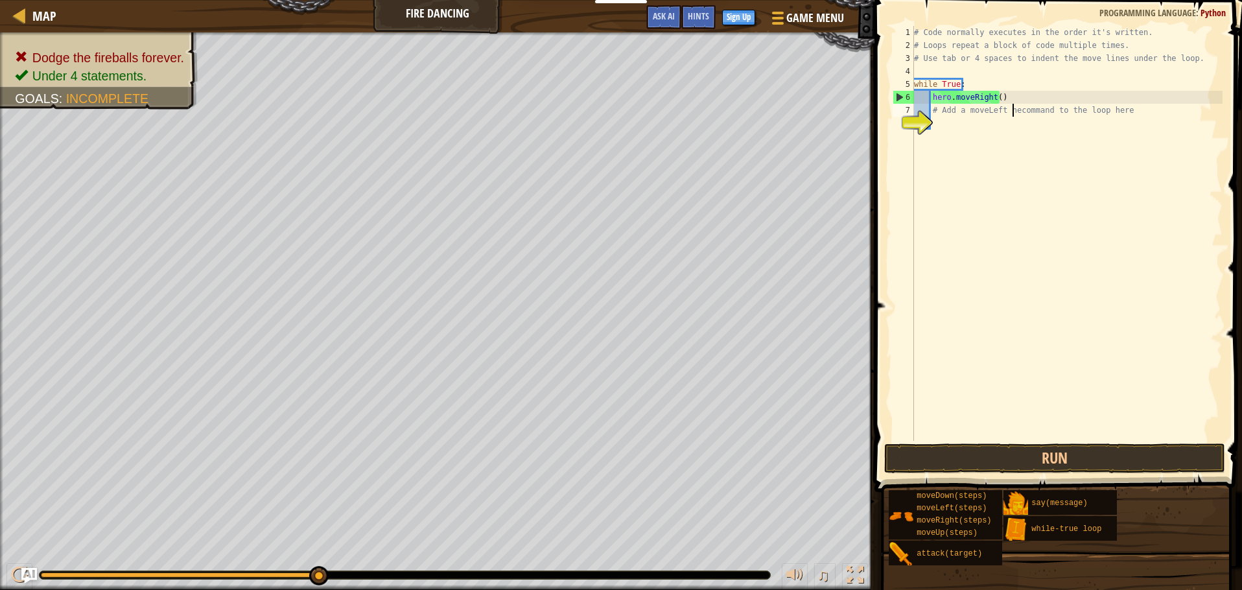
scroll to position [6, 9]
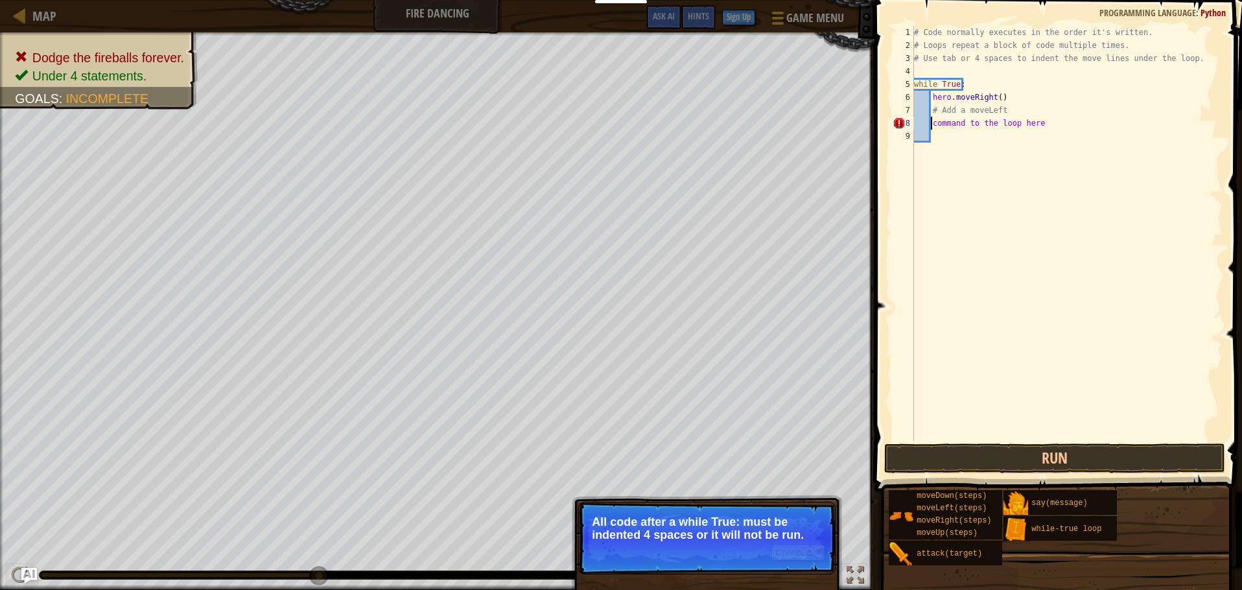
click at [1004, 113] on div "# Code normally executes in the order it's written. # Loops repeat a block of c…" at bounding box center [1066, 246] width 311 height 441
drag, startPoint x: 1003, startPoint y: 112, endPoint x: 937, endPoint y: 107, distance: 65.7
click at [937, 107] on div "# Code normally executes in the order it's written. # Loops repeat a block of c…" at bounding box center [1066, 246] width 311 height 441
type textarea "# Add a moveLeft"
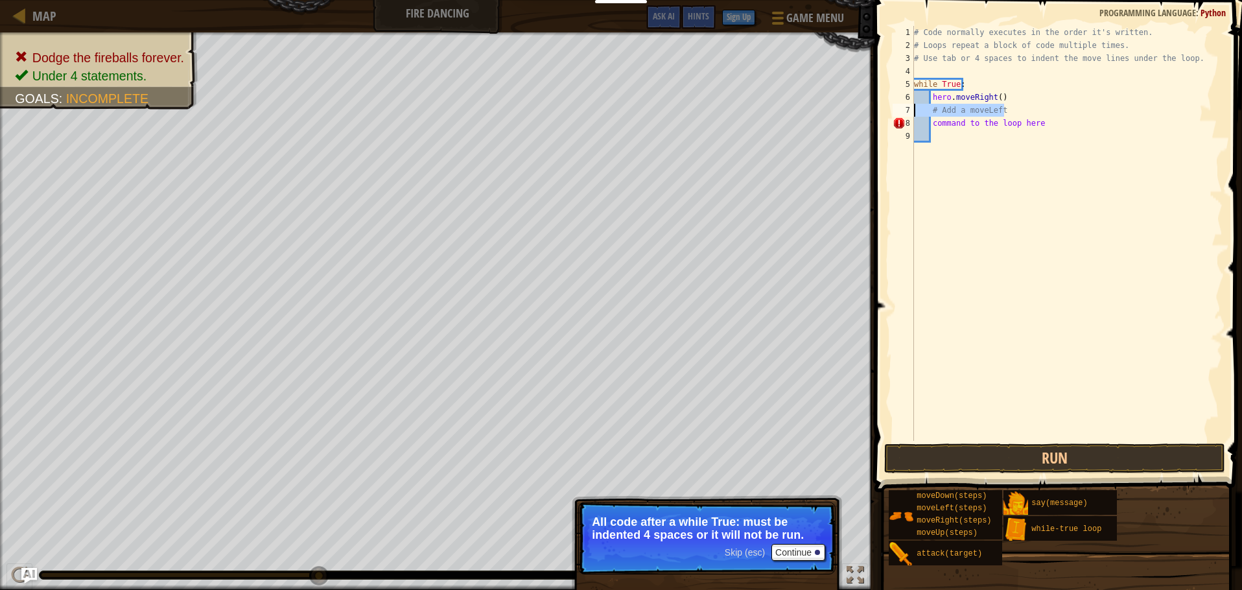
click at [1024, 110] on div "# Code normally executes in the order it's written. # Loops repeat a block of c…" at bounding box center [1066, 233] width 311 height 415
drag, startPoint x: 1014, startPoint y: 115, endPoint x: 929, endPoint y: 113, distance: 84.9
click at [929, 113] on div "# Code normally executes in the order it's written. # Loops repeat a block of c…" at bounding box center [1066, 246] width 311 height 441
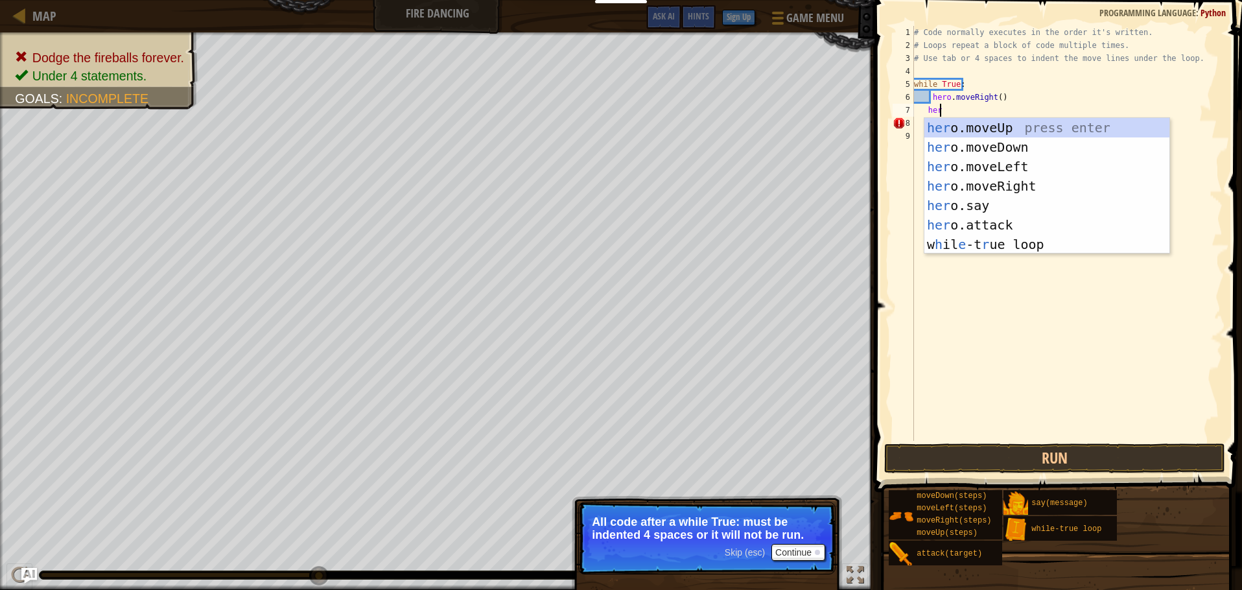
type textarea "hero"
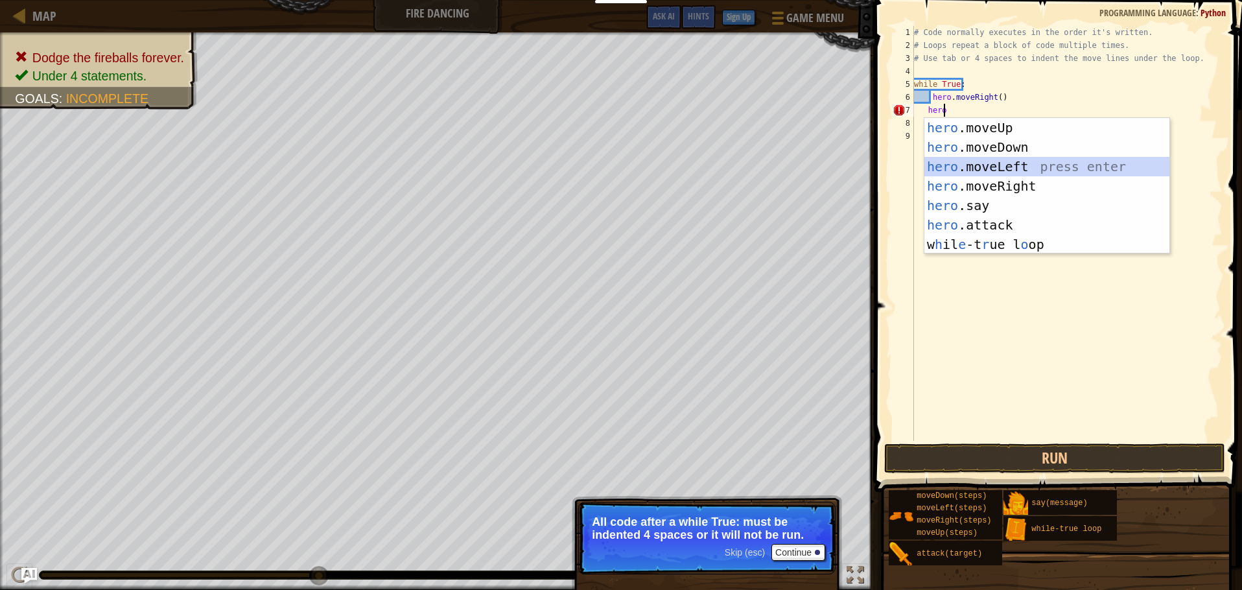
drag, startPoint x: 1123, startPoint y: 170, endPoint x: 1131, endPoint y: 167, distance: 7.6
click at [1126, 169] on div "hero .moveUp press enter hero .moveDown press enter hero .moveLeft press enter …" at bounding box center [1046, 205] width 245 height 175
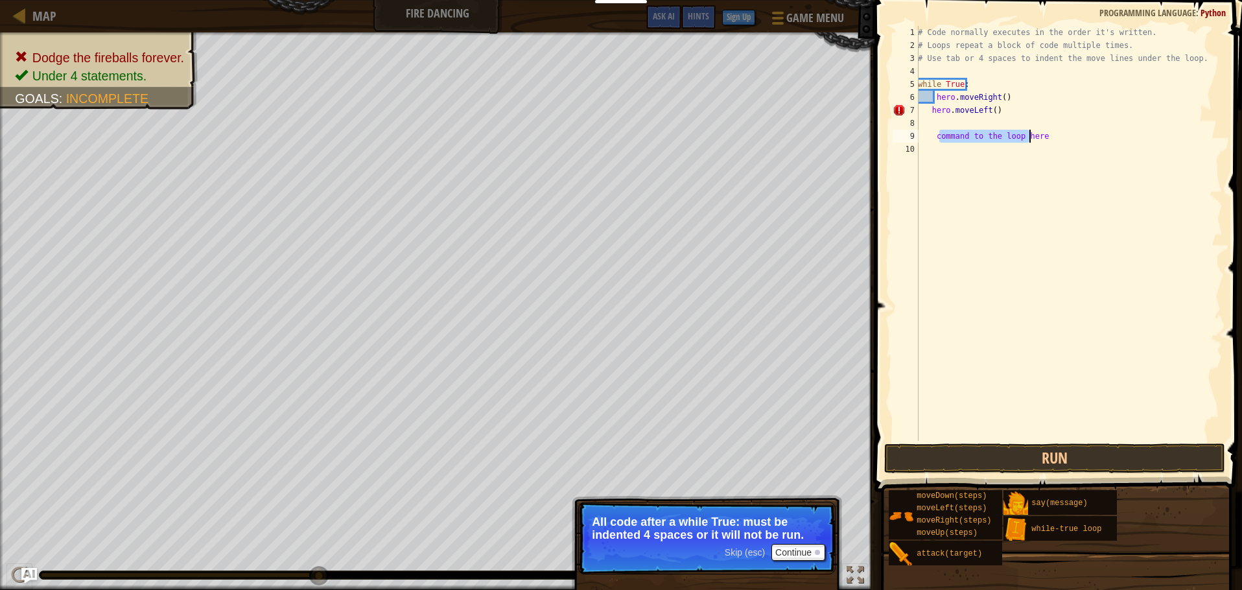
drag, startPoint x: 939, startPoint y: 132, endPoint x: 1047, endPoint y: 132, distance: 107.6
click at [1047, 132] on div "# Code normally executes in the order it's written. # Loops repeat a block of c…" at bounding box center [1068, 246] width 307 height 441
click at [1047, 132] on div "# Code normally executes in the order it's written. # Loops repeat a block of c…" at bounding box center [1068, 233] width 307 height 415
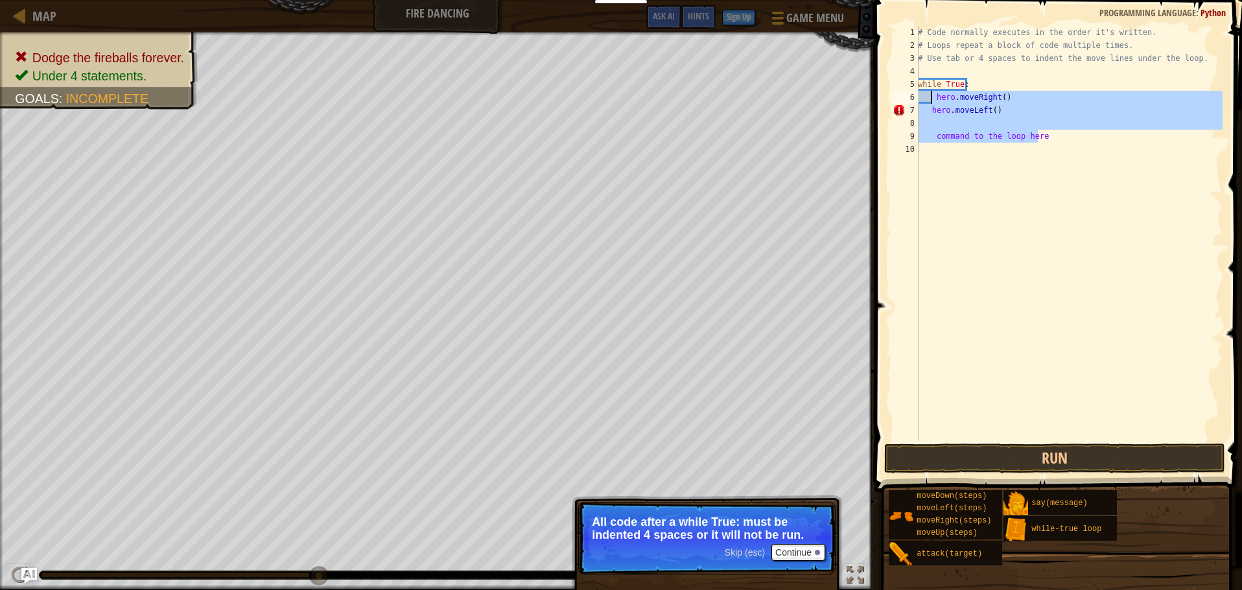
drag, startPoint x: 1036, startPoint y: 137, endPoint x: 930, endPoint y: 91, distance: 115.9
click at [930, 91] on div "# Code normally executes in the order it's written. # Loops repeat a block of c…" at bounding box center [1068, 246] width 307 height 441
type textarea "hero.moveRight() hero.moveLeft()"
click at [978, 220] on div "# Code normally executes in the order it's written. # Loops repeat a block of c…" at bounding box center [1068, 246] width 307 height 441
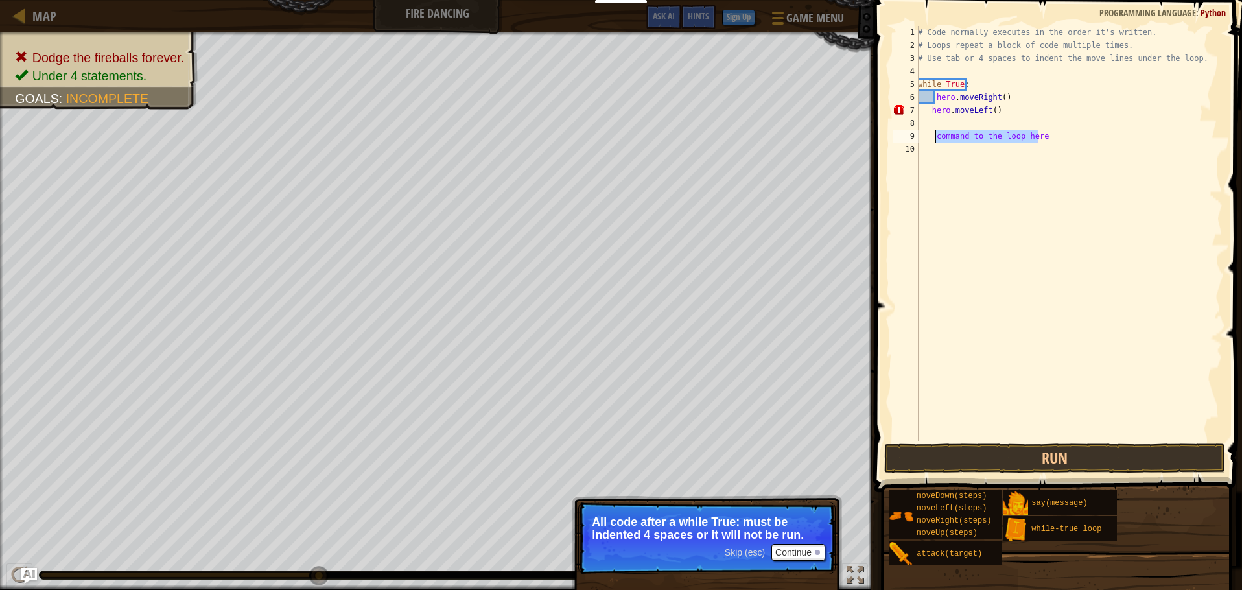
drag, startPoint x: 1020, startPoint y: 139, endPoint x: 934, endPoint y: 137, distance: 86.3
click at [934, 137] on div "# Code normally executes in the order it's written. # Loops repeat a block of c…" at bounding box center [1068, 246] width 307 height 441
click at [1005, 116] on div "# Code normally executes in the order it's written. # Loops repeat a block of c…" at bounding box center [1068, 246] width 307 height 441
drag, startPoint x: 1015, startPoint y: 86, endPoint x: 969, endPoint y: 95, distance: 46.9
click at [969, 95] on div "# Code normally executes in the order it's written. # Loops repeat a block of c…" at bounding box center [1068, 246] width 307 height 441
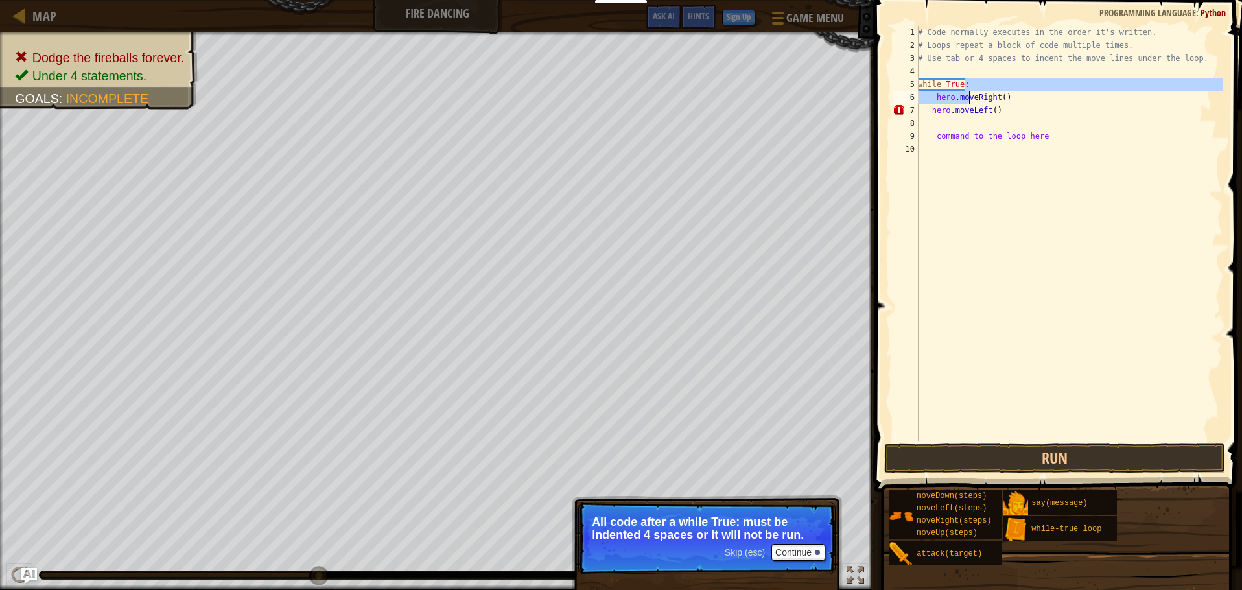
click at [963, 97] on div "# Code normally executes in the order it's written. # Loops repeat a block of c…" at bounding box center [1068, 233] width 307 height 415
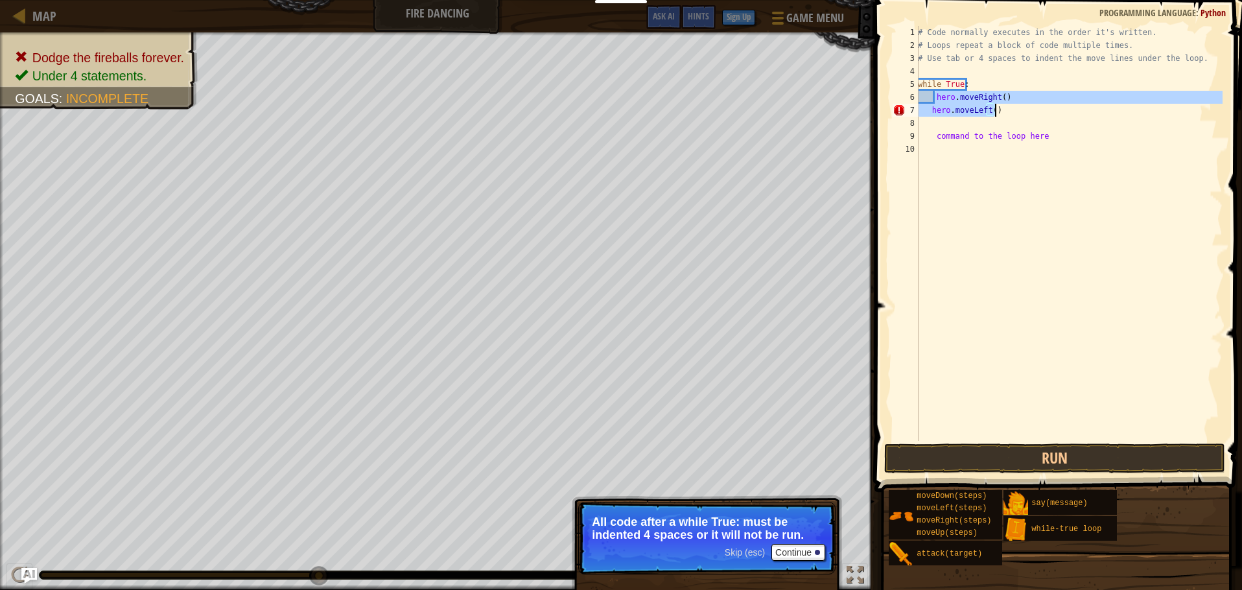
drag, startPoint x: 937, startPoint y: 99, endPoint x: 998, endPoint y: 105, distance: 61.3
click at [998, 105] on div "# Code normally executes in the order it's written. # Loops repeat a block of c…" at bounding box center [1068, 246] width 307 height 441
type textarea "hero.moveRight() hero.moveLeft()"
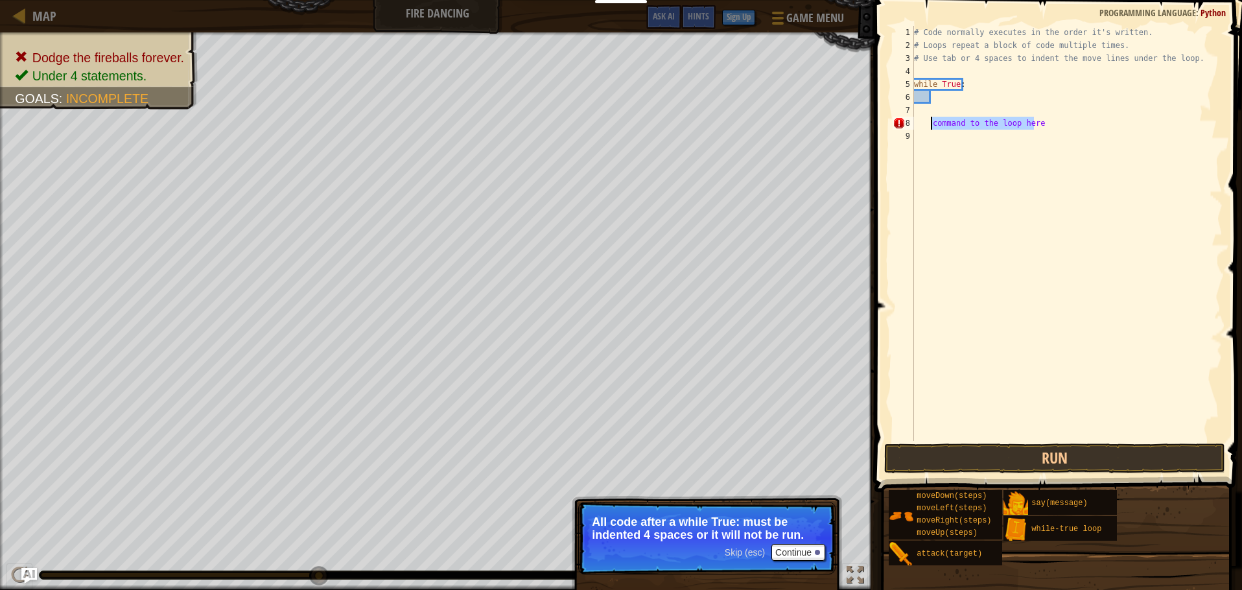
drag, startPoint x: 1048, startPoint y: 123, endPoint x: 933, endPoint y: 121, distance: 114.8
click at [933, 121] on div "# Code normally executes in the order it's written. # Loops repeat a block of c…" at bounding box center [1066, 246] width 311 height 441
type textarea "command to the loop here"
click at [921, 100] on div "# Code normally executes in the order it's written. # Loops repeat a block of c…" at bounding box center [1066, 246] width 311 height 441
paste textarea "command to the loop here"
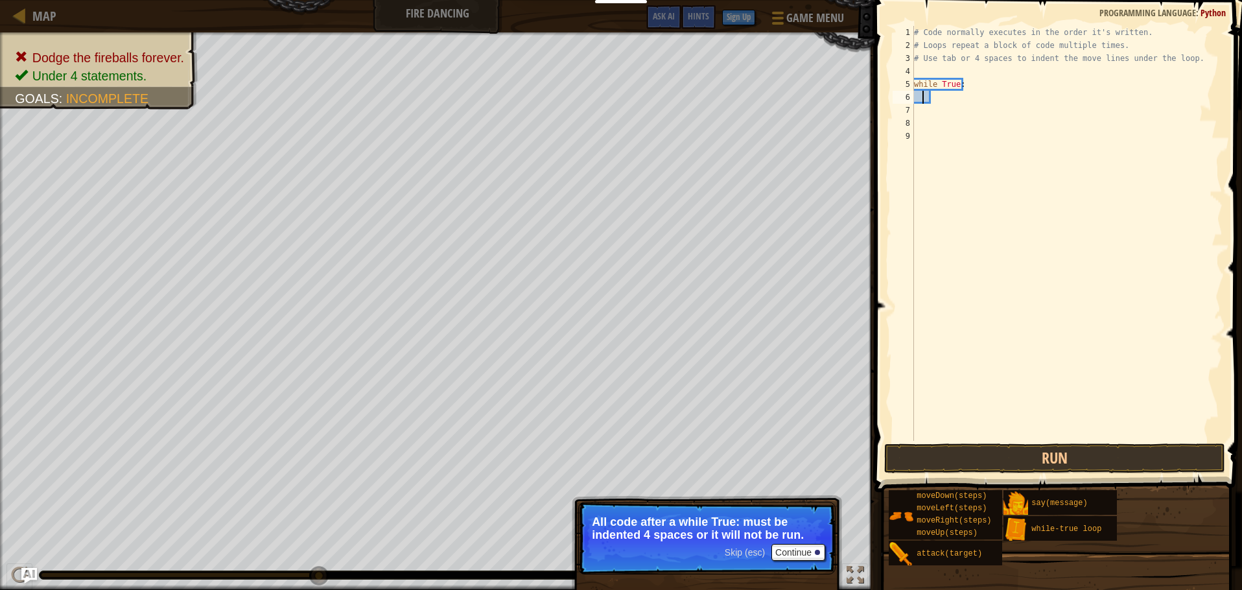
type textarea "command to the loop here"
click at [939, 114] on div "# Code normally executes in the order it's written. # Loops repeat a block of c…" at bounding box center [1066, 246] width 311 height 441
drag, startPoint x: 1037, startPoint y: 101, endPoint x: 919, endPoint y: 97, distance: 117.4
click at [919, 97] on div "# Code normally executes in the order it's written. # Loops repeat a block of c…" at bounding box center [1066, 246] width 311 height 441
type textarea "command to the loop here"
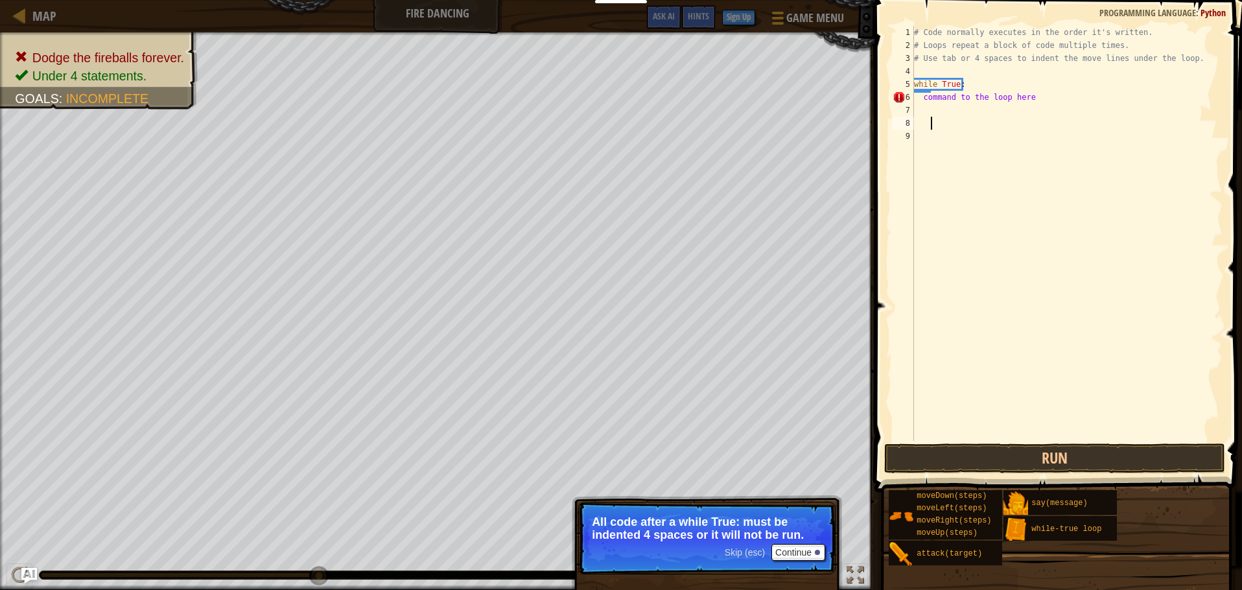
click at [1014, 128] on div "# Code normally executes in the order it's written. # Loops repeat a block of c…" at bounding box center [1066, 246] width 311 height 441
click at [683, 550] on p "Skip (esc) Continue All code after a while True: must be indented 4 spaces or i…" at bounding box center [706, 538] width 257 height 73
click at [810, 544] on button "Continue" at bounding box center [798, 552] width 54 height 17
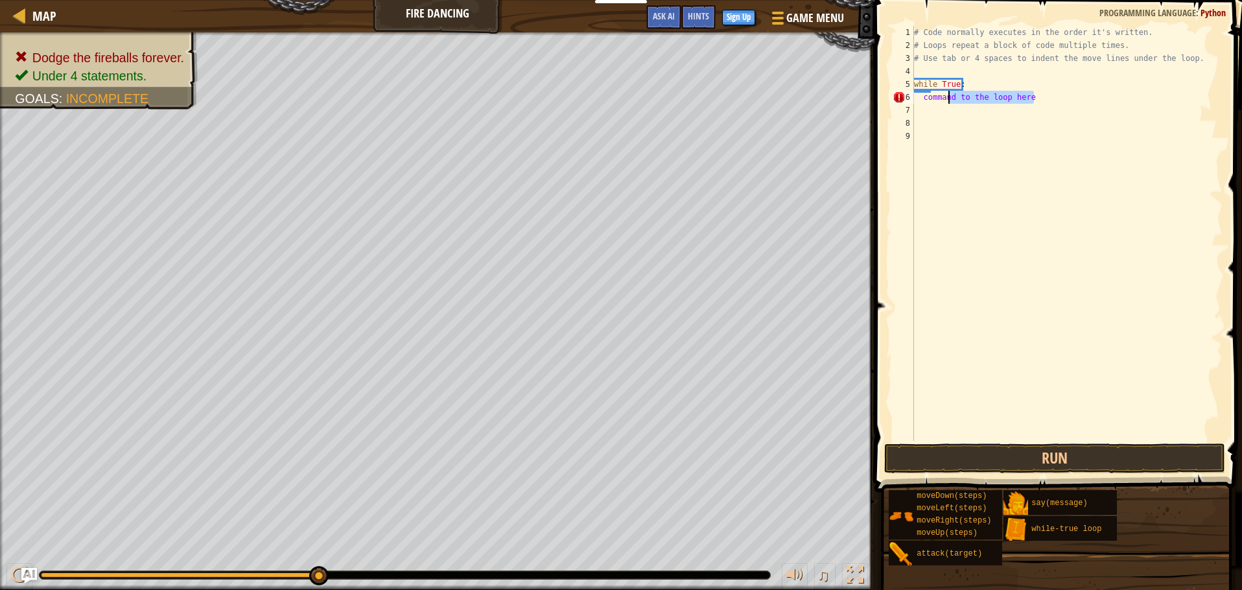
drag, startPoint x: 1053, startPoint y: 98, endPoint x: 937, endPoint y: 100, distance: 115.4
click at [937, 100] on div "# Code normally executes in the order it's written. # Loops repeat a block of c…" at bounding box center [1066, 246] width 311 height 441
type textarea "command to the loop here"
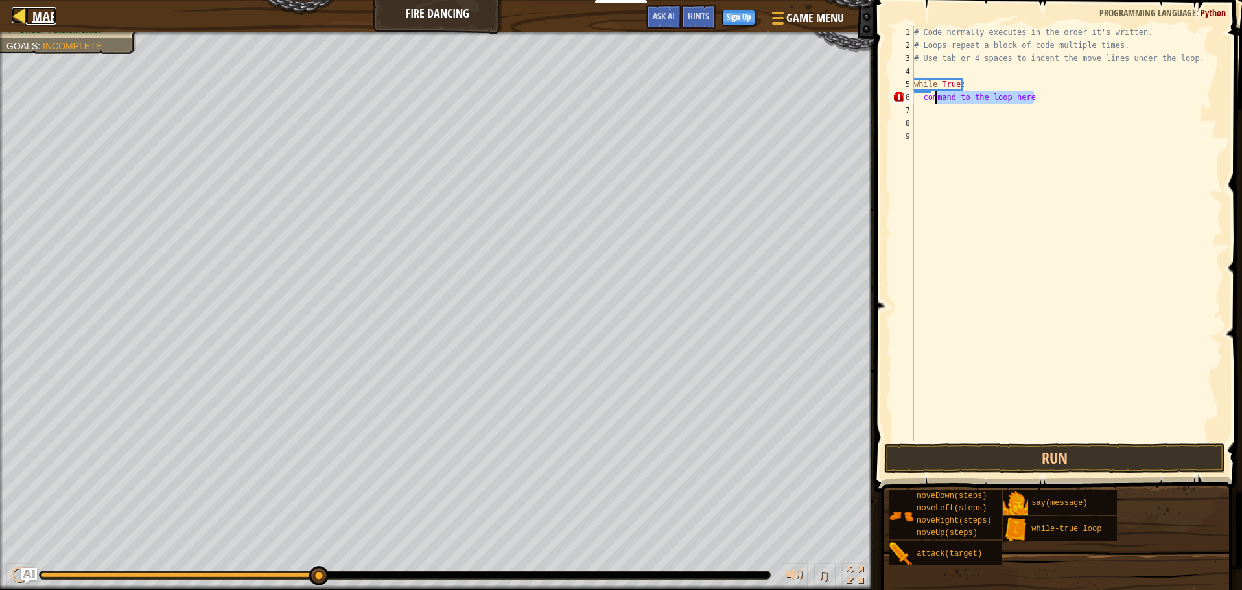
click at [27, 11] on div at bounding box center [20, 15] width 16 height 16
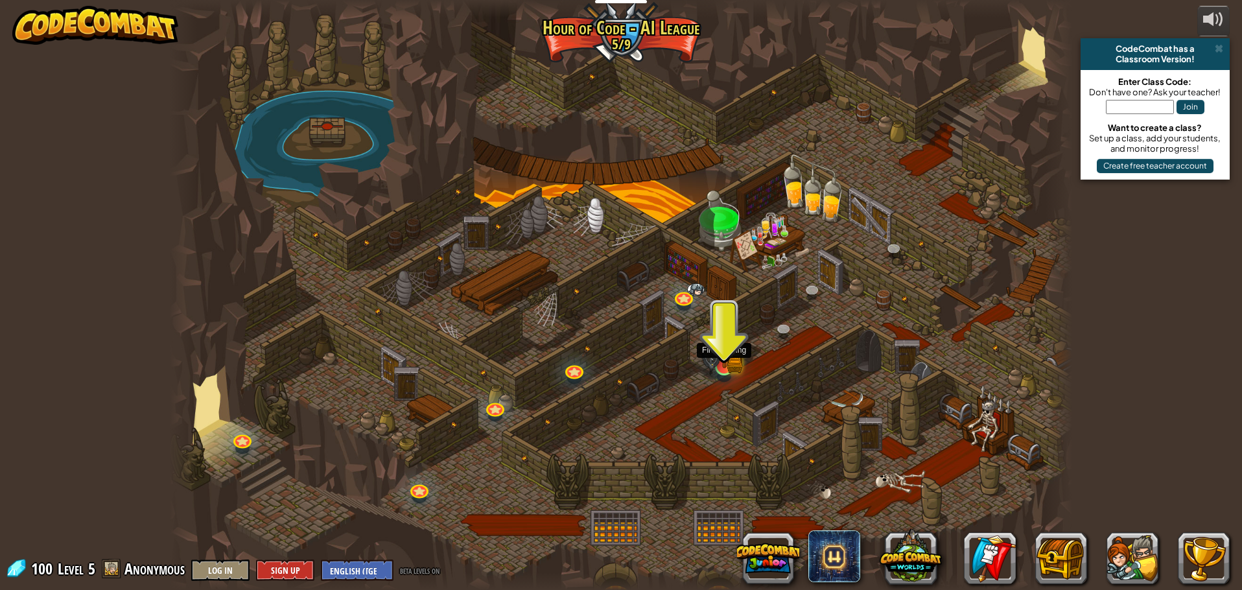
click at [723, 350] on img at bounding box center [724, 341] width 24 height 53
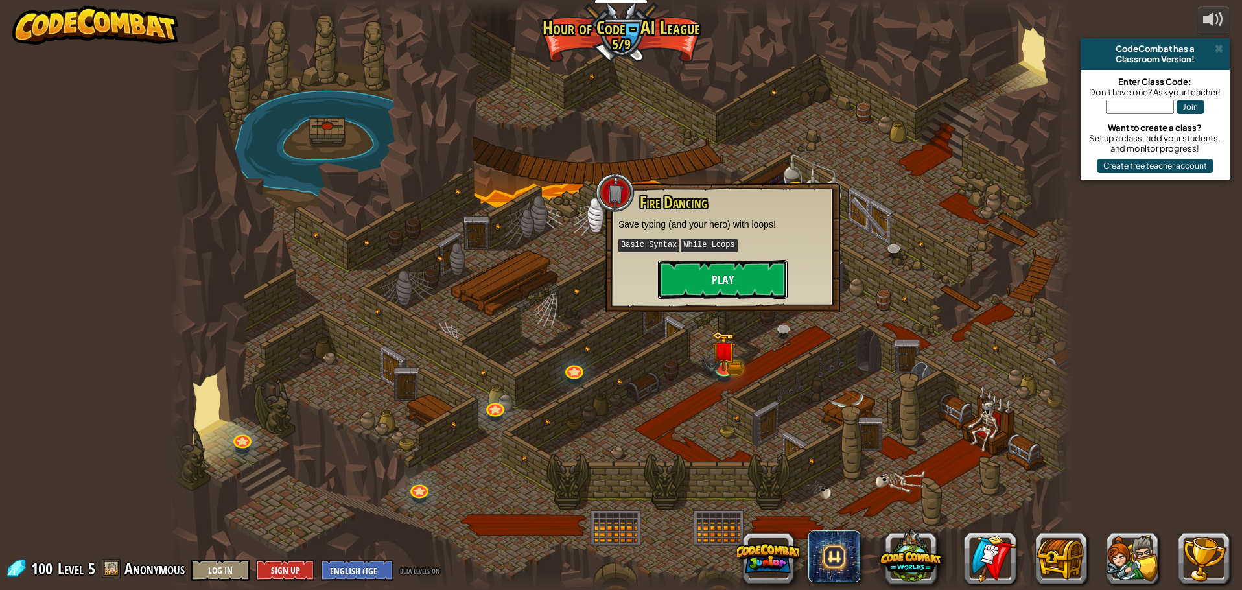
click at [711, 276] on button "Play" at bounding box center [723, 279] width 130 height 39
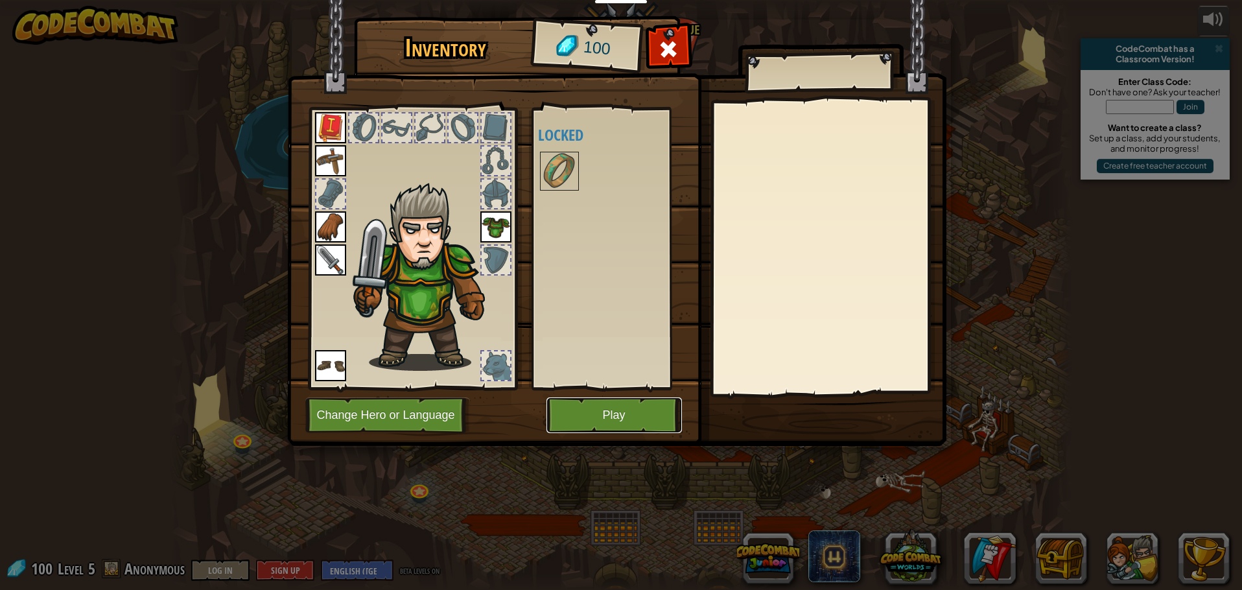
click at [612, 419] on button "Play" at bounding box center [613, 415] width 135 height 36
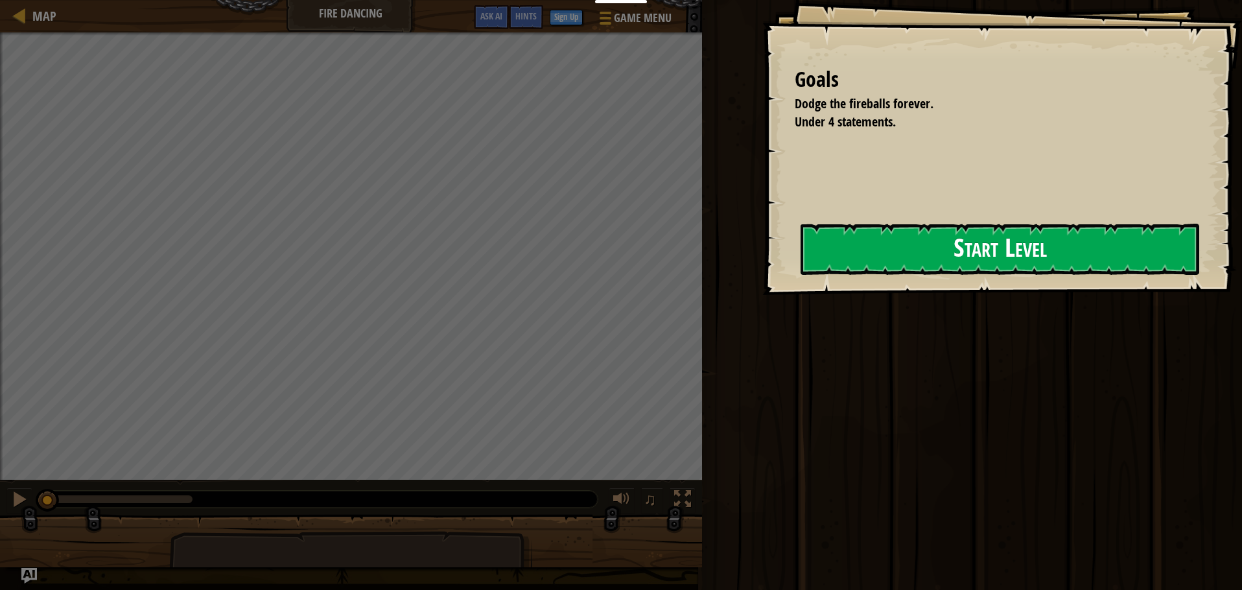
drag, startPoint x: 897, startPoint y: 248, endPoint x: 876, endPoint y: 246, distance: 20.8
click at [897, 246] on button "Start Level" at bounding box center [1000, 249] width 399 height 51
